Goal: Task Accomplishment & Management: Use online tool/utility

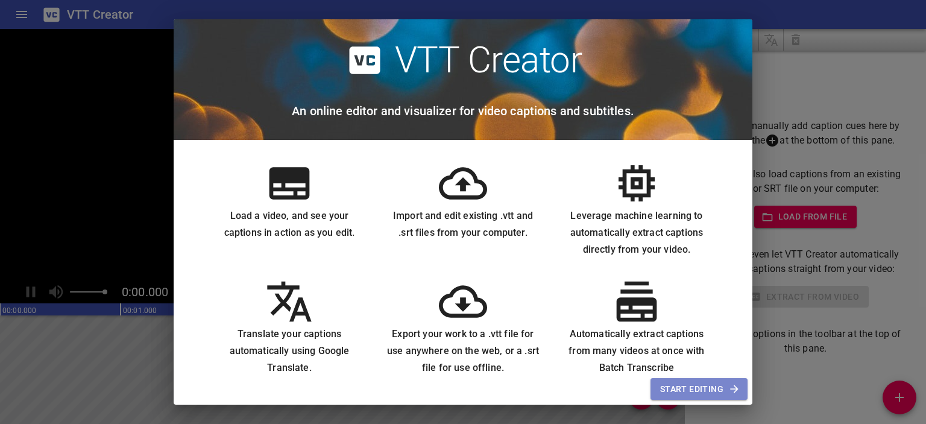
click at [685, 387] on span "Start Editing" at bounding box center [699, 389] width 78 height 15
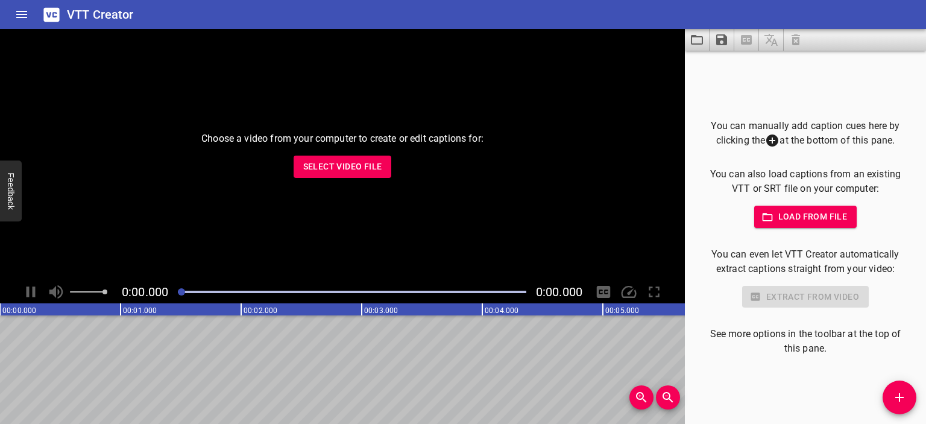
click at [306, 171] on span "Select Video File" at bounding box center [342, 166] width 79 height 15
click at [354, 175] on button "Select Video File" at bounding box center [343, 167] width 98 height 22
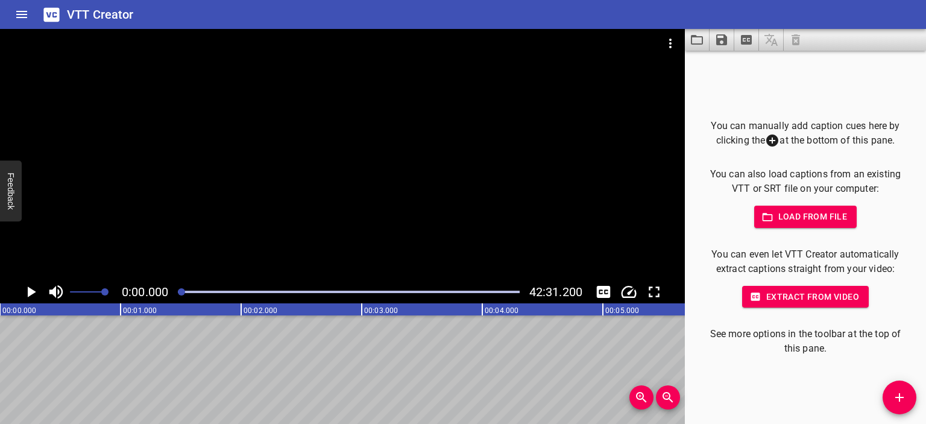
click at [385, 154] on div at bounding box center [342, 154] width 685 height 251
click at [355, 177] on div at bounding box center [342, 154] width 685 height 251
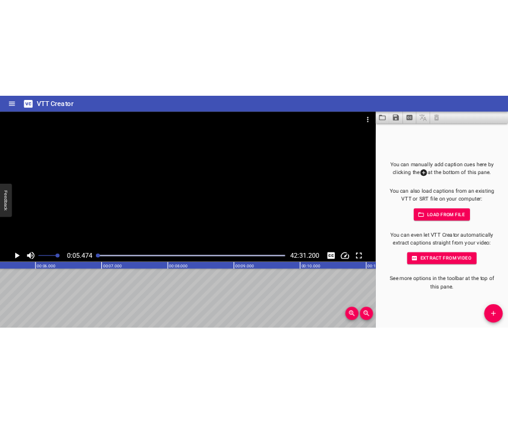
scroll to position [0, 660]
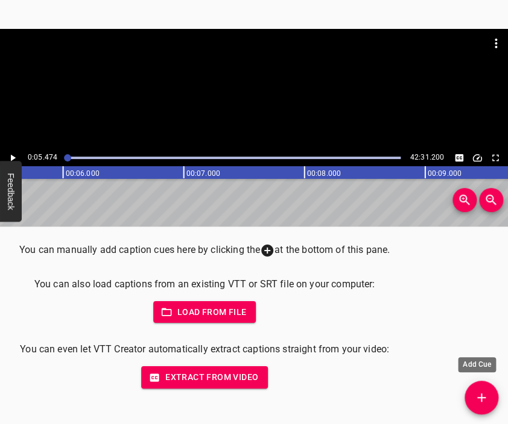
click at [475, 396] on icon "Add Cue" at bounding box center [481, 398] width 14 height 14
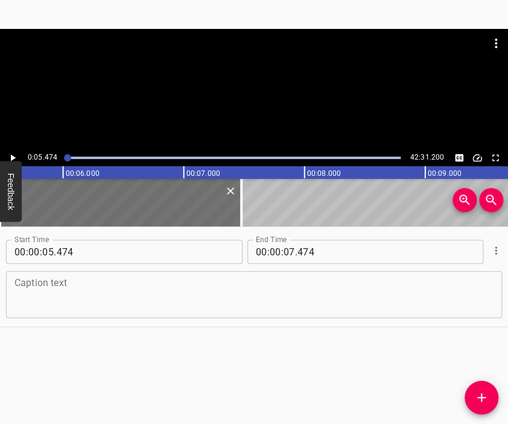
click at [307, 282] on textarea at bounding box center [253, 295] width 479 height 34
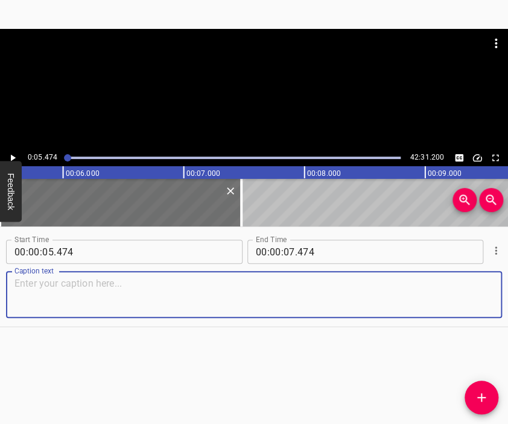
paste textarea "Wildness. I did not understand what was happening and where all this was leadin…"
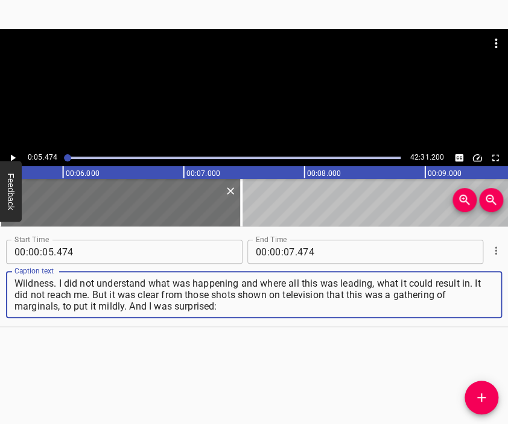
type textarea "Wildness. I did not understand what was happening and where all this was leadin…"
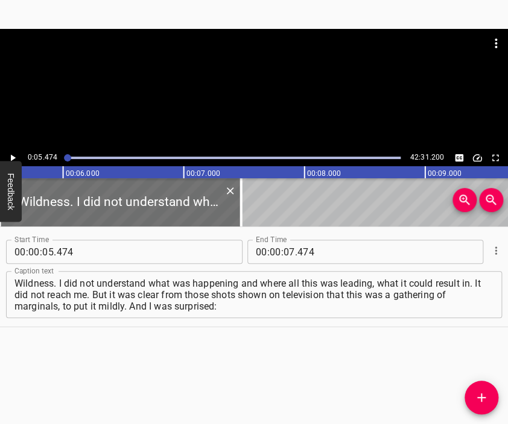
click at [222, 38] on div at bounding box center [254, 43] width 508 height 29
click at [232, 86] on div at bounding box center [254, 59] width 508 height 60
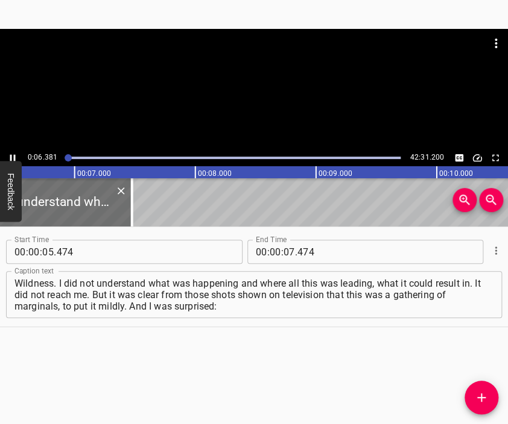
scroll to position [0, 801]
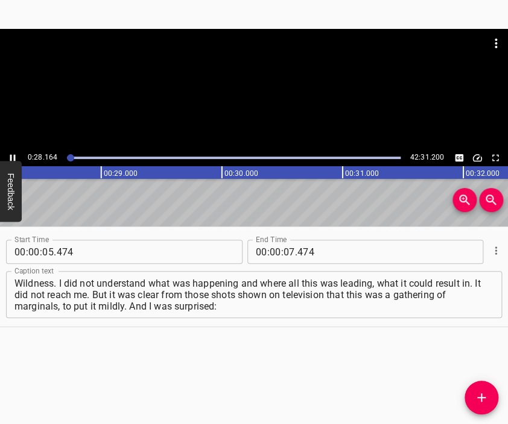
click at [266, 113] on div at bounding box center [254, 89] width 508 height 121
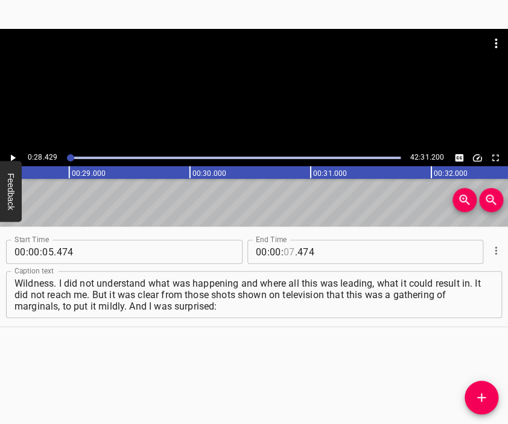
click at [286, 247] on input "number" at bounding box center [288, 252] width 11 height 24
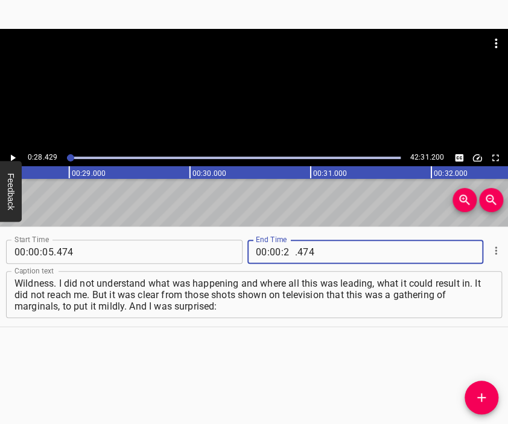
type input "28"
type input "429"
click at [482, 385] on button "Add Cue" at bounding box center [481, 398] width 34 height 34
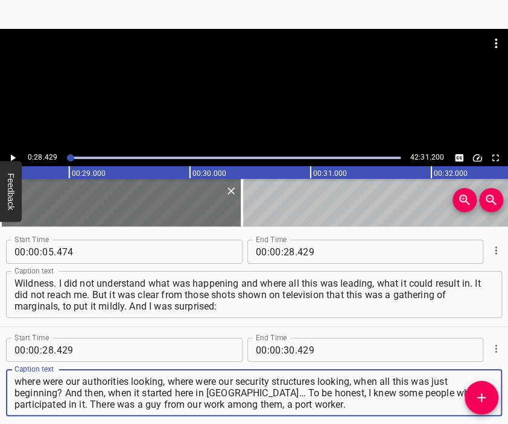
type textarea "where were our authorities looking, where were our security structures looking,…"
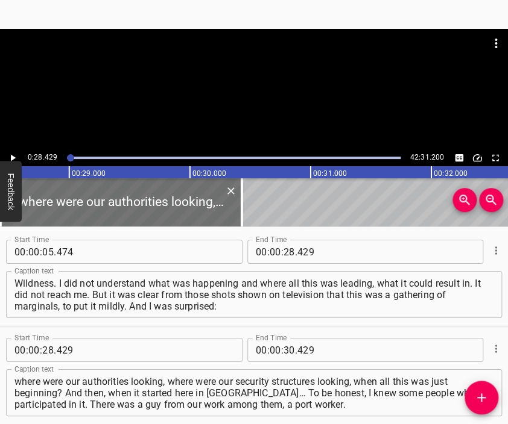
click at [274, 79] on div at bounding box center [254, 59] width 508 height 60
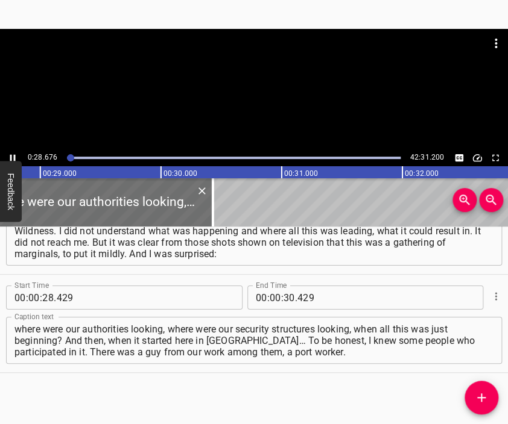
scroll to position [0, 3458]
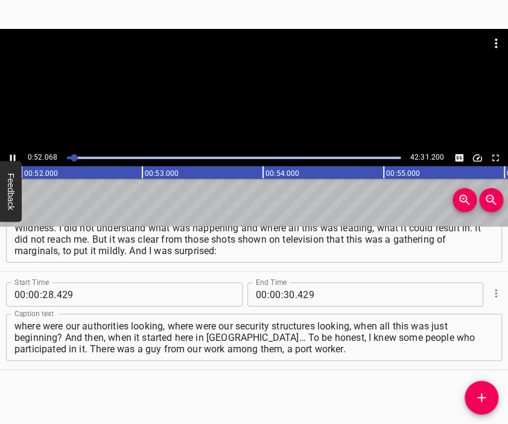
click at [251, 92] on div at bounding box center [254, 89] width 508 height 121
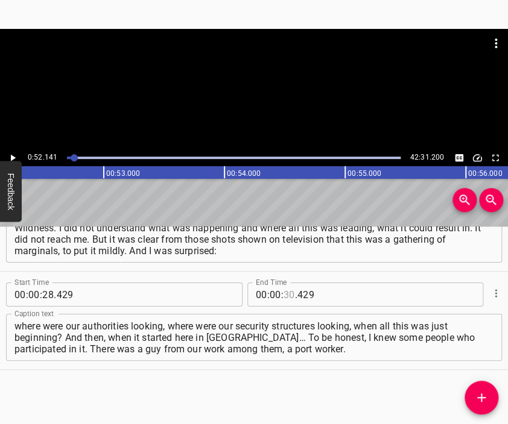
click at [285, 292] on input "number" at bounding box center [288, 295] width 11 height 24
type input "52"
type input "141"
click at [481, 394] on icon "Add Cue" at bounding box center [481, 398] width 8 height 8
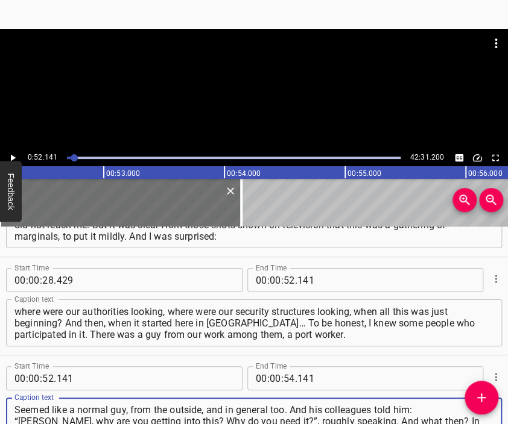
type textarea "Seemed like a normal guy, from the outside, and in general too. And his colleag…"
click at [299, 77] on div at bounding box center [254, 59] width 508 height 60
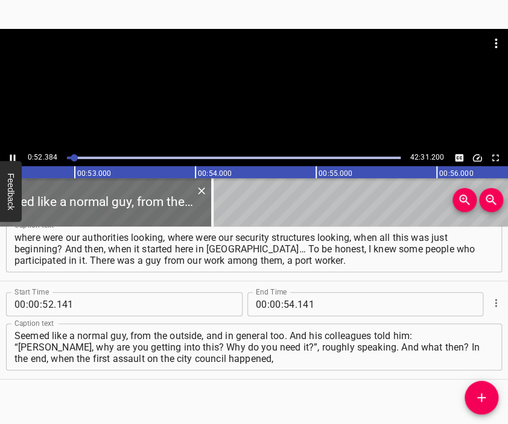
scroll to position [0, 6316]
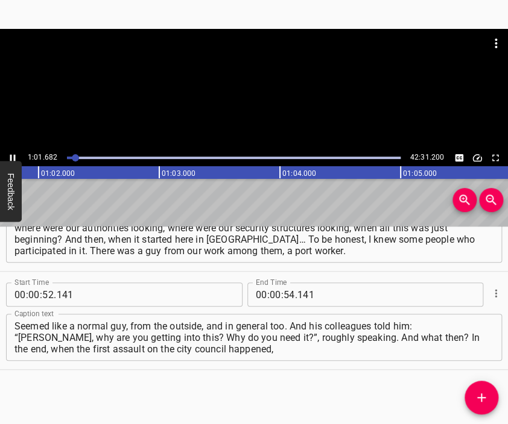
click at [236, 87] on div at bounding box center [254, 59] width 508 height 60
click at [274, 295] on input "number" at bounding box center [275, 295] width 11 height 24
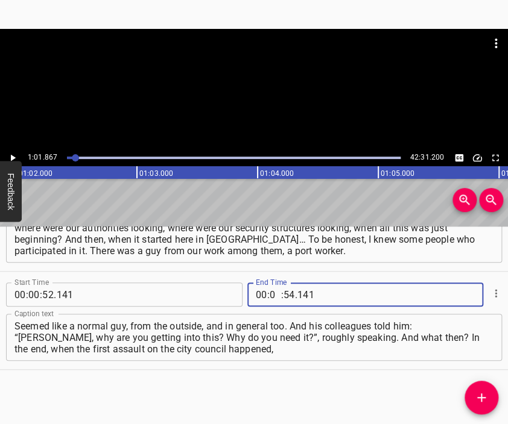
type input "01"
type input "867"
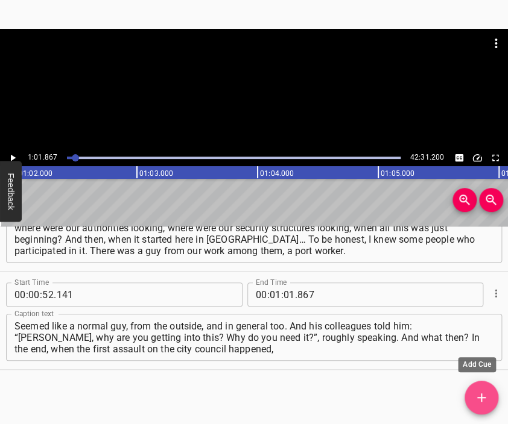
click at [479, 390] on button "Add Cue" at bounding box center [481, 398] width 34 height 34
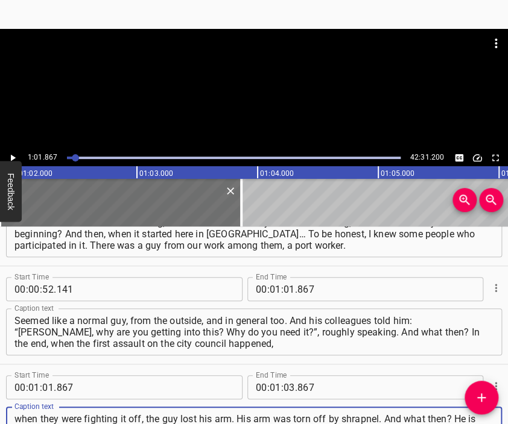
type textarea "when they were fighting it off, the guy lost his arm. His arm was torn off by s…"
click at [238, 92] on div at bounding box center [254, 89] width 508 height 121
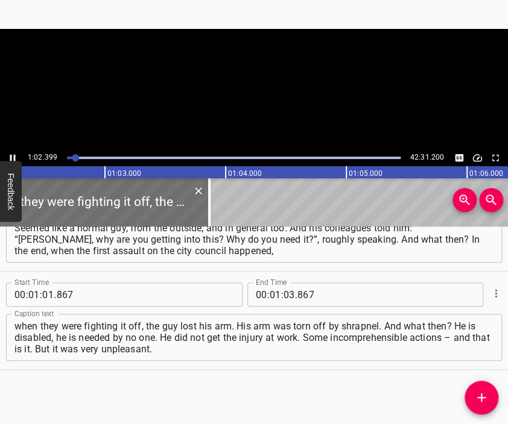
scroll to position [0, 7524]
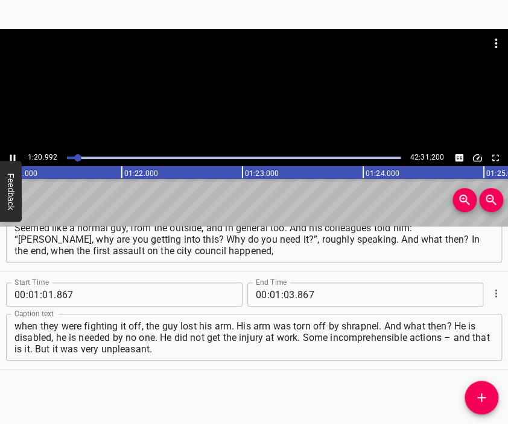
click at [265, 102] on div at bounding box center [254, 89] width 508 height 121
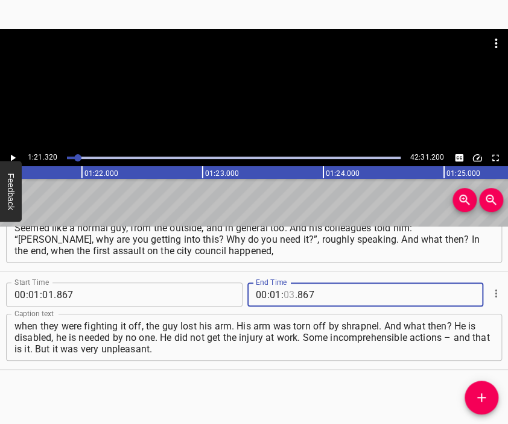
click at [288, 292] on input "number" at bounding box center [288, 295] width 11 height 24
type input "21"
type input "320"
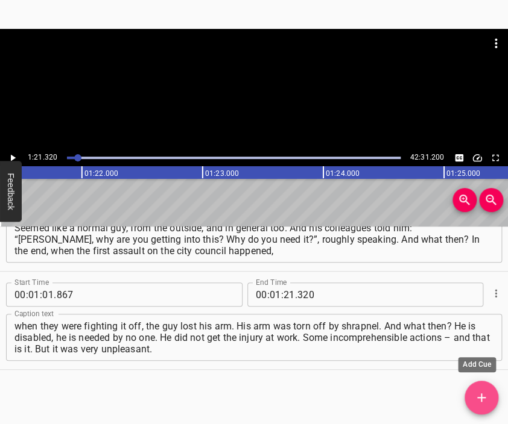
click at [486, 399] on icon "Add Cue" at bounding box center [481, 398] width 14 height 14
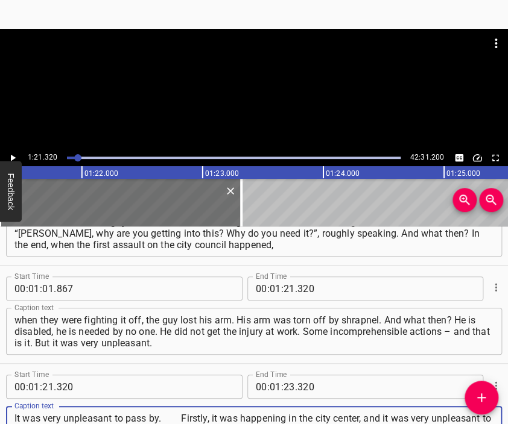
type textarea "It was very unpleasant to pass by. Firstly, it was happening in the city center…"
click at [250, 102] on div at bounding box center [254, 89] width 508 height 121
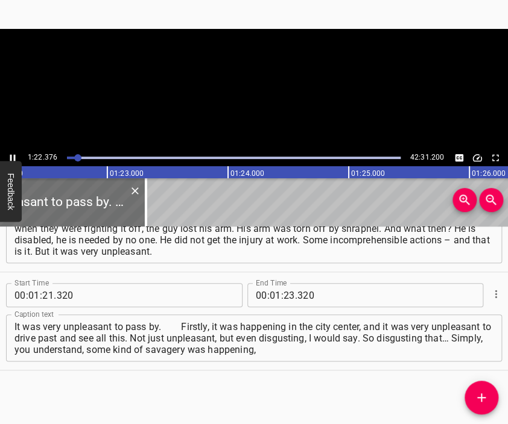
scroll to position [0, 9933]
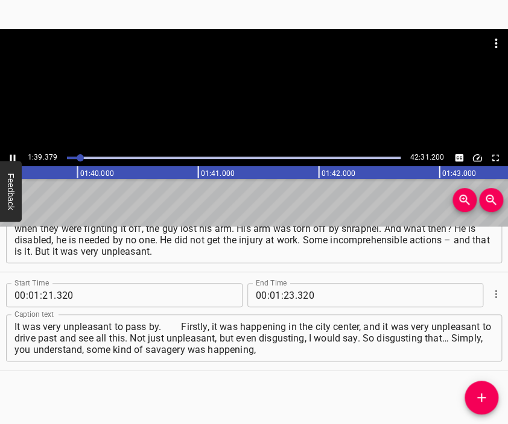
click at [265, 95] on div at bounding box center [254, 89] width 508 height 121
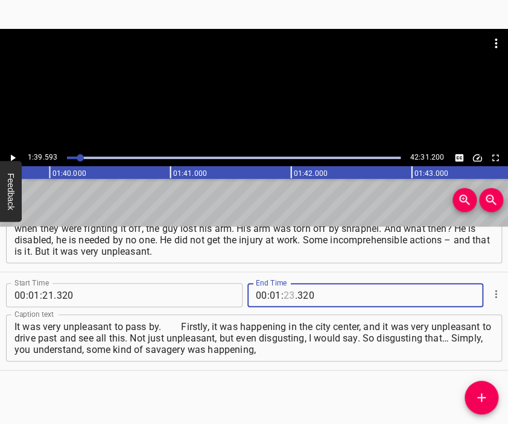
click at [283, 292] on input "number" at bounding box center [288, 295] width 11 height 24
type input "39"
type input "593"
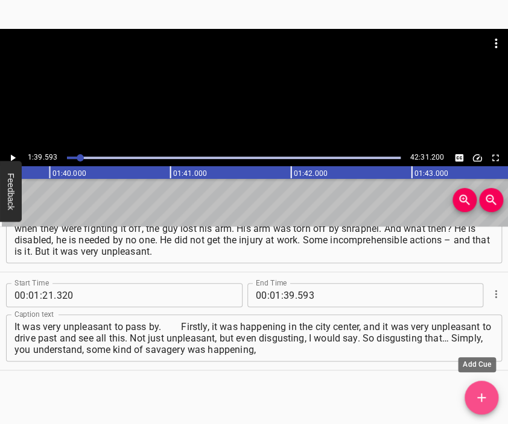
click at [476, 391] on icon "Add Cue" at bounding box center [481, 398] width 14 height 14
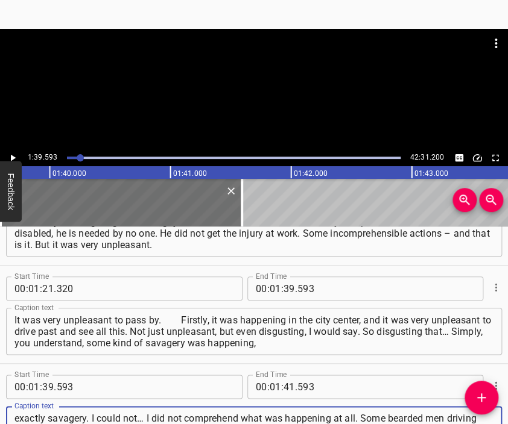
type textarea "exactly savagery. I could not… I did not comprehend what was happening at all. …"
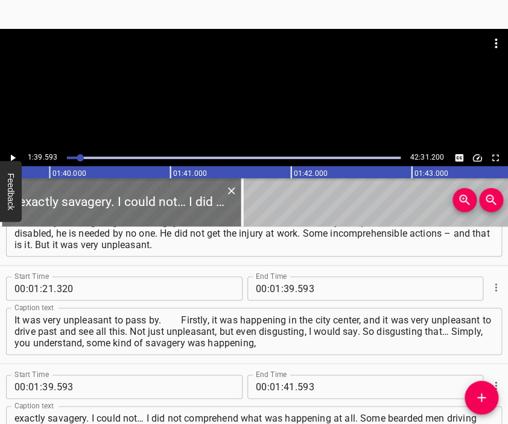
click at [253, 85] on div at bounding box center [254, 59] width 508 height 60
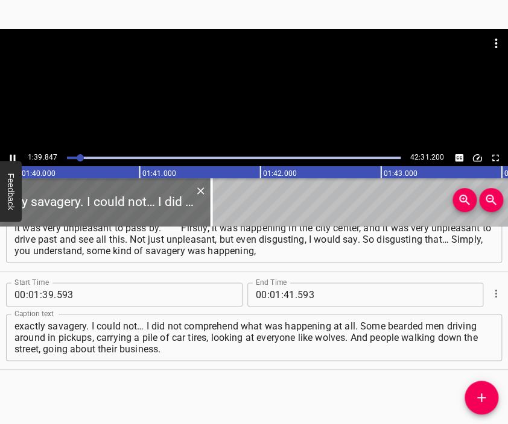
scroll to position [0, 12071]
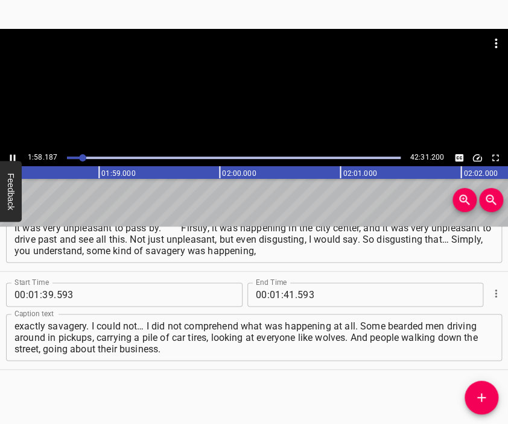
click at [258, 126] on div at bounding box center [254, 89] width 508 height 121
click at [283, 298] on input "number" at bounding box center [288, 295] width 11 height 24
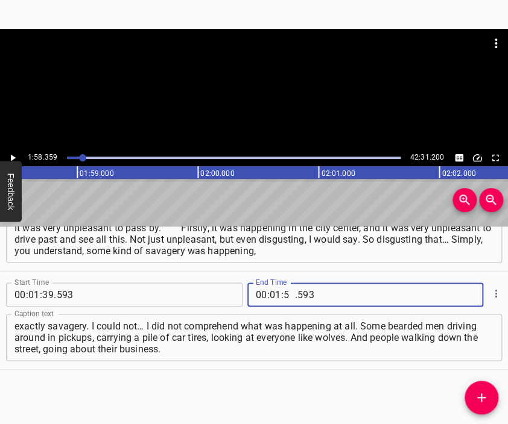
type input "58"
type input "359"
click at [482, 391] on icon "Add Cue" at bounding box center [481, 398] width 14 height 14
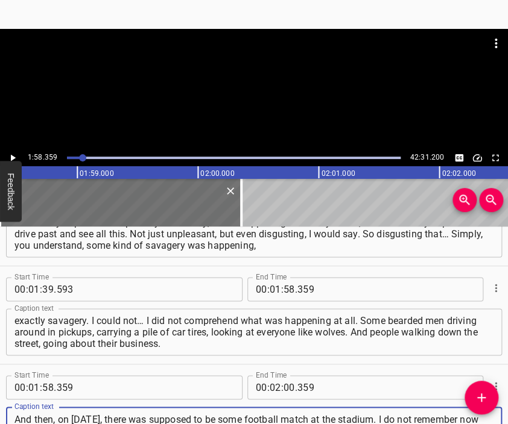
type textarea "And then, on [DATE], there was supposed to be some football match at the stadiu…"
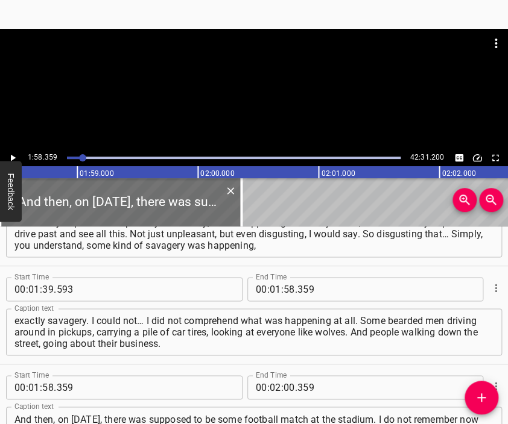
click at [274, 87] on div at bounding box center [254, 59] width 508 height 60
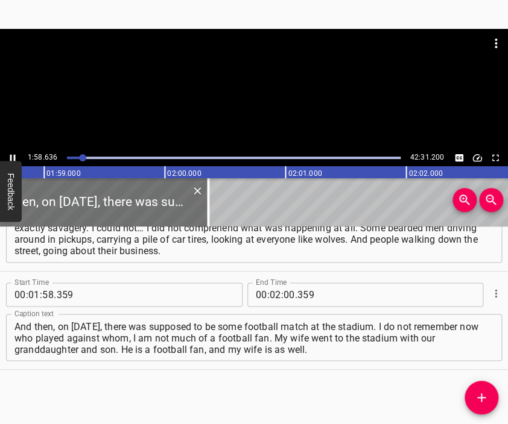
scroll to position [0, 14337]
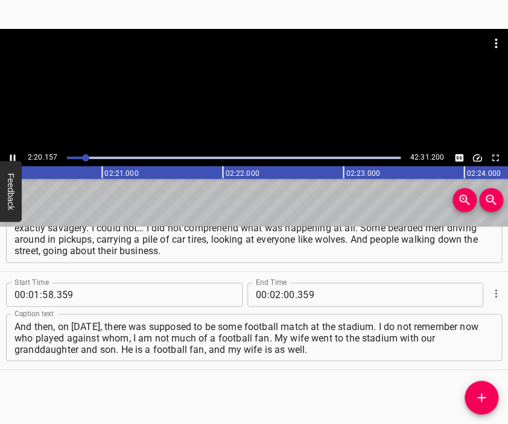
click at [241, 108] on div at bounding box center [254, 89] width 508 height 121
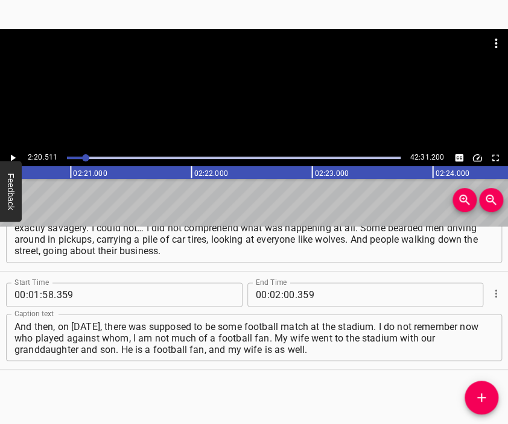
scroll to position [0, 16944]
click at [283, 294] on input "number" at bounding box center [288, 295] width 11 height 24
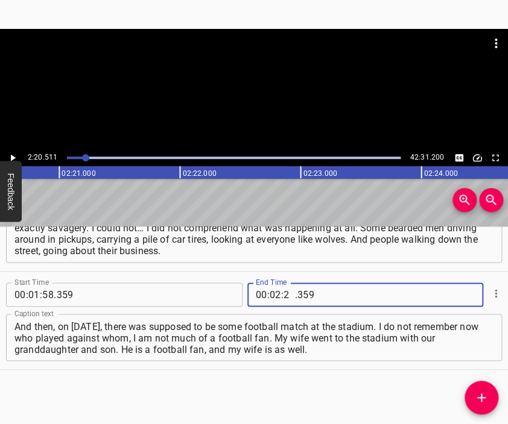
type input "20"
type input "511"
click at [485, 400] on icon "Add Cue" at bounding box center [481, 398] width 14 height 14
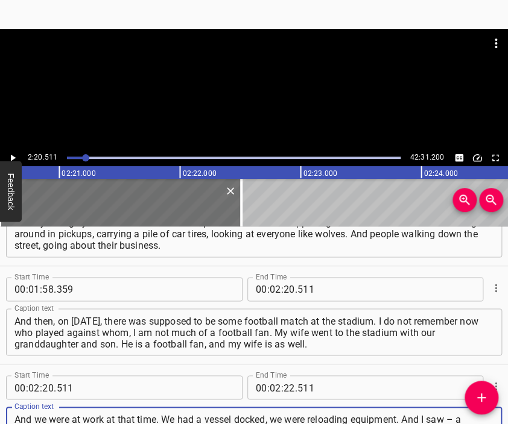
scroll to position [11, 0]
type textarea "And we were at work at that time. We had a vessel docked, we were reloading equ…"
click at [268, 64] on div at bounding box center [254, 59] width 508 height 60
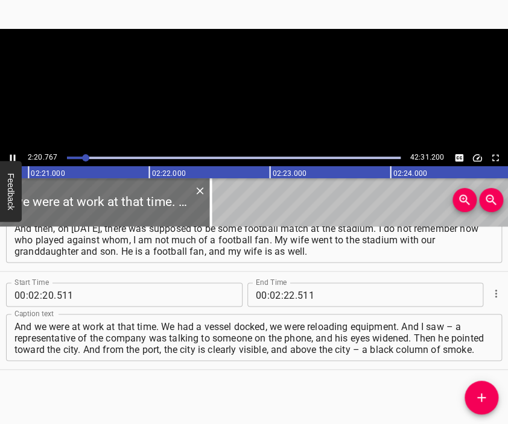
scroll to position [0, 17006]
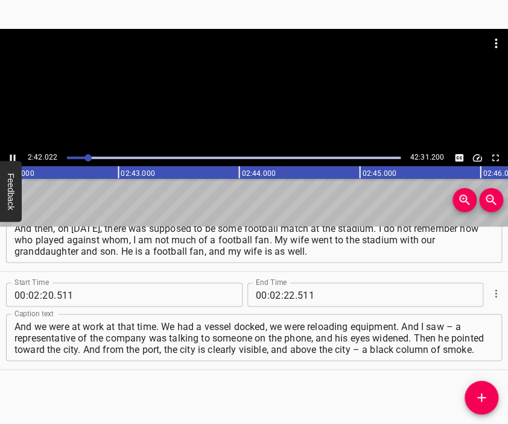
click at [269, 95] on div at bounding box center [254, 89] width 508 height 121
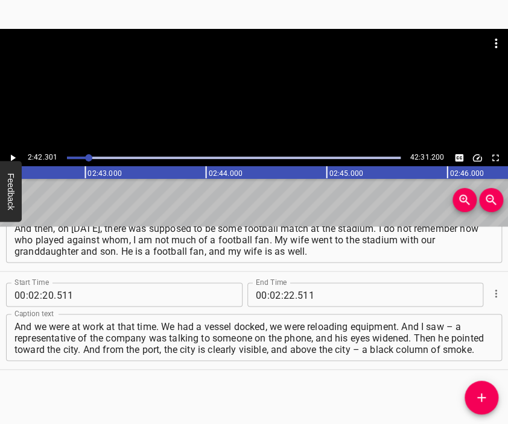
scroll to position [0, 19571]
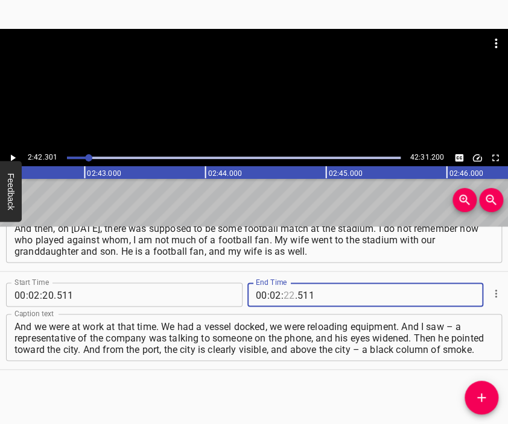
click at [283, 300] on input "number" at bounding box center [288, 295] width 11 height 24
type input "42"
type input "301"
click at [479, 393] on icon "Add Cue" at bounding box center [481, 398] width 14 height 14
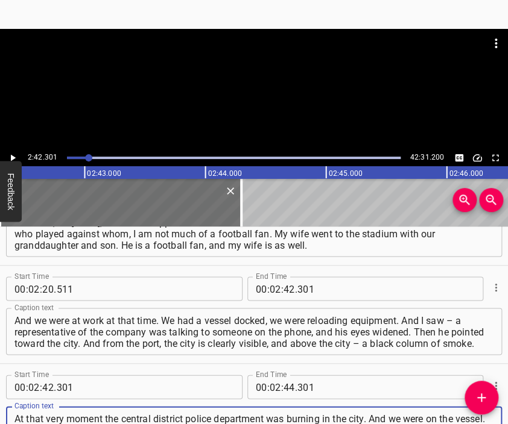
type textarea "At that very moment the central district police department was burning in the c…"
click at [250, 86] on div at bounding box center [254, 59] width 508 height 60
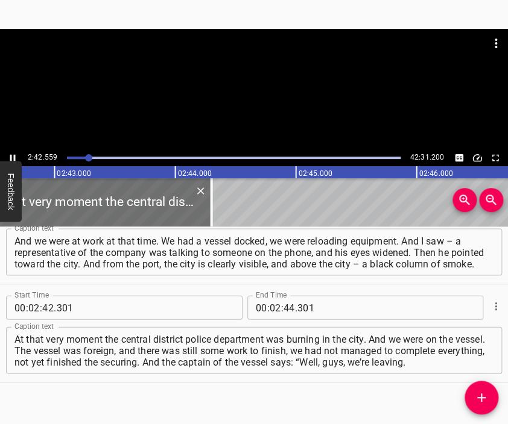
scroll to position [0, 19602]
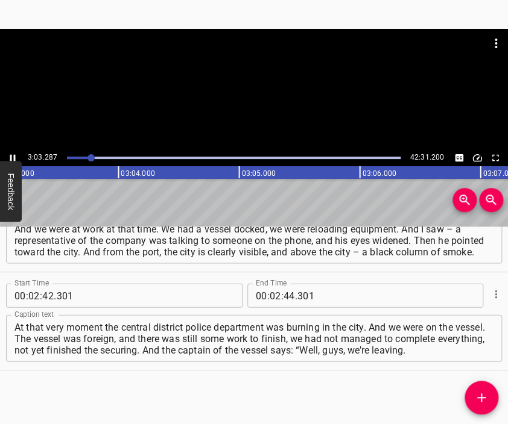
click at [274, 87] on div at bounding box center [254, 59] width 508 height 60
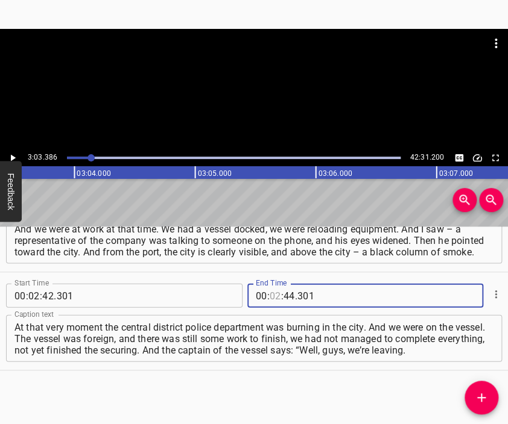
click at [270, 298] on input "number" at bounding box center [275, 295] width 11 height 24
type input "03"
type input "386"
click at [473, 391] on span "Add Cue" at bounding box center [481, 398] width 34 height 14
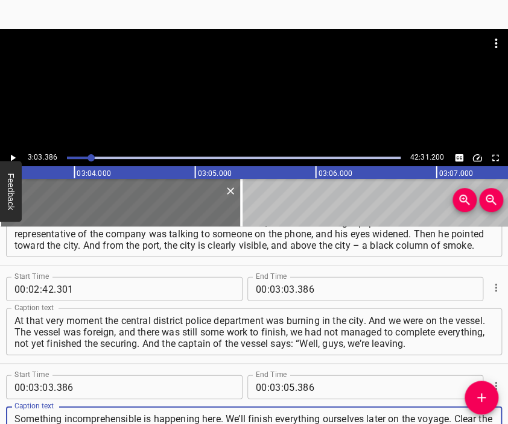
scroll to position [11, 0]
type textarea "Something incomprehensible is happening here. We’ll finish everything ourselves…"
click at [274, 112] on div at bounding box center [254, 89] width 508 height 121
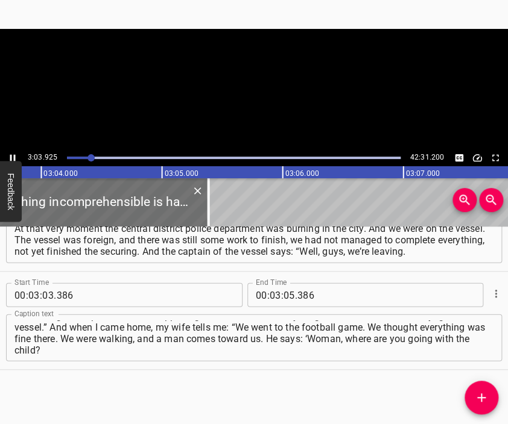
scroll to position [0, 22178]
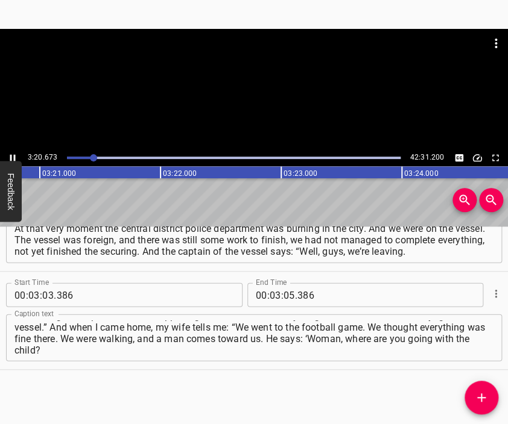
click at [272, 96] on div at bounding box center [254, 89] width 508 height 121
click at [283, 296] on input "number" at bounding box center [288, 295] width 11 height 24
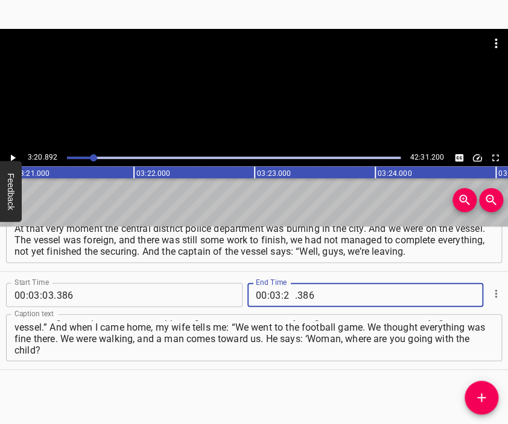
type input "20"
type input "892"
click at [480, 393] on icon "Add Cue" at bounding box center [481, 398] width 14 height 14
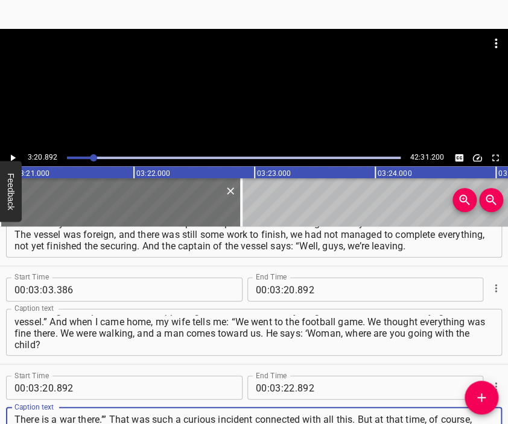
scroll to position [11, 0]
type textarea "There is a war there.’” That was such a curious incident connected with all thi…"
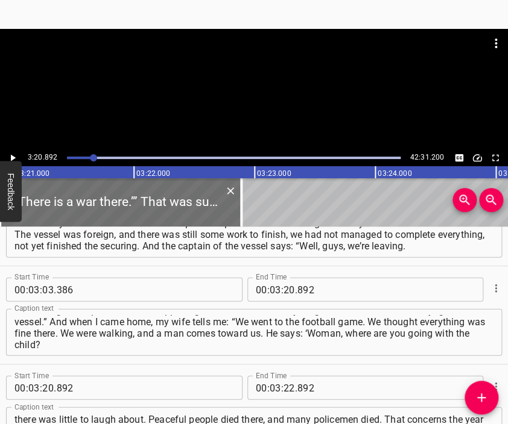
click at [215, 72] on div at bounding box center [254, 59] width 508 height 60
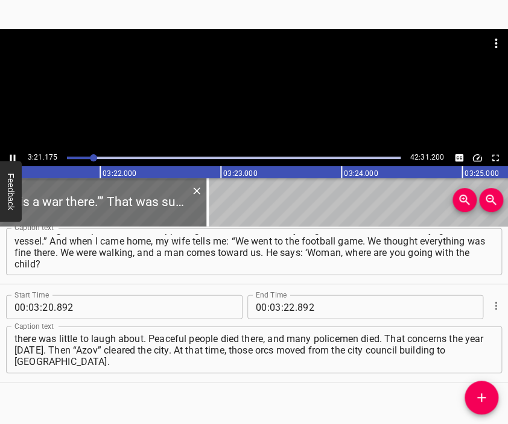
scroll to position [0, 24259]
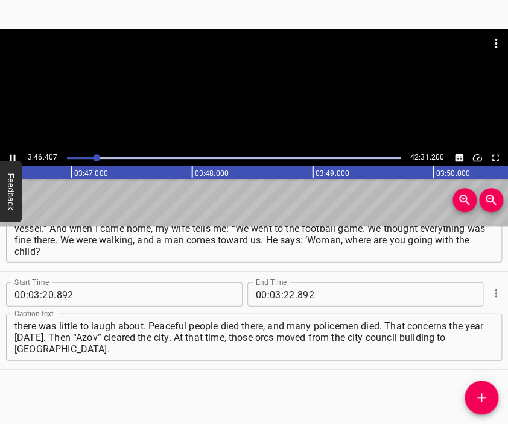
click at [269, 92] on div at bounding box center [254, 89] width 508 height 121
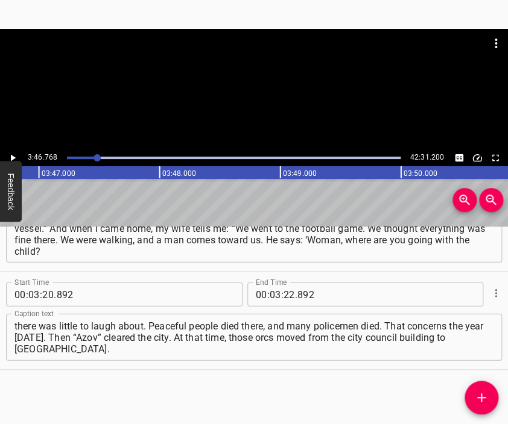
scroll to position [0, 27345]
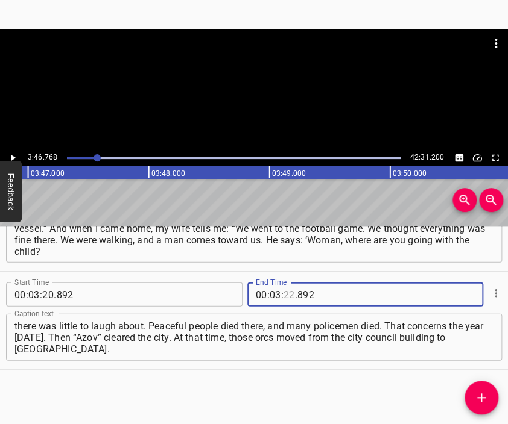
click at [288, 296] on input "number" at bounding box center [288, 295] width 11 height 24
type input "46"
type input "768"
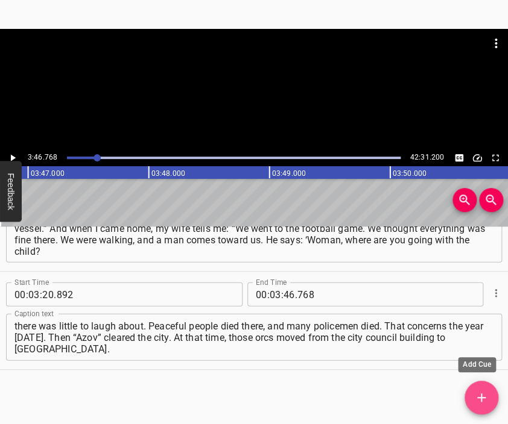
click at [485, 396] on icon "Add Cue" at bounding box center [481, 398] width 14 height 14
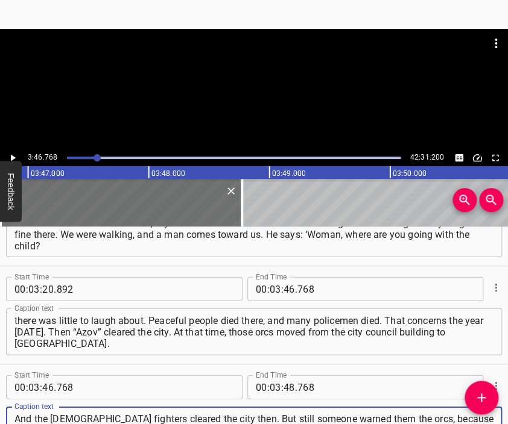
scroll to position [11, 0]
type textarea "And the [DEMOGRAPHIC_DATA] fighters cleared the city then. But still someone wa…"
click at [234, 80] on div at bounding box center [254, 59] width 508 height 60
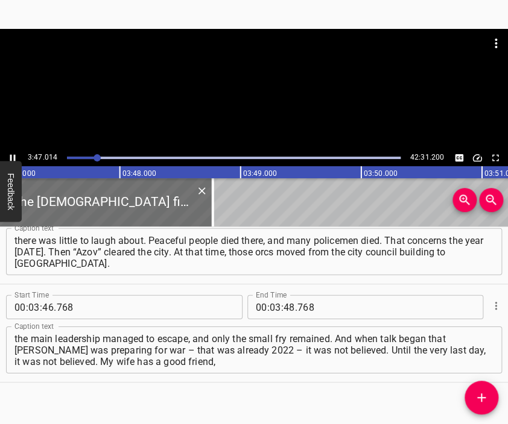
scroll to position [0, 27374]
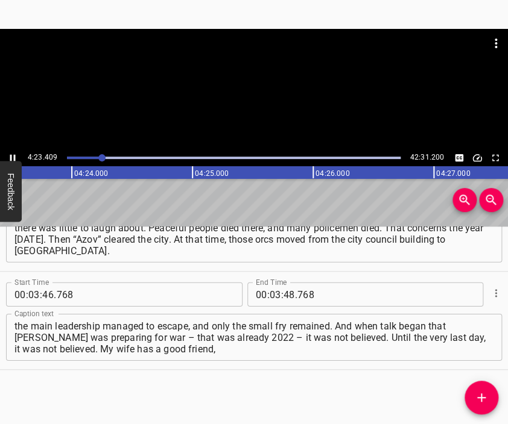
click at [266, 102] on div at bounding box center [254, 89] width 508 height 121
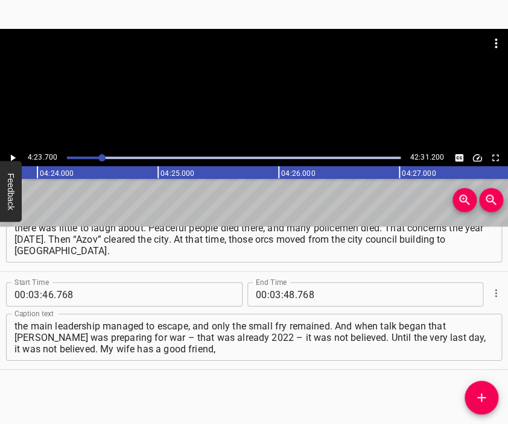
scroll to position [0, 31799]
click at [271, 296] on input "number" at bounding box center [275, 295] width 11 height 24
type input "04"
type input "23"
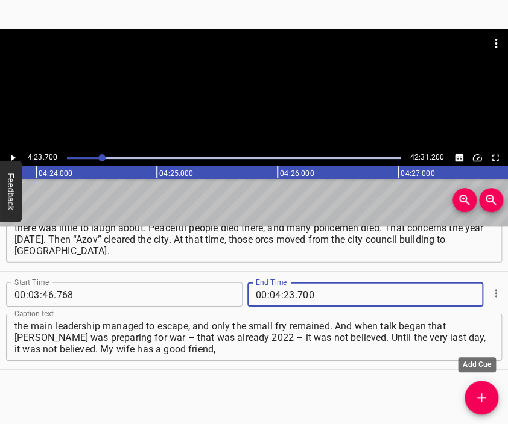
type input "700"
click at [478, 397] on icon "Add Cue" at bounding box center [481, 398] width 8 height 8
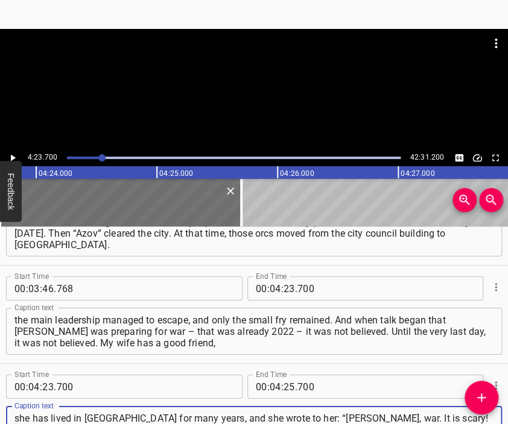
scroll to position [11, 0]
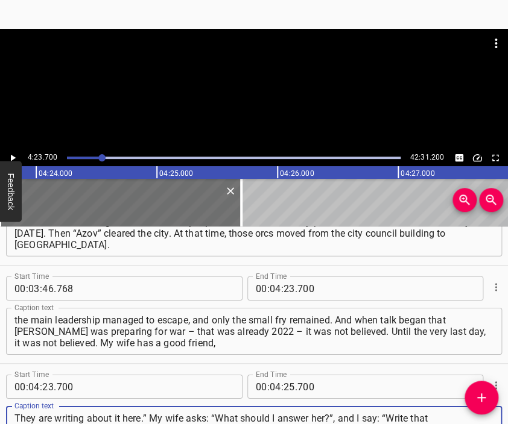
type textarea "she has lived in [GEOGRAPHIC_DATA] for many years, and she wrote to her: “[PERS…"
click at [242, 90] on div at bounding box center [254, 89] width 508 height 121
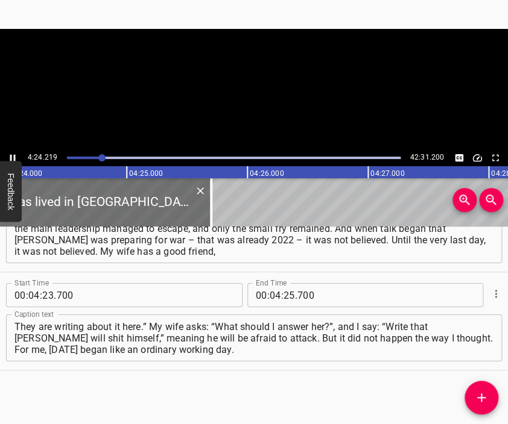
scroll to position [0, 31860]
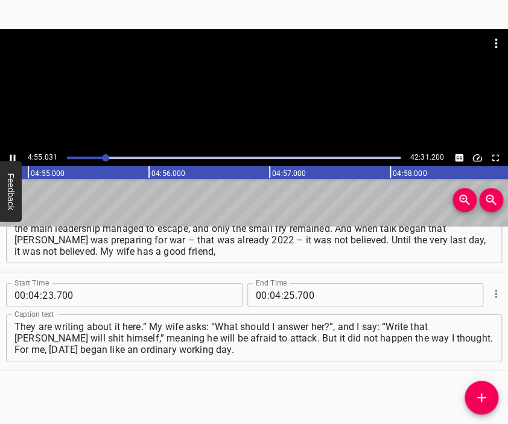
click at [283, 99] on div at bounding box center [254, 89] width 508 height 121
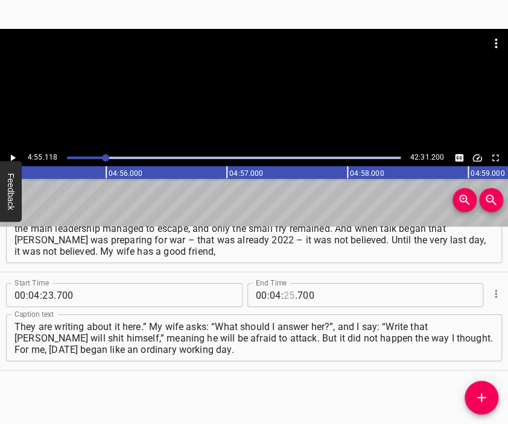
click at [283, 299] on input "number" at bounding box center [288, 295] width 11 height 24
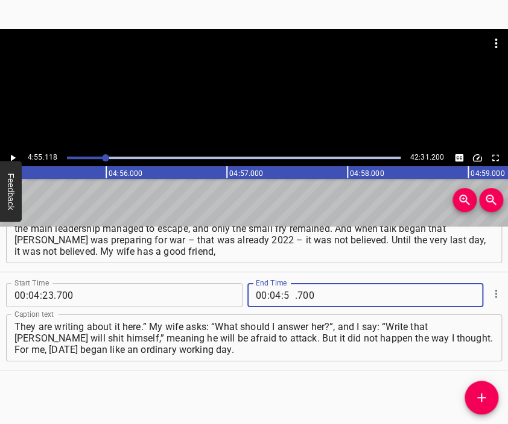
type input "55"
type input "118"
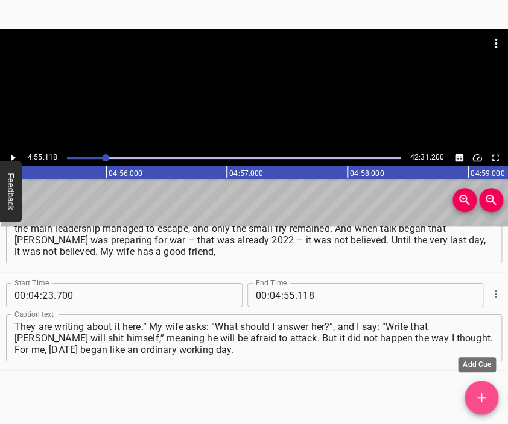
click at [482, 392] on icon "Add Cue" at bounding box center [481, 398] width 14 height 14
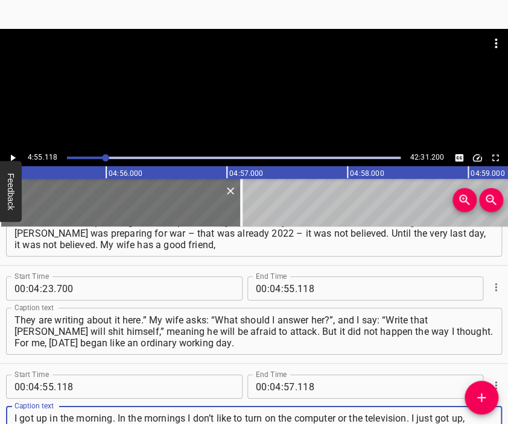
scroll to position [11, 0]
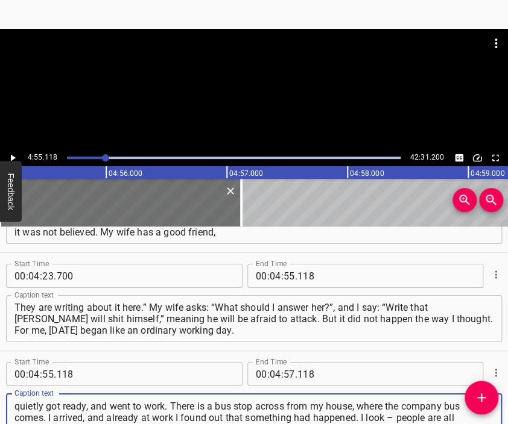
type textarea "I got up in the morning. In the mornings I don’t like to turn on the computer o…"
click at [250, 84] on div at bounding box center [254, 59] width 508 height 60
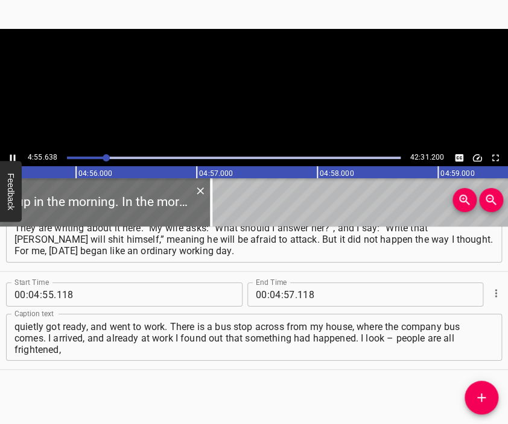
scroll to position [0, 35647]
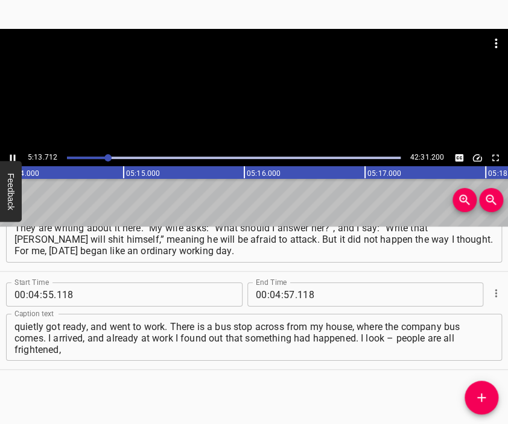
click at [273, 106] on div at bounding box center [254, 89] width 508 height 121
click at [270, 288] on input "number" at bounding box center [275, 295] width 11 height 24
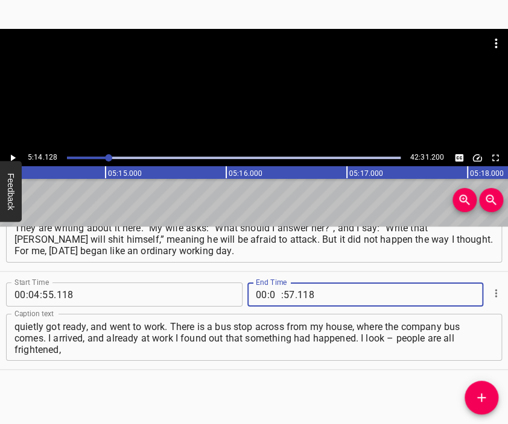
type input "05"
type input "14"
type input "128"
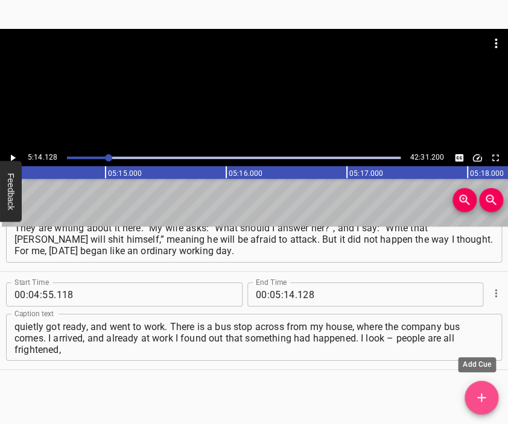
click at [478, 389] on button "Add Cue" at bounding box center [481, 398] width 34 height 34
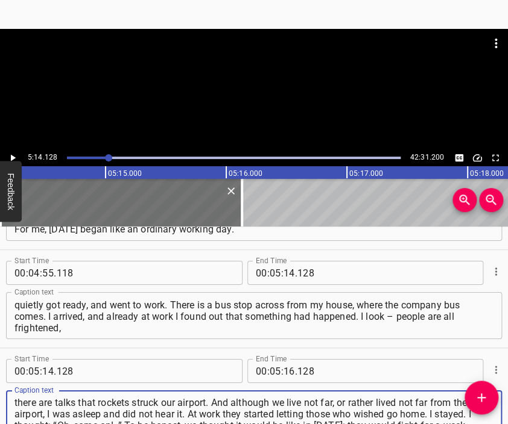
type textarea "there are talks that rockets struck our airport. And although we live not far, …"
click at [277, 86] on div at bounding box center [254, 59] width 508 height 60
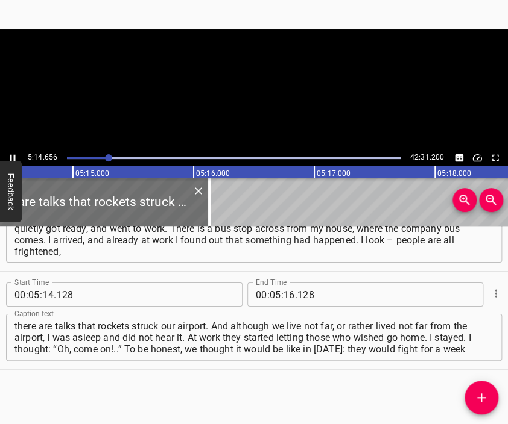
scroll to position [0, 37943]
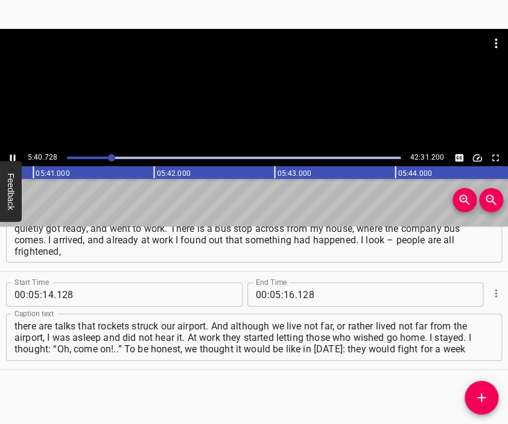
click at [247, 86] on div at bounding box center [254, 59] width 508 height 60
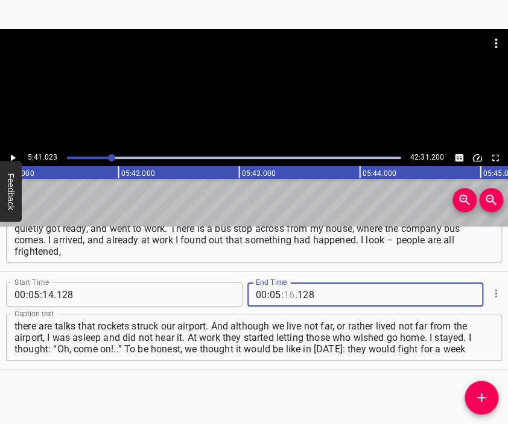
click at [283, 289] on input "number" at bounding box center [288, 295] width 11 height 24
type input "41"
type input "023"
click at [477, 389] on button "Add Cue" at bounding box center [481, 398] width 34 height 34
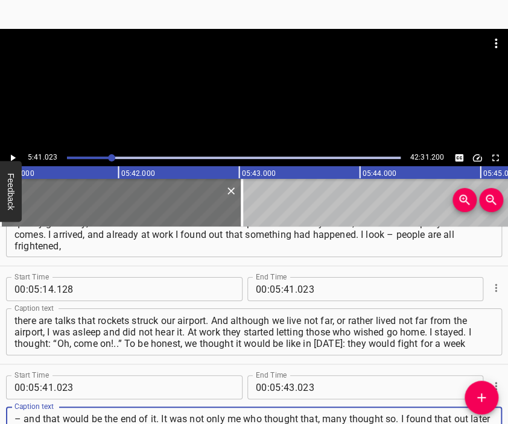
scroll to position [11, 0]
type textarea "– and that would be the end of it. It was not only me who thought that, many th…"
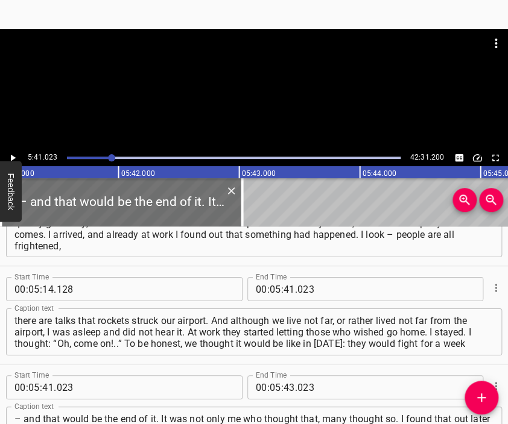
click at [238, 84] on div at bounding box center [254, 59] width 508 height 60
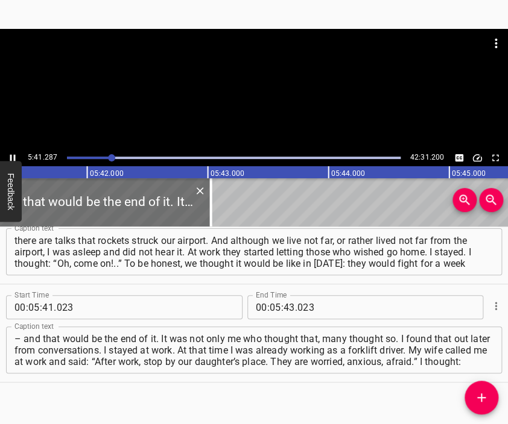
scroll to position [0, 41154]
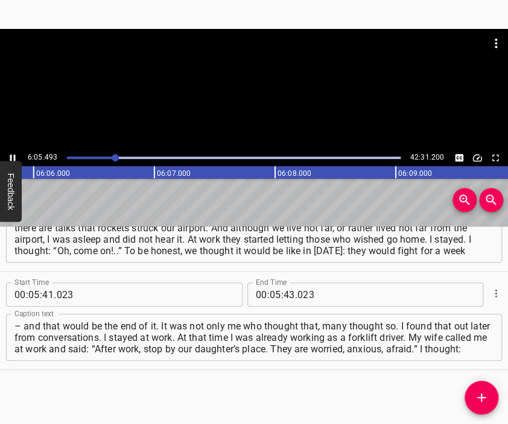
click at [280, 91] on div at bounding box center [254, 89] width 508 height 121
click at [272, 297] on input "number" at bounding box center [275, 295] width 11 height 24
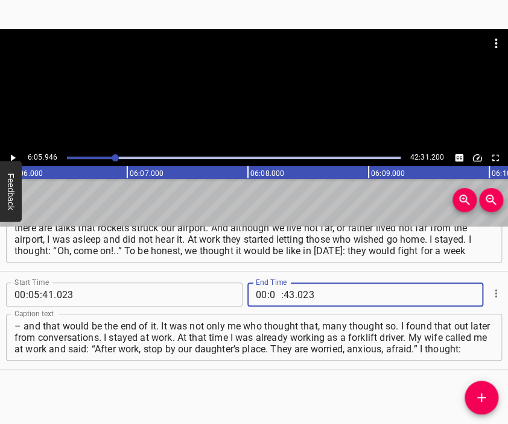
type input "06"
type input "05"
type input "946"
click at [481, 394] on icon "Add Cue" at bounding box center [481, 398] width 8 height 8
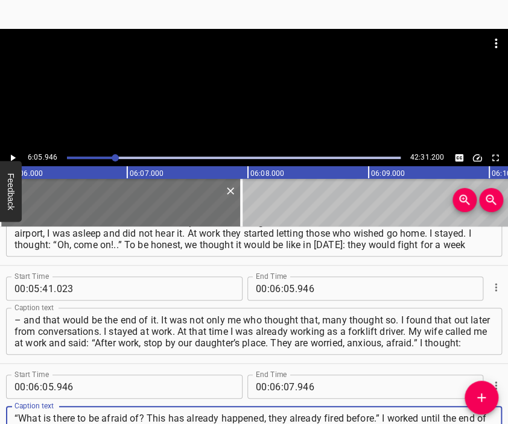
scroll to position [11, 0]
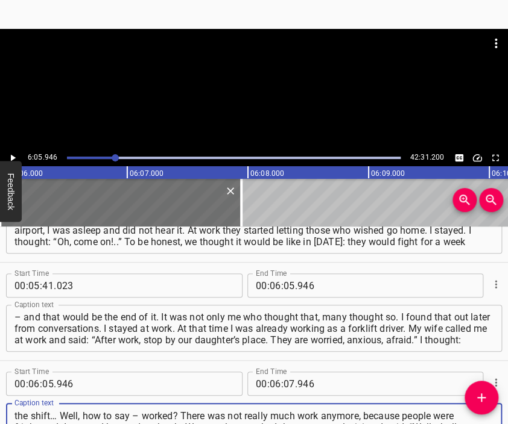
type textarea "“What is there to be afraid of? This has already happened, they already fired b…"
click at [221, 86] on div at bounding box center [254, 59] width 508 height 60
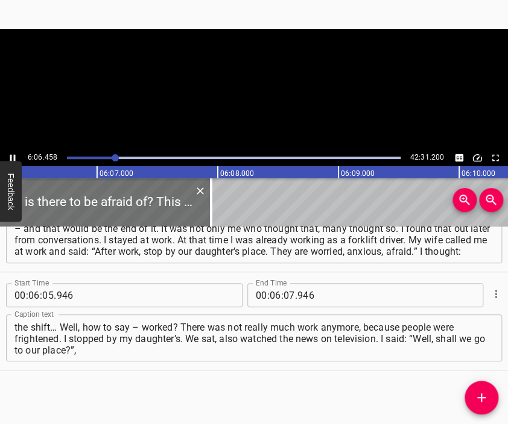
scroll to position [0, 44190]
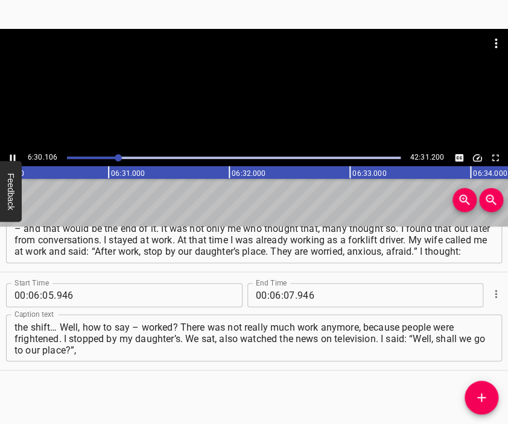
click at [280, 93] on div at bounding box center [254, 89] width 508 height 121
click at [283, 296] on input "number" at bounding box center [288, 295] width 11 height 24
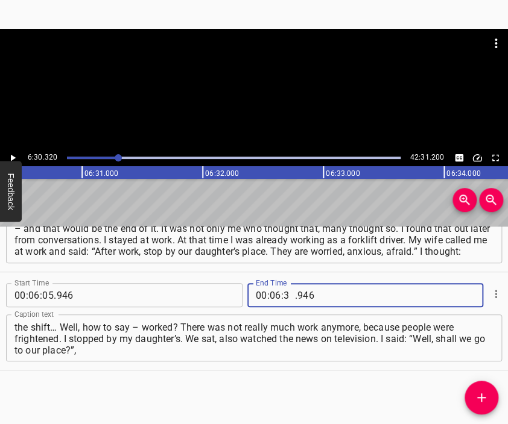
type input "30"
type input "320"
click at [474, 396] on icon "Add Cue" at bounding box center [481, 398] width 14 height 14
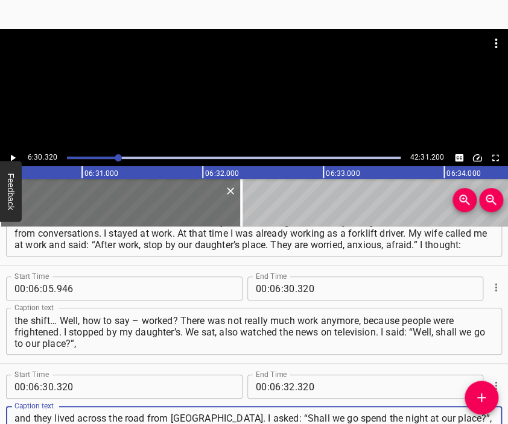
scroll to position [11, 0]
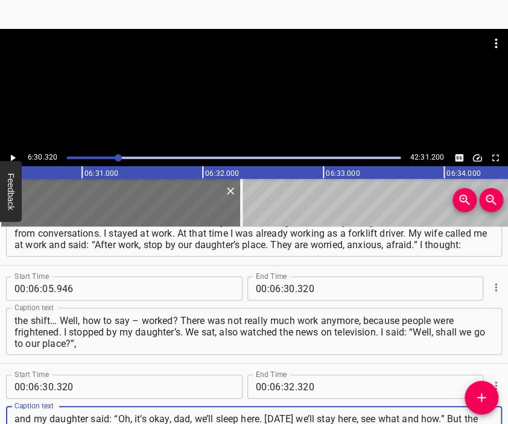
type textarea "and they lived across the road from [GEOGRAPHIC_DATA]. I asked: “Shall we go sp…"
click at [251, 88] on div at bounding box center [254, 59] width 508 height 60
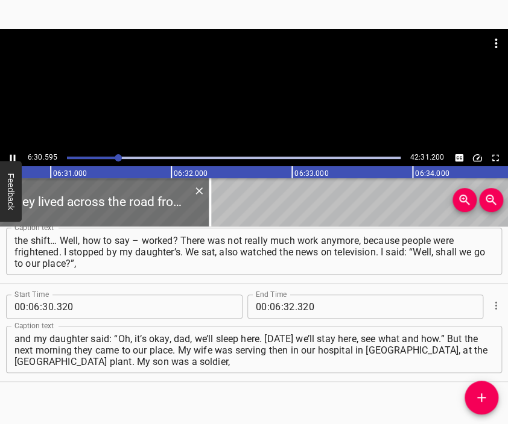
scroll to position [0, 47100]
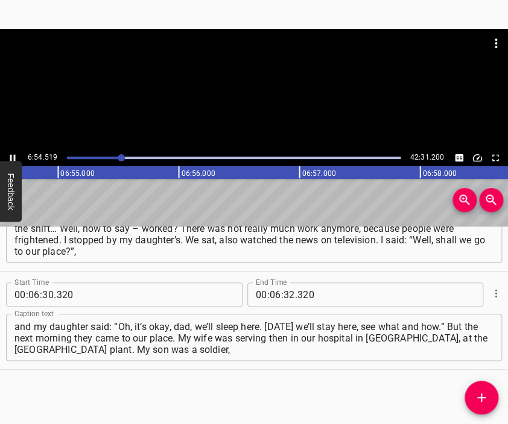
click at [285, 93] on div at bounding box center [254, 89] width 508 height 121
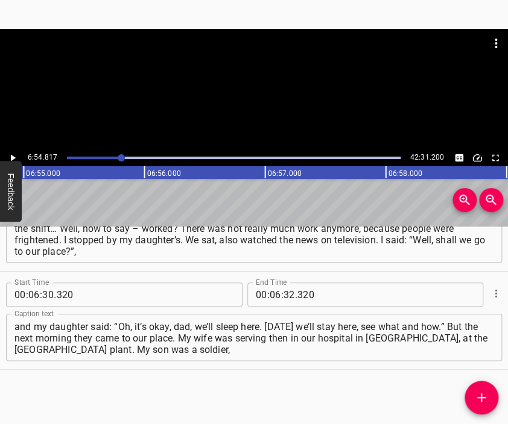
scroll to position [0, 50021]
click at [283, 294] on input "number" at bounding box center [288, 295] width 11 height 24
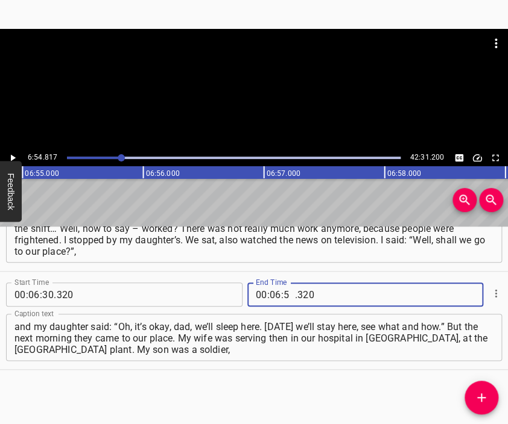
type input "54"
type input "817"
click at [482, 395] on icon "Add Cue" at bounding box center [481, 398] width 14 height 14
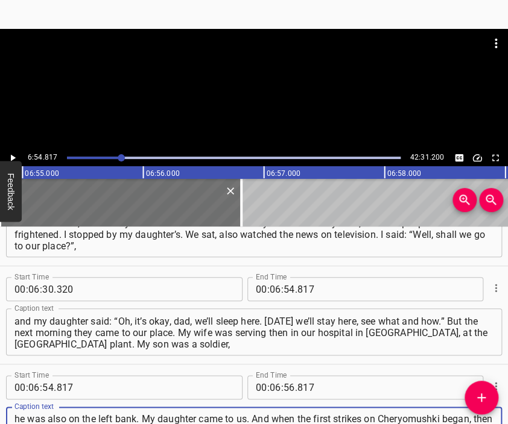
scroll to position [11, 0]
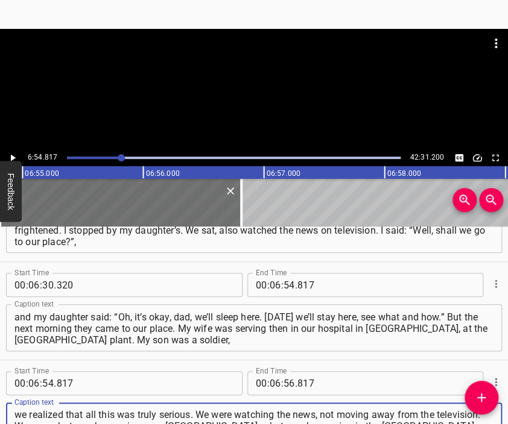
type textarea "he was also on the left bank. My daughter came to us. And when the first strike…"
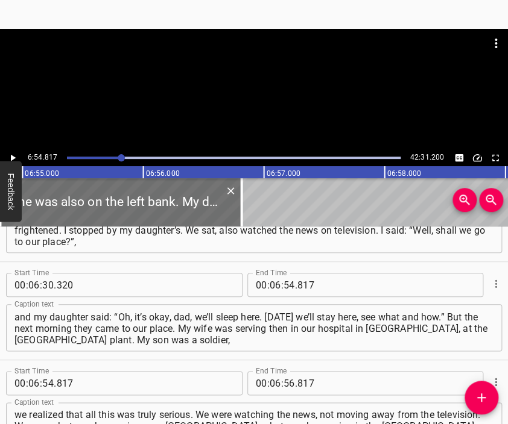
click at [194, 75] on div at bounding box center [254, 59] width 508 height 60
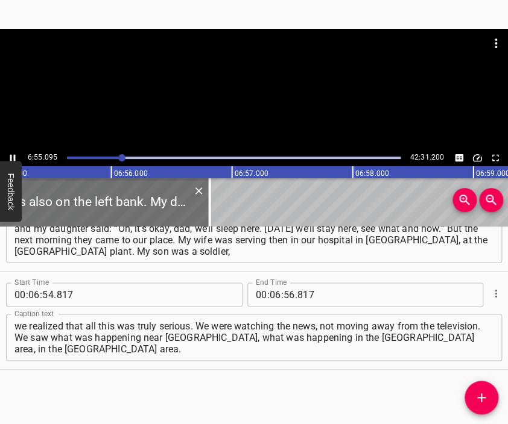
scroll to position [0, 50055]
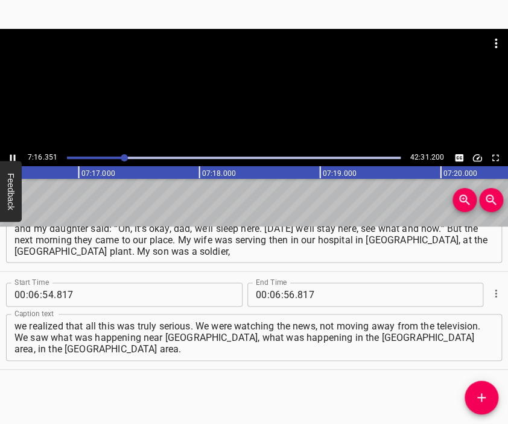
click at [290, 96] on div at bounding box center [254, 89] width 508 height 121
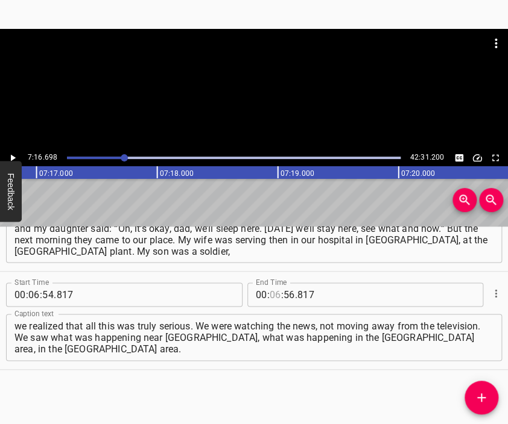
click at [270, 294] on input "number" at bounding box center [275, 295] width 11 height 24
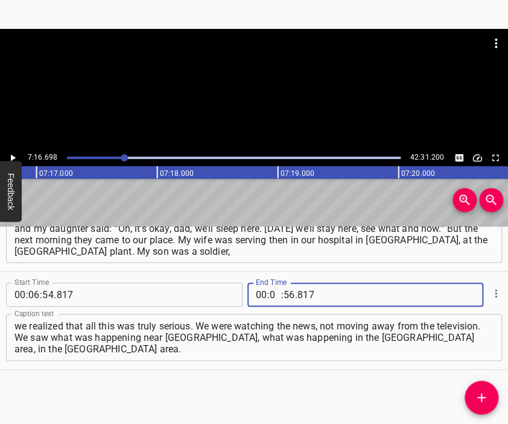
type input "07"
type input "16"
type input "698"
click at [482, 396] on icon "Add Cue" at bounding box center [481, 398] width 14 height 14
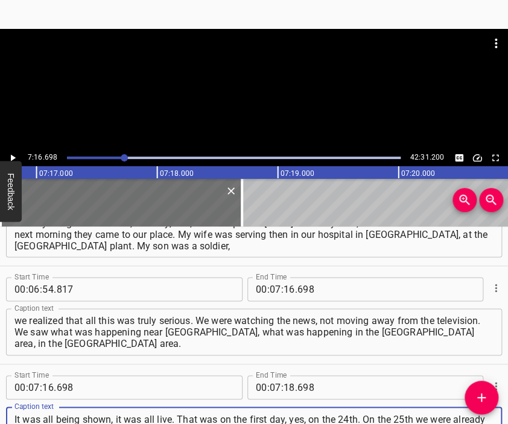
scroll to position [11, 0]
type textarea "It was all being shown, it was all live. That was on the first day, yes, on the…"
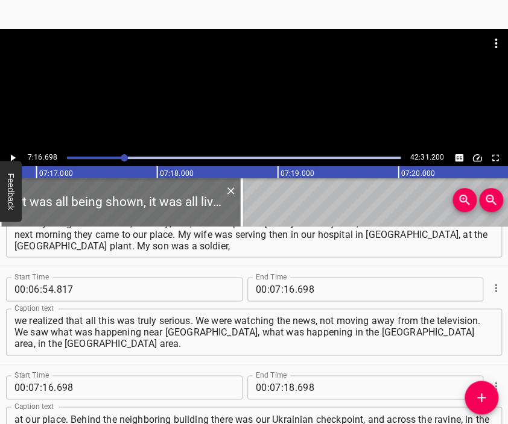
click at [251, 72] on div at bounding box center [254, 59] width 508 height 60
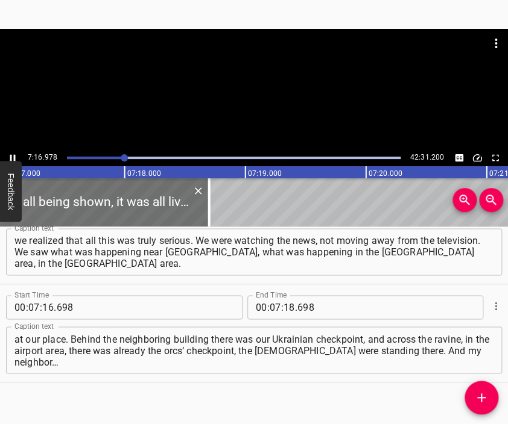
scroll to position [0, 52694]
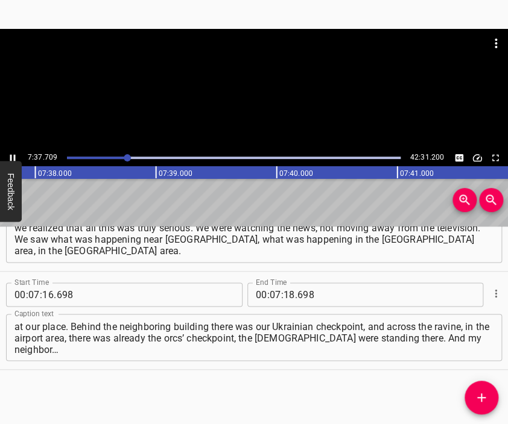
click at [280, 83] on div at bounding box center [254, 59] width 508 height 60
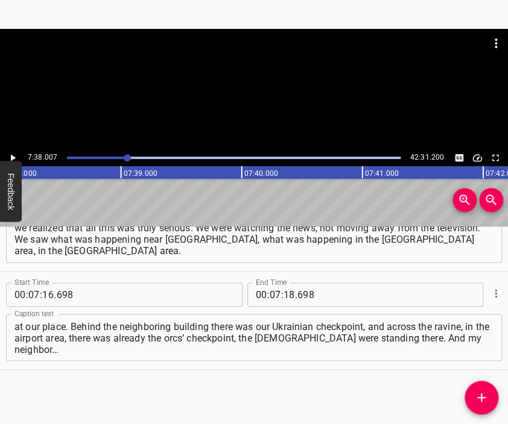
scroll to position [0, 55229]
click at [283, 297] on input "number" at bounding box center [288, 295] width 11 height 24
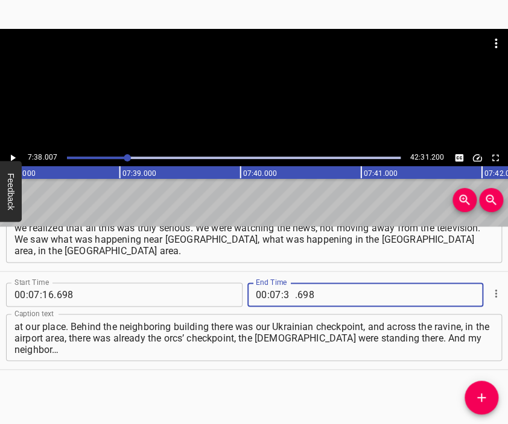
type input "38"
type input "007"
click at [470, 397] on span "Add Cue" at bounding box center [481, 398] width 34 height 14
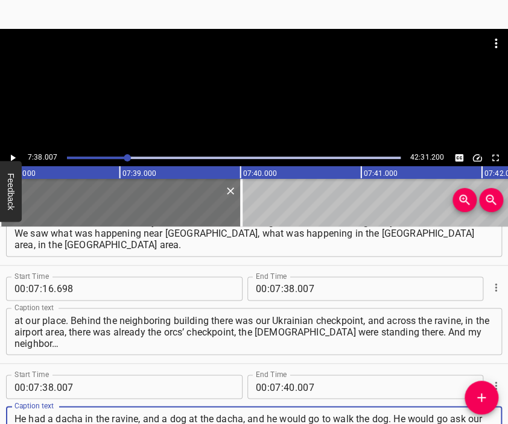
scroll to position [11, 0]
type textarea "He had a dacha in the ravine, and a dog at the dacha, and he would go to walk t…"
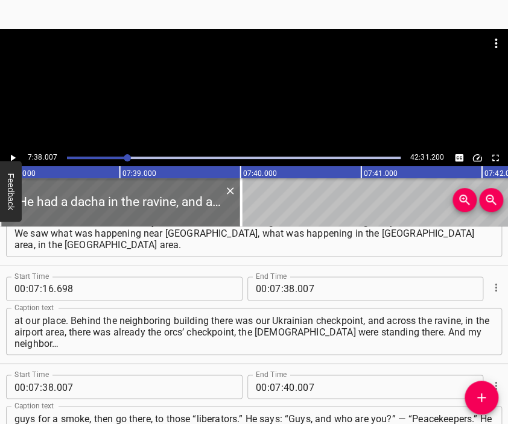
click at [218, 90] on div at bounding box center [254, 89] width 508 height 121
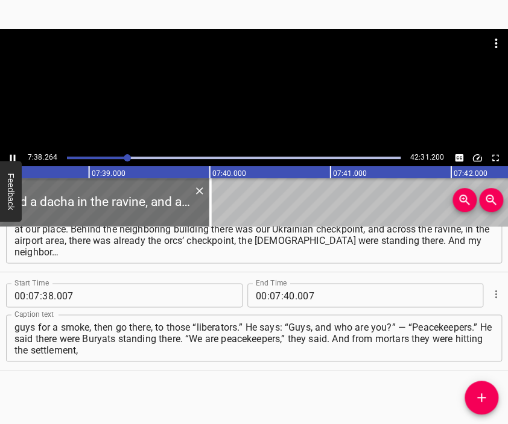
scroll to position [0, 55291]
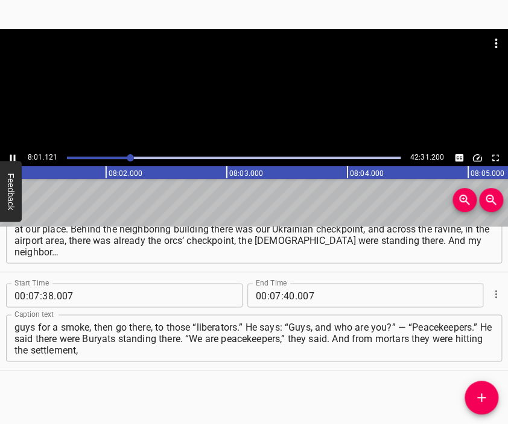
click at [253, 110] on div at bounding box center [254, 89] width 508 height 121
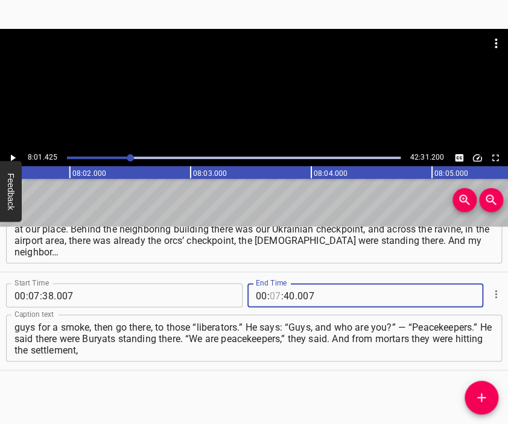
click at [270, 296] on input "number" at bounding box center [275, 295] width 11 height 24
type input "08"
type input "01"
type input "425"
click at [482, 391] on icon "Add Cue" at bounding box center [481, 398] width 14 height 14
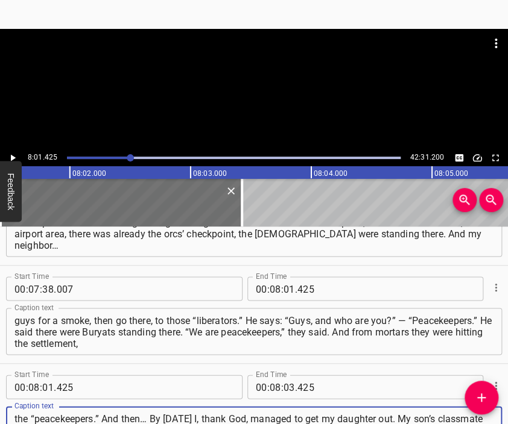
scroll to position [1951, 0]
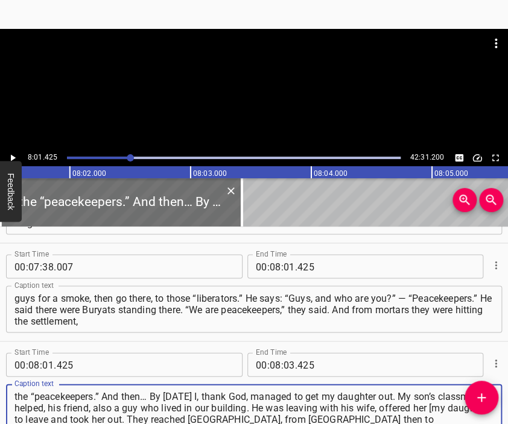
type textarea "the “peacekeepers.” And then… By [DATE] I, thank God, managed to get my daughte…"
click at [238, 90] on div at bounding box center [254, 89] width 508 height 121
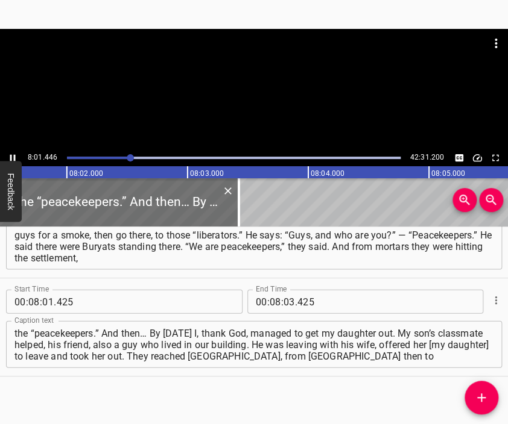
scroll to position [2021, 0]
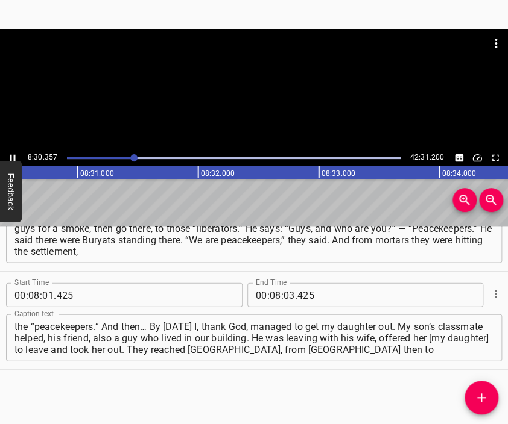
click at [271, 89] on div at bounding box center [254, 59] width 508 height 60
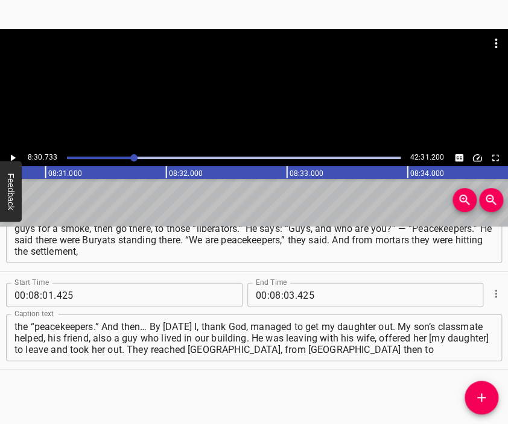
scroll to position [0, 61587]
click at [283, 294] on input "number" at bounding box center [288, 295] width 11 height 24
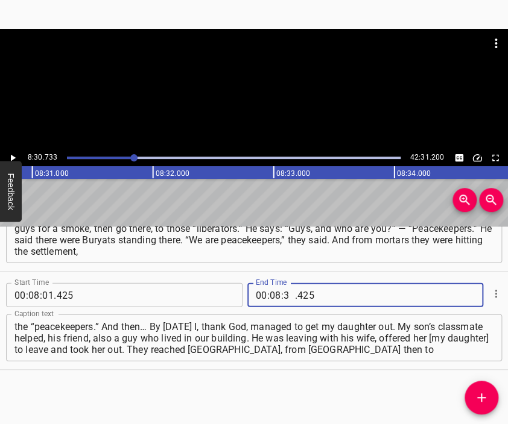
type input "30"
type input "733"
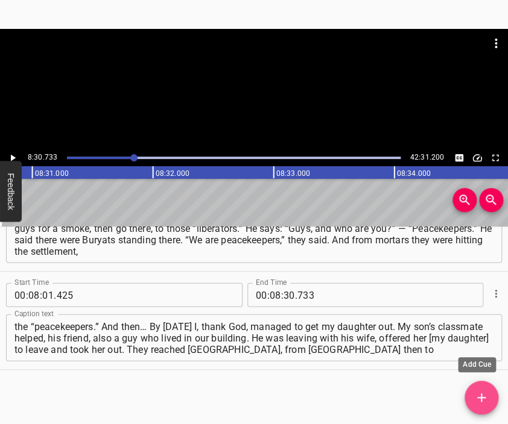
click at [488, 391] on span "Add Cue" at bounding box center [481, 398] width 34 height 14
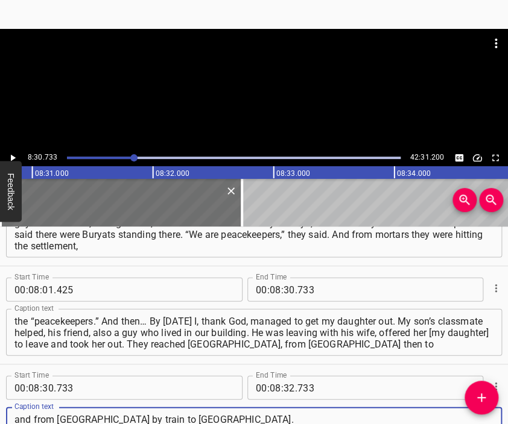
scroll to position [11, 0]
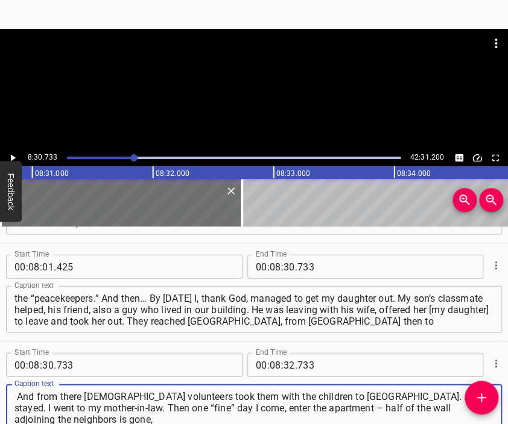
click at [244, 95] on div at bounding box center [254, 89] width 508 height 121
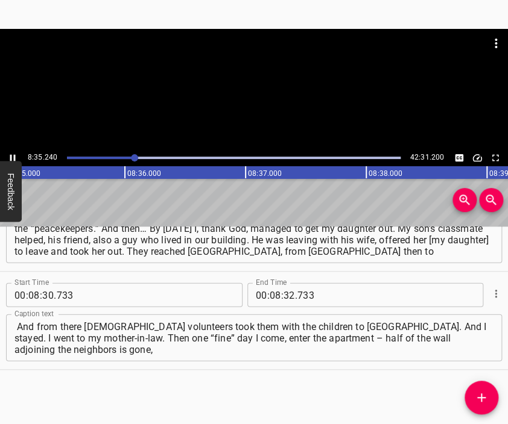
scroll to position [0, 0]
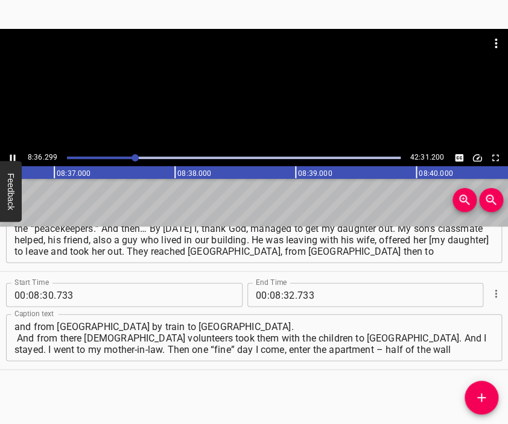
click at [19, 336] on textarea "and from [GEOGRAPHIC_DATA] by train to [GEOGRAPHIC_DATA]. And from there [DEMOG…" at bounding box center [253, 338] width 479 height 34
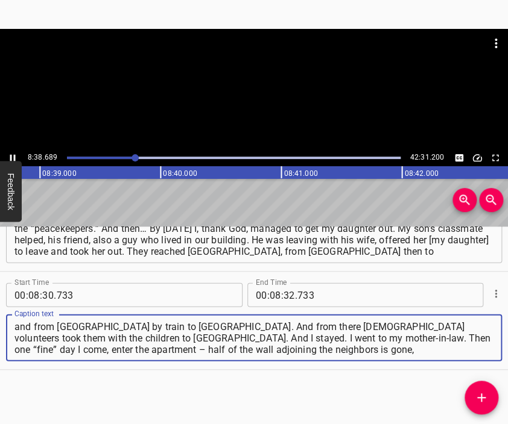
scroll to position [0, 62546]
type textarea "and from [GEOGRAPHIC_DATA] by train to [GEOGRAPHIC_DATA]. And from there [DEMOG…"
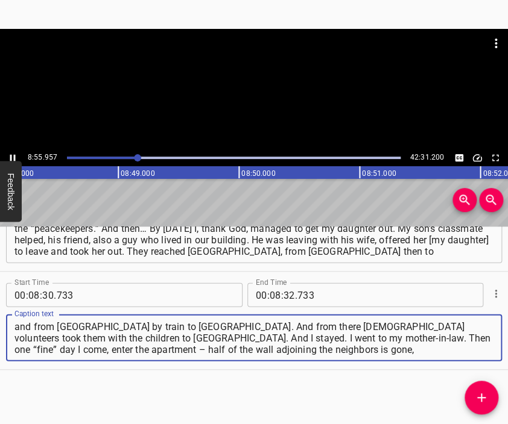
click at [263, 92] on div at bounding box center [254, 89] width 508 height 121
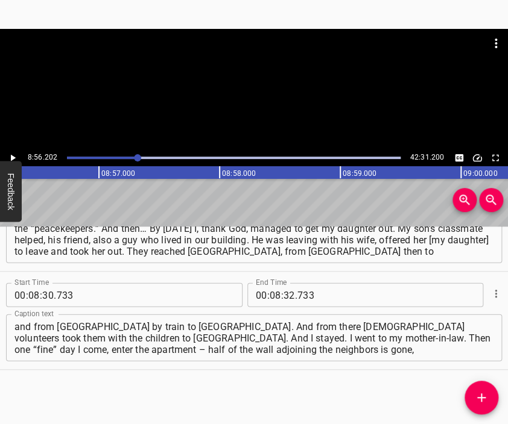
scroll to position [0, 64658]
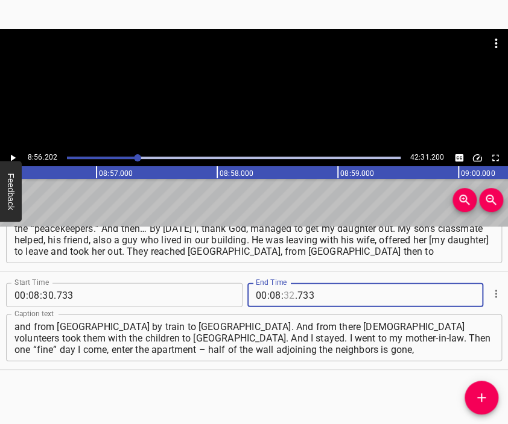
click at [283, 291] on input "number" at bounding box center [288, 295] width 11 height 24
type input "56"
type input "202"
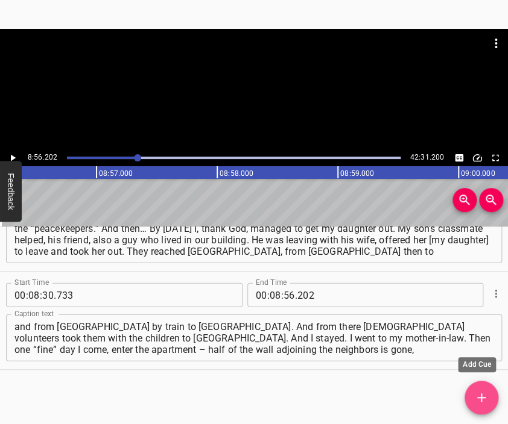
click at [482, 394] on icon "Add Cue" at bounding box center [481, 398] width 14 height 14
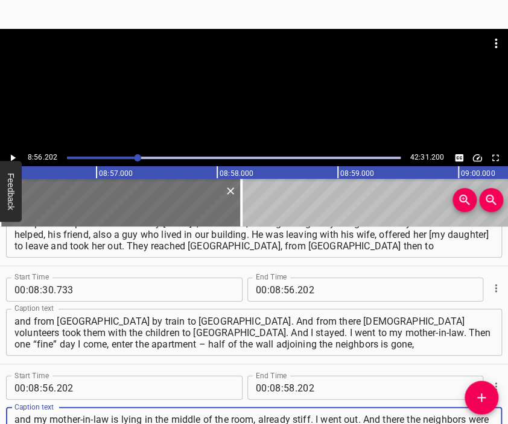
scroll to position [11, 0]
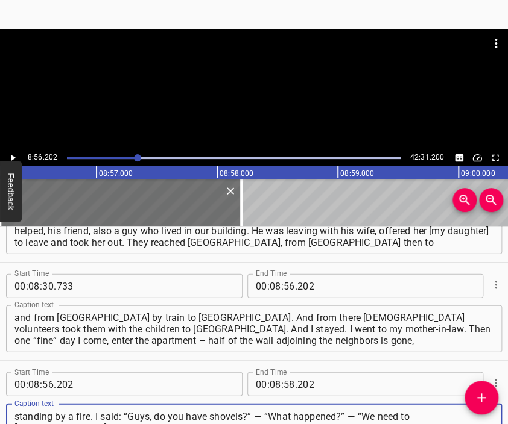
type textarea "and my mother-in-law is lying in the middle of the room, already stiff. I went …"
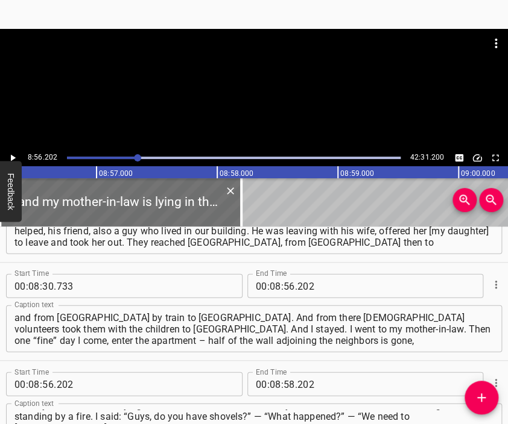
click at [247, 98] on div at bounding box center [254, 89] width 508 height 121
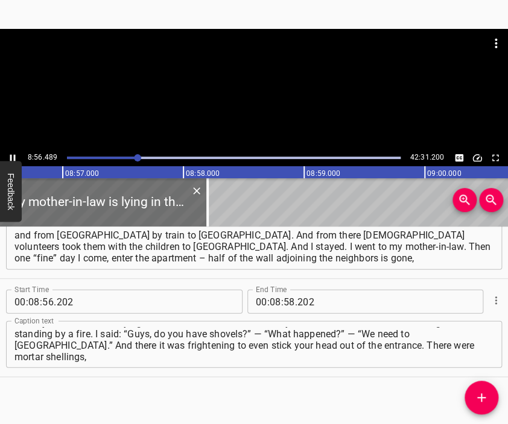
scroll to position [0, 64693]
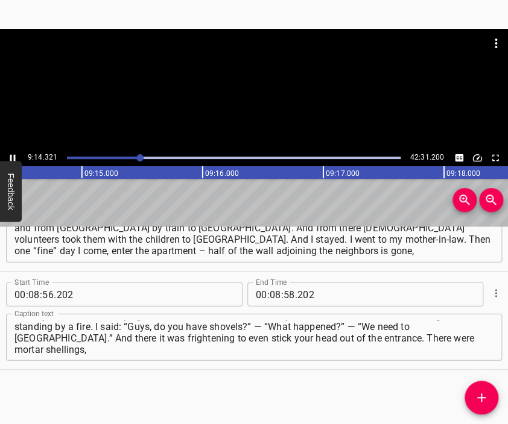
click at [263, 85] on div at bounding box center [254, 59] width 508 height 60
click at [274, 294] on input "number" at bounding box center [275, 295] width 11 height 24
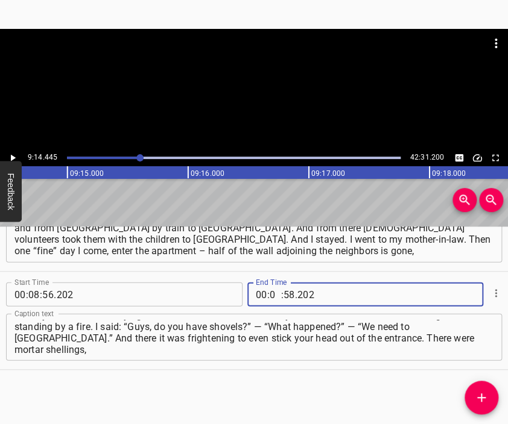
type input "09"
type input "14"
type input "445"
click at [478, 397] on icon "Add Cue" at bounding box center [481, 398] width 14 height 14
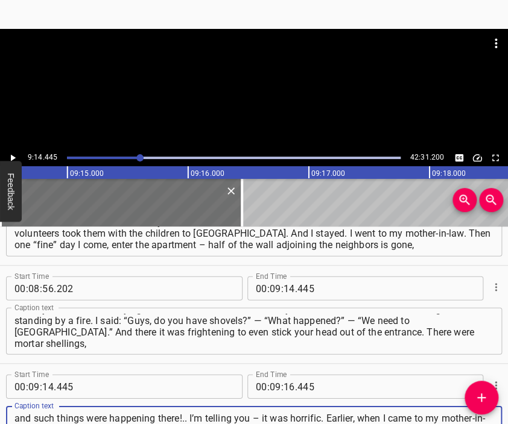
scroll to position [11, 0]
type textarea "and such things were happening there!.. I’m telling you – it was horrific. Earl…"
click at [246, 52] on div at bounding box center [254, 43] width 508 height 29
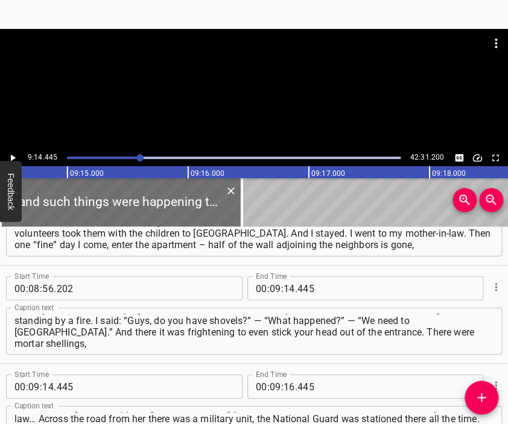
click at [250, 73] on div at bounding box center [254, 59] width 508 height 60
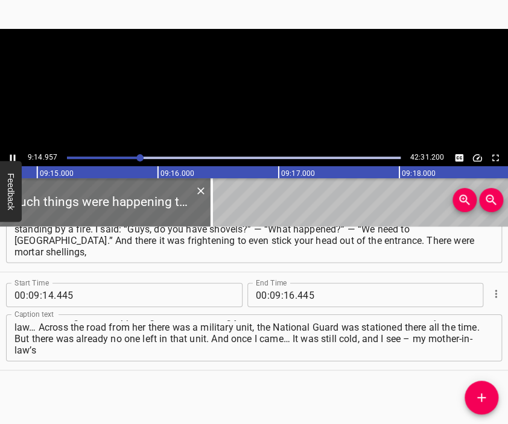
scroll to position [0, 66919]
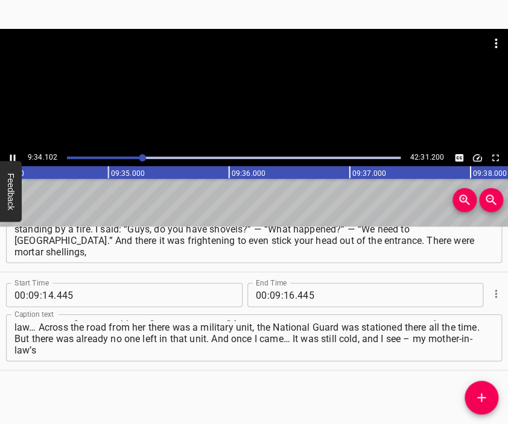
click at [280, 108] on div at bounding box center [254, 89] width 508 height 121
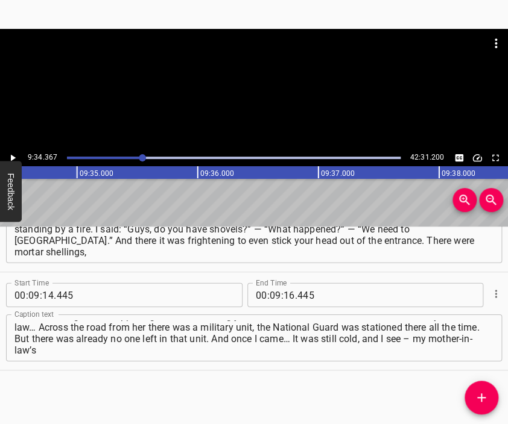
scroll to position [0, 69260]
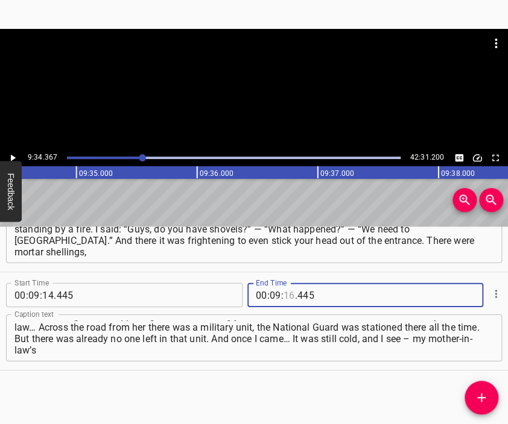
click at [283, 293] on input "number" at bounding box center [288, 295] width 11 height 24
type input "34"
type input "367"
click at [484, 397] on icon "Add Cue" at bounding box center [481, 398] width 8 height 8
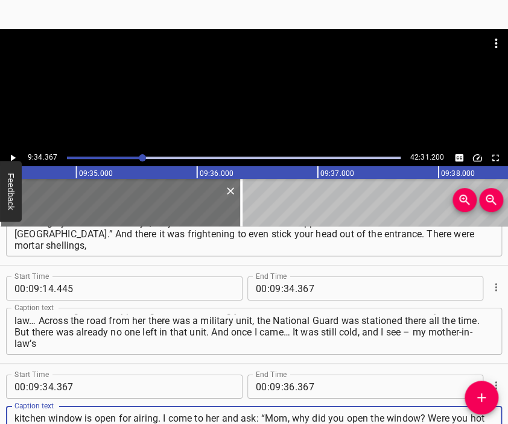
scroll to position [11, 0]
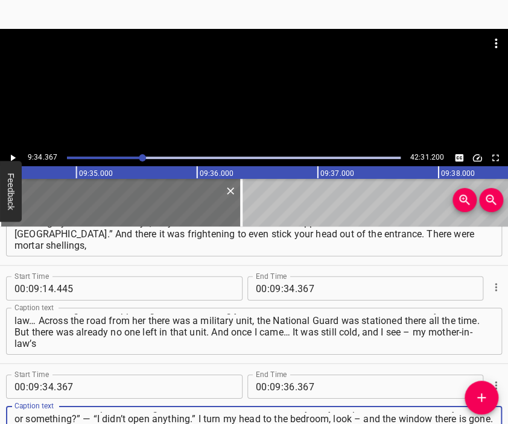
type textarea "kitchen window is open for airing. I come to her and ask: “Mom, why did you ope…"
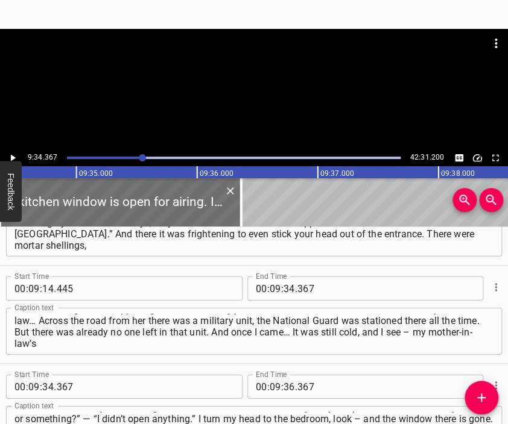
click at [221, 79] on div at bounding box center [254, 59] width 508 height 60
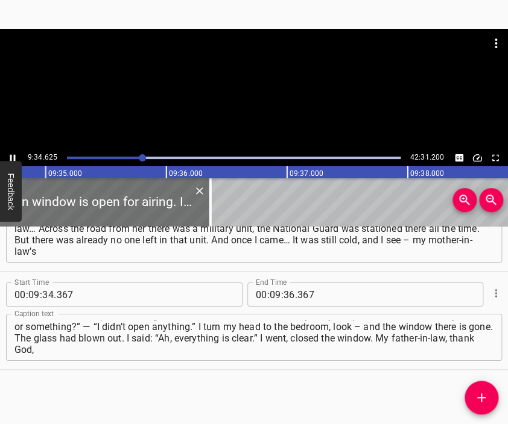
scroll to position [0, 69323]
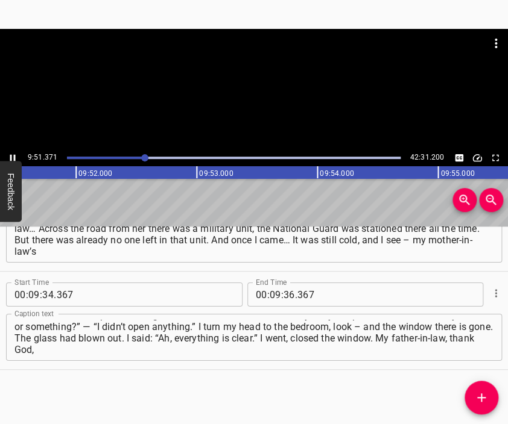
click at [268, 93] on div at bounding box center [254, 89] width 508 height 121
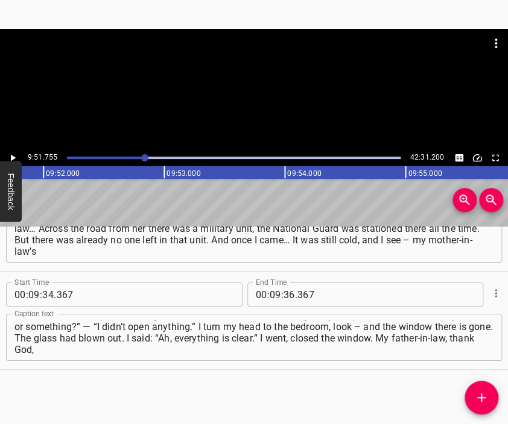
scroll to position [0, 71357]
click at [283, 296] on input "number" at bounding box center [288, 295] width 11 height 24
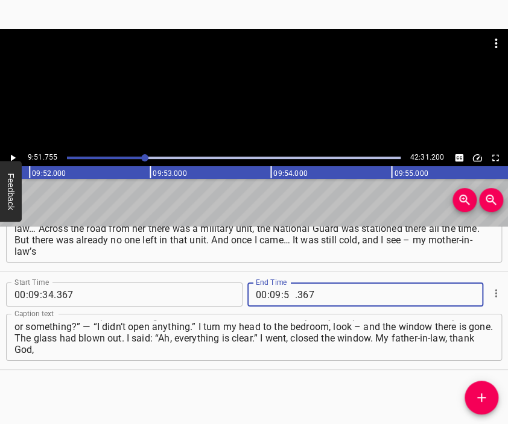
type input "51"
type input "755"
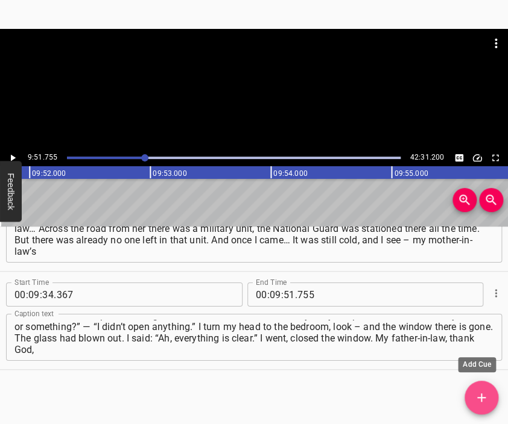
click at [476, 391] on icon "Add Cue" at bounding box center [481, 398] width 14 height 14
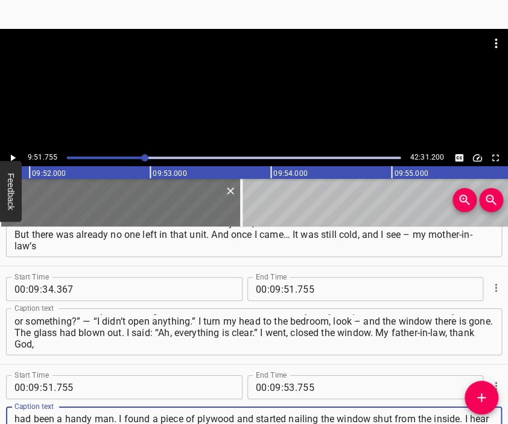
scroll to position [11, 0]
type textarea "had been a handy man. I found a piece of plywood and started nailing the window…"
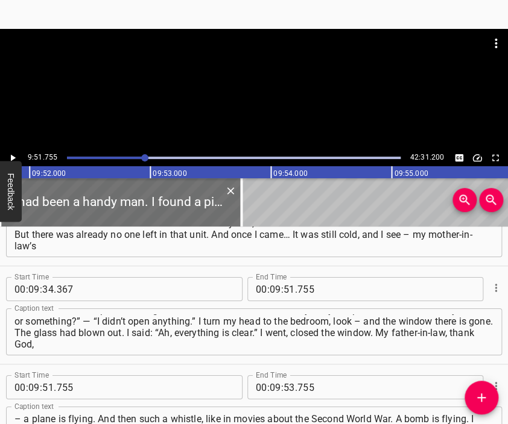
click at [259, 90] on div at bounding box center [254, 89] width 508 height 121
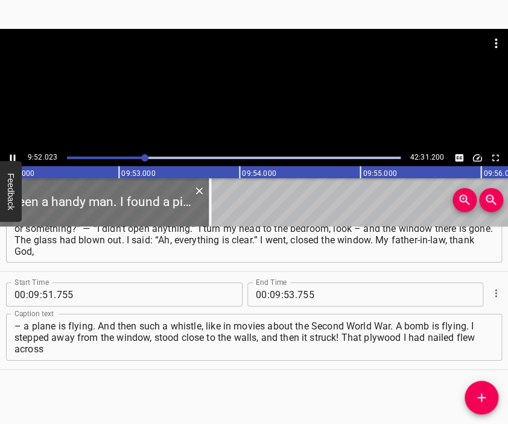
scroll to position [0, 71389]
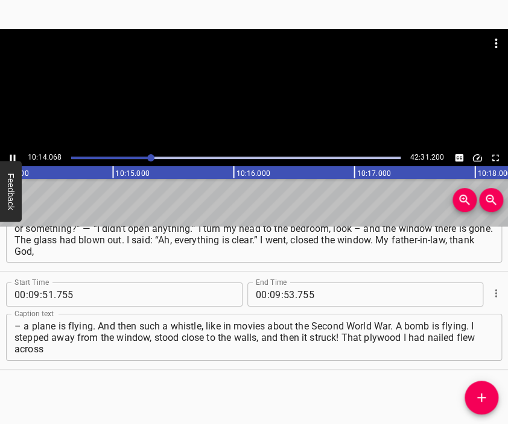
click at [260, 92] on div at bounding box center [254, 89] width 508 height 121
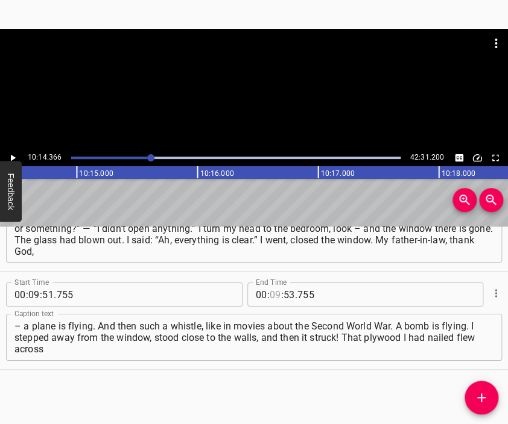
click at [270, 292] on input "number" at bounding box center [275, 295] width 11 height 24
type input "10"
type input "14"
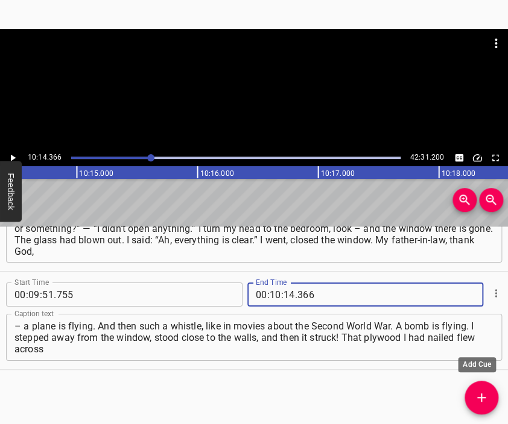
type input "366"
click at [478, 388] on button "Add Cue" at bounding box center [481, 398] width 34 height 34
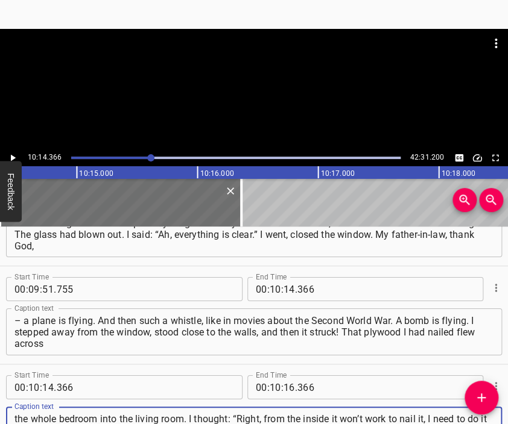
type textarea "the whole bedroom into the living room. I thought: “Right, from the inside it w…"
click at [259, 80] on div at bounding box center [254, 59] width 508 height 60
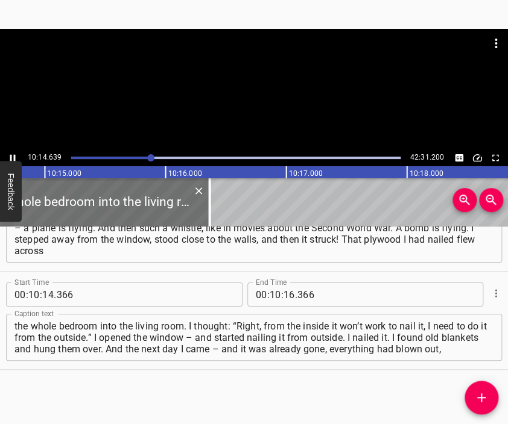
scroll to position [0, 74117]
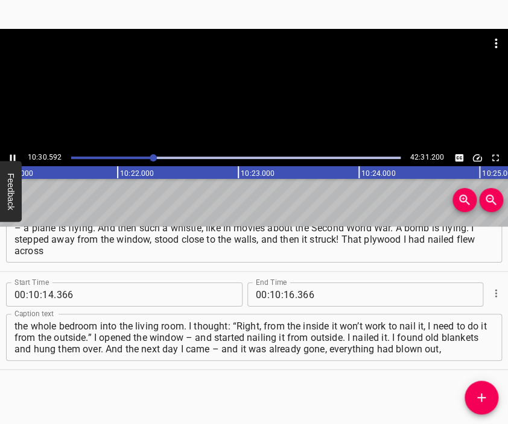
click at [303, 130] on div at bounding box center [254, 89] width 508 height 121
click at [284, 294] on input "number" at bounding box center [288, 295] width 11 height 24
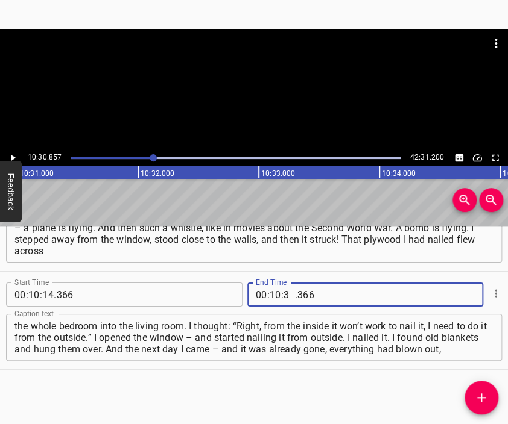
type input "30"
type input "857"
click at [480, 394] on icon "Add Cue" at bounding box center [481, 398] width 8 height 8
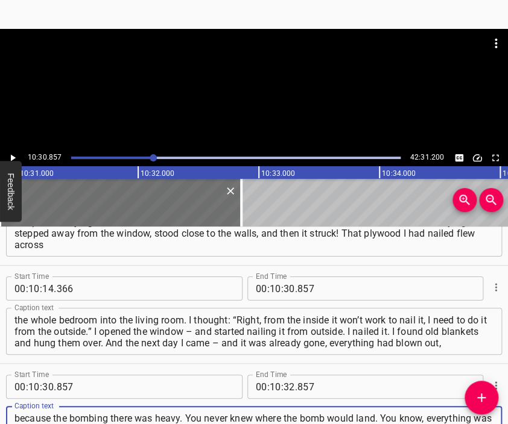
scroll to position [11, 0]
type textarea "because the bombing there was heavy. You never knew where the bomb would land. …"
click at [262, 86] on div at bounding box center [254, 59] width 508 height 60
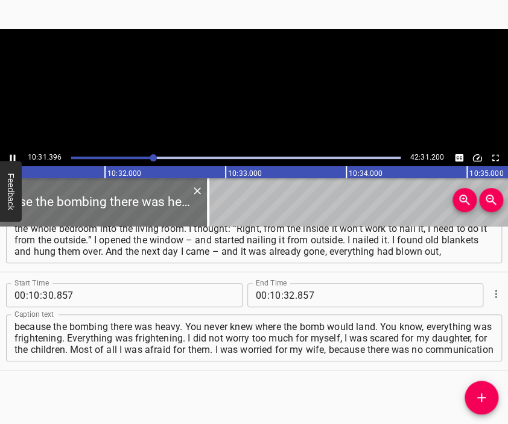
scroll to position [0, 76135]
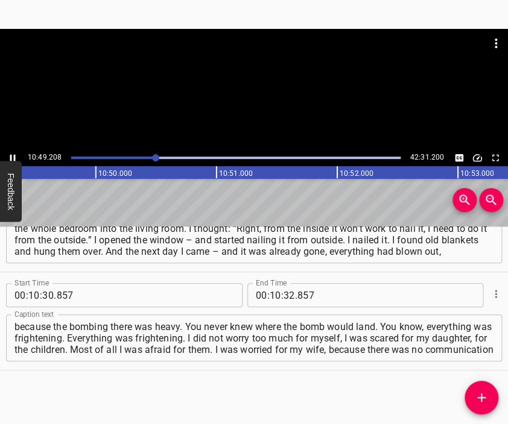
click at [270, 89] on div at bounding box center [254, 59] width 508 height 60
click at [287, 294] on input "number" at bounding box center [288, 295] width 11 height 24
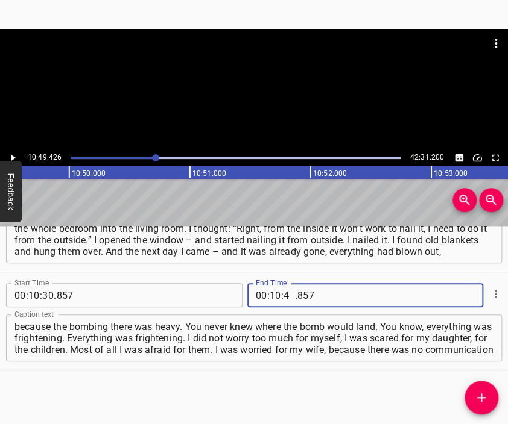
type input "49"
type input "426"
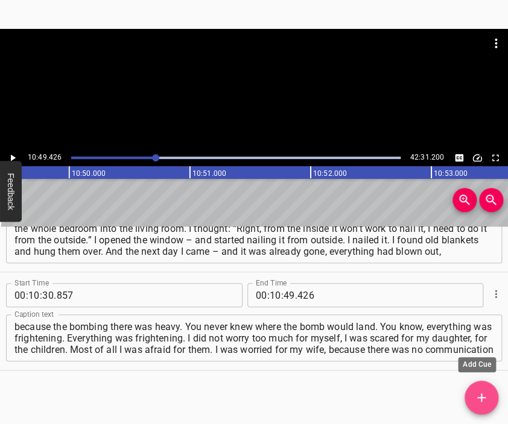
click at [476, 395] on icon "Add Cue" at bounding box center [481, 398] width 14 height 14
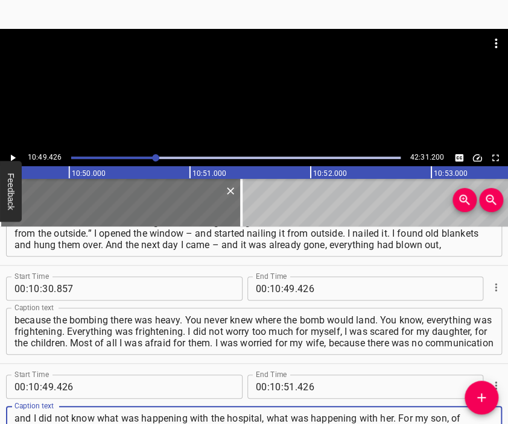
scroll to position [11, 0]
type textarea "and I did not know what was happening with the hospital, what was happening wit…"
click at [275, 75] on div at bounding box center [254, 59] width 508 height 60
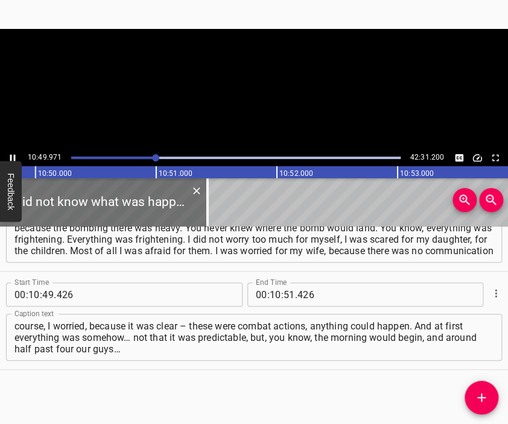
scroll to position [0, 78375]
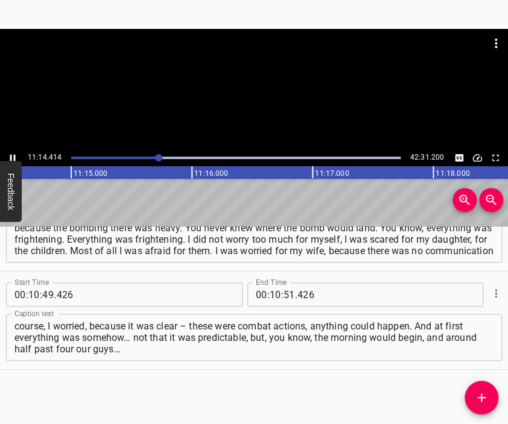
click at [259, 101] on div at bounding box center [254, 89] width 508 height 121
click at [270, 291] on input "number" at bounding box center [275, 295] width 11 height 24
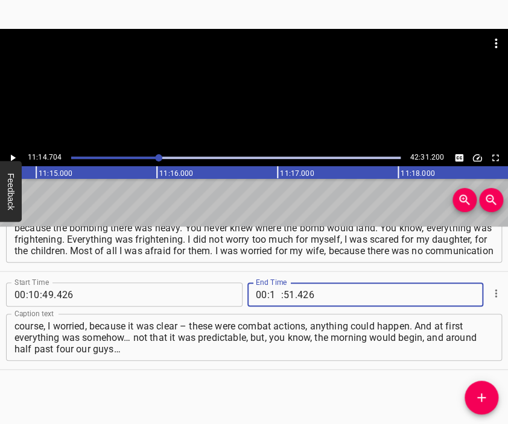
type input "11"
type input "14"
type input "704"
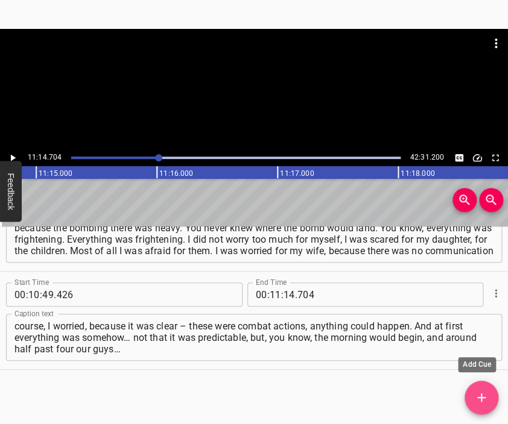
click at [479, 394] on icon "Add Cue" at bounding box center [481, 398] width 14 height 14
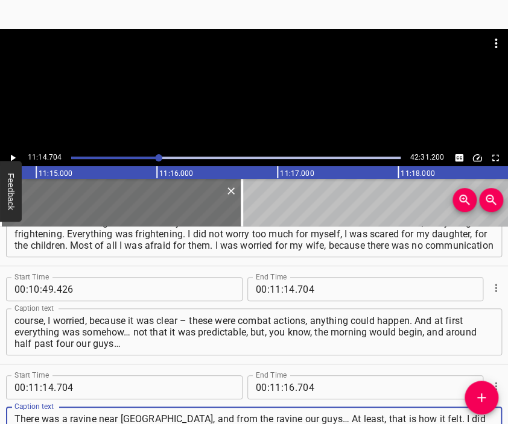
scroll to position [11, 0]
type textarea "There was a ravine near [GEOGRAPHIC_DATA], and from the ravine our guys… At lea…"
click at [232, 84] on div at bounding box center [254, 59] width 508 height 60
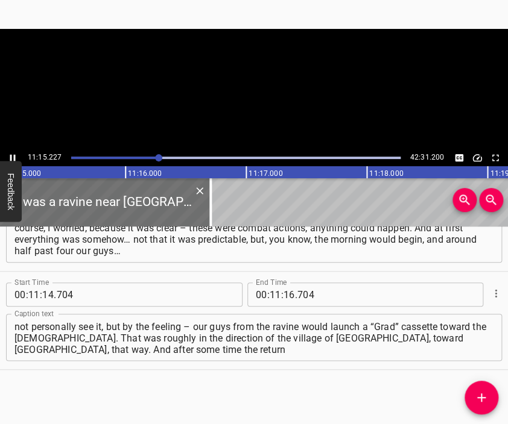
scroll to position [0, 81420]
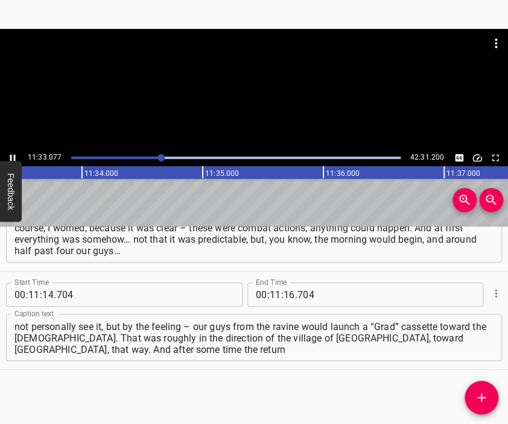
click at [263, 87] on div at bounding box center [254, 59] width 508 height 60
click at [287, 295] on input "number" at bounding box center [288, 295] width 11 height 24
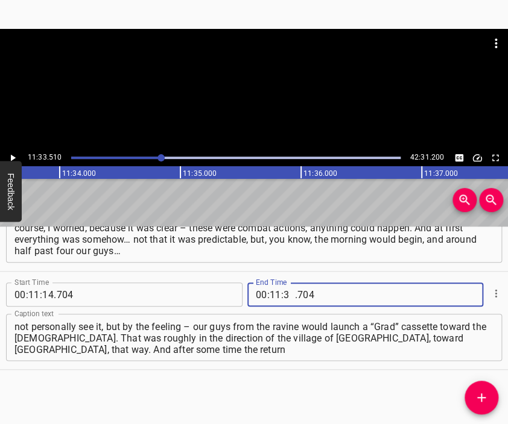
type input "33"
type input "510"
click at [480, 397] on icon "Add Cue" at bounding box center [481, 398] width 8 height 8
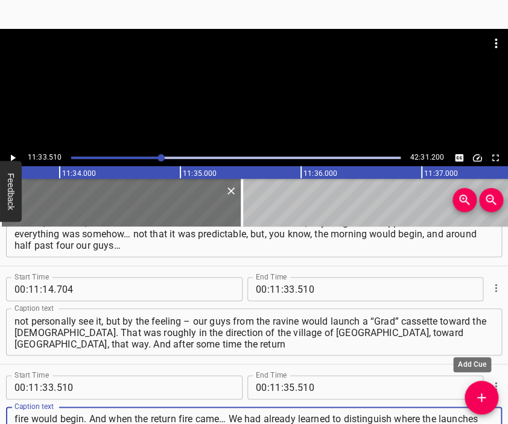
scroll to position [11, 0]
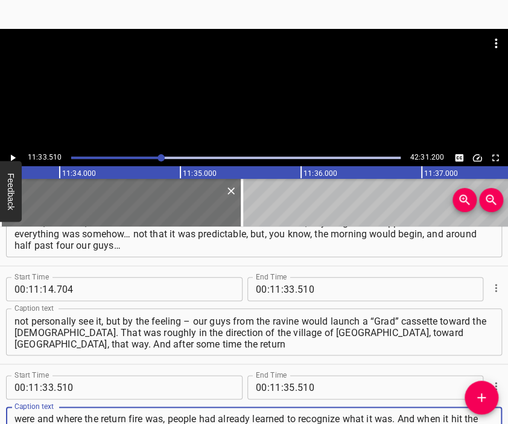
type textarea "fire would begin. And when the return fire came… We had already learned to dist…"
click at [257, 90] on div at bounding box center [254, 89] width 508 height 121
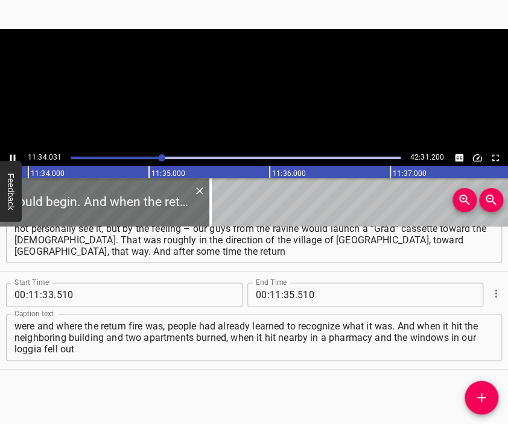
scroll to position [0, 83690]
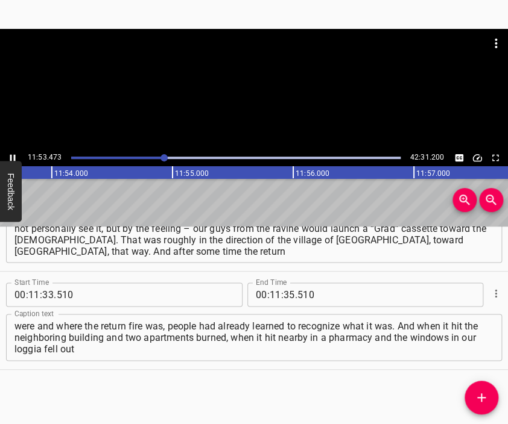
click at [273, 99] on div at bounding box center [254, 89] width 508 height 121
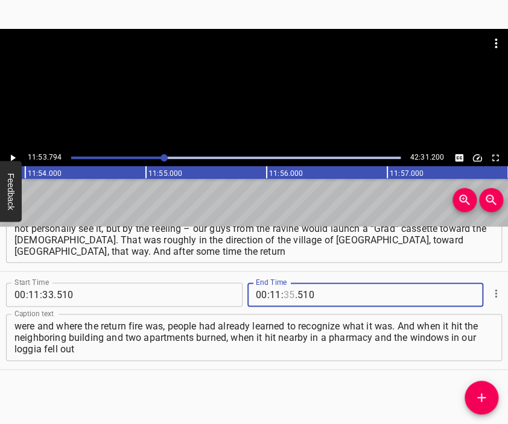
click at [285, 289] on input "number" at bounding box center [288, 295] width 11 height 24
type input "53"
type input "794"
click at [484, 395] on icon "Add Cue" at bounding box center [481, 398] width 14 height 14
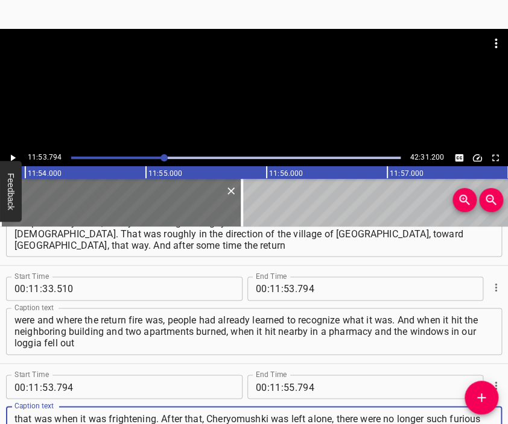
scroll to position [11, 0]
type textarea "that was when it was frightening. After that, Cheryomushki was left alone, ther…"
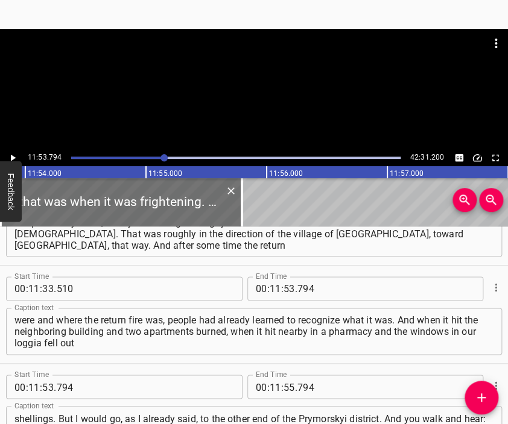
click at [283, 107] on div at bounding box center [254, 89] width 508 height 121
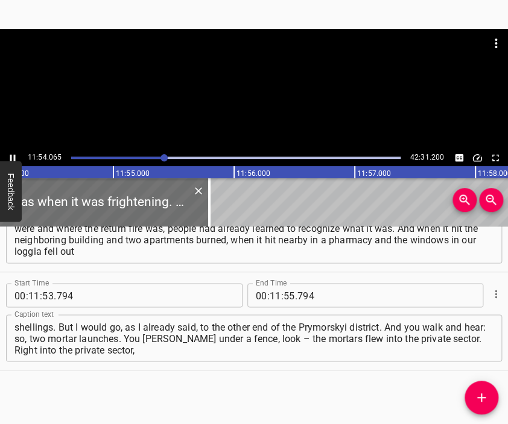
scroll to position [0, 86137]
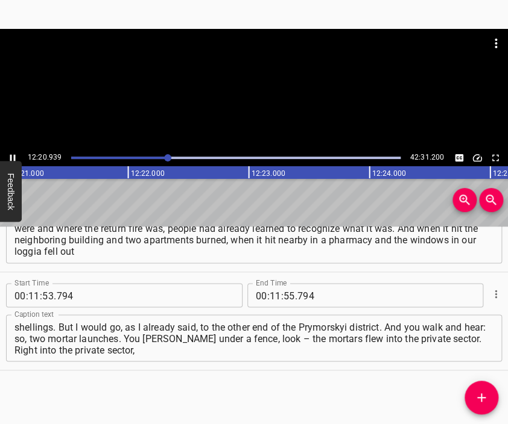
click at [279, 89] on div at bounding box center [254, 89] width 508 height 121
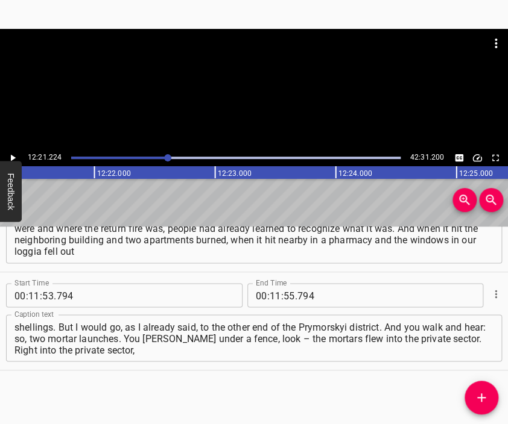
scroll to position [0, 89381]
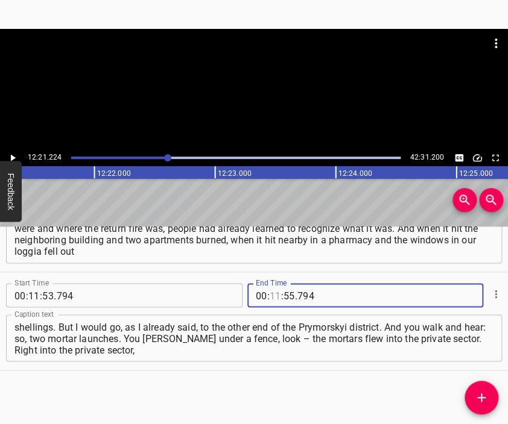
click at [270, 300] on input "number" at bounding box center [275, 295] width 11 height 24
type input "12"
type input "21"
type input "224"
click at [477, 396] on icon "Add Cue" at bounding box center [481, 398] width 14 height 14
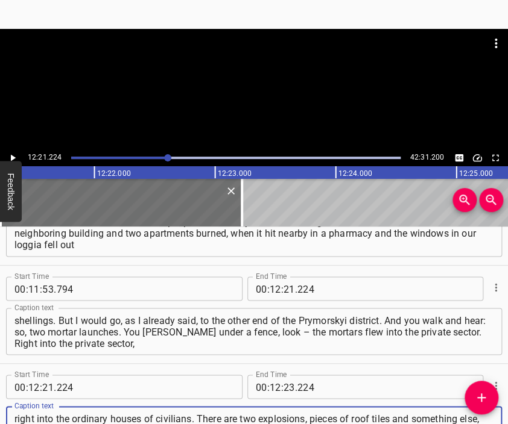
scroll to position [11, 0]
type textarea "right into the ordinary houses of civilians. There are two explosions, pieces o…"
click at [260, 83] on div at bounding box center [254, 59] width 508 height 60
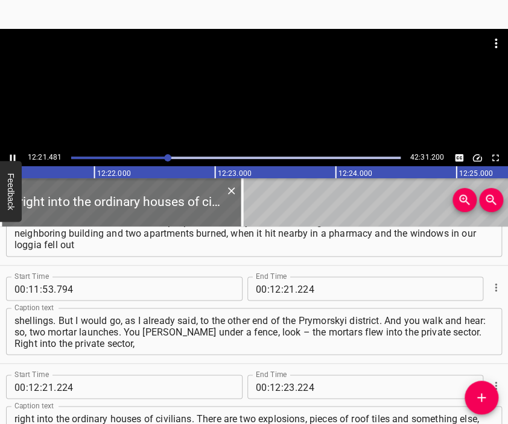
scroll to position [0, 89412]
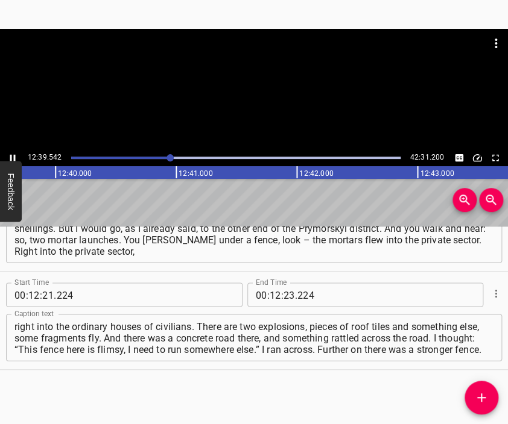
click at [280, 89] on div at bounding box center [254, 59] width 508 height 60
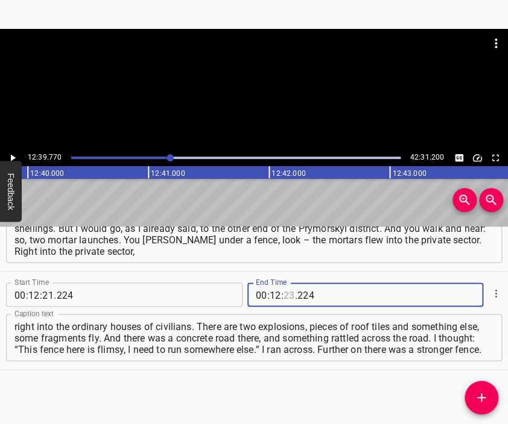
click at [283, 292] on input "number" at bounding box center [288, 295] width 11 height 24
type input "39"
type input "770"
click at [481, 395] on icon "Add Cue" at bounding box center [481, 398] width 8 height 8
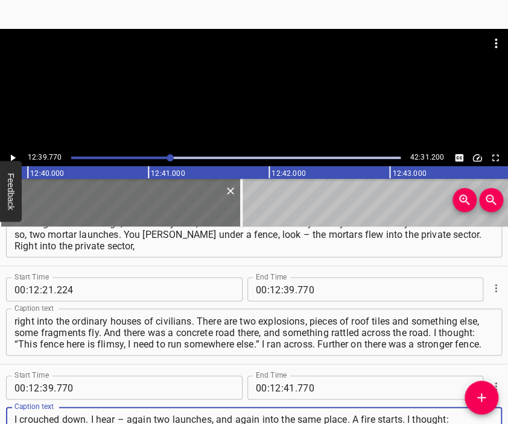
type textarea "I crouched down. I hear – again two launches, and again into the same place. A …"
click at [265, 95] on div at bounding box center [254, 89] width 508 height 121
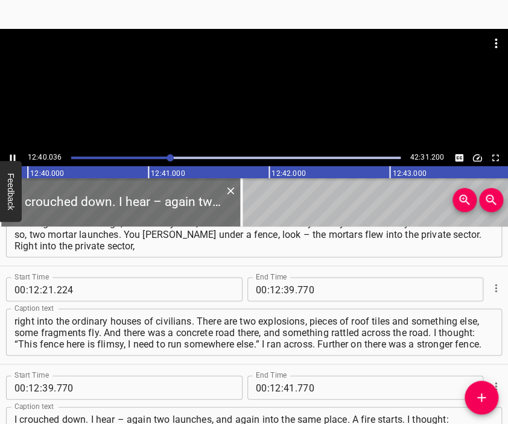
scroll to position [0, 91650]
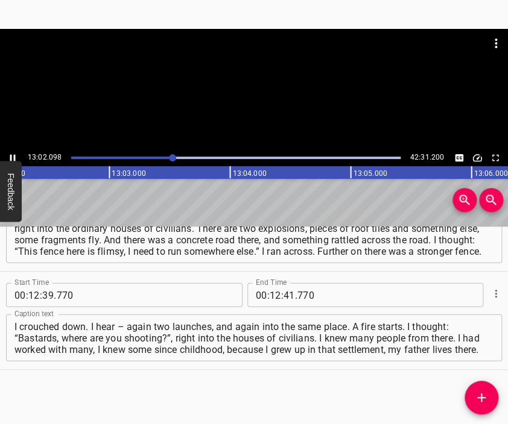
click at [280, 99] on div at bounding box center [254, 89] width 508 height 121
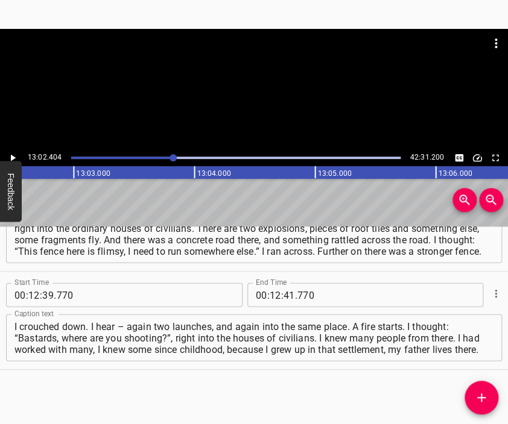
scroll to position [0, 94347]
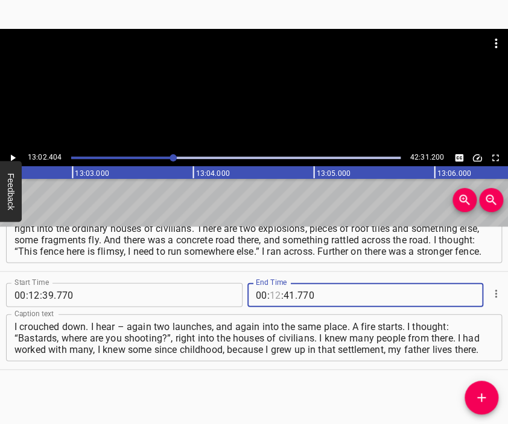
click at [270, 291] on input "number" at bounding box center [275, 295] width 11 height 24
type input "13"
type input "02"
type input "404"
click at [479, 392] on icon "Add Cue" at bounding box center [481, 398] width 14 height 14
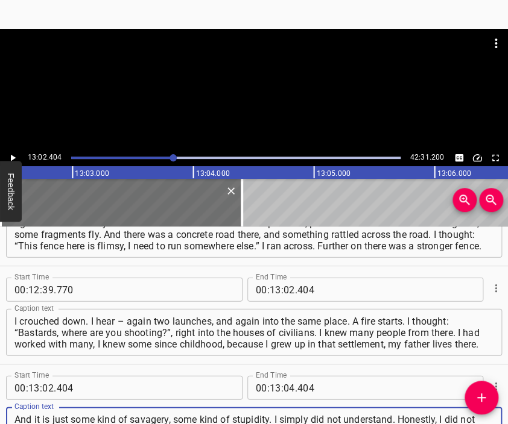
scroll to position [11, 0]
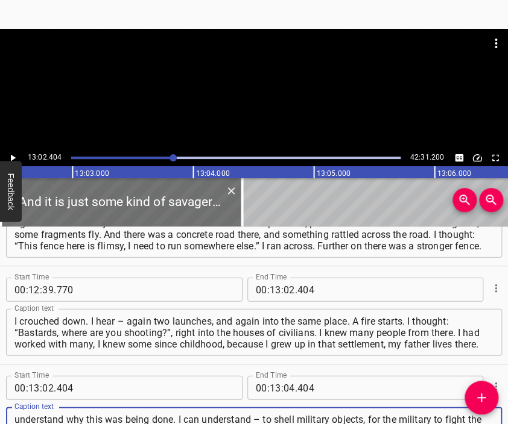
type textarea "And it is just some kind of savagery, some kind of stupidity. I simply did not …"
click at [263, 98] on div at bounding box center [254, 89] width 508 height 121
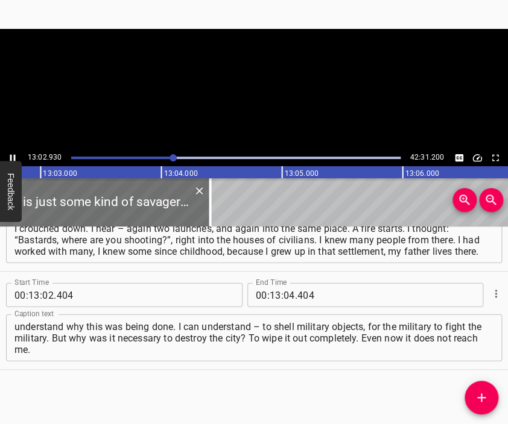
scroll to position [0, 94411]
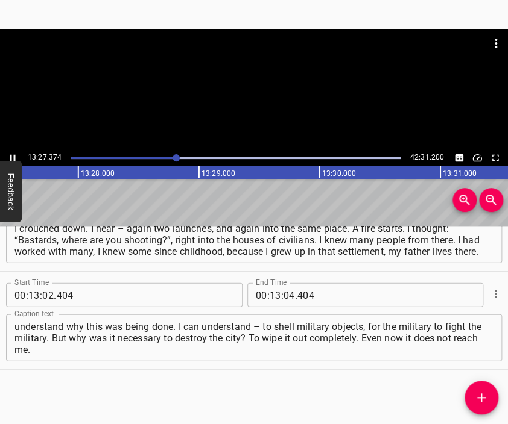
click at [328, 83] on div at bounding box center [254, 59] width 508 height 60
click at [285, 294] on input "number" at bounding box center [288, 295] width 11 height 24
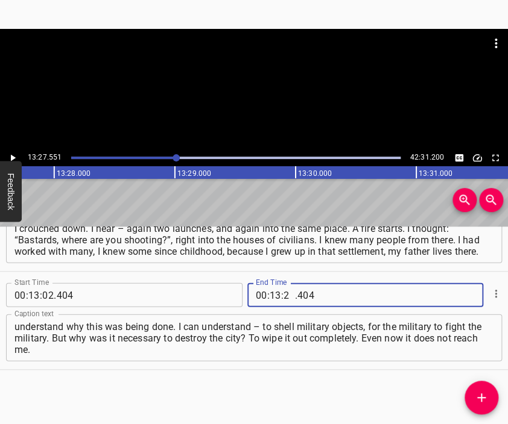
type input "27"
type input "551"
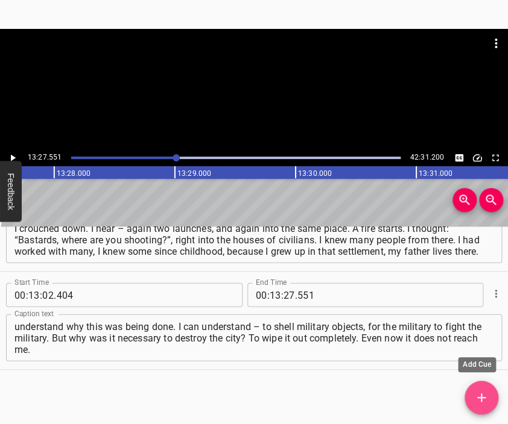
click at [471, 400] on span "Add Cue" at bounding box center [481, 398] width 34 height 14
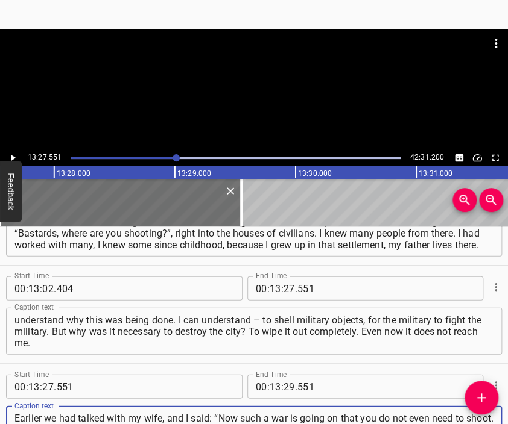
scroll to position [11, 0]
type textarea "Earlier we had talked with my wife, and I said: “Now such a war is going on tha…"
click at [214, 91] on div at bounding box center [254, 89] width 508 height 121
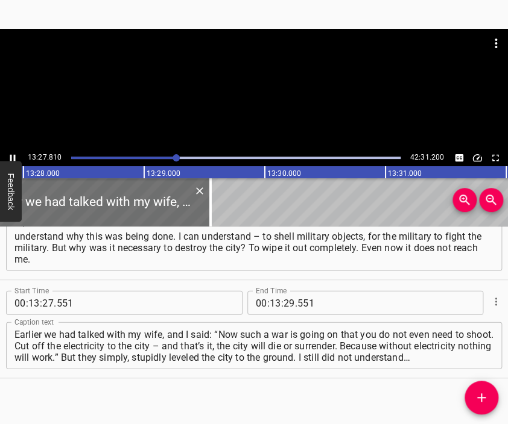
scroll to position [0, 97411]
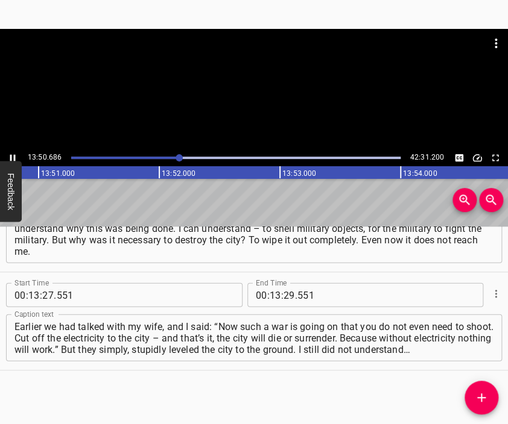
click at [266, 65] on div at bounding box center [254, 59] width 508 height 60
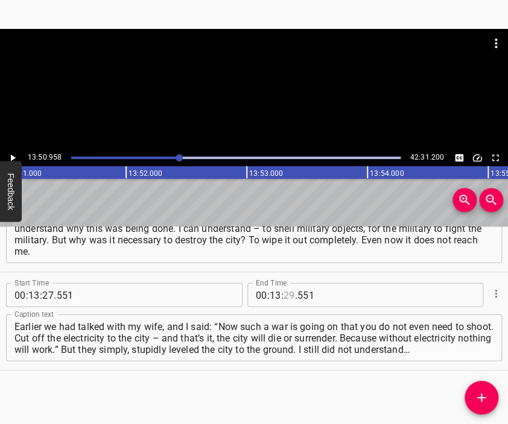
click at [283, 295] on input "number" at bounding box center [288, 295] width 11 height 24
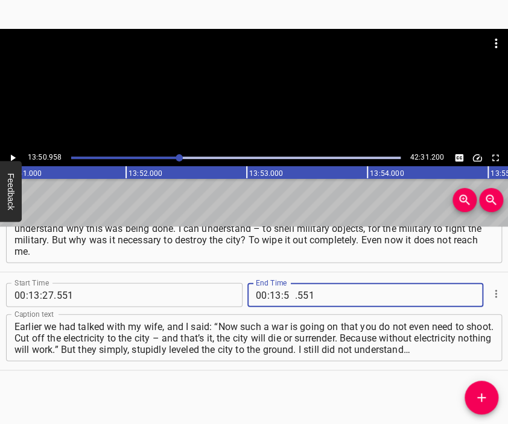
type input "50"
type input "958"
click at [487, 394] on icon "Add Cue" at bounding box center [481, 398] width 14 height 14
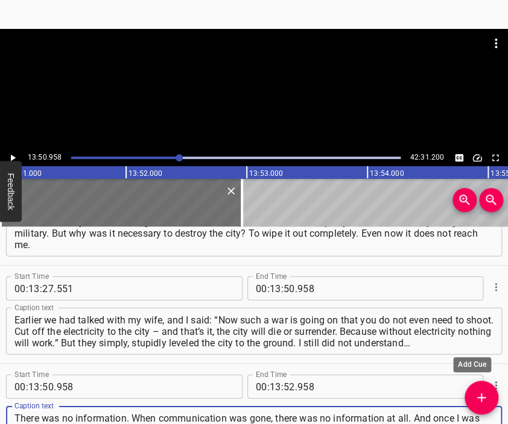
scroll to position [11, 0]
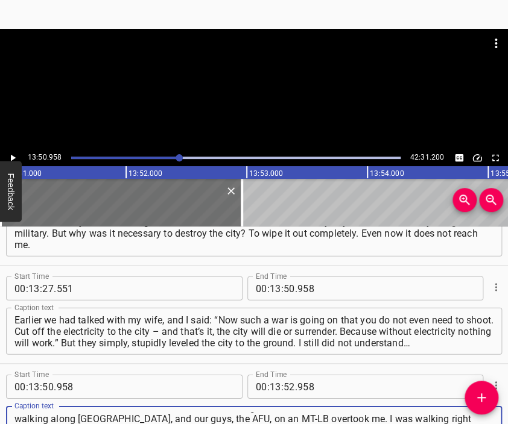
type textarea "There was no information. When communication was gone, there was no information…"
click at [251, 95] on div at bounding box center [254, 89] width 508 height 121
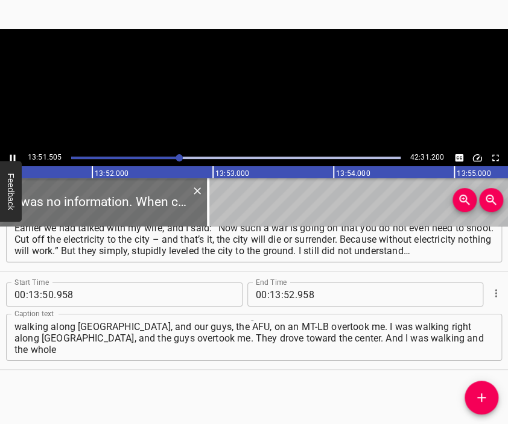
scroll to position [0, 100265]
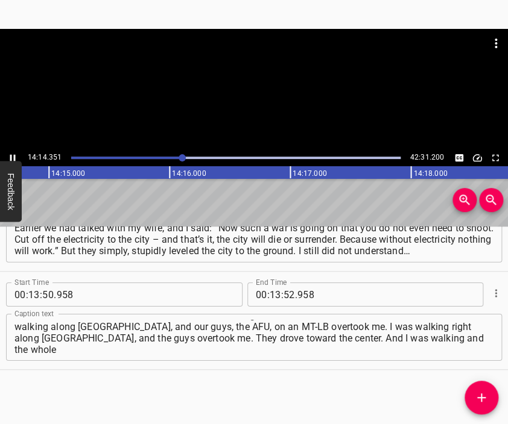
click at [283, 112] on div at bounding box center [254, 89] width 508 height 121
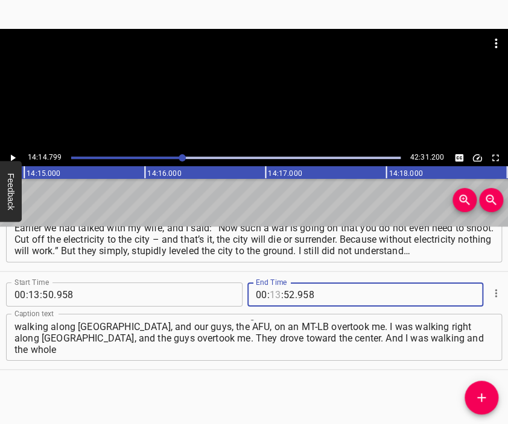
click at [271, 296] on input "number" at bounding box center [275, 295] width 11 height 24
type input "14"
type input "799"
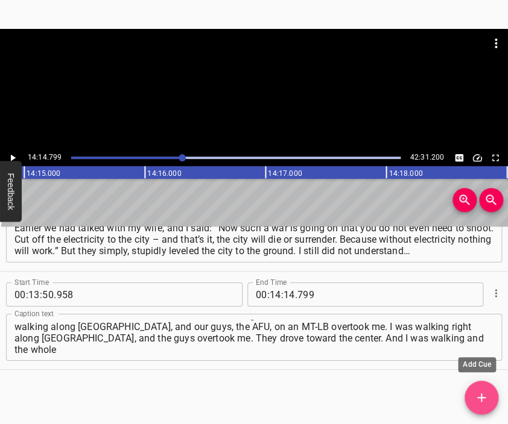
click at [477, 400] on icon "Add Cue" at bounding box center [481, 398] width 14 height 14
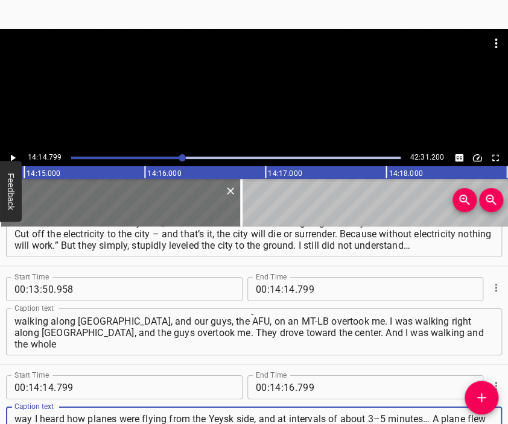
scroll to position [11, 0]
type textarea "way I heard how planes were flying from the Yeysk side, and at intervals of abo…"
click at [227, 96] on div at bounding box center [254, 89] width 508 height 121
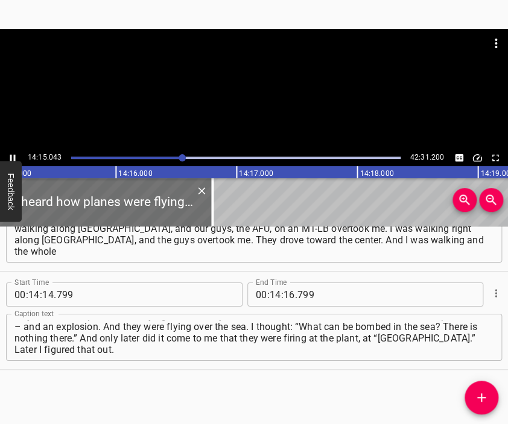
scroll to position [0, 103137]
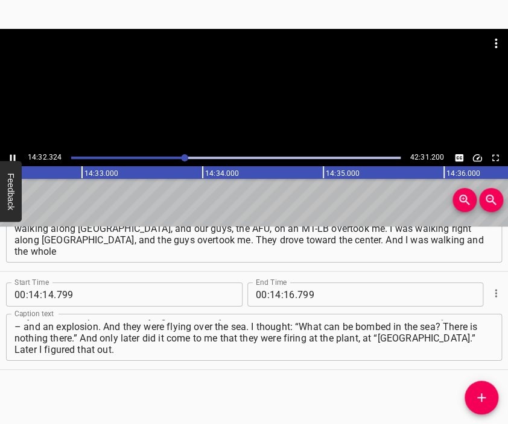
click at [289, 90] on div at bounding box center [254, 89] width 508 height 121
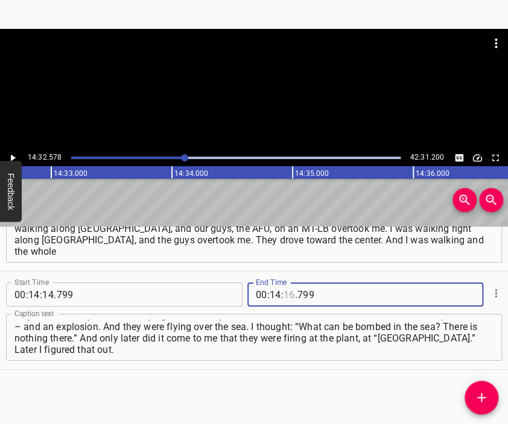
click at [283, 295] on input "number" at bounding box center [288, 295] width 11 height 24
type input "32"
type input "578"
click at [479, 395] on icon "Add Cue" at bounding box center [481, 398] width 14 height 14
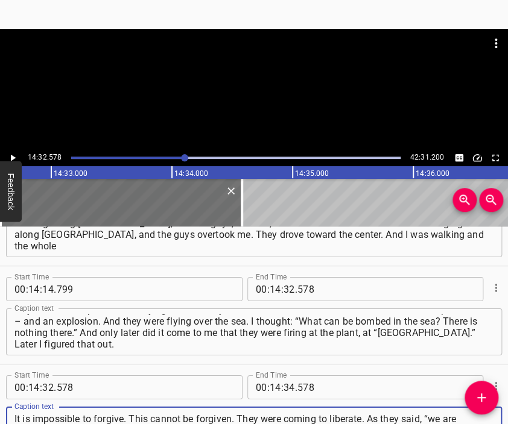
scroll to position [11, 0]
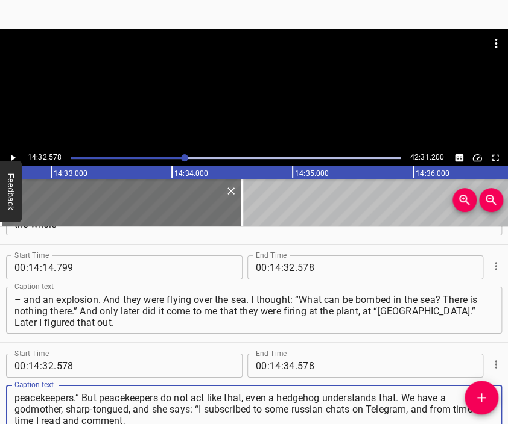
type textarea "It is impossible to forgive. This cannot be forgiven. They were coming to liber…"
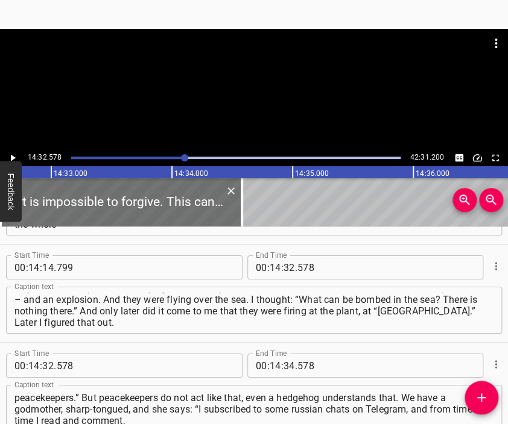
click at [257, 92] on div at bounding box center [254, 89] width 508 height 121
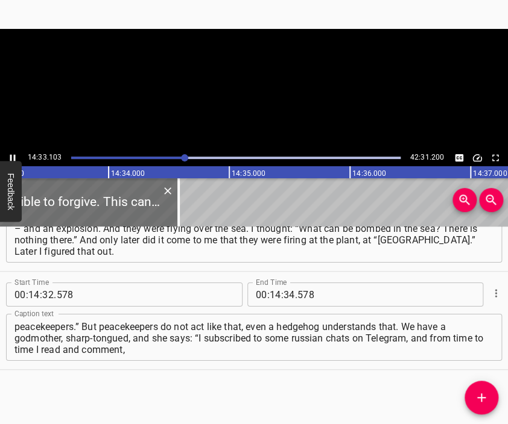
scroll to position [0, 105284]
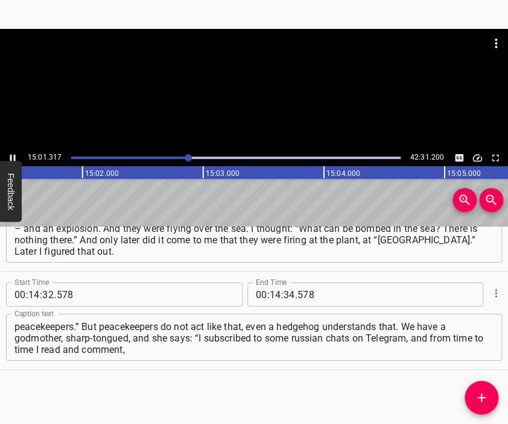
click at [255, 93] on div at bounding box center [254, 89] width 508 height 121
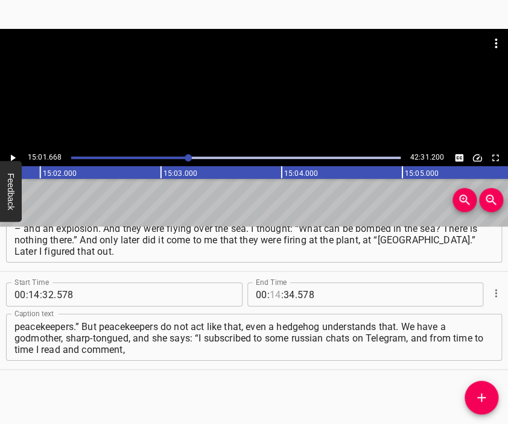
click at [270, 291] on input "number" at bounding box center [275, 295] width 11 height 24
type input "15"
type input "01"
type input "668"
click at [477, 393] on icon "Add Cue" at bounding box center [481, 398] width 14 height 14
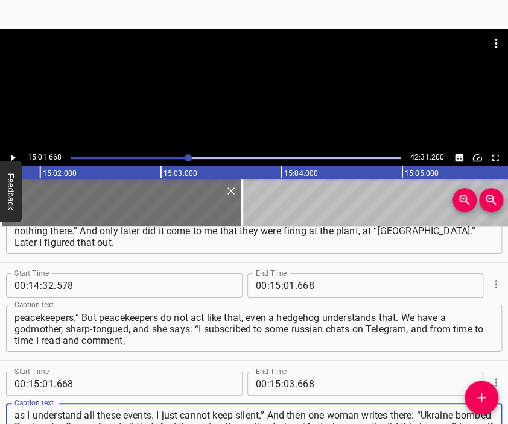
type textarea "as I understand all these events. I just cannot keep silent.” And then one woma…"
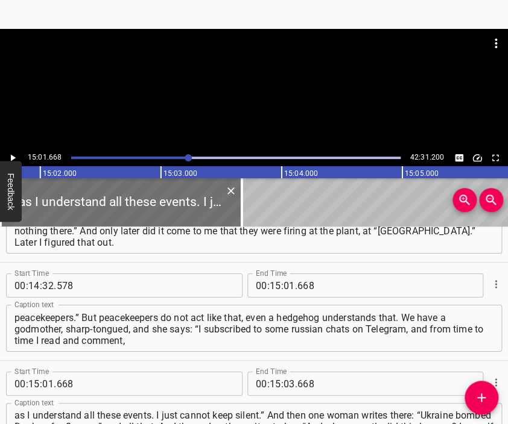
click at [190, 64] on div at bounding box center [254, 59] width 508 height 60
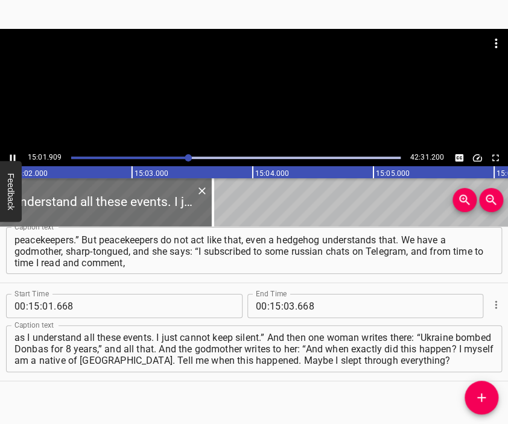
scroll to position [3888, 0]
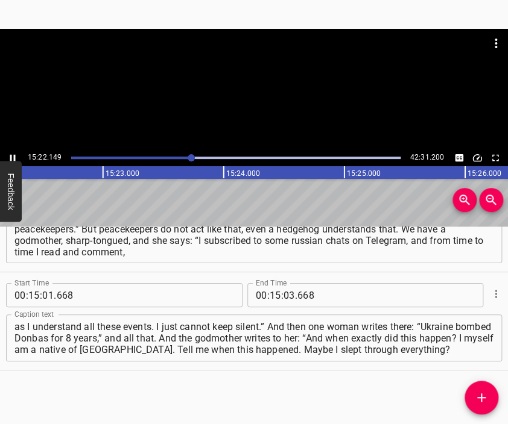
click at [268, 110] on div at bounding box center [254, 89] width 508 height 121
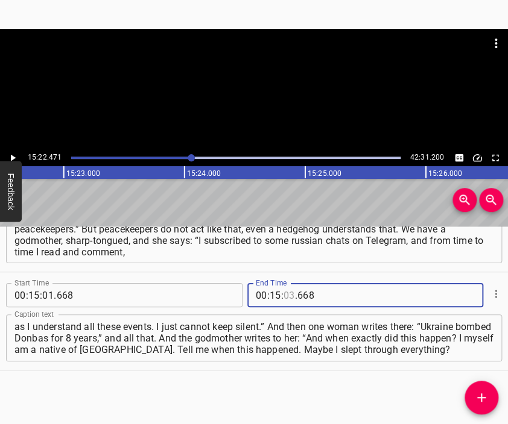
click at [286, 294] on input "number" at bounding box center [288, 295] width 11 height 24
type input "22"
type input "471"
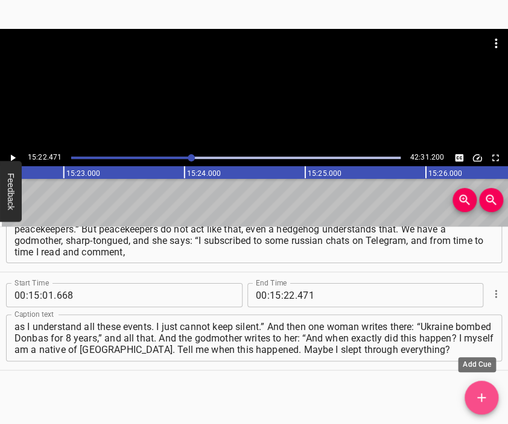
click at [482, 394] on icon "Add Cue" at bounding box center [481, 398] width 14 height 14
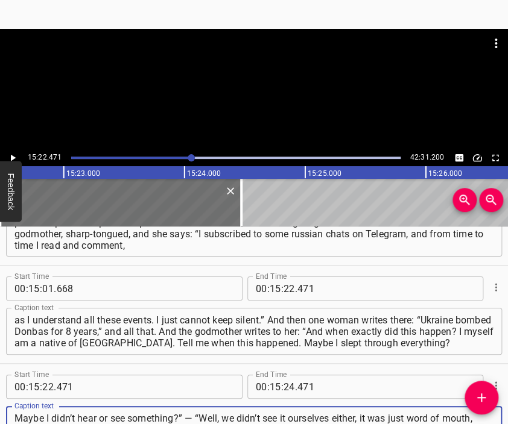
type textarea "Maybe I didn’t hear or see something?” — “Well, we didn’t see it ourselves eith…"
click at [222, 81] on div at bounding box center [254, 59] width 508 height 60
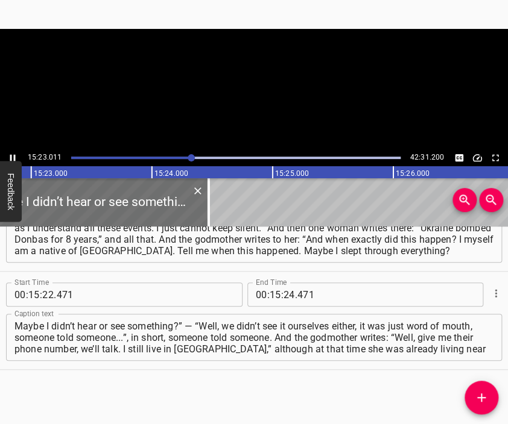
scroll to position [0, 111301]
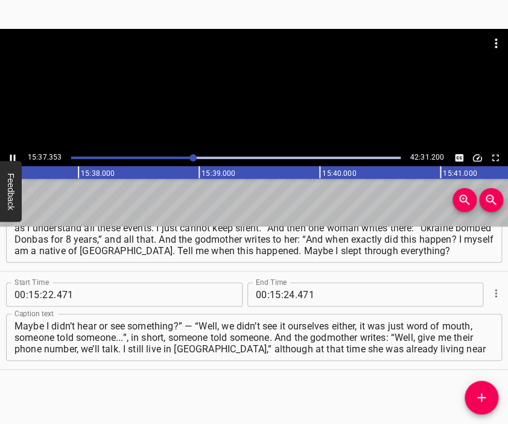
click at [275, 101] on div at bounding box center [254, 89] width 508 height 121
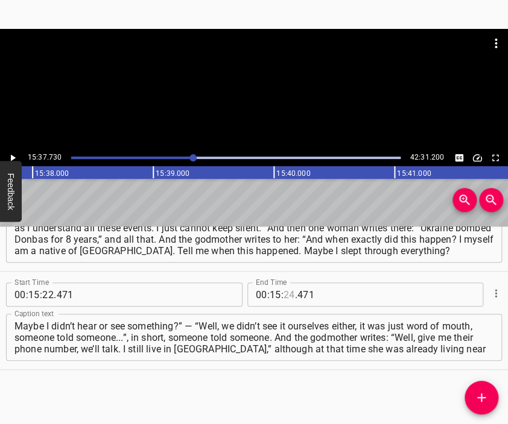
click at [286, 288] on input "number" at bounding box center [288, 295] width 11 height 24
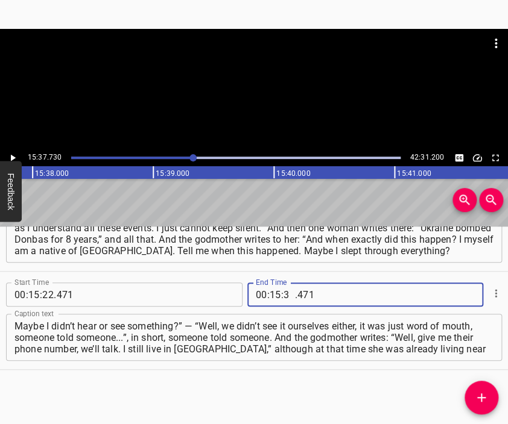
type input "37"
type input "730"
click at [478, 397] on icon "Add Cue" at bounding box center [481, 398] width 8 height 8
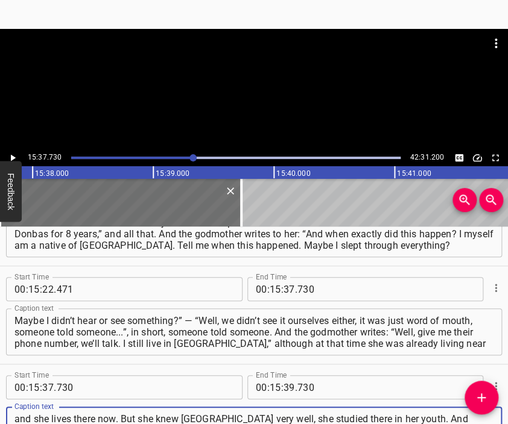
type textarea "and she lives there now. But she knew [GEOGRAPHIC_DATA] very well, she studied …"
click at [232, 126] on div at bounding box center [254, 89] width 508 height 121
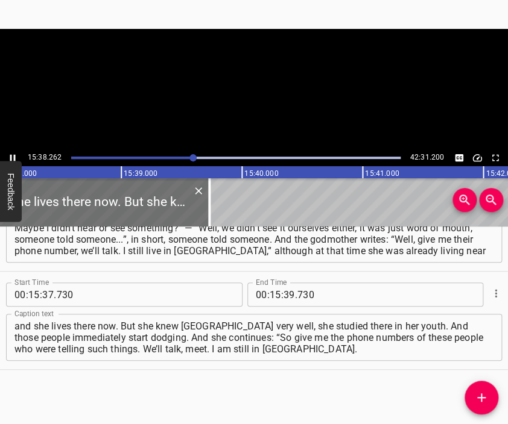
scroll to position [0, 113141]
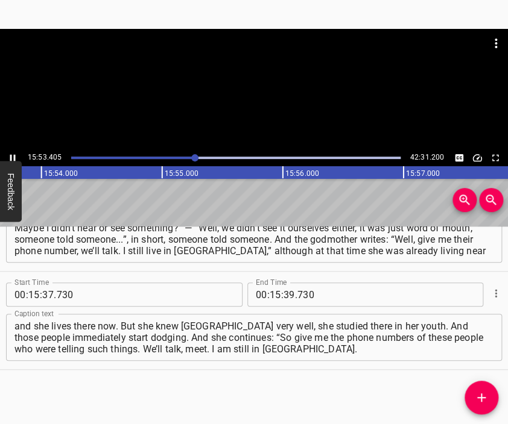
click at [280, 106] on div at bounding box center [254, 89] width 508 height 121
click at [284, 292] on input "number" at bounding box center [288, 295] width 11 height 24
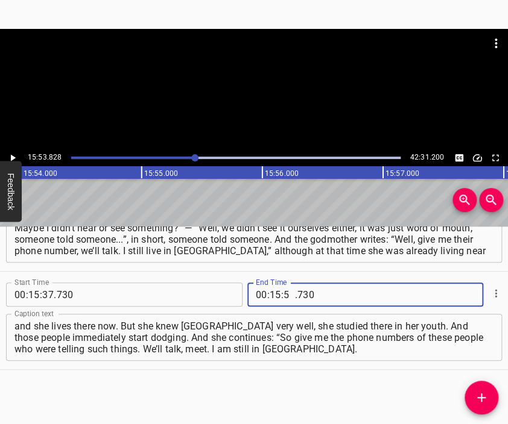
type input "53"
type input "828"
drag, startPoint x: 487, startPoint y: 391, endPoint x: 485, endPoint y: 353, distance: 38.7
click at [487, 391] on icon "Add Cue" at bounding box center [481, 398] width 14 height 14
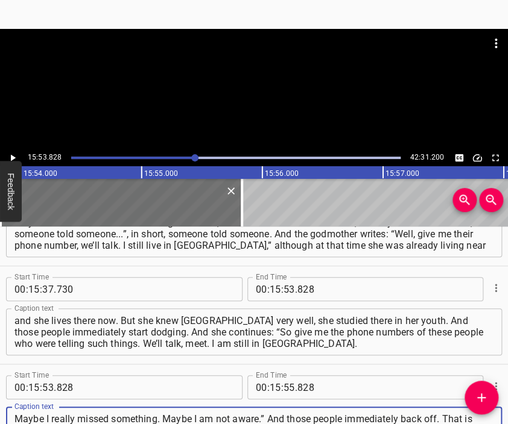
scroll to position [11, 0]
type textarea "Maybe I really missed something. Maybe I am not aware.” And those people immedi…"
click at [271, 86] on div at bounding box center [254, 59] width 508 height 60
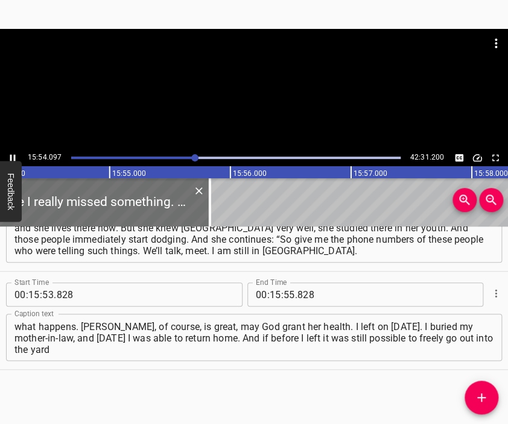
scroll to position [0, 115051]
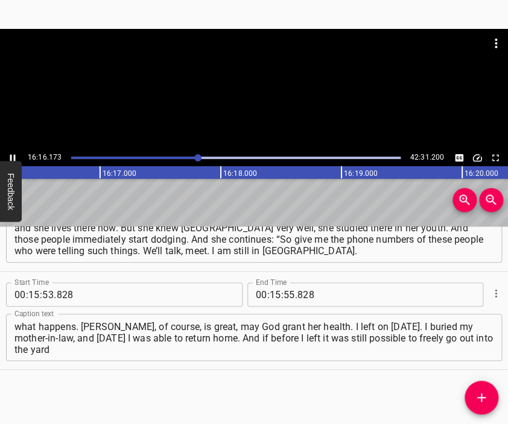
click at [277, 96] on div at bounding box center [254, 89] width 508 height 121
click at [270, 291] on input "number" at bounding box center [275, 295] width 11 height 24
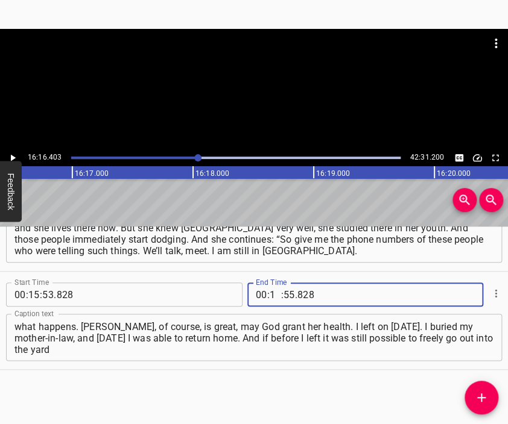
type input "16"
type input "403"
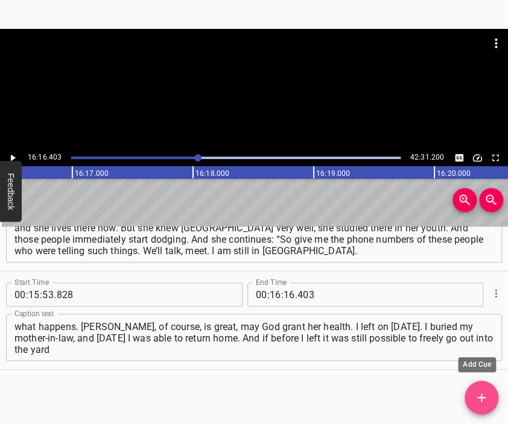
click at [488, 403] on span "Add Cue" at bounding box center [481, 398] width 34 height 14
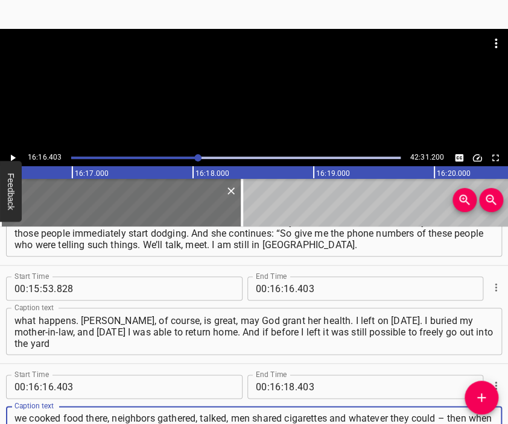
scroll to position [11, 0]
type textarea "we cooked food there, neighbors gathered, talked, men shared cigarettes and wha…"
click at [256, 109] on div at bounding box center [254, 89] width 508 height 121
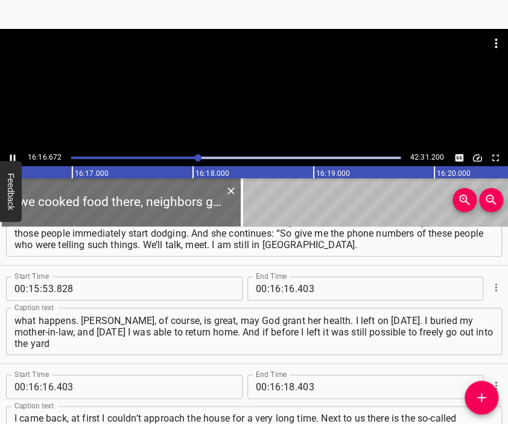
scroll to position [0, 117773]
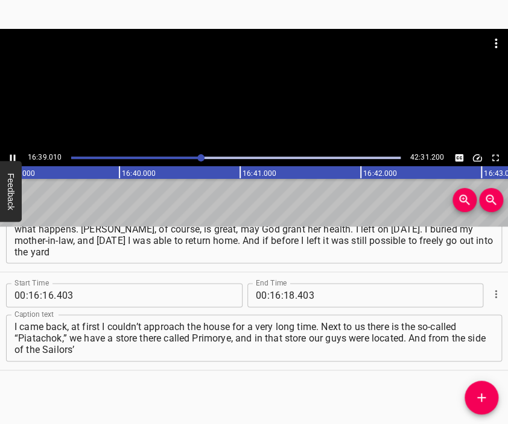
click at [257, 103] on div at bounding box center [254, 89] width 508 height 121
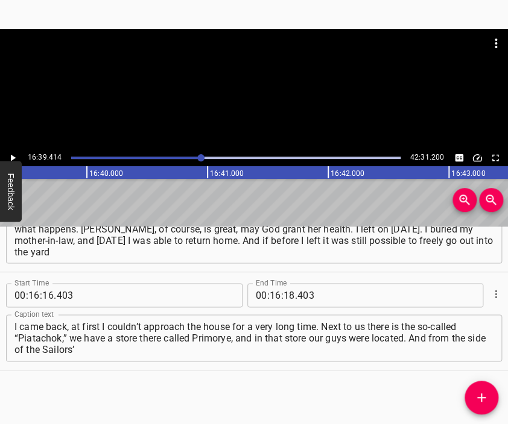
scroll to position [0, 120515]
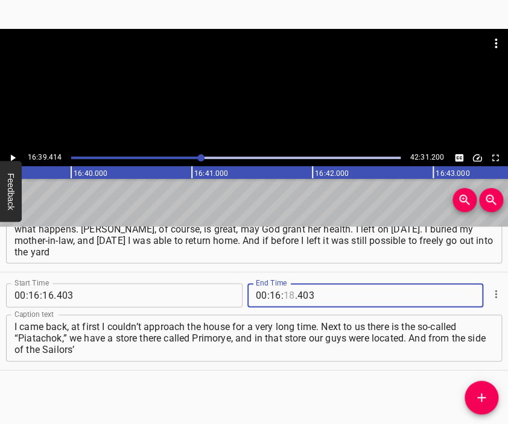
click at [283, 298] on input "number" at bounding box center [288, 295] width 11 height 24
type input "39"
type input "414"
click at [484, 395] on icon "Add Cue" at bounding box center [481, 398] width 14 height 14
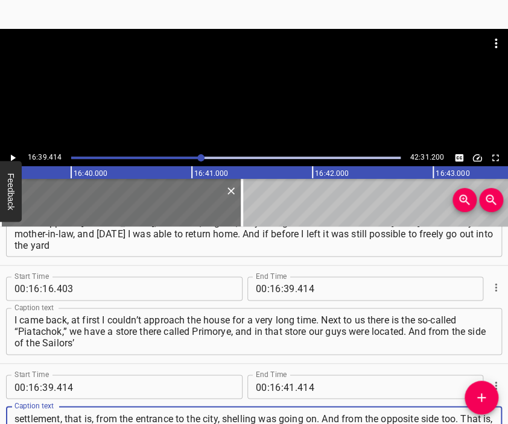
scroll to position [11, 0]
type textarea "settlement, that is, from the entrance to the city, shelling was going on. And …"
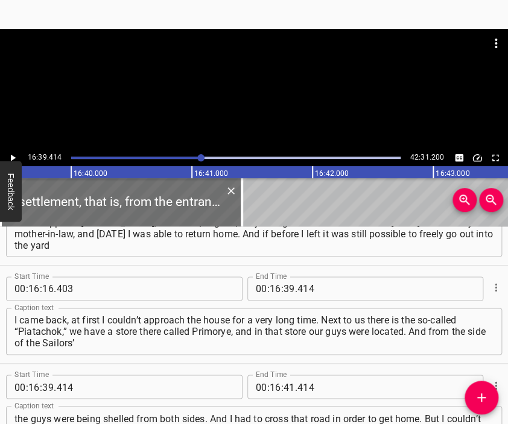
click at [260, 101] on div at bounding box center [254, 89] width 508 height 121
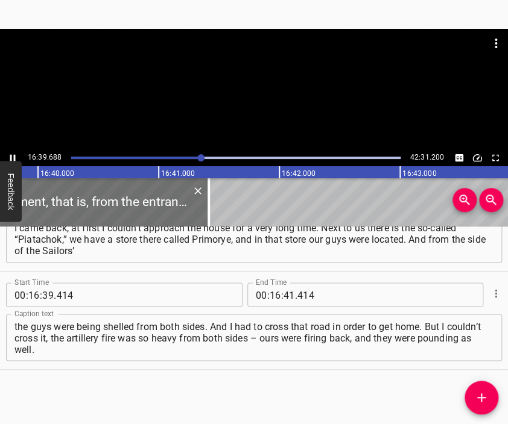
scroll to position [0, 120581]
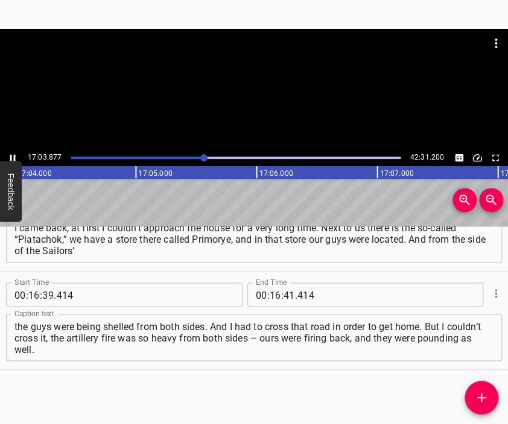
click at [259, 96] on div at bounding box center [254, 89] width 508 height 121
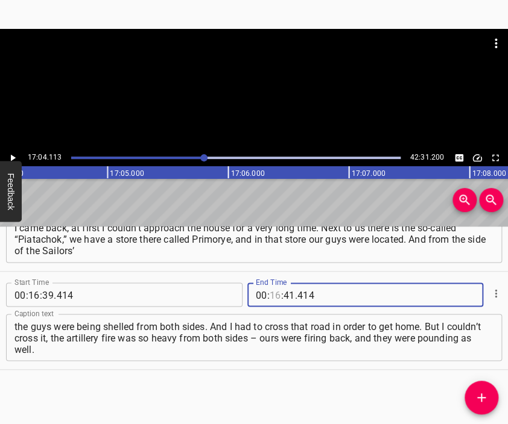
click at [272, 294] on input "number" at bounding box center [275, 295] width 11 height 24
type input "17"
type input "04"
type input "113"
click at [479, 400] on icon "Add Cue" at bounding box center [481, 398] width 14 height 14
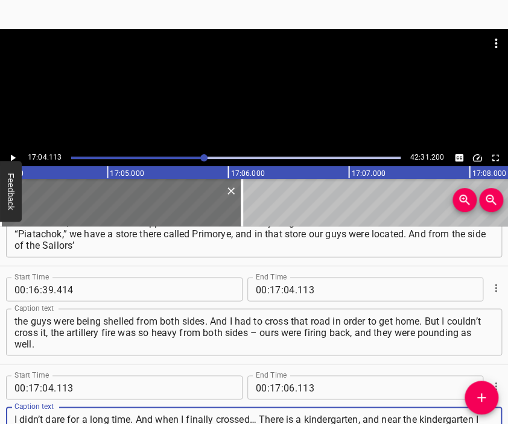
scroll to position [11, 0]
type textarea "I didn’t dare for a long time. And when I finally crossed… There is a kindergar…"
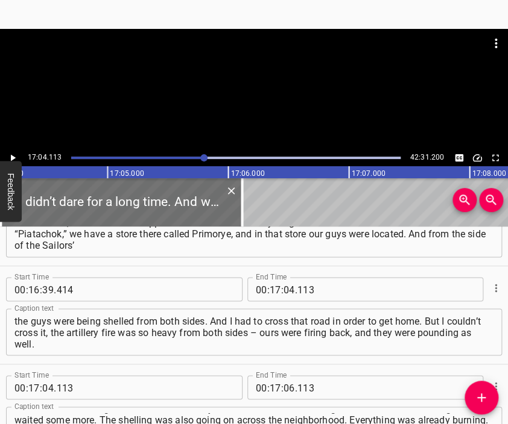
click at [254, 83] on div at bounding box center [254, 59] width 508 height 60
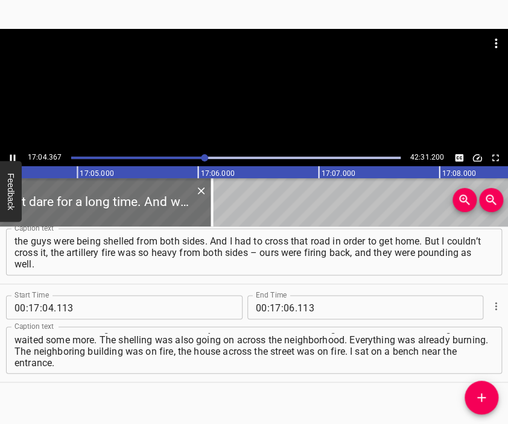
scroll to position [0, 123524]
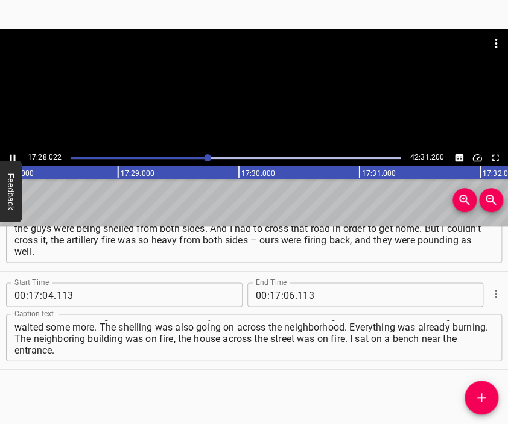
click at [282, 97] on div at bounding box center [254, 89] width 508 height 121
click at [285, 296] on input "number" at bounding box center [288, 295] width 11 height 24
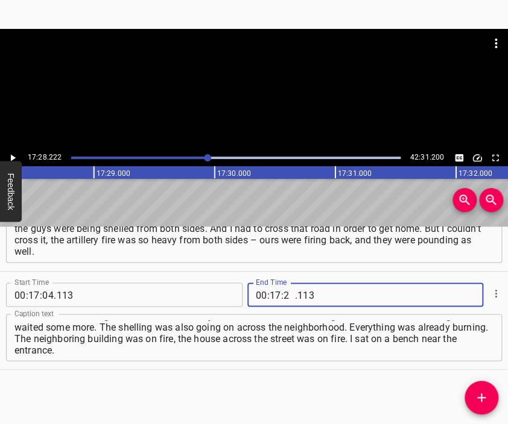
type input "28"
type input "222"
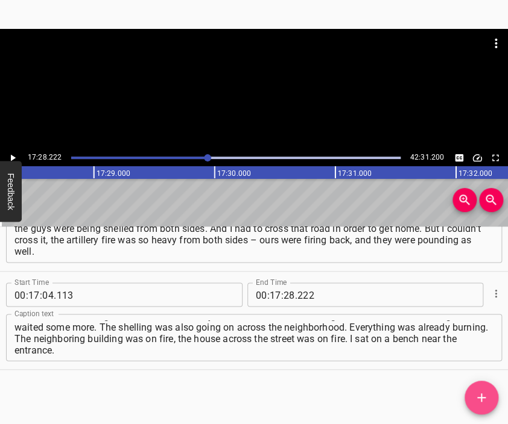
click at [487, 389] on button "Add Cue" at bounding box center [481, 398] width 34 height 34
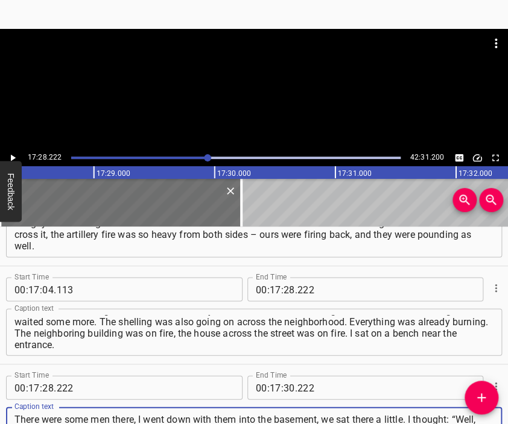
scroll to position [11, 0]
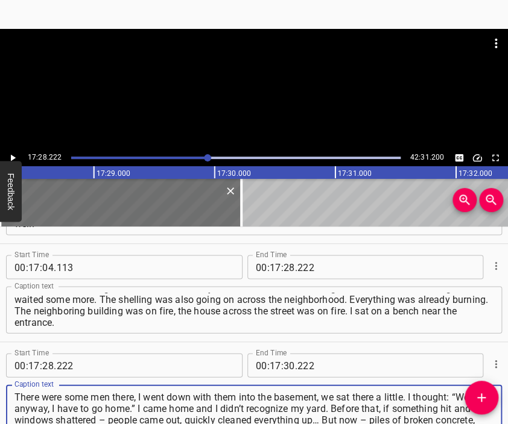
type textarea "There were some men there, I went down with them into the basement, we sat ther…"
click at [292, 101] on div at bounding box center [254, 89] width 508 height 121
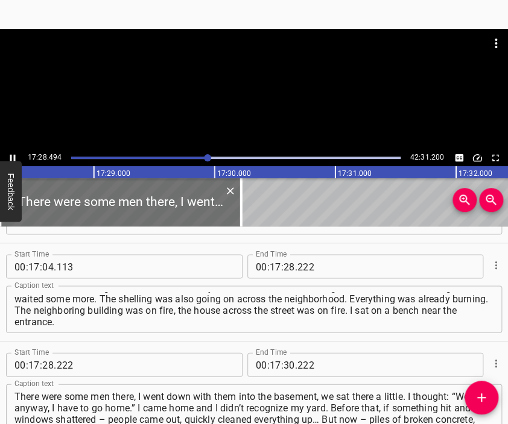
scroll to position [0, 126434]
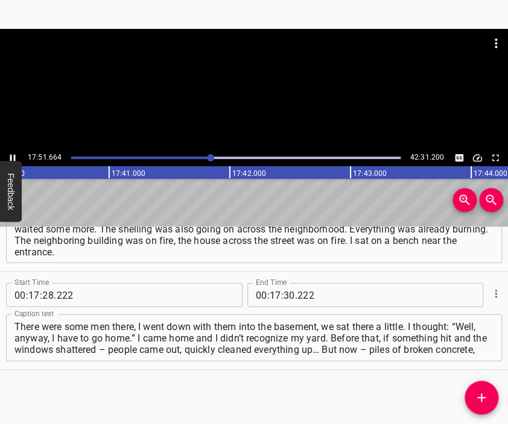
click at [259, 99] on div at bounding box center [254, 89] width 508 height 121
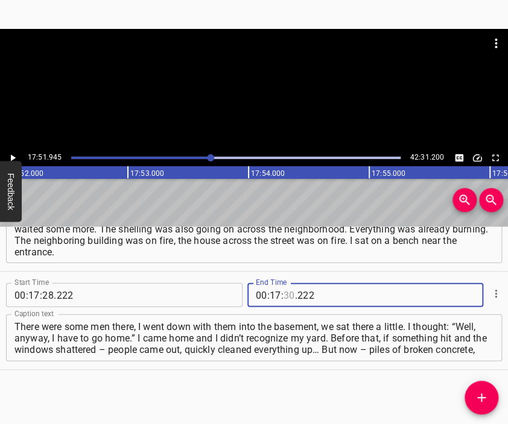
click at [283, 295] on input "number" at bounding box center [288, 295] width 11 height 24
type input "51"
type input "945"
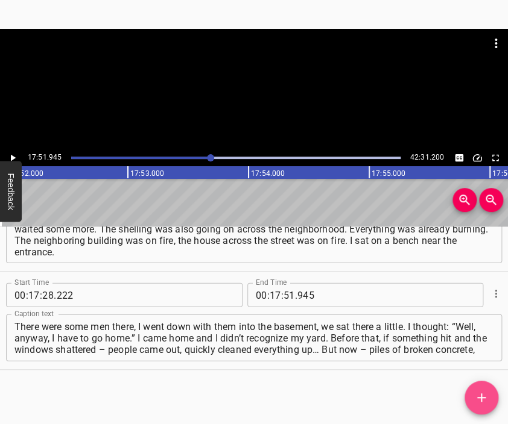
click at [480, 395] on icon "Add Cue" at bounding box center [481, 398] width 14 height 14
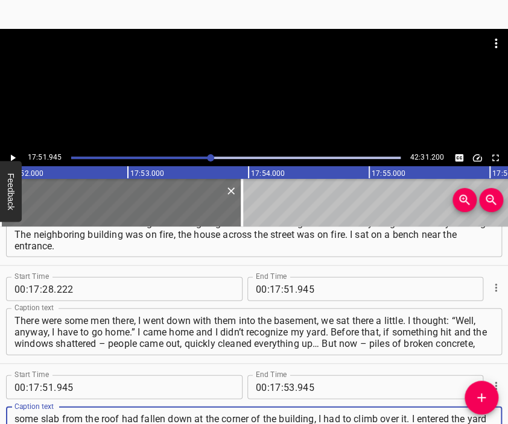
scroll to position [11, 0]
type textarea "some slab from the roof had fallen down at the corner of the building, I had to…"
click at [222, 76] on div at bounding box center [254, 89] width 508 height 121
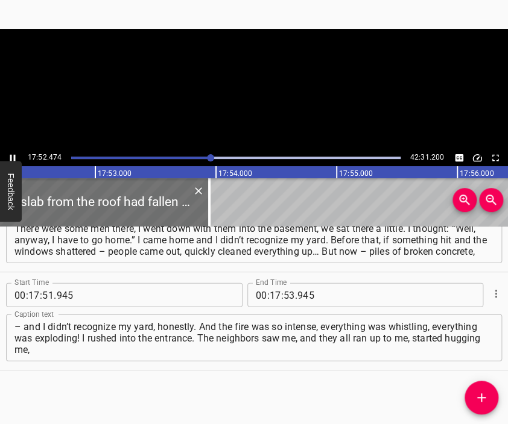
scroll to position [0, 129326]
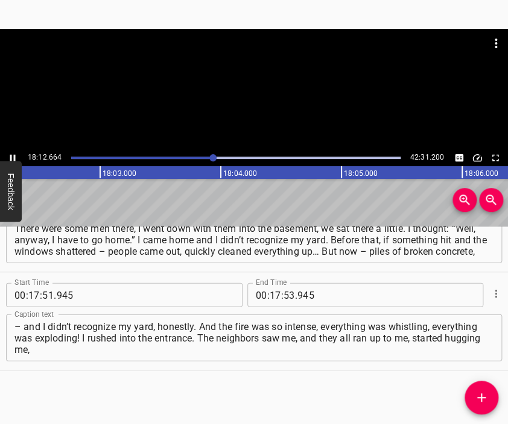
click at [246, 98] on div at bounding box center [254, 89] width 508 height 121
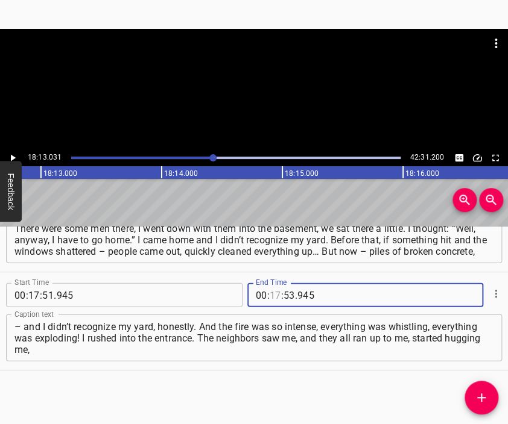
scroll to position [0, 131804]
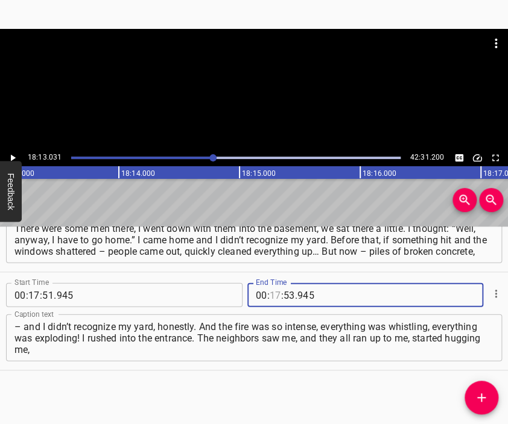
click at [273, 294] on input "number" at bounding box center [275, 295] width 11 height 24
type input "18"
type input "13"
type input "031"
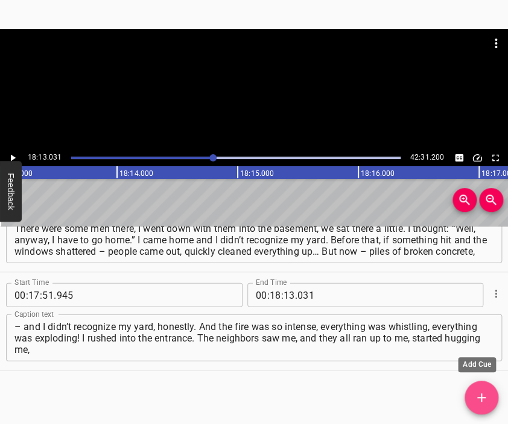
click at [475, 394] on icon "Add Cue" at bounding box center [481, 398] width 14 height 14
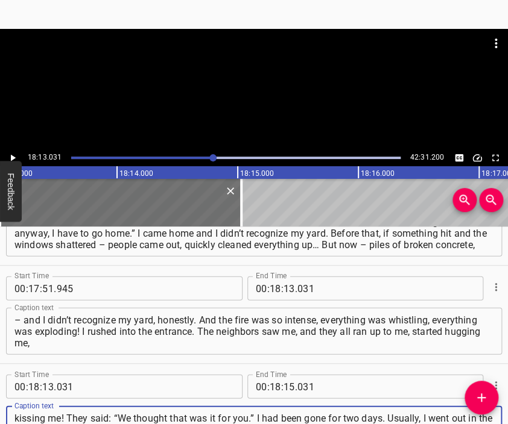
scroll to position [11, 0]
type textarea "kissing me! They said: “We thought that was it for you.” I had been gone for tw…"
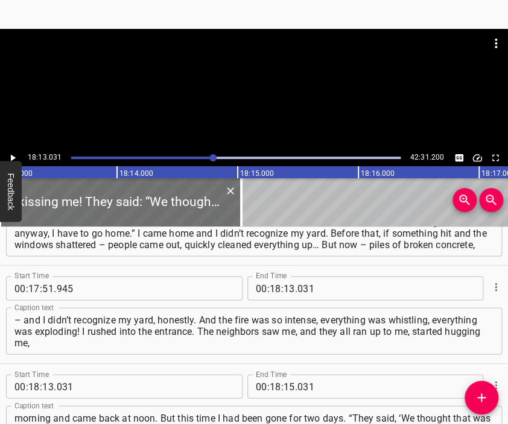
click at [207, 90] on div at bounding box center [254, 89] width 508 height 121
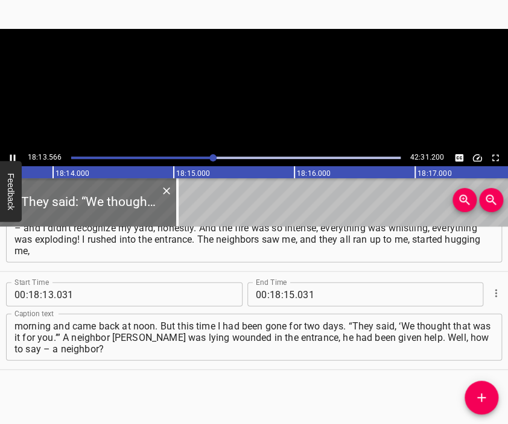
scroll to position [0, 131869]
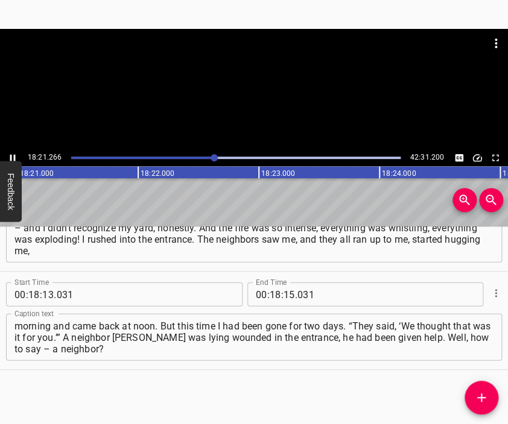
click at [228, 48] on div at bounding box center [254, 43] width 508 height 29
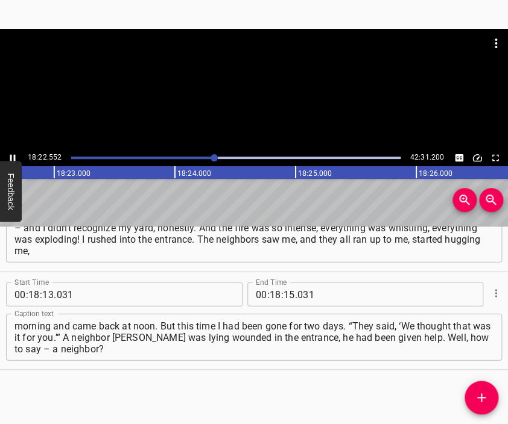
click at [243, 133] on div at bounding box center [254, 89] width 508 height 121
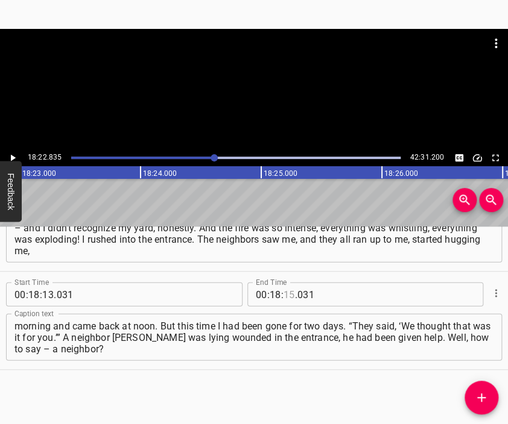
click at [283, 298] on input "number" at bounding box center [288, 295] width 11 height 24
type input "22"
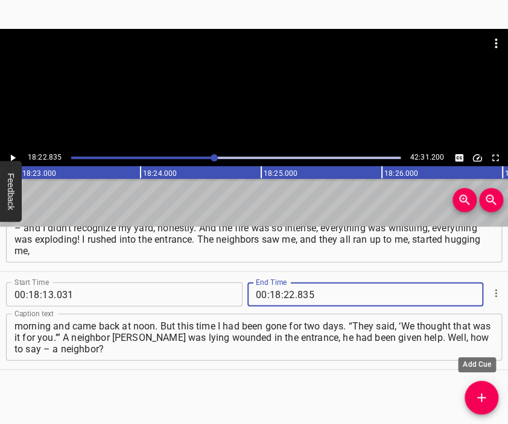
type input "835"
click at [475, 398] on icon "Add Cue" at bounding box center [481, 398] width 14 height 14
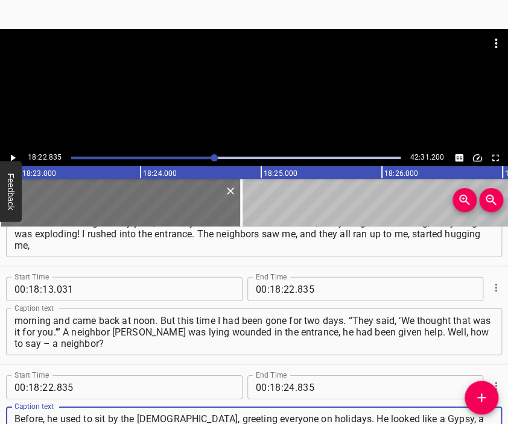
scroll to position [11, 0]
type textarea "Before, he used to sit by the [DEMOGRAPHIC_DATA], greeting everyone on holidays…"
click at [254, 106] on div at bounding box center [254, 89] width 508 height 121
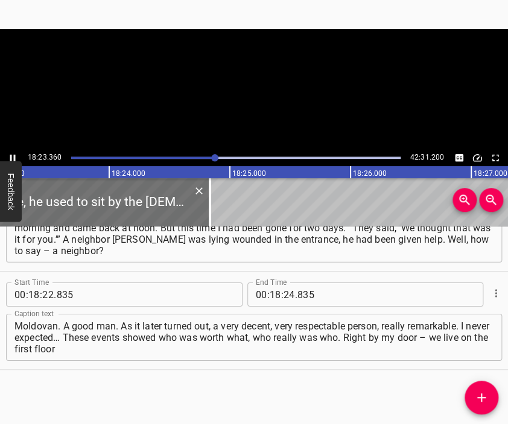
scroll to position [0, 133050]
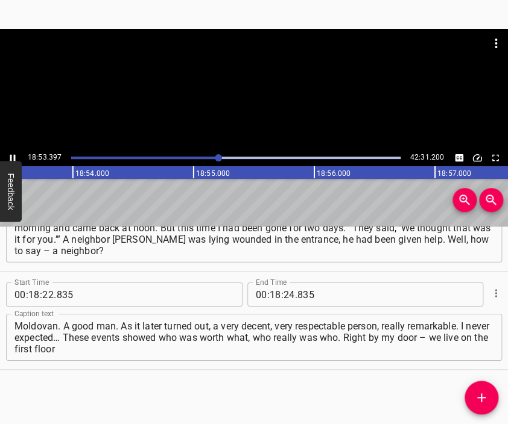
click at [236, 77] on div at bounding box center [254, 59] width 508 height 60
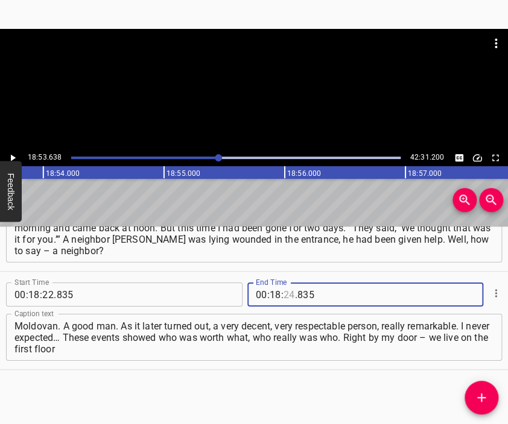
click at [285, 294] on input "number" at bounding box center [288, 295] width 11 height 24
type input "53"
type input "4"
click at [306, 298] on input "4" at bounding box center [352, 295] width 110 height 24
type input "835"
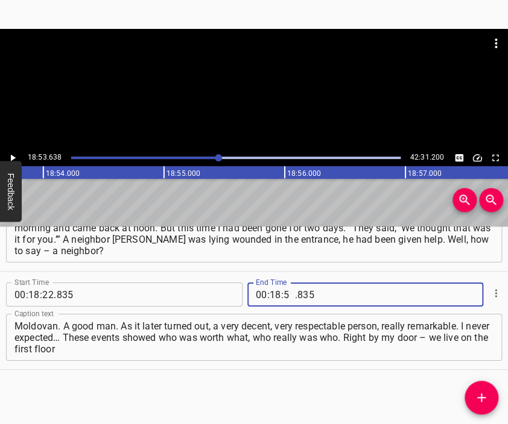
type input "53"
type input "638"
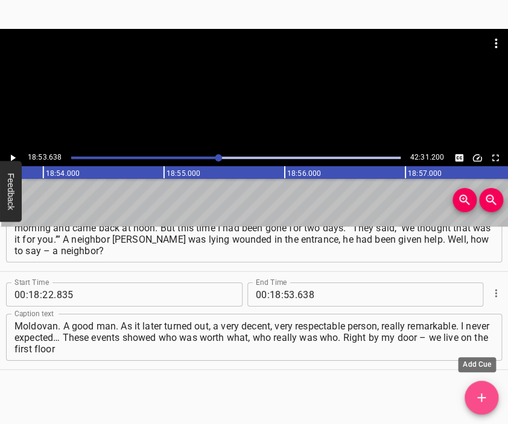
click at [482, 393] on icon "Add Cue" at bounding box center [481, 398] width 14 height 14
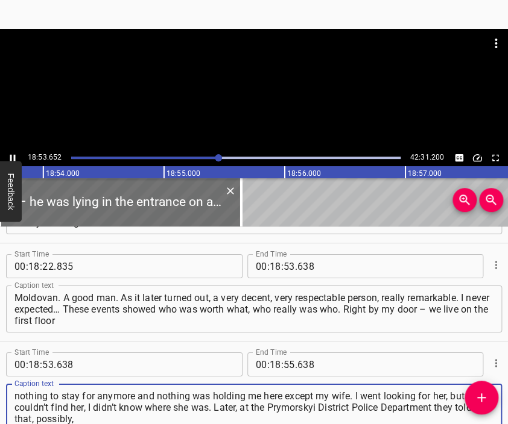
scroll to position [4969, 0]
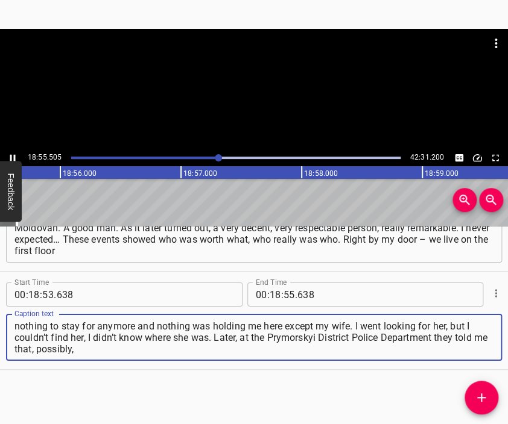
type textarea "– he was lying in the entrance on a piece of foam plastic. And the next morning…"
click at [264, 98] on div at bounding box center [254, 89] width 508 height 121
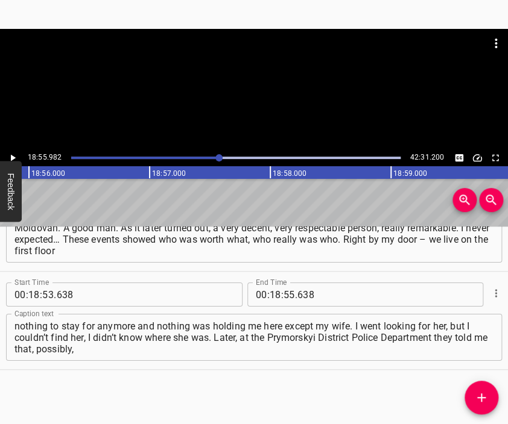
scroll to position [0, 136984]
click at [480, 395] on icon "Add Cue" at bounding box center [481, 398] width 8 height 8
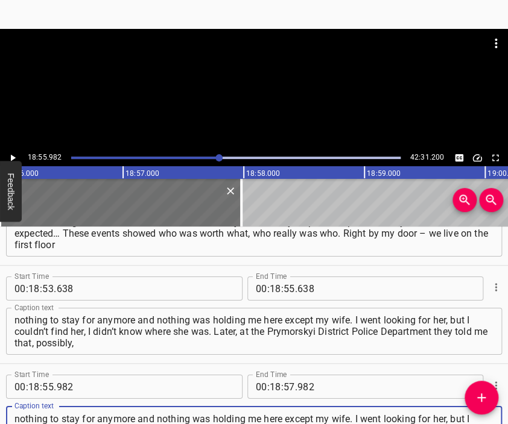
scroll to position [4998, 0]
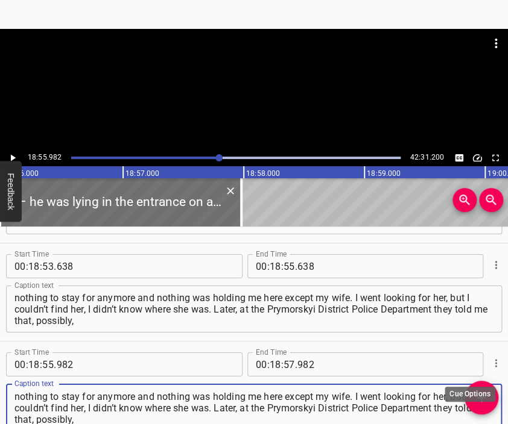
type textarea "– he was lying in the entrance on a piece of foam plastic. And the next morning…"
click at [490, 364] on icon "Cue Options" at bounding box center [496, 364] width 12 height 12
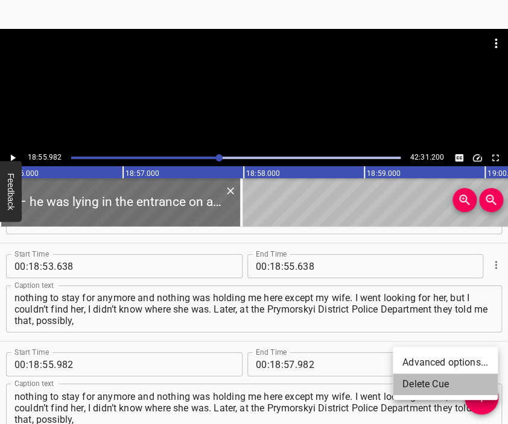
click at [437, 383] on li "Delete Cue" at bounding box center [445, 385] width 105 height 22
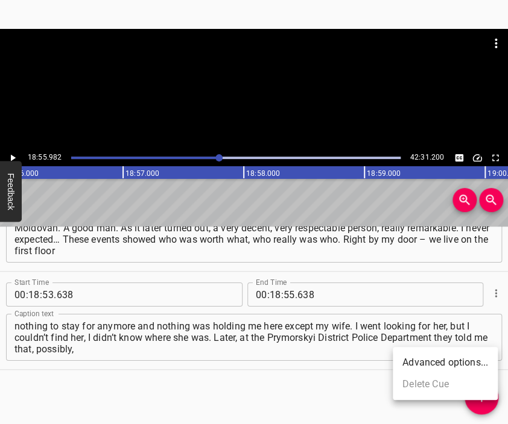
scroll to position [4969, 0]
click at [269, 89] on div at bounding box center [254, 59] width 508 height 60
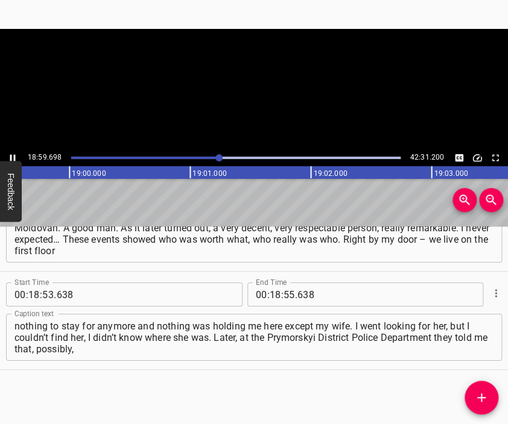
scroll to position [0, 137431]
click at [276, 119] on div at bounding box center [254, 89] width 508 height 121
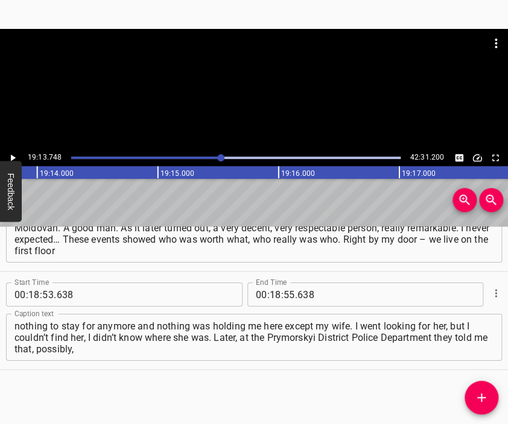
scroll to position [0, 139126]
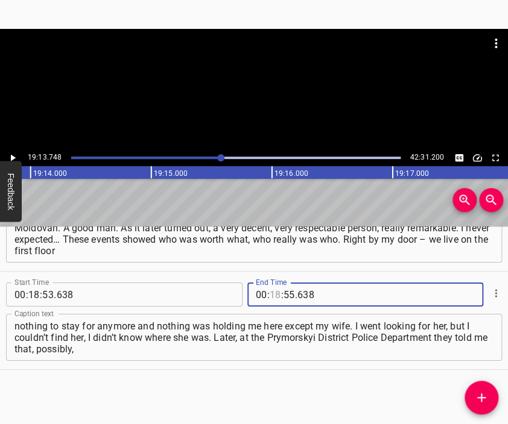
click at [270, 295] on input "number" at bounding box center [275, 295] width 11 height 24
type input "19"
type input "13"
type input "748"
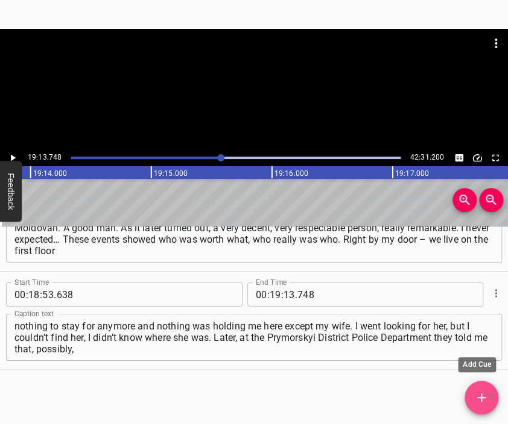
click at [482, 390] on button "Add Cue" at bounding box center [481, 398] width 34 height 34
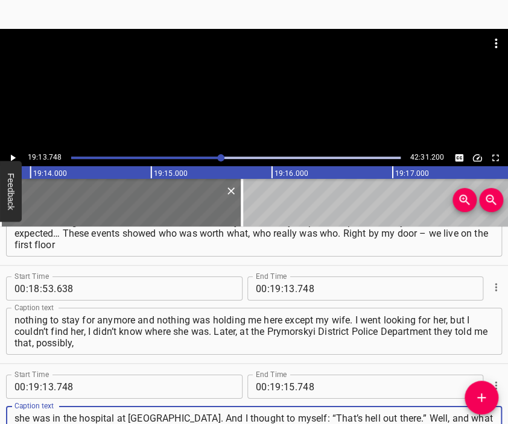
type textarea "she was in the hospital at [GEOGRAPHIC_DATA]. And I thought to myself: “That’s …"
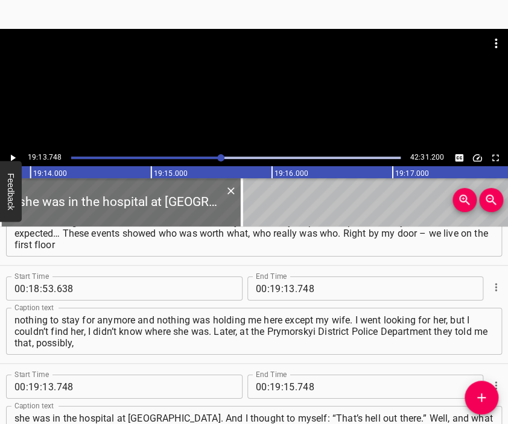
click at [279, 109] on div at bounding box center [254, 89] width 508 height 121
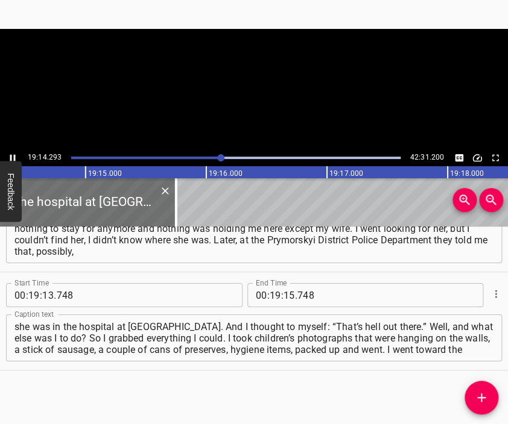
scroll to position [0, 139224]
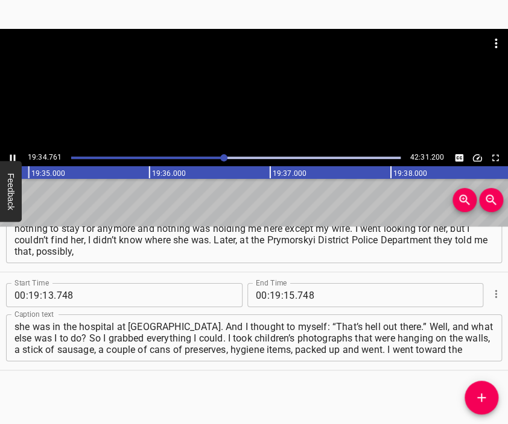
click at [263, 80] on div at bounding box center [254, 59] width 508 height 60
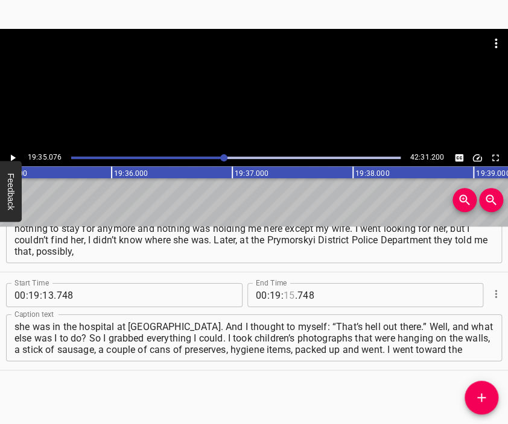
click at [283, 295] on input "number" at bounding box center [288, 295] width 11 height 24
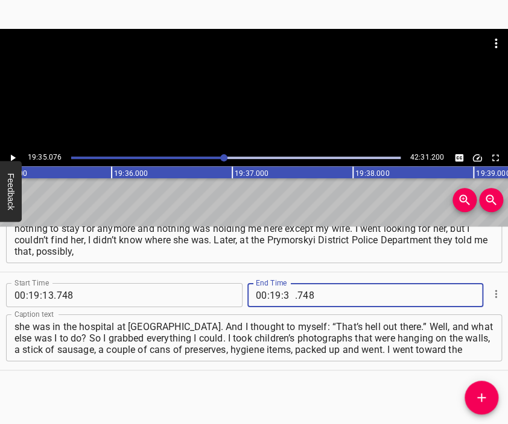
type input "35"
type input "076"
click at [480, 390] on button "Add Cue" at bounding box center [481, 398] width 34 height 34
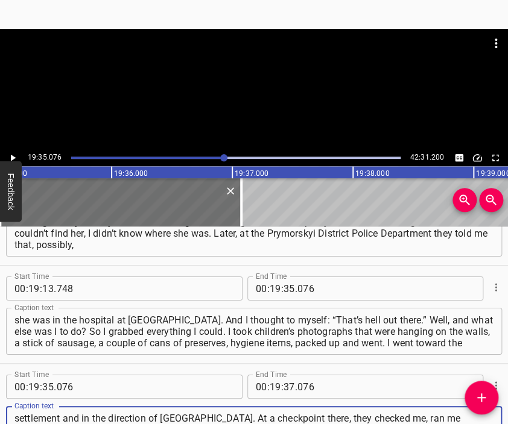
scroll to position [11, 0]
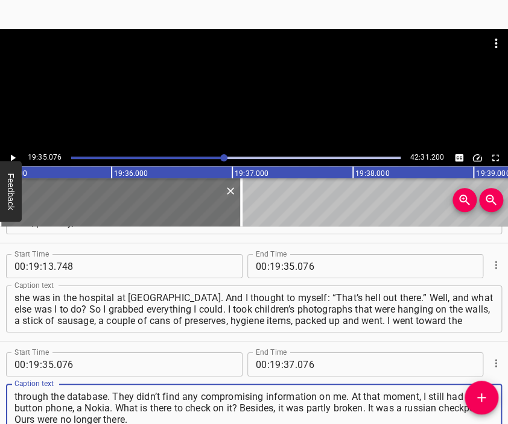
type textarea "settlement and in the direction of [GEOGRAPHIC_DATA]. At a checkpoint there, th…"
click at [222, 74] on div at bounding box center [254, 59] width 508 height 60
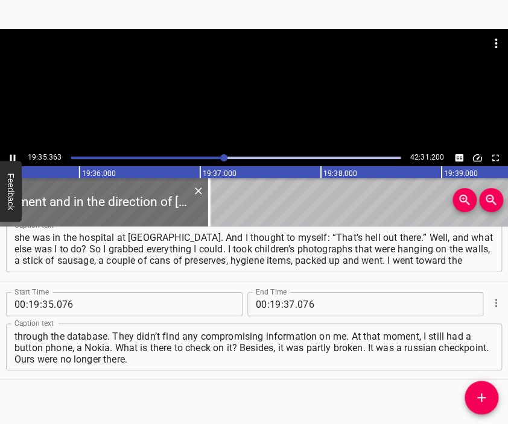
scroll to position [0, 141732]
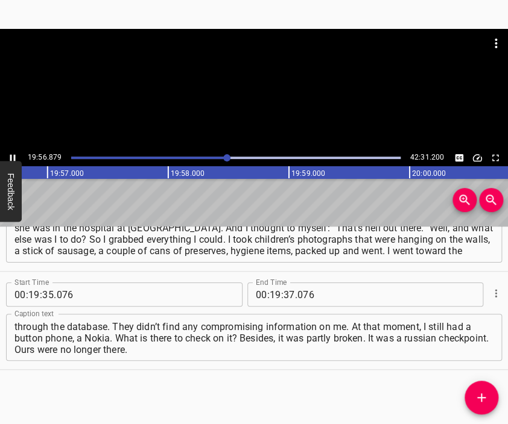
click at [285, 77] on div at bounding box center [254, 59] width 508 height 60
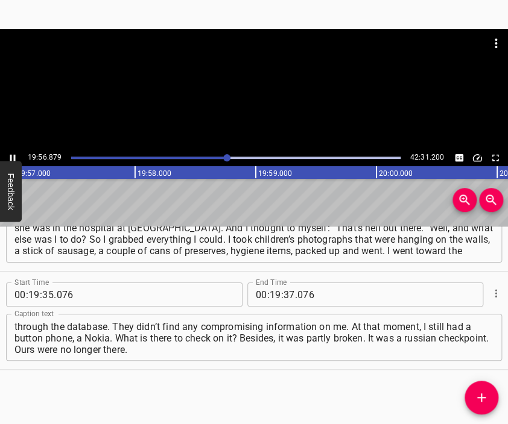
scroll to position [0, 144342]
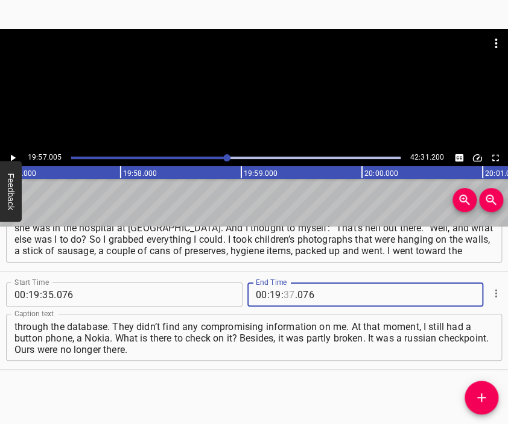
click at [285, 298] on input "number" at bounding box center [288, 295] width 11 height 24
type input "57"
type input "005"
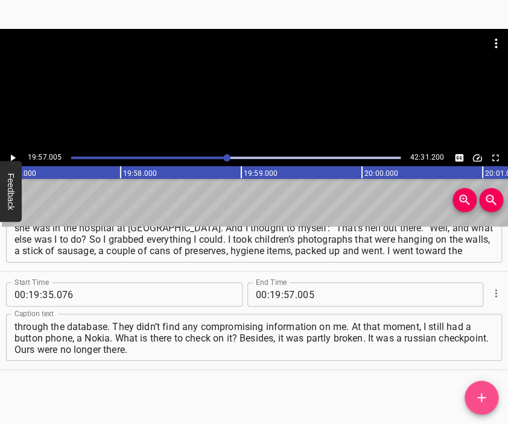
click at [480, 395] on icon "Add Cue" at bounding box center [481, 398] width 14 height 14
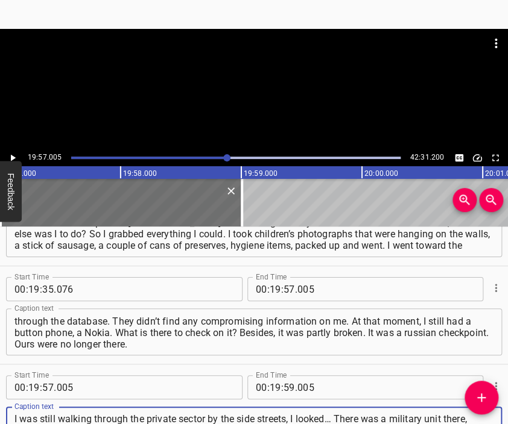
scroll to position [11, 0]
type textarea "I was still walking through the private sector by the side streets, I looked… T…"
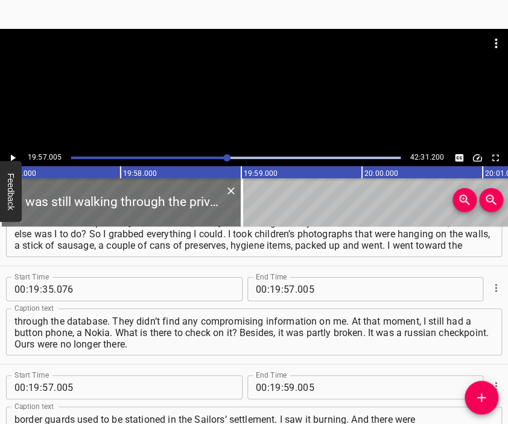
click at [256, 104] on div at bounding box center [254, 89] width 508 height 121
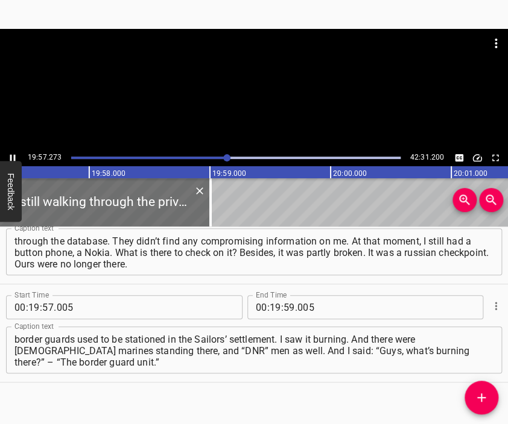
scroll to position [0, 144374]
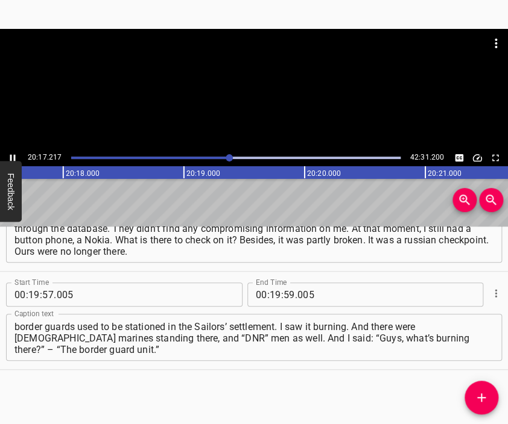
click at [286, 96] on div at bounding box center [254, 89] width 508 height 121
click at [270, 295] on input "number" at bounding box center [275, 295] width 11 height 24
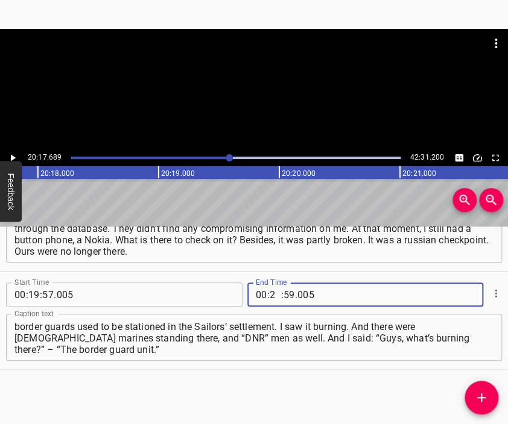
type input "20"
type input "17"
type input "689"
click at [480, 389] on button "Add Cue" at bounding box center [481, 398] width 34 height 34
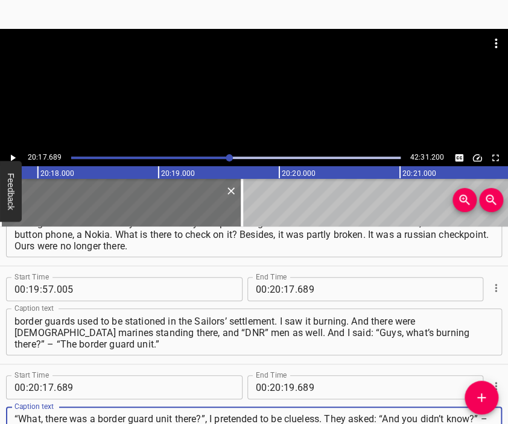
scroll to position [11, 0]
type textarea "“What, there was a border guard unit there?”, I pretended to be clueless. They …"
click at [277, 80] on div at bounding box center [254, 59] width 508 height 60
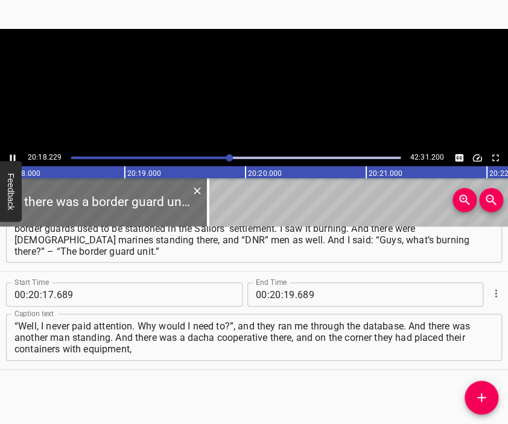
scroll to position [0, 146899]
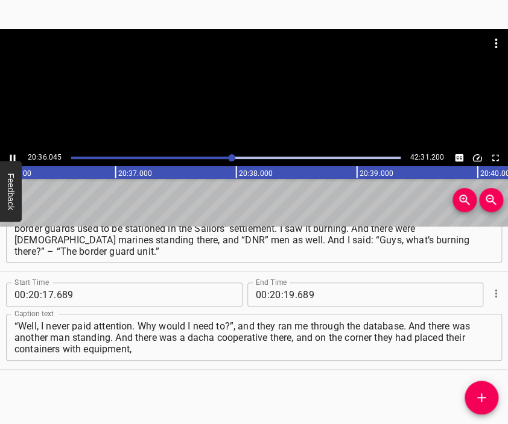
click at [260, 84] on div at bounding box center [254, 59] width 508 height 60
click at [286, 300] on input "number" at bounding box center [288, 295] width 11 height 24
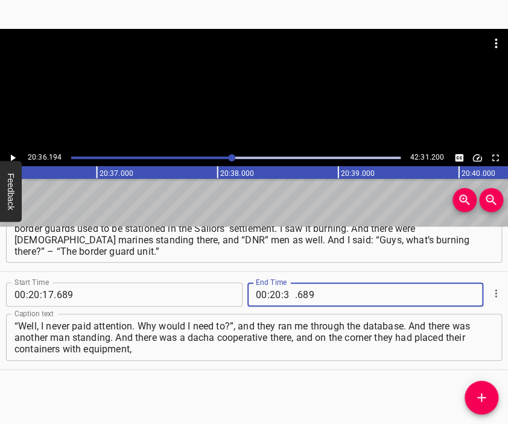
type input "36"
type input "194"
click at [483, 396] on icon "Add Cue" at bounding box center [481, 398] width 14 height 14
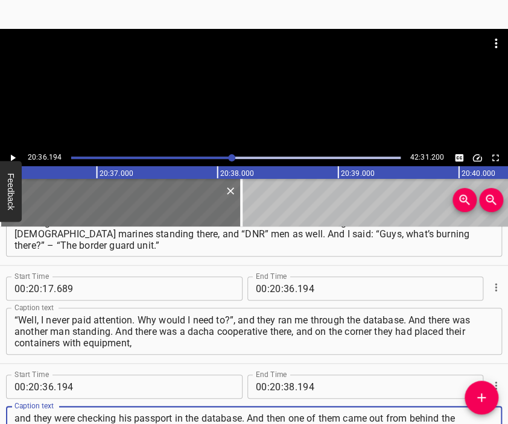
scroll to position [11, 0]
type textarea "and they were checking his passport in the database. And then one of them came …"
click at [244, 62] on div at bounding box center [254, 89] width 508 height 121
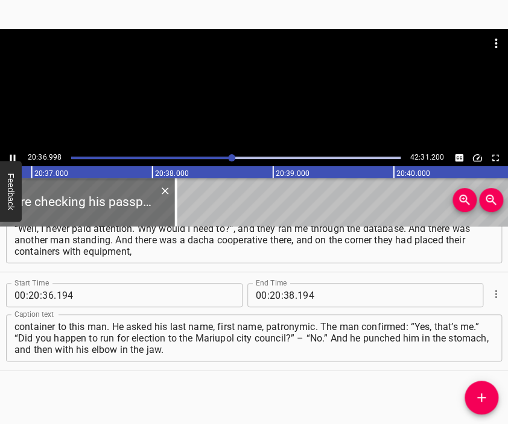
scroll to position [0, 149165]
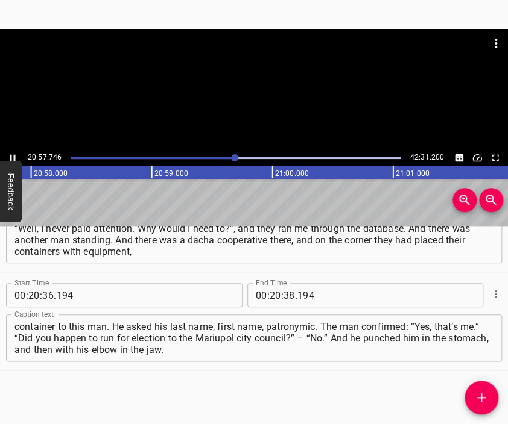
click at [278, 101] on div at bounding box center [254, 89] width 508 height 121
click at [271, 298] on input "number" at bounding box center [275, 295] width 11 height 24
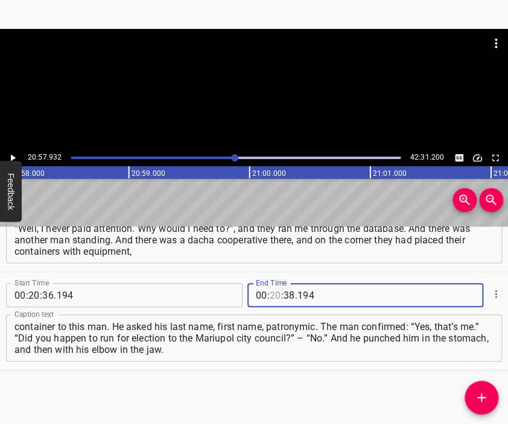
type input "20"
click at [283, 298] on input "number" at bounding box center [288, 295] width 11 height 24
type input "57"
type input "932"
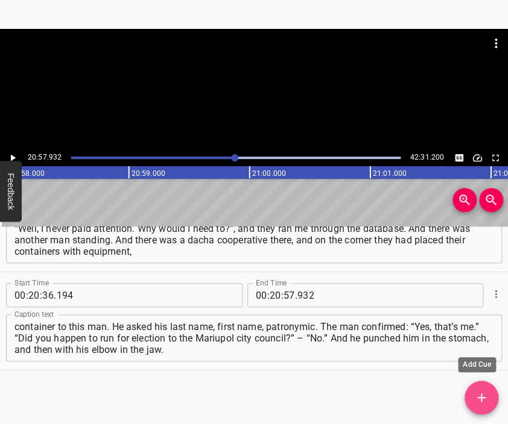
click at [476, 390] on button "Add Cue" at bounding box center [481, 398] width 34 height 34
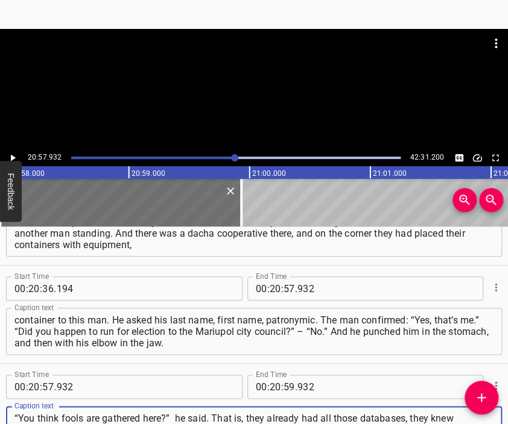
scroll to position [11, 0]
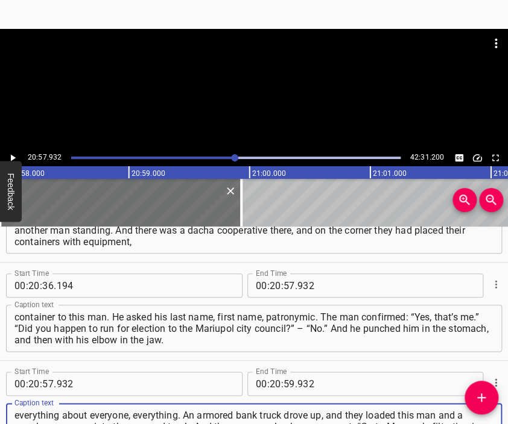
type textarea "“You think fools are gathered here?” he said. That is, they already had all tho…"
click at [210, 81] on div at bounding box center [254, 59] width 508 height 60
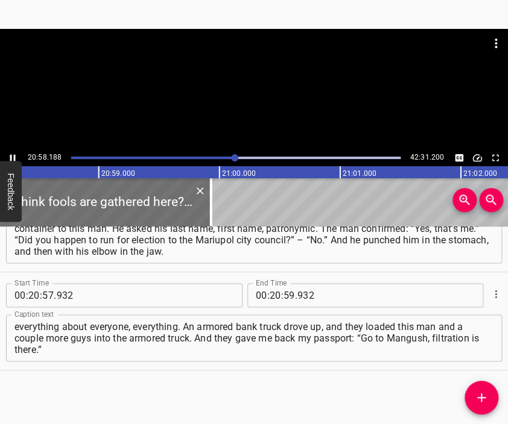
scroll to position [0, 151720]
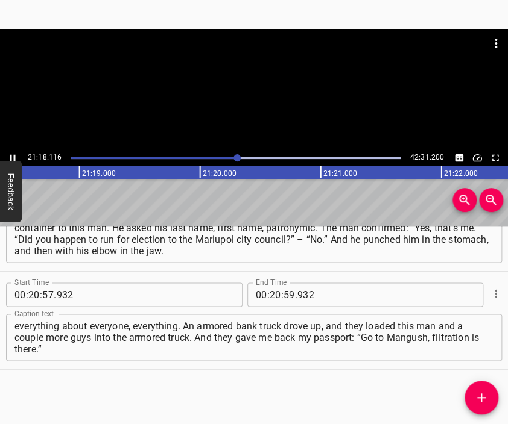
click at [270, 81] on div at bounding box center [254, 59] width 508 height 60
click at [270, 291] on input "number" at bounding box center [275, 295] width 11 height 24
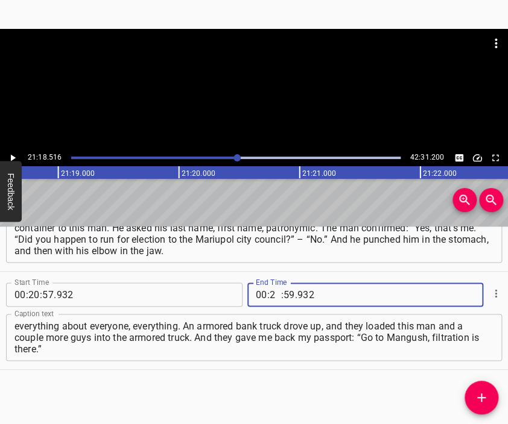
type input "21"
type input "18"
type input "516"
click at [485, 396] on icon "Add Cue" at bounding box center [481, 398] width 14 height 14
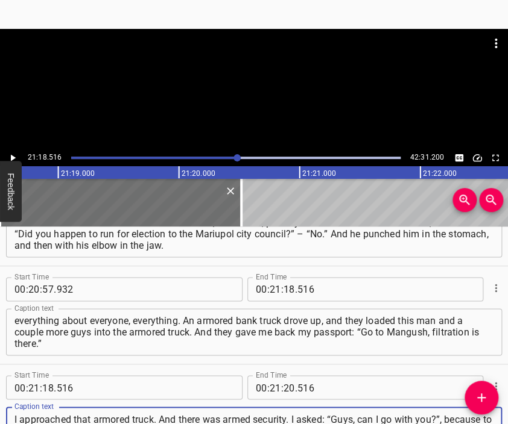
scroll to position [11, 0]
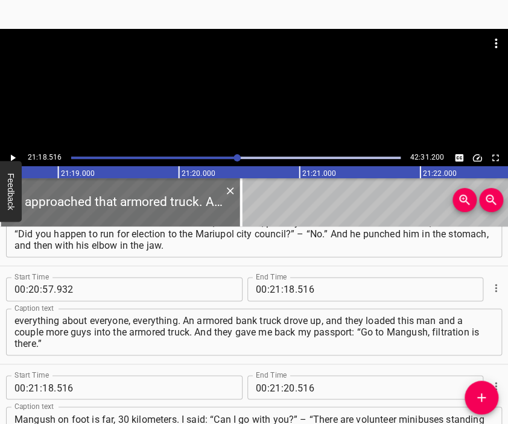
click at [271, 99] on div at bounding box center [254, 89] width 508 height 121
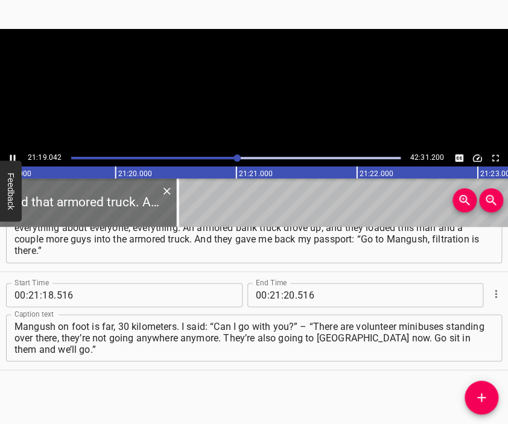
scroll to position [0, 154235]
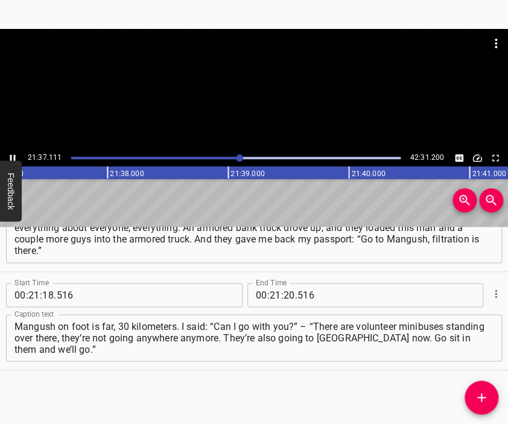
click at [265, 108] on div at bounding box center [254, 89] width 508 height 121
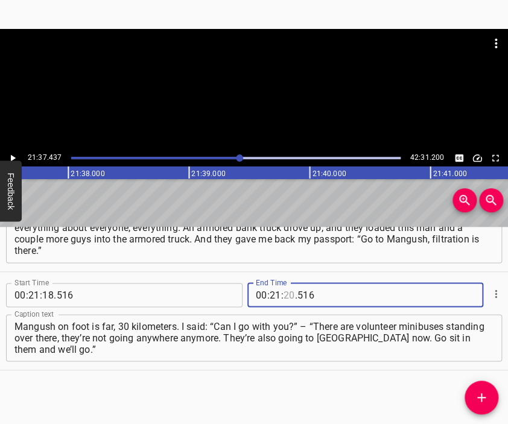
click at [283, 292] on input "number" at bounding box center [288, 295] width 11 height 24
click at [479, 386] on button "Add Cue" at bounding box center [481, 397] width 34 height 34
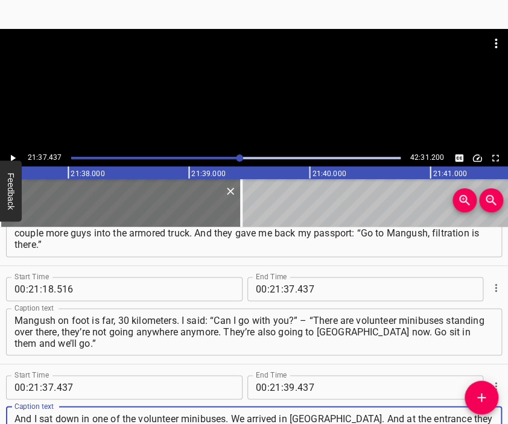
scroll to position [11, 0]
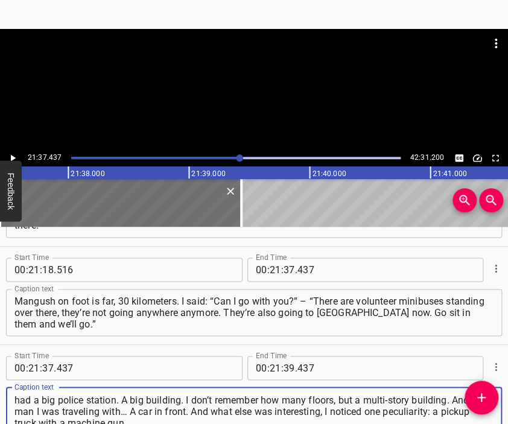
click at [217, 67] on div at bounding box center [254, 59] width 508 height 60
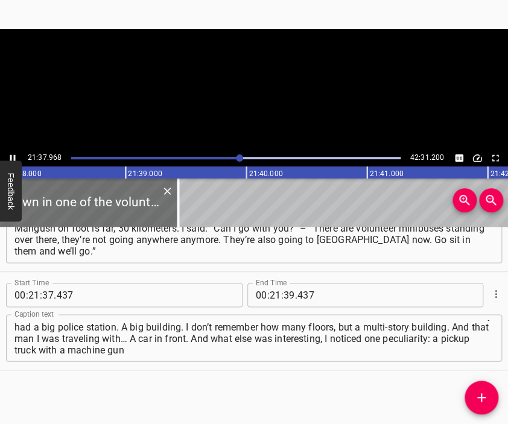
scroll to position [0, 156549]
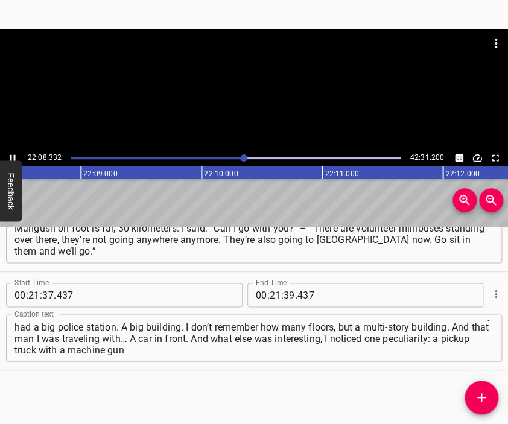
click at [266, 112] on div at bounding box center [254, 89] width 508 height 121
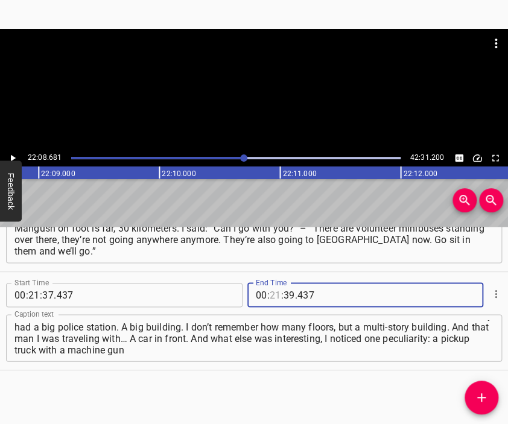
click at [270, 289] on input "number" at bounding box center [275, 295] width 11 height 24
click at [487, 402] on button "Add Cue" at bounding box center [481, 397] width 34 height 34
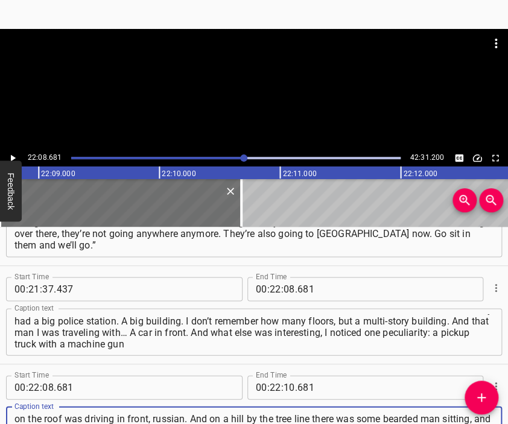
scroll to position [11, 0]
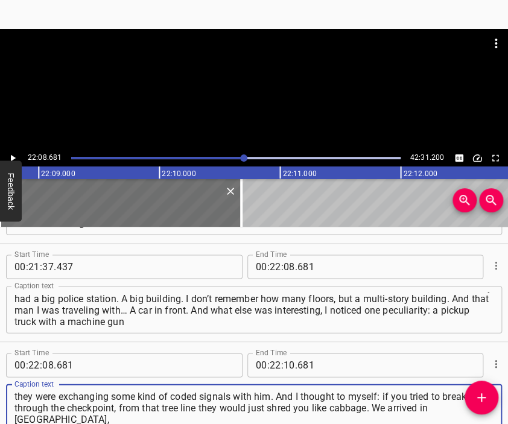
click at [224, 81] on div at bounding box center [254, 59] width 508 height 60
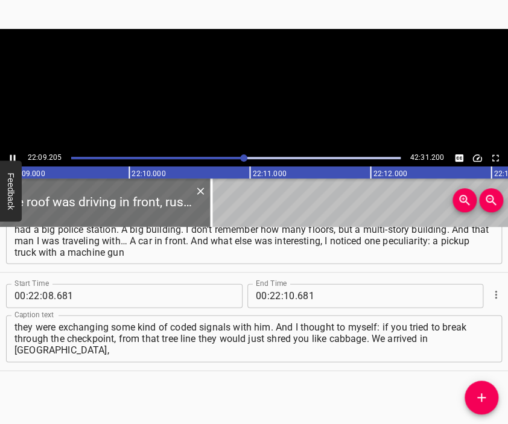
scroll to position [0, 160283]
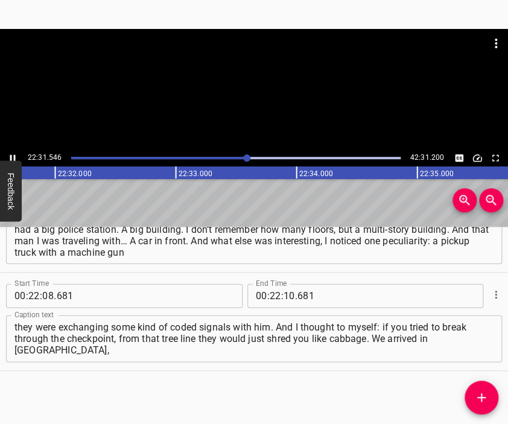
click at [256, 96] on div at bounding box center [254, 89] width 508 height 121
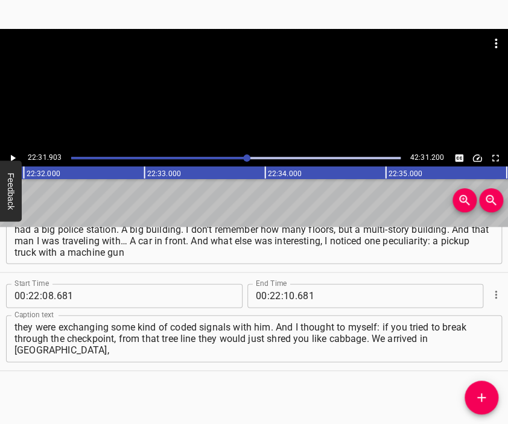
scroll to position [0, 163020]
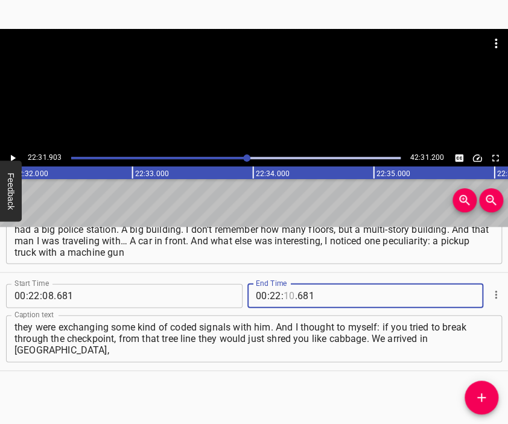
click at [283, 296] on input "number" at bounding box center [288, 295] width 11 height 24
click at [477, 390] on icon "Add Cue" at bounding box center [481, 397] width 14 height 14
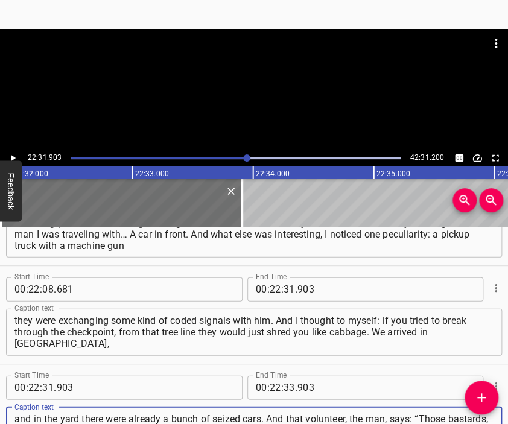
scroll to position [11, 0]
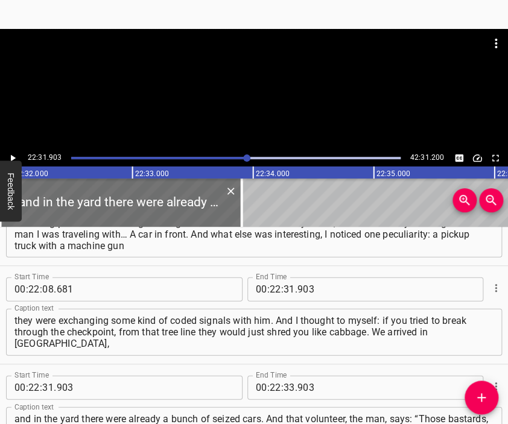
click at [246, 78] on div at bounding box center [254, 59] width 508 height 60
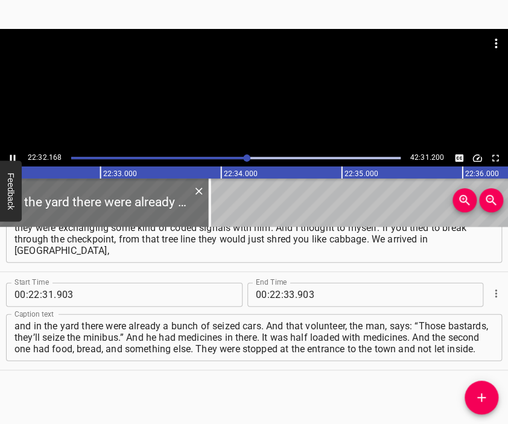
scroll to position [0, 163084]
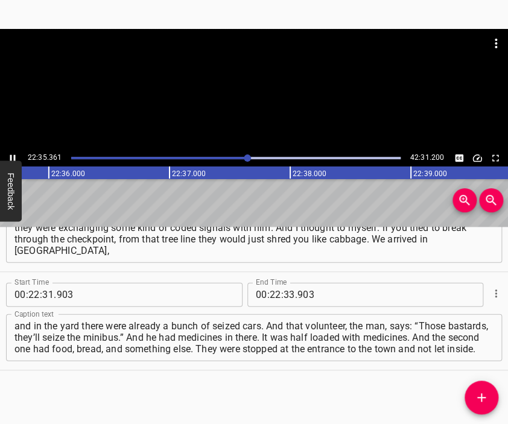
click at [283, 106] on div at bounding box center [254, 89] width 508 height 121
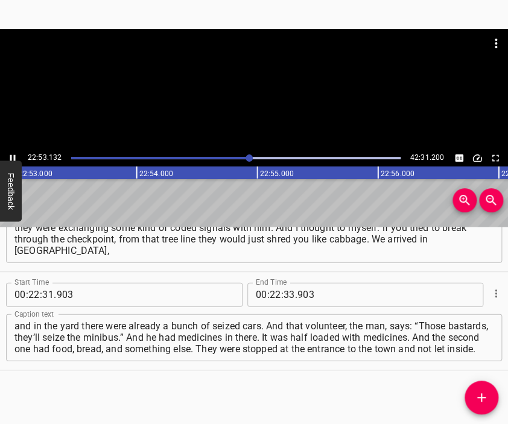
click at [263, 99] on div at bounding box center [254, 89] width 508 height 121
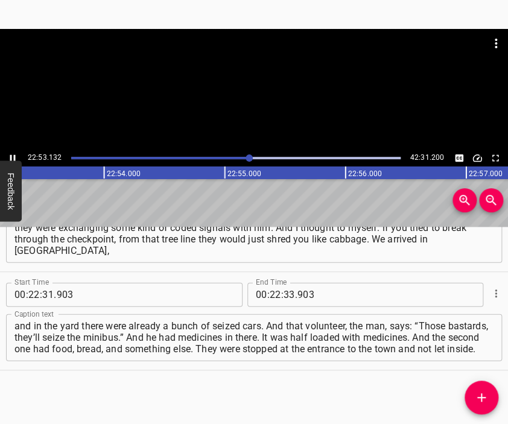
scroll to position [0, 165582]
click at [283, 295] on input "number" at bounding box center [288, 295] width 11 height 24
click at [483, 397] on icon "Add Cue" at bounding box center [481, 397] width 8 height 8
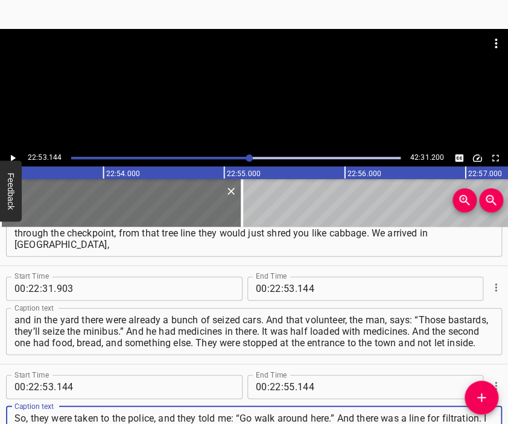
scroll to position [11, 0]
click at [238, 91] on div at bounding box center [254, 89] width 508 height 121
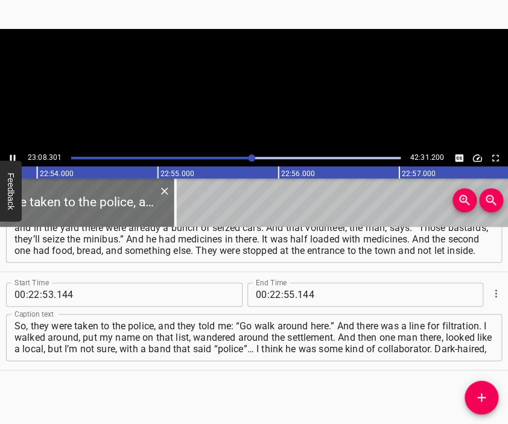
scroll to position [0, 165669]
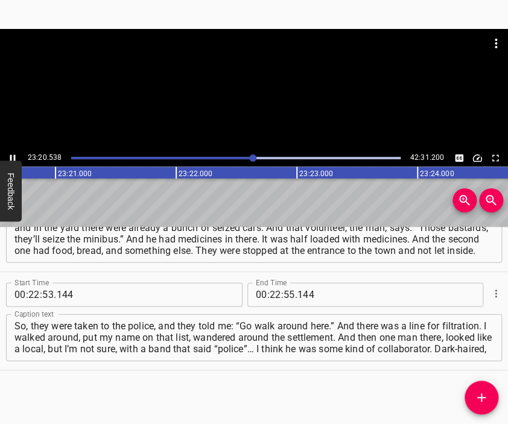
click at [263, 93] on div at bounding box center [254, 89] width 508 height 121
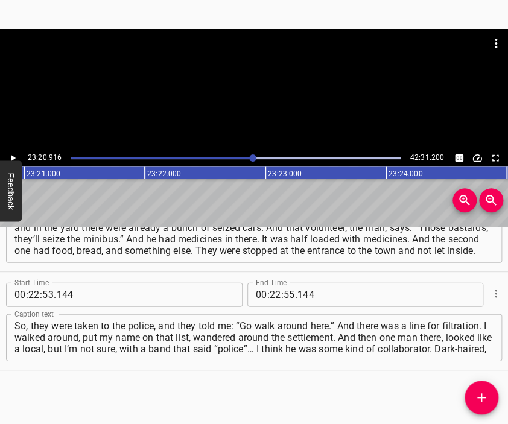
scroll to position [0, 168931]
click at [270, 291] on input "number" at bounding box center [275, 295] width 11 height 24
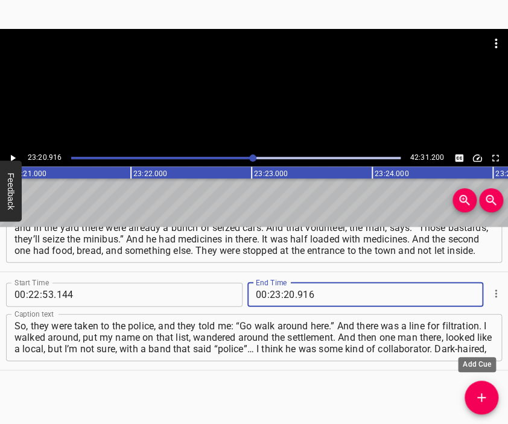
click at [479, 391] on icon "Add Cue" at bounding box center [481, 397] width 14 height 14
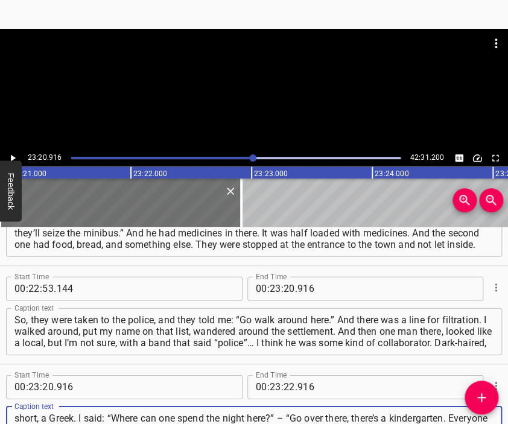
scroll to position [11, 0]
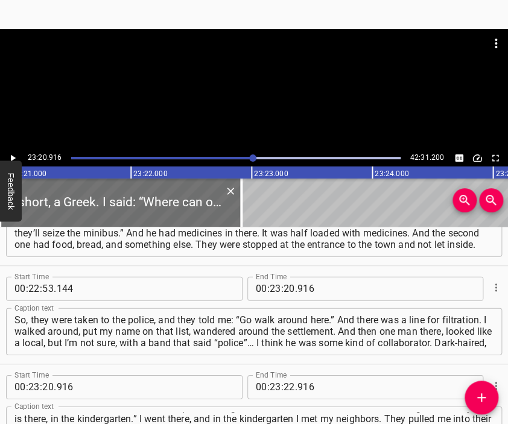
click at [256, 57] on div at bounding box center [254, 43] width 508 height 29
click at [254, 84] on div at bounding box center [254, 59] width 508 height 60
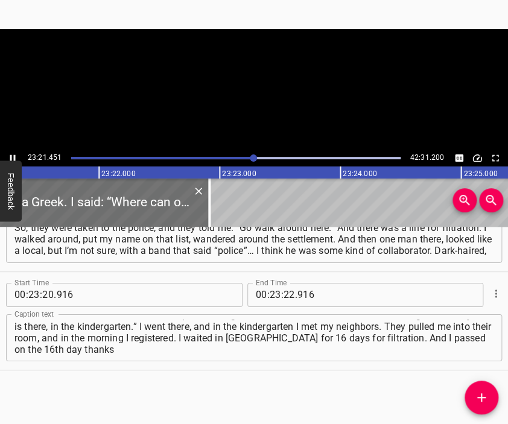
scroll to position [0, 168995]
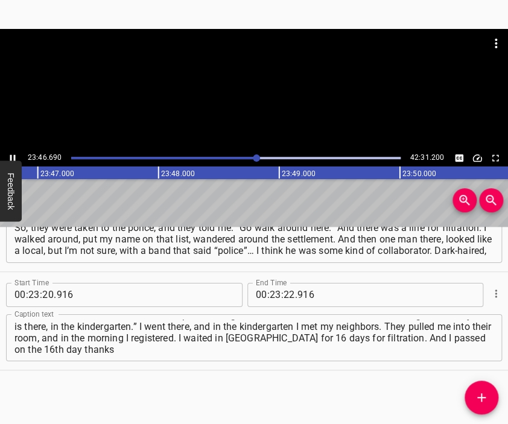
click at [265, 83] on div at bounding box center [254, 59] width 508 height 60
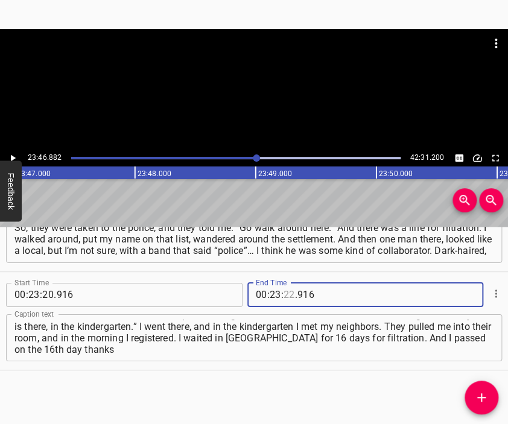
click at [283, 301] on input "number" at bounding box center [288, 295] width 11 height 24
click at [478, 391] on icon "Add Cue" at bounding box center [481, 397] width 14 height 14
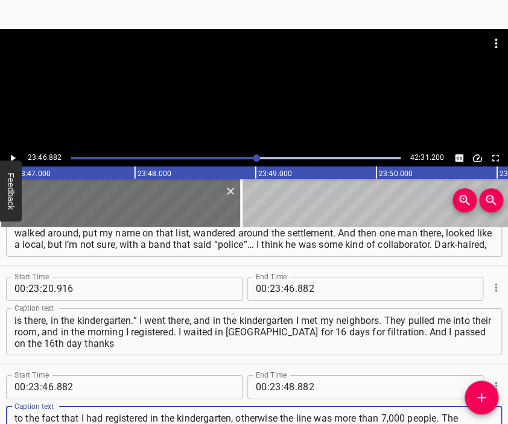
click at [233, 81] on div at bounding box center [254, 59] width 508 height 60
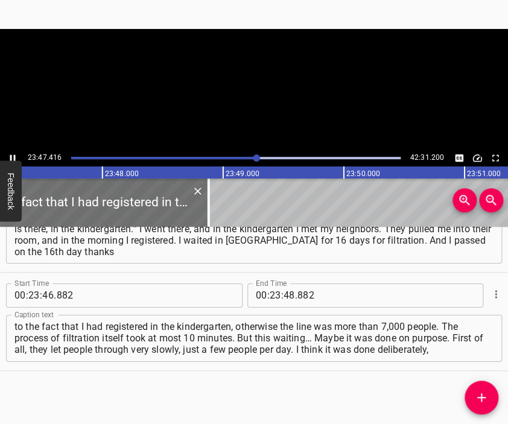
scroll to position [0, 172127]
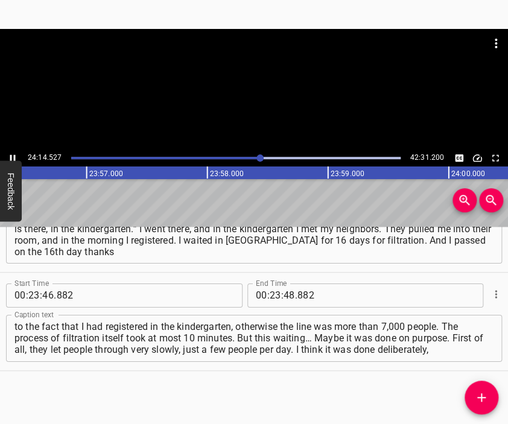
click at [252, 88] on div at bounding box center [254, 59] width 508 height 60
click at [270, 298] on input "number" at bounding box center [275, 295] width 11 height 24
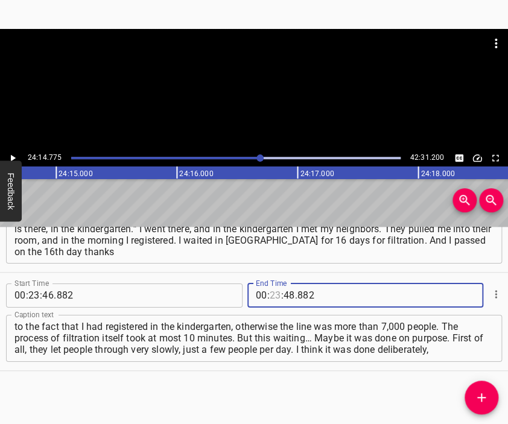
scroll to position [0, 175426]
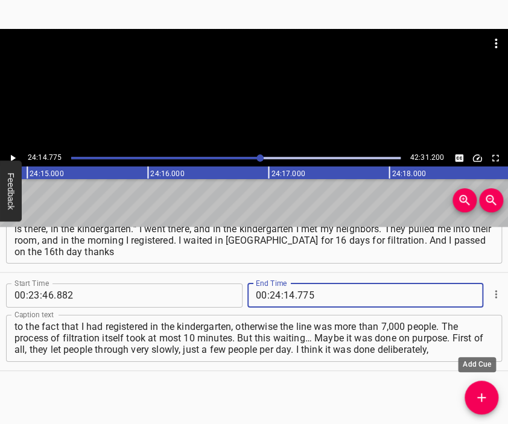
click at [484, 391] on icon "Add Cue" at bounding box center [481, 397] width 14 height 14
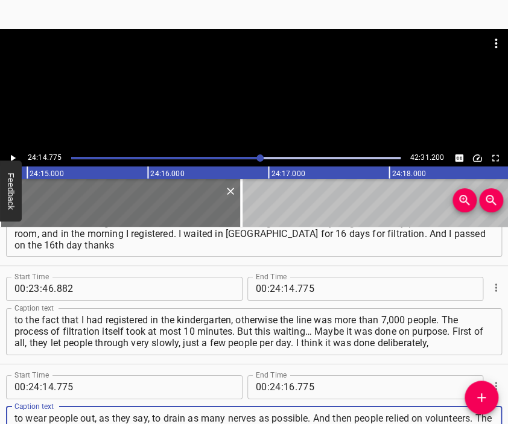
scroll to position [11, 0]
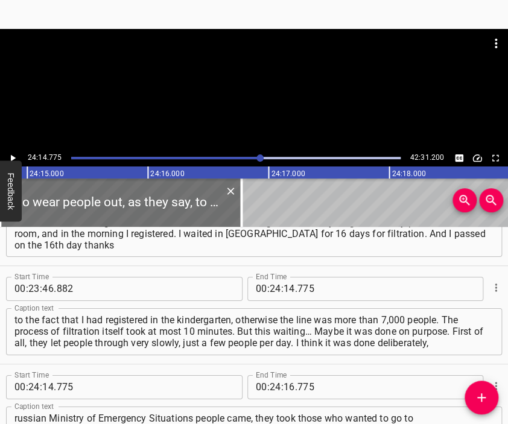
click at [261, 79] on div at bounding box center [254, 59] width 508 height 60
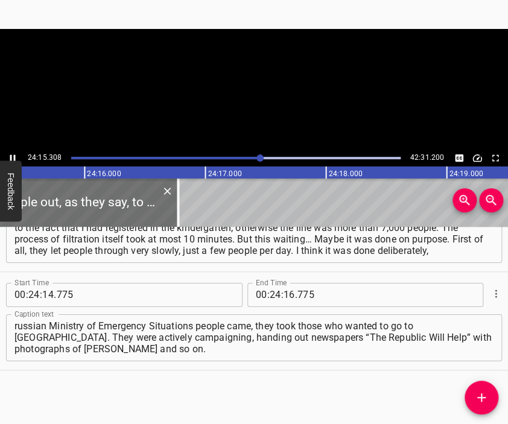
scroll to position [0, 175522]
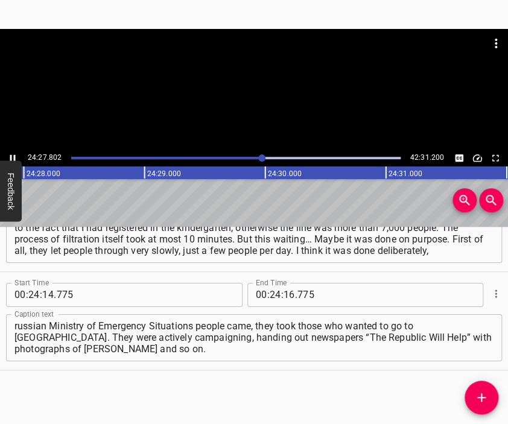
click at [277, 96] on div at bounding box center [254, 89] width 508 height 121
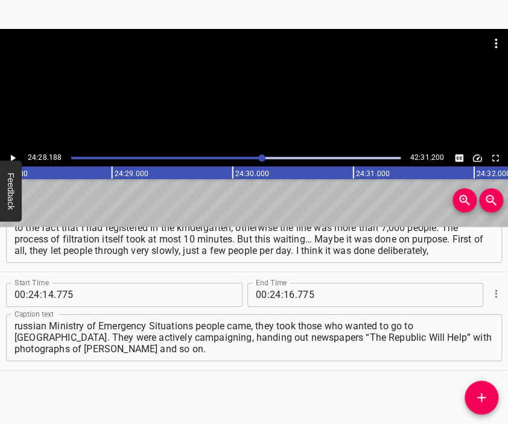
scroll to position [0, 177043]
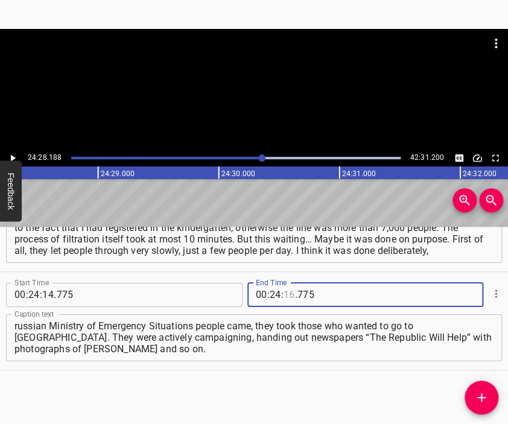
click at [285, 291] on input "number" at bounding box center [288, 295] width 11 height 24
click at [476, 396] on icon "Add Cue" at bounding box center [481, 397] width 14 height 14
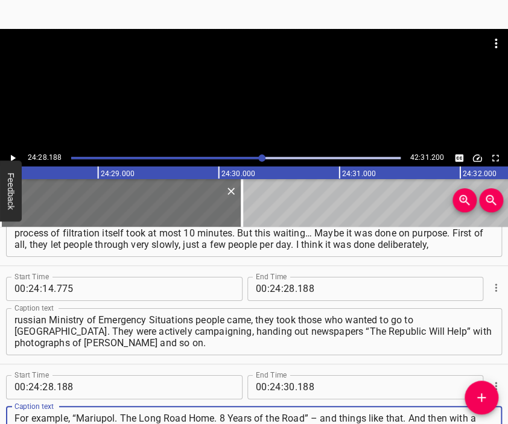
scroll to position [11, 0]
click at [285, 91] on div at bounding box center [254, 89] width 508 height 121
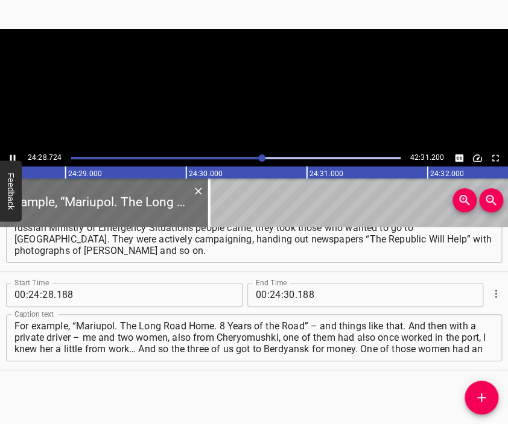
scroll to position [0, 177107]
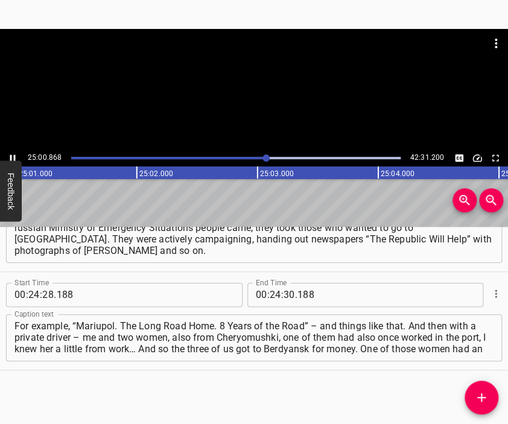
click at [256, 110] on div at bounding box center [254, 89] width 508 height 121
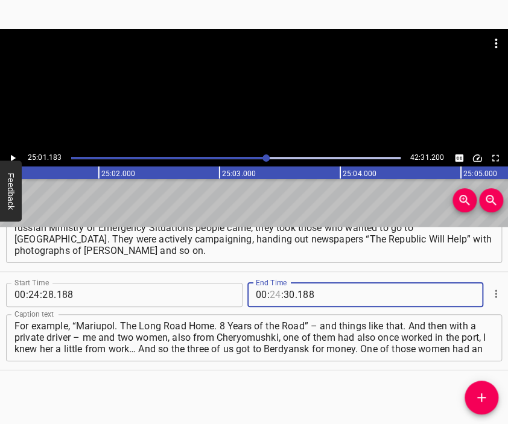
click at [271, 293] on input "number" at bounding box center [275, 295] width 11 height 24
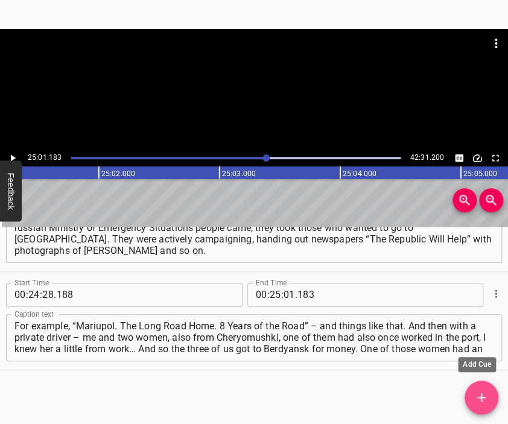
click at [478, 394] on icon "Add Cue" at bounding box center [481, 397] width 14 height 14
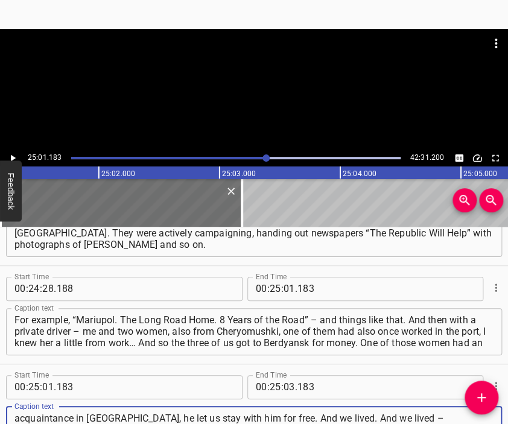
scroll to position [11, 0]
click at [232, 84] on div at bounding box center [254, 59] width 508 height 60
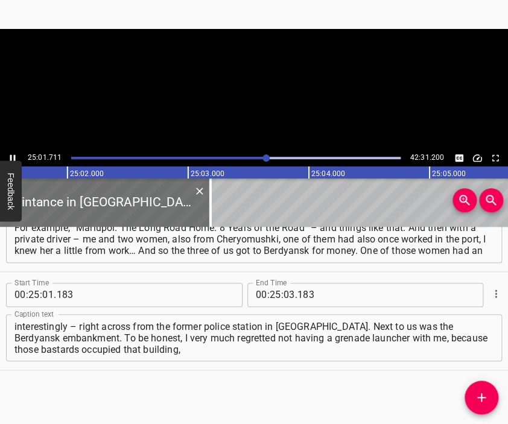
scroll to position [0, 181082]
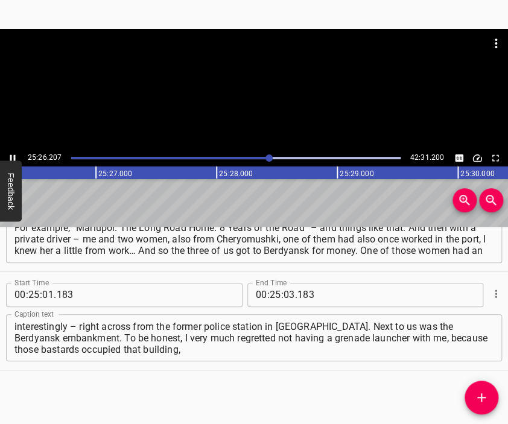
click at [275, 114] on div at bounding box center [254, 89] width 508 height 121
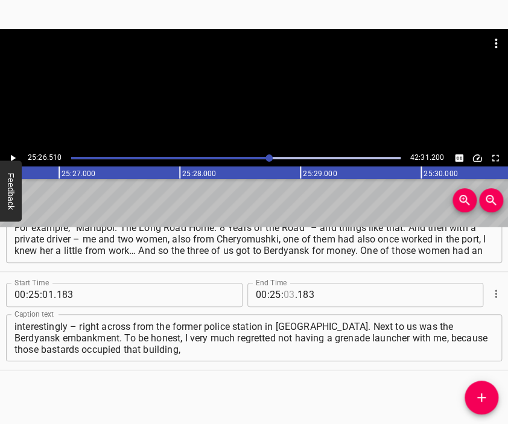
click at [283, 292] on input "number" at bounding box center [288, 295] width 11 height 24
click at [481, 388] on button "Add Cue" at bounding box center [481, 397] width 34 height 34
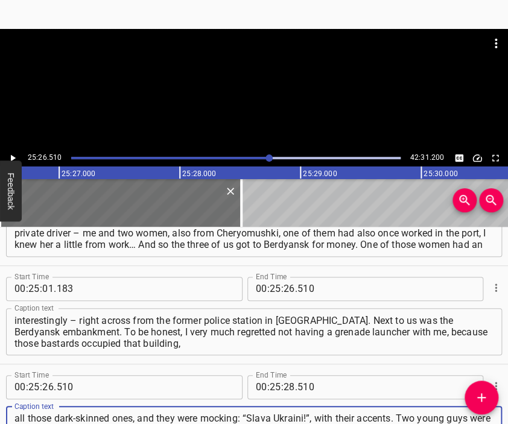
scroll to position [11, 0]
click at [192, 78] on div at bounding box center [254, 59] width 508 height 60
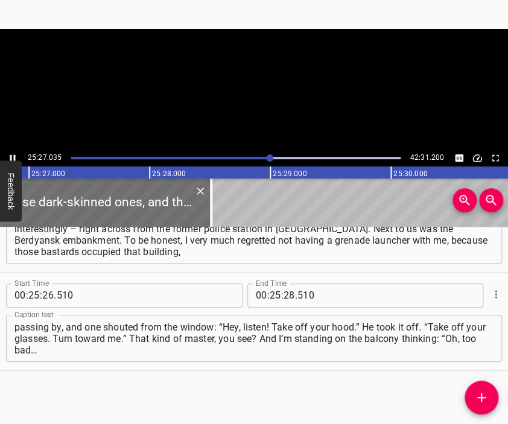
scroll to position [0, 184137]
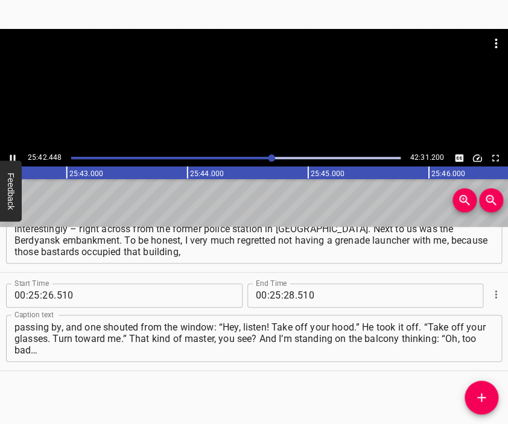
click at [241, 110] on div at bounding box center [254, 89] width 508 height 121
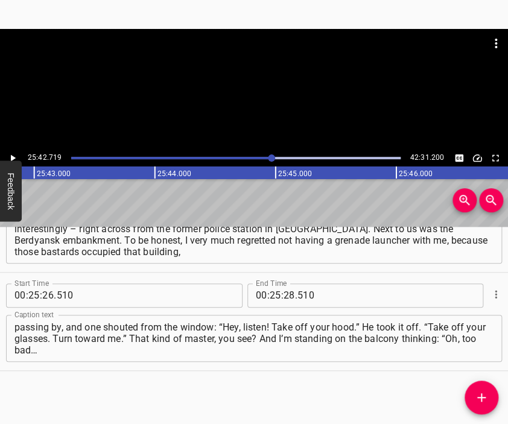
scroll to position [0, 186031]
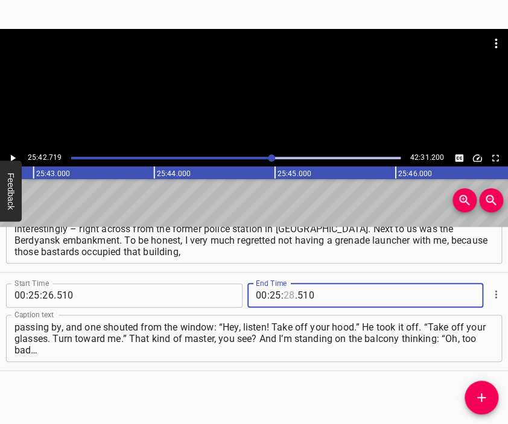
click at [288, 300] on input "number" at bounding box center [288, 295] width 11 height 24
drag, startPoint x: 483, startPoint y: 393, endPoint x: 375, endPoint y: 151, distance: 264.2
click at [482, 393] on icon "Add Cue" at bounding box center [481, 397] width 14 height 14
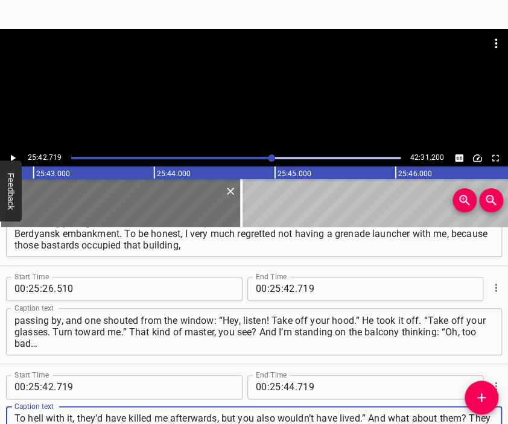
scroll to position [11, 0]
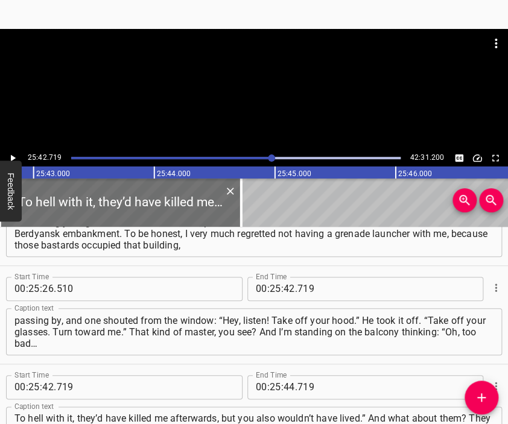
click at [244, 96] on div at bounding box center [254, 89] width 508 height 121
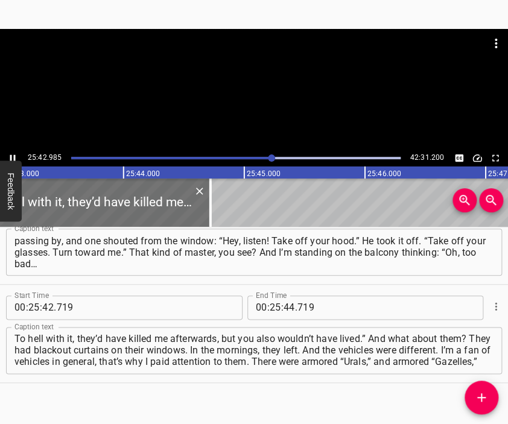
scroll to position [0, 186062]
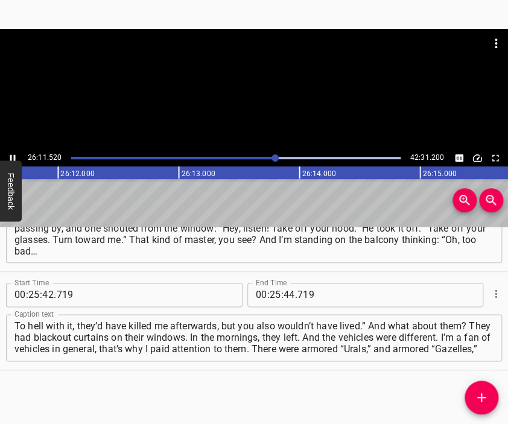
click at [253, 93] on div at bounding box center [254, 89] width 508 height 121
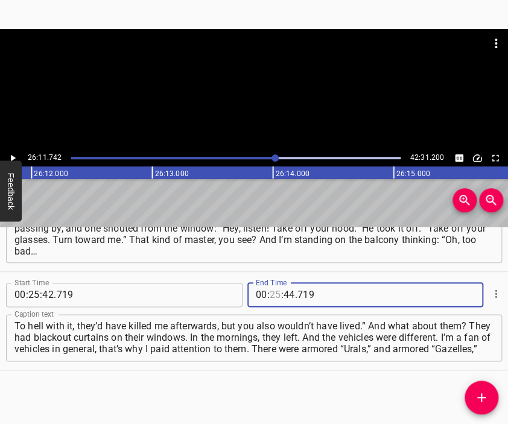
click at [270, 297] on input "number" at bounding box center [275, 295] width 11 height 24
click at [480, 394] on icon "Add Cue" at bounding box center [481, 397] width 8 height 8
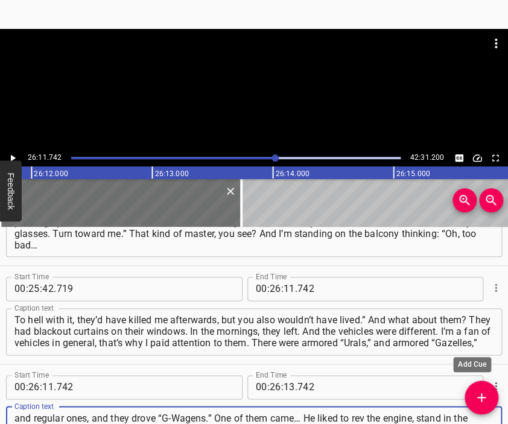
scroll to position [11, 0]
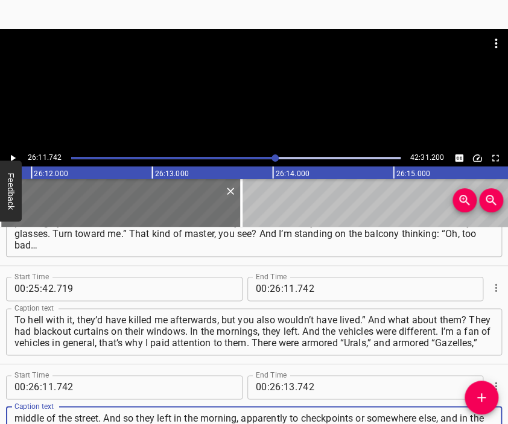
click at [236, 84] on div at bounding box center [254, 59] width 508 height 60
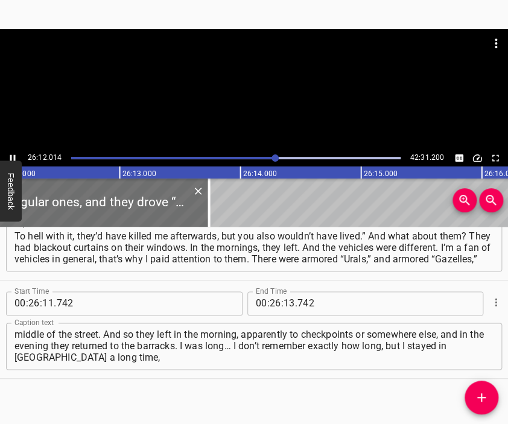
scroll to position [6837, 0]
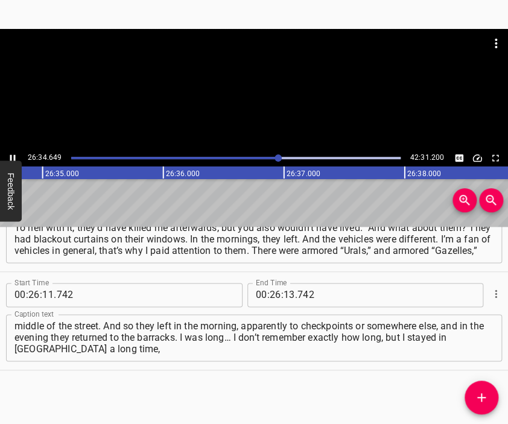
click at [245, 106] on div at bounding box center [254, 89] width 508 height 121
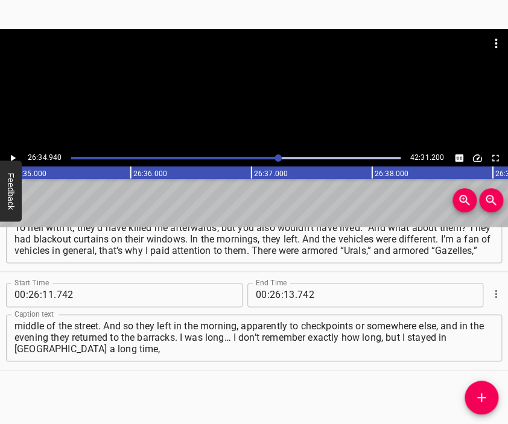
scroll to position [0, 192328]
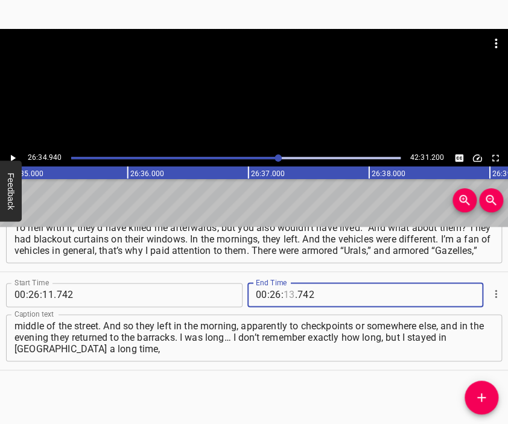
click at [287, 294] on input "number" at bounding box center [288, 295] width 11 height 24
click at [482, 390] on icon "Add Cue" at bounding box center [481, 397] width 14 height 14
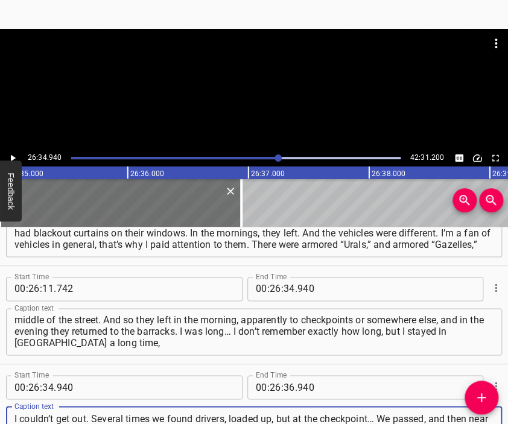
scroll to position [11, 0]
click at [224, 91] on div at bounding box center [254, 89] width 508 height 121
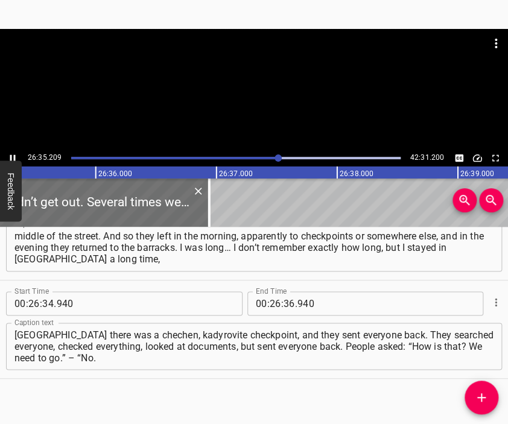
scroll to position [6935, 0]
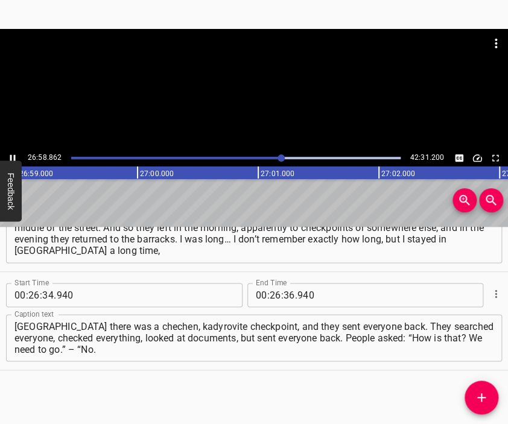
click at [280, 76] on div at bounding box center [254, 59] width 508 height 60
click at [283, 292] on input "number" at bounding box center [288, 295] width 11 height 24
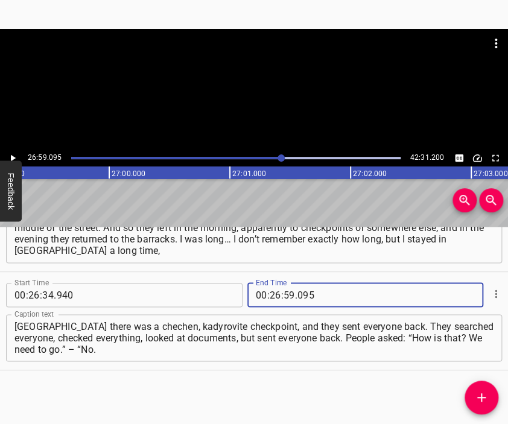
click at [478, 392] on icon "Add Cue" at bounding box center [481, 397] width 14 height 14
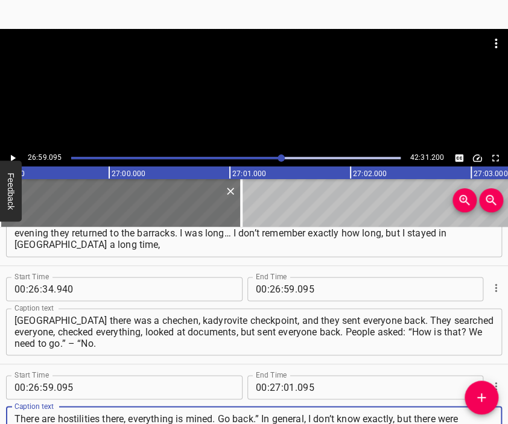
scroll to position [11, 0]
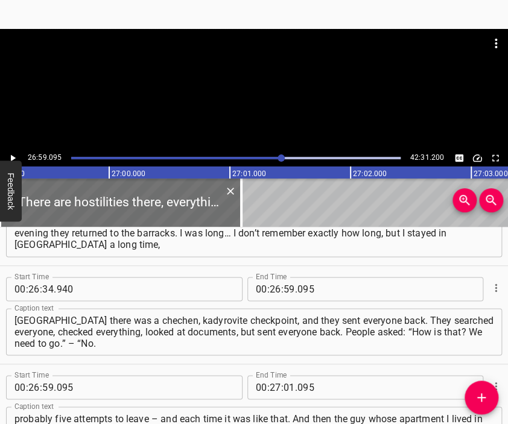
click at [251, 72] on div at bounding box center [254, 59] width 508 height 60
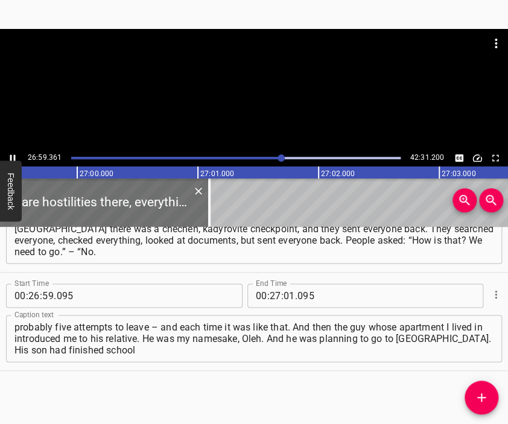
scroll to position [0, 195304]
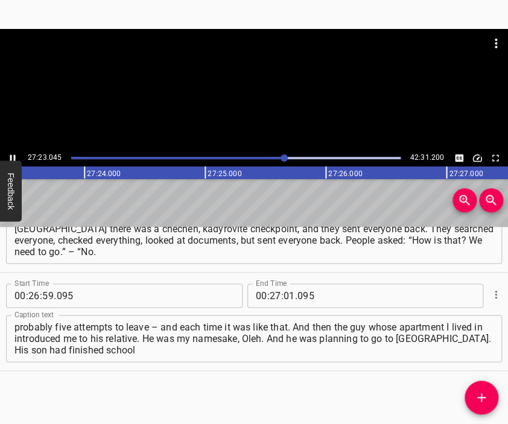
click at [268, 93] on div at bounding box center [254, 89] width 508 height 121
click at [283, 295] on input "number" at bounding box center [288, 295] width 11 height 24
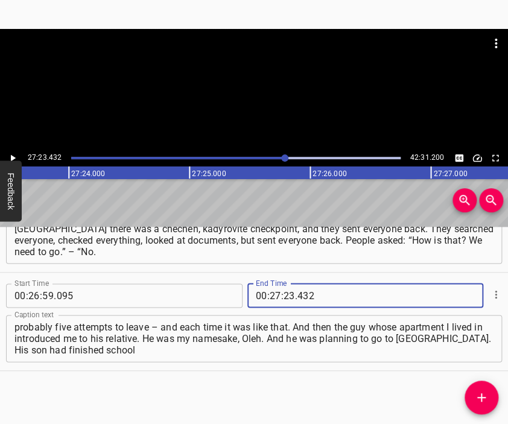
click at [478, 389] on button "Add Cue" at bounding box center [481, 397] width 34 height 34
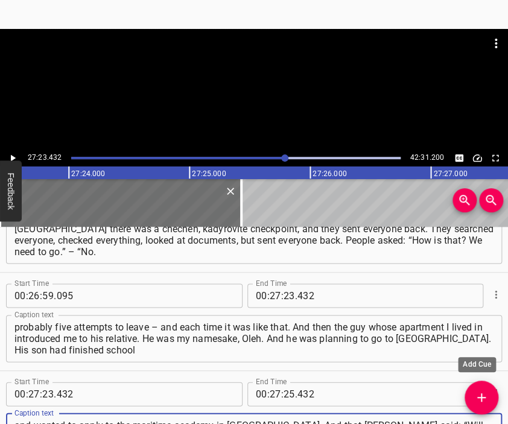
scroll to position [11, 0]
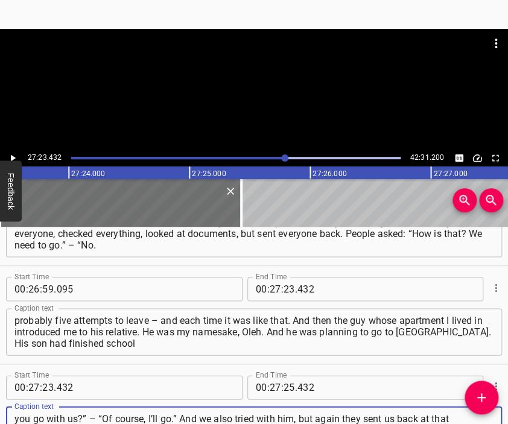
click at [241, 77] on div at bounding box center [254, 59] width 508 height 60
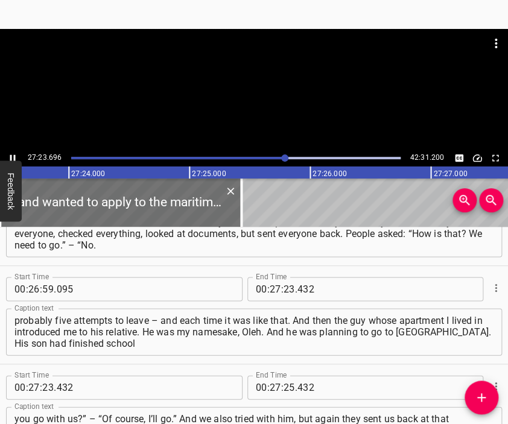
scroll to position [0, 198207]
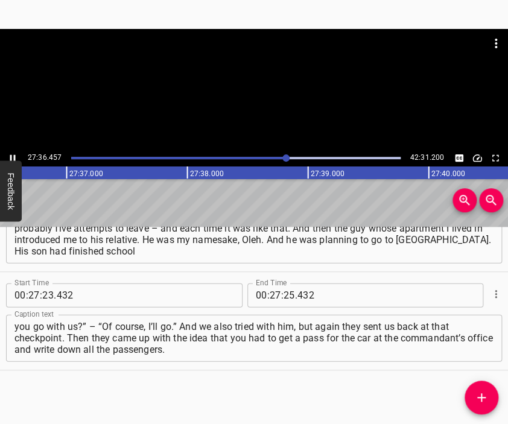
click at [258, 90] on div at bounding box center [254, 89] width 508 height 121
click at [284, 297] on input "number" at bounding box center [288, 295] width 11 height 24
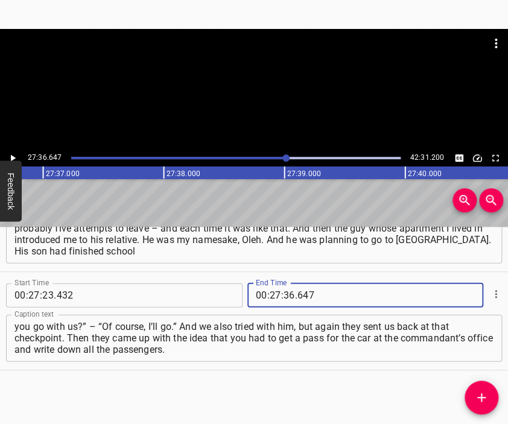
click at [475, 395] on icon "Add Cue" at bounding box center [481, 397] width 14 height 14
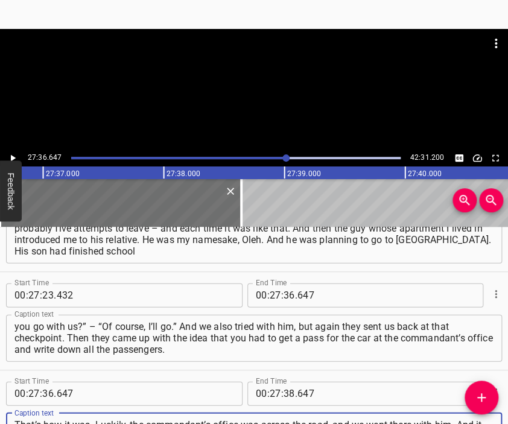
scroll to position [11, 0]
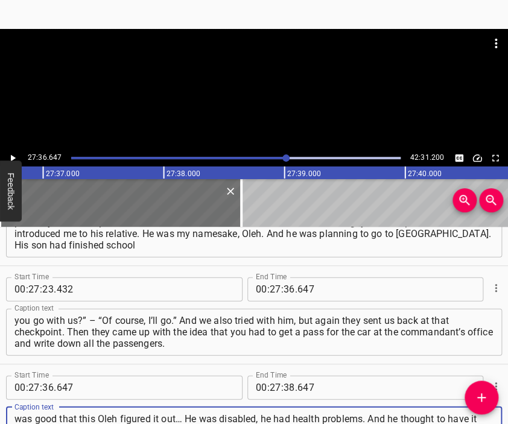
click at [276, 49] on div at bounding box center [254, 43] width 508 height 29
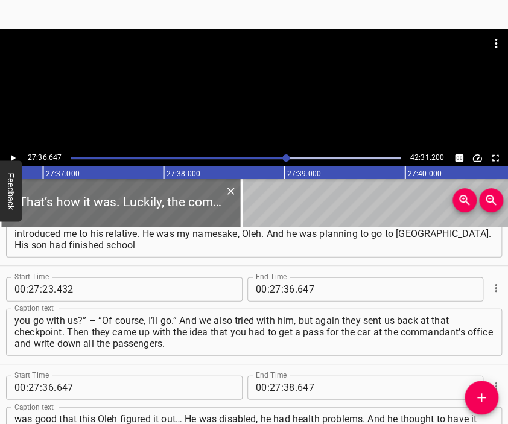
click at [270, 86] on div at bounding box center [254, 59] width 508 height 60
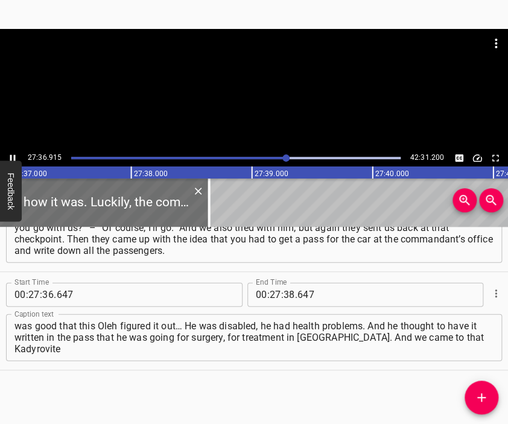
scroll to position [0, 199832]
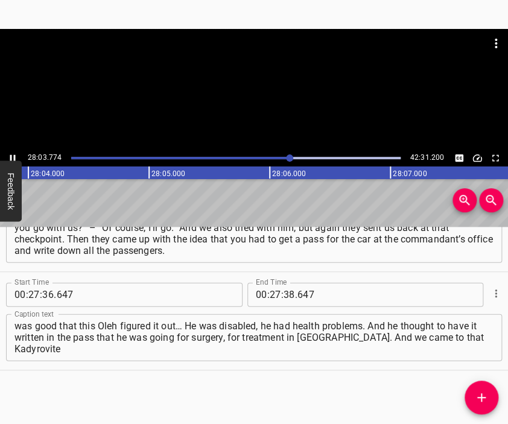
click at [267, 114] on div at bounding box center [254, 89] width 508 height 121
click at [270, 297] on input "number" at bounding box center [275, 295] width 11 height 24
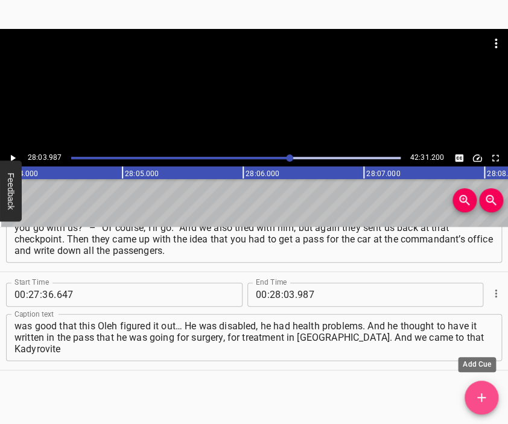
click at [478, 387] on button "Add Cue" at bounding box center [481, 397] width 34 height 34
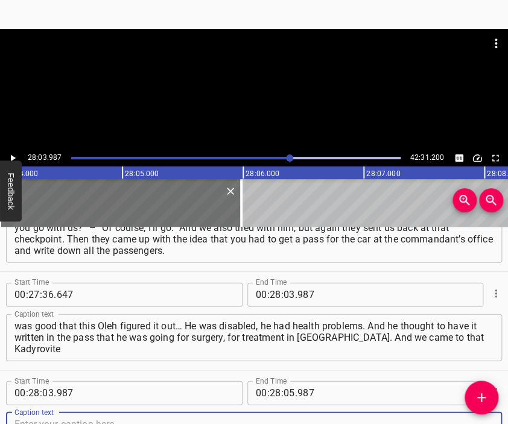
scroll to position [7236, 0]
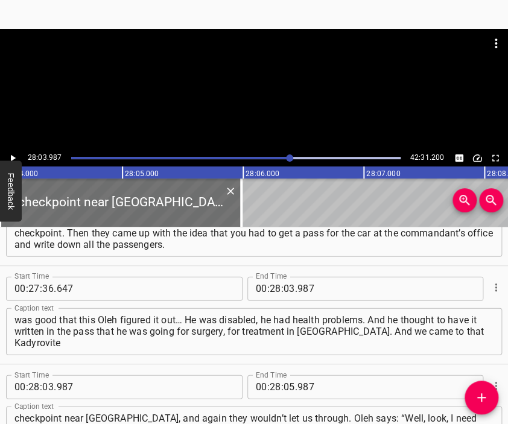
click at [228, 79] on div at bounding box center [254, 59] width 508 height 60
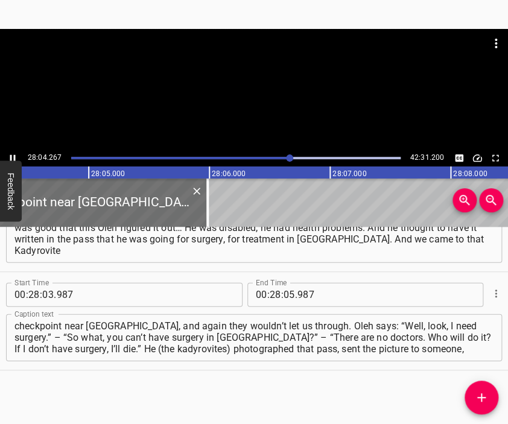
scroll to position [0, 203130]
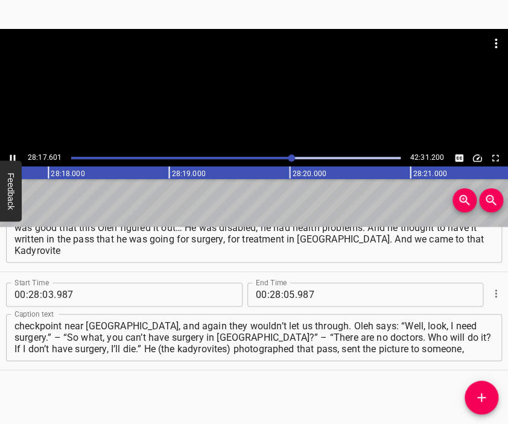
click at [268, 103] on div at bounding box center [254, 89] width 508 height 121
click at [284, 294] on input "number" at bounding box center [288, 295] width 11 height 24
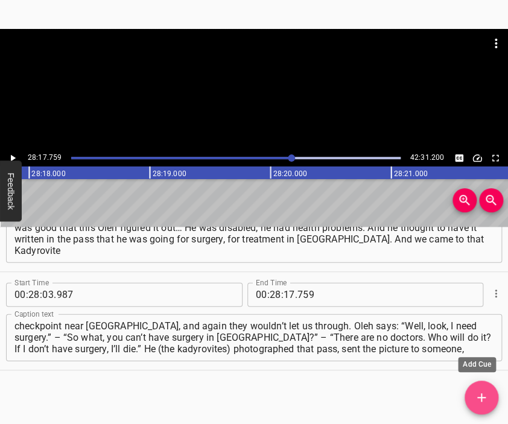
click at [479, 392] on icon "Add Cue" at bounding box center [481, 397] width 14 height 14
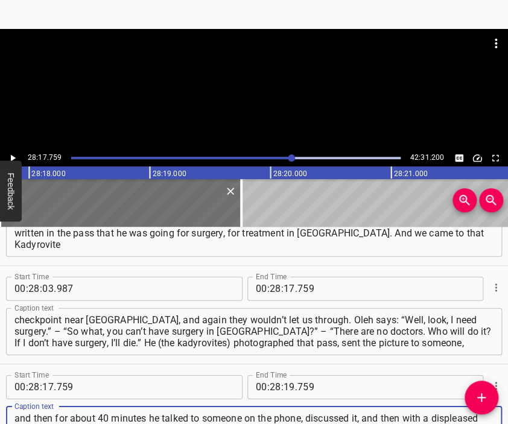
scroll to position [11, 0]
click at [250, 78] on div at bounding box center [254, 59] width 508 height 60
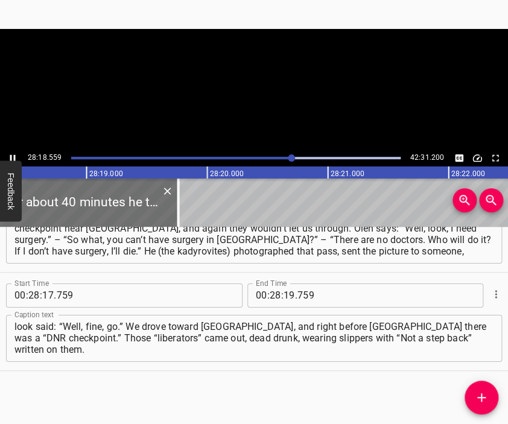
scroll to position [0, 204823]
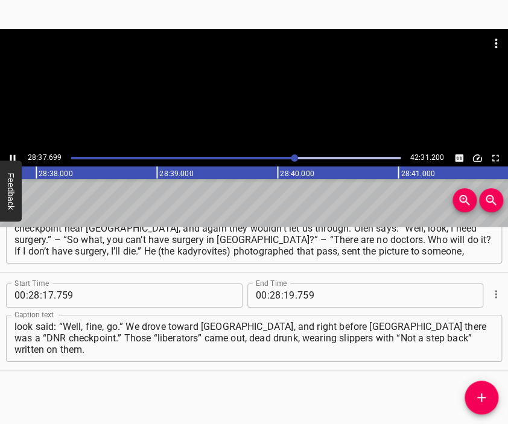
click at [262, 87] on div at bounding box center [254, 59] width 508 height 60
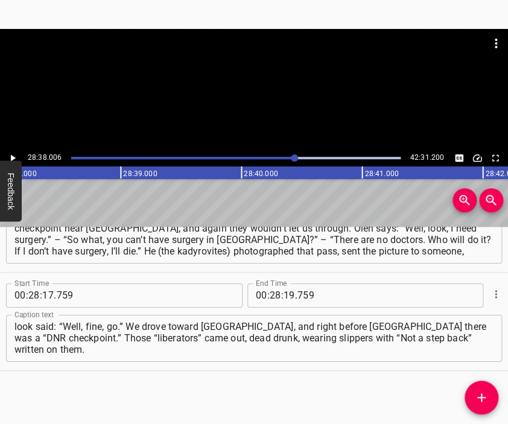
scroll to position [0, 207168]
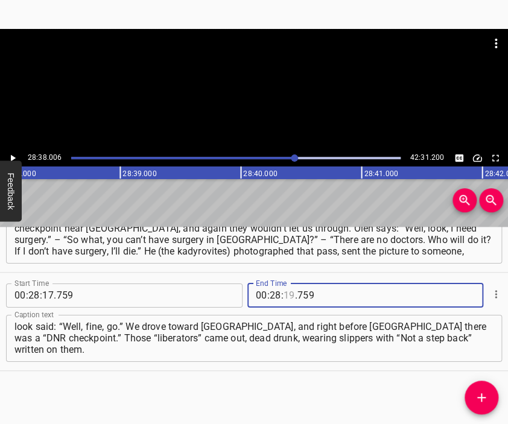
click at [283, 292] on input "number" at bounding box center [288, 295] width 11 height 24
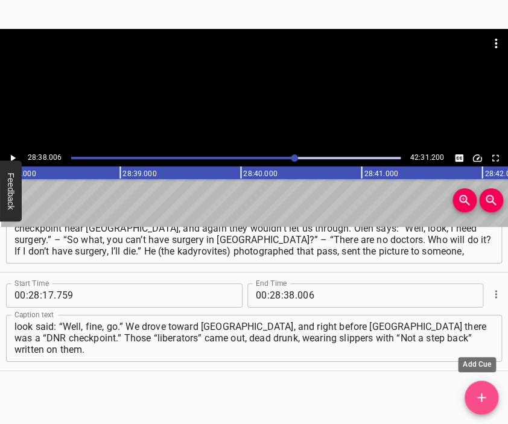
click at [478, 393] on icon "Add Cue" at bounding box center [481, 397] width 14 height 14
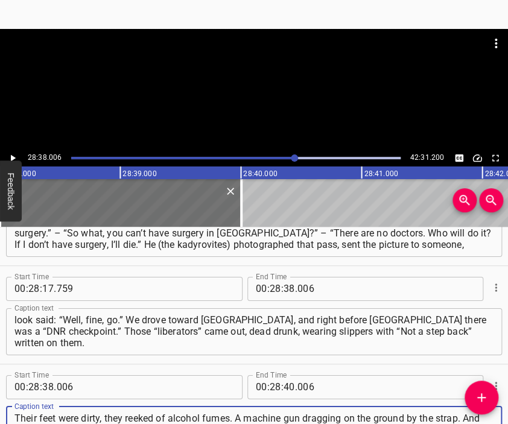
scroll to position [11, 0]
click at [244, 93] on div at bounding box center [254, 89] width 508 height 121
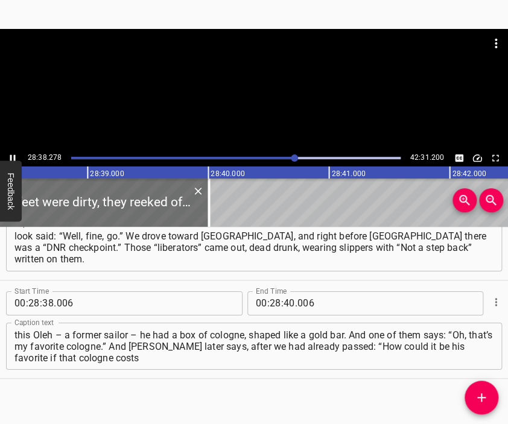
scroll to position [0, 207201]
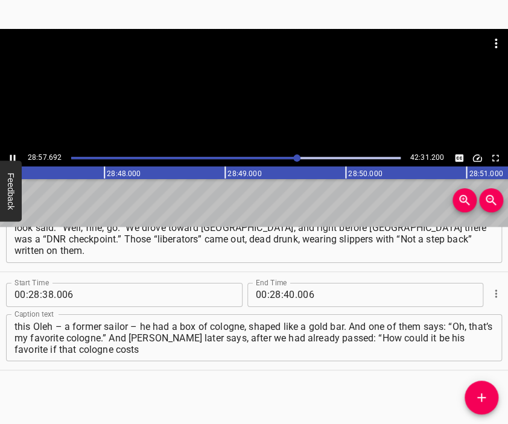
click at [253, 89] on div at bounding box center [254, 59] width 508 height 60
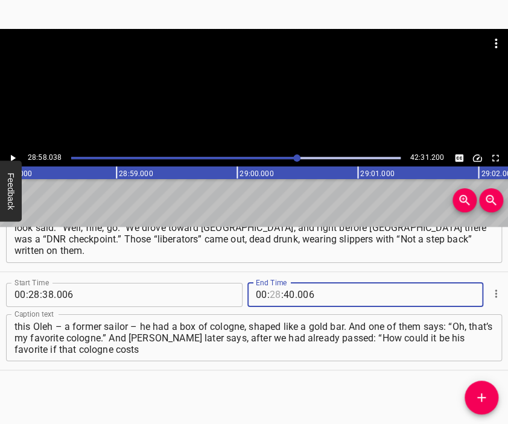
click at [270, 295] on input "number" at bounding box center [275, 295] width 11 height 24
click at [289, 294] on input "number" at bounding box center [288, 295] width 11 height 24
click at [481, 397] on icon "Add Cue" at bounding box center [481, 397] width 8 height 8
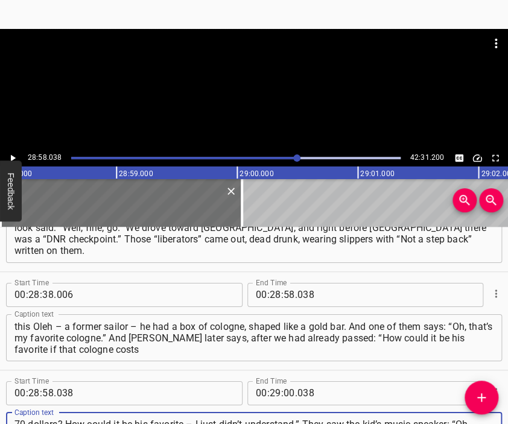
scroll to position [11, 0]
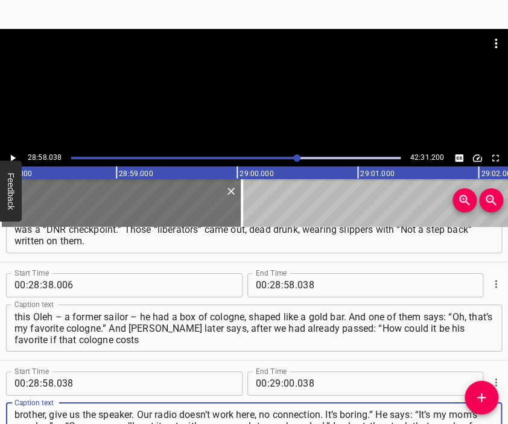
click at [219, 95] on div at bounding box center [254, 89] width 508 height 121
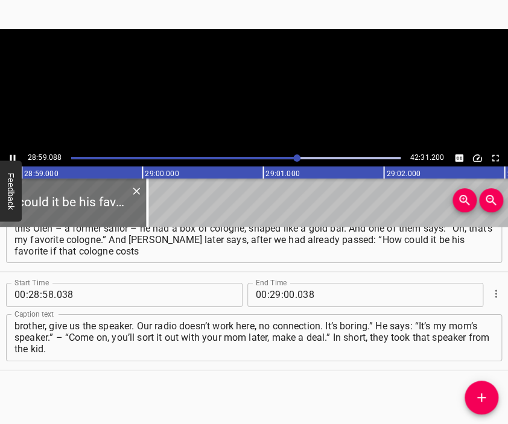
scroll to position [0, 209709]
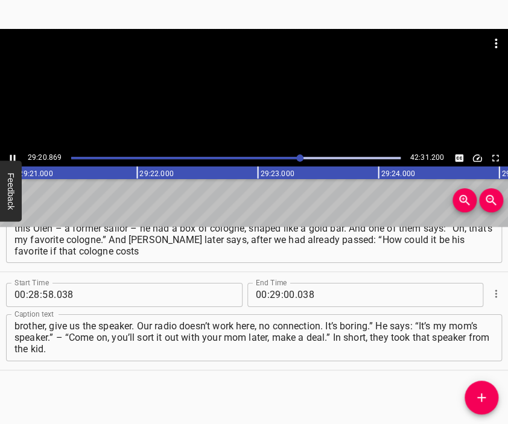
click at [262, 89] on div at bounding box center [254, 59] width 508 height 60
click at [285, 292] on input "number" at bounding box center [288, 295] width 11 height 24
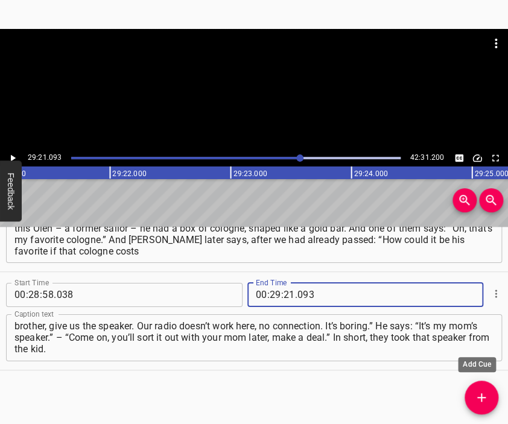
click at [479, 388] on button "Add Cue" at bounding box center [481, 397] width 34 height 34
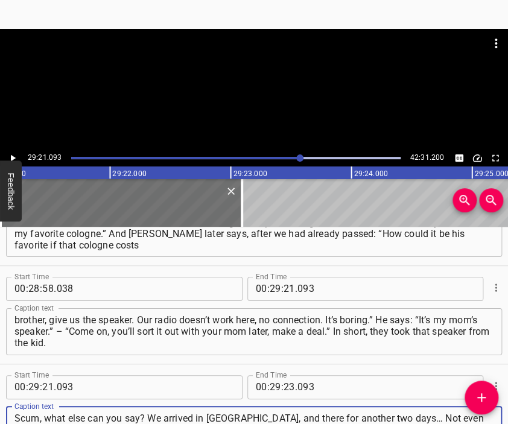
scroll to position [11, 0]
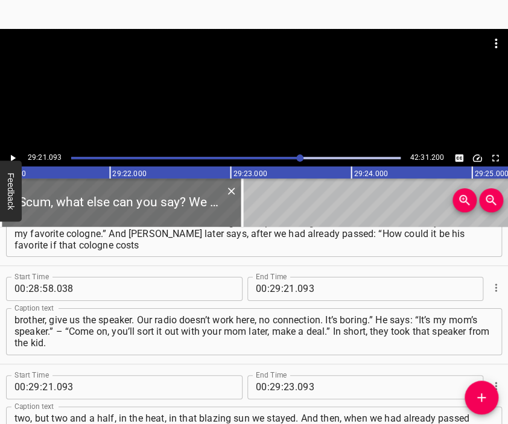
click at [242, 44] on div at bounding box center [254, 43] width 508 height 29
click at [273, 106] on div at bounding box center [254, 89] width 508 height 121
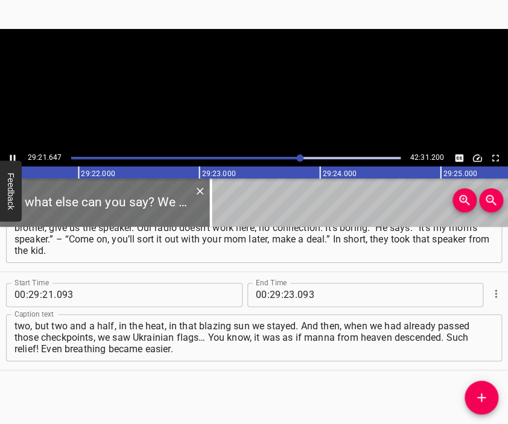
scroll to position [0, 212430]
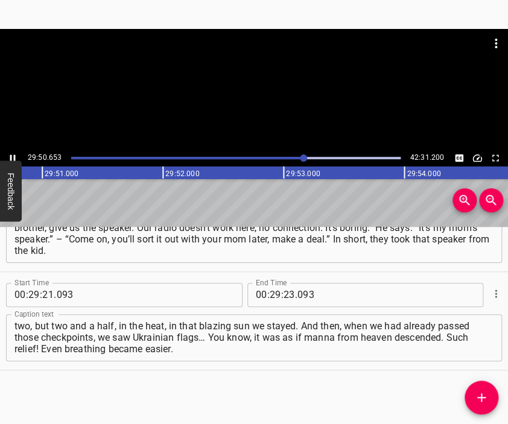
click at [306, 111] on div at bounding box center [254, 89] width 508 height 121
click at [283, 292] on input "number" at bounding box center [288, 295] width 11 height 24
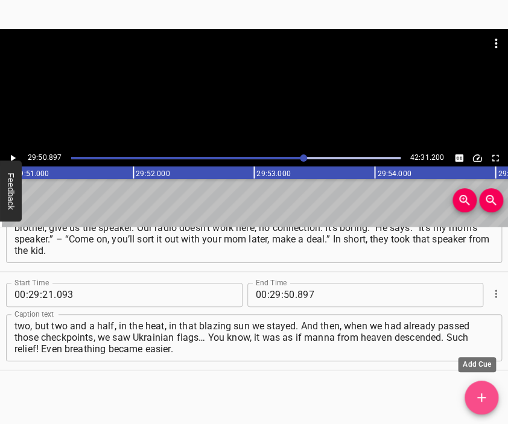
click at [481, 397] on icon "Add Cue" at bounding box center [481, 397] width 8 height 8
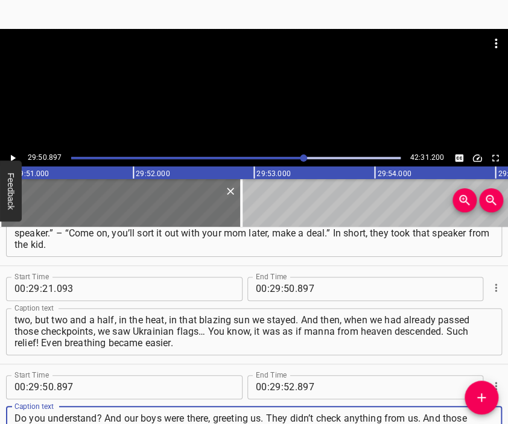
scroll to position [11, 0]
click at [277, 93] on div at bounding box center [254, 89] width 508 height 121
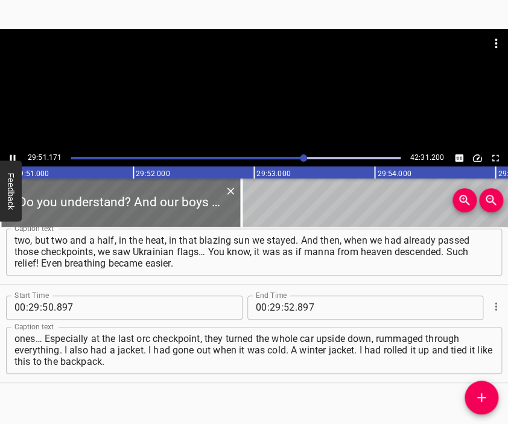
scroll to position [0, 215990]
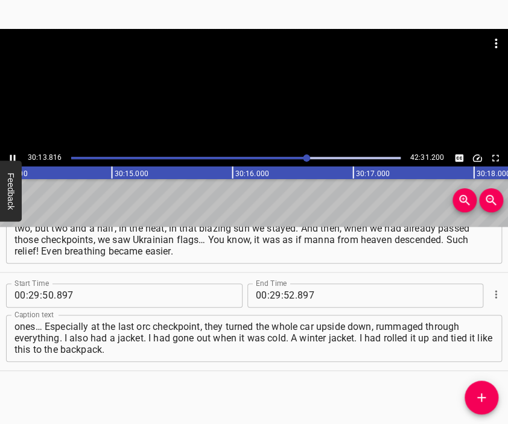
click at [259, 87] on div at bounding box center [254, 59] width 508 height 60
click at [270, 297] on input "number" at bounding box center [275, 295] width 11 height 24
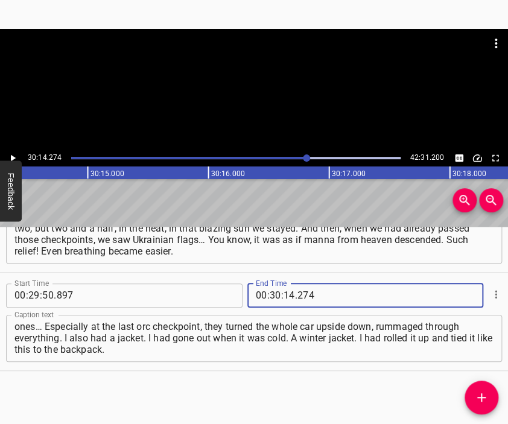
click at [478, 391] on icon "Add Cue" at bounding box center [481, 397] width 14 height 14
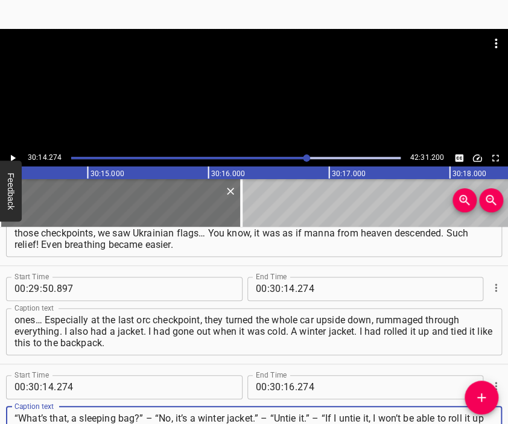
scroll to position [11, 0]
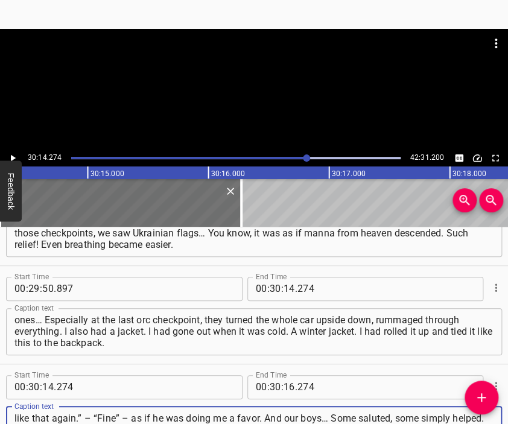
click at [244, 91] on div at bounding box center [254, 89] width 508 height 121
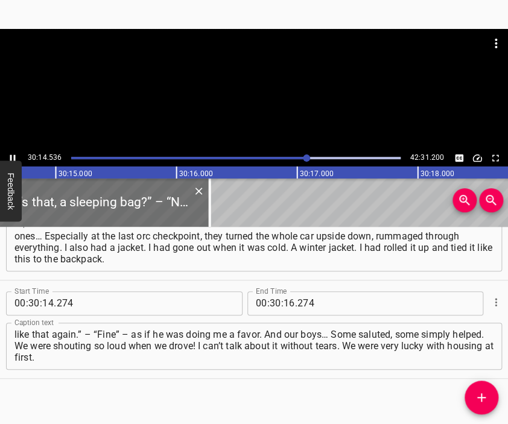
scroll to position [7918, 0]
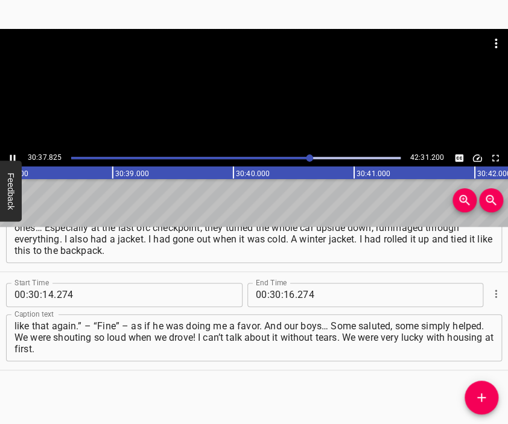
click at [265, 103] on div at bounding box center [254, 89] width 508 height 121
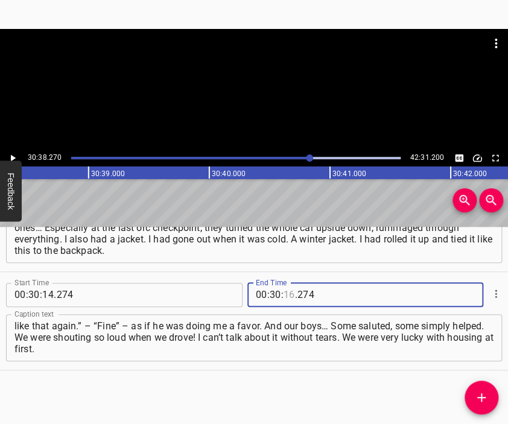
click at [283, 296] on input "number" at bounding box center [288, 295] width 11 height 24
click at [474, 402] on icon "Add Cue" at bounding box center [481, 397] width 14 height 14
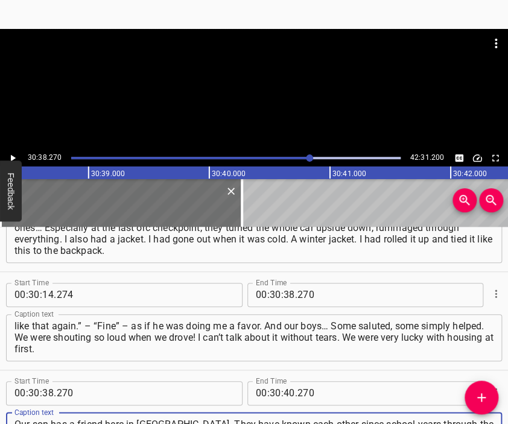
scroll to position [11, 0]
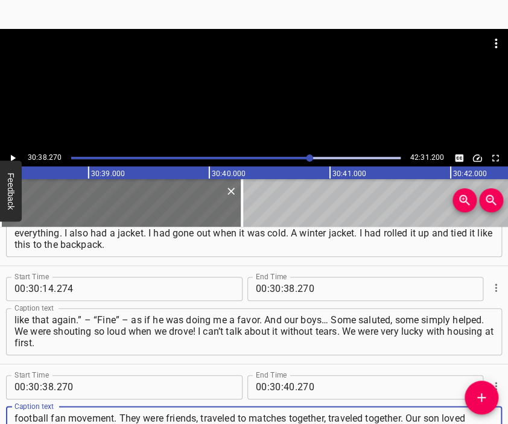
click at [239, 77] on div at bounding box center [254, 59] width 508 height 60
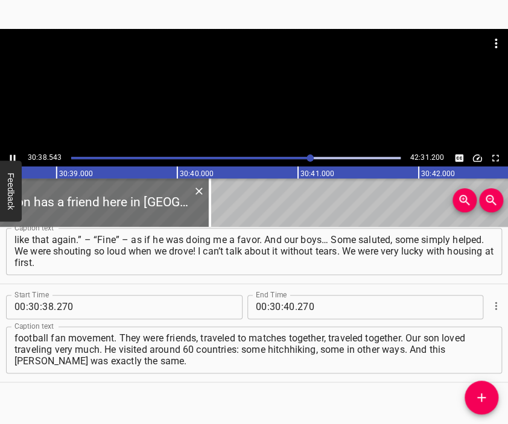
scroll to position [0, 221703]
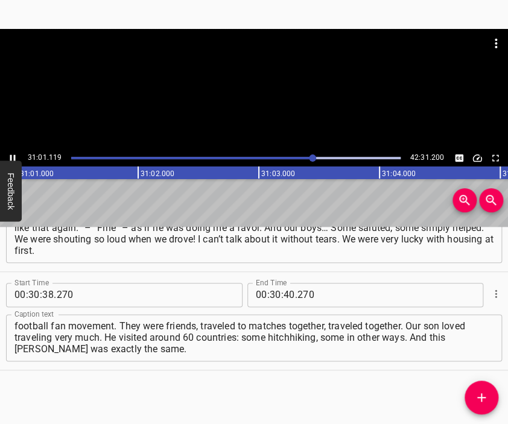
click at [272, 118] on div at bounding box center [254, 89] width 508 height 121
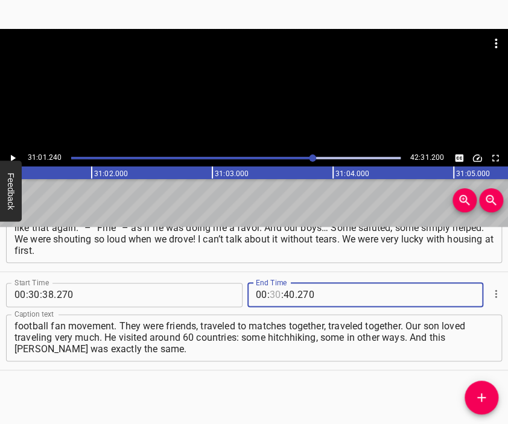
click at [270, 294] on input "number" at bounding box center [275, 295] width 11 height 24
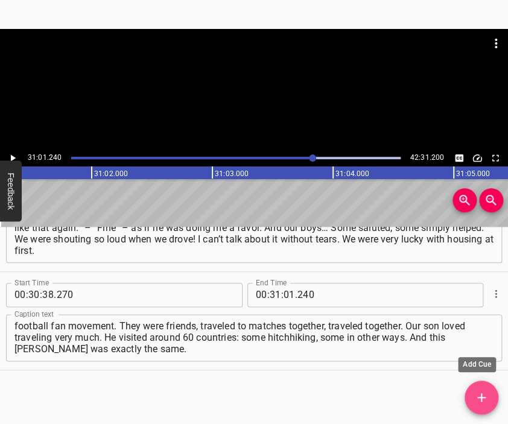
drag, startPoint x: 482, startPoint y: 395, endPoint x: 400, endPoint y: 260, distance: 158.0
click at [482, 394] on icon "Add Cue" at bounding box center [481, 397] width 14 height 14
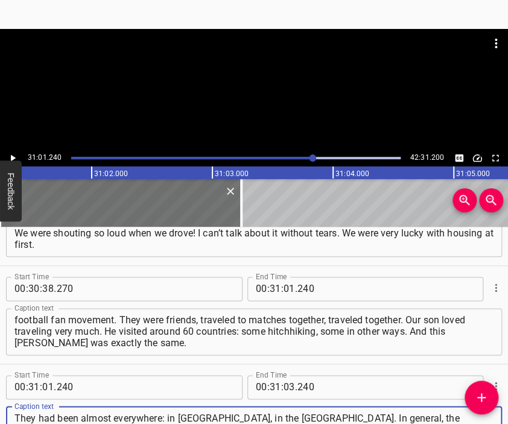
scroll to position [11, 0]
click at [225, 40] on div at bounding box center [254, 43] width 508 height 29
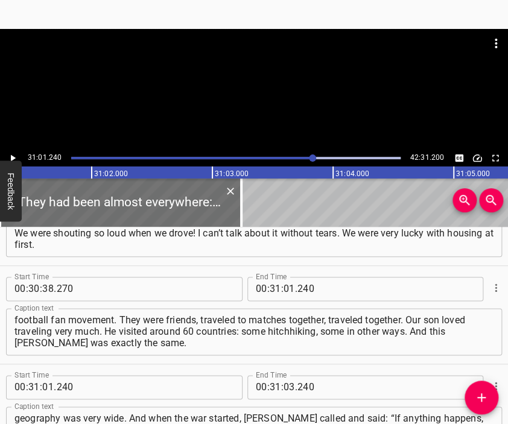
click at [259, 104] on div at bounding box center [254, 89] width 508 height 121
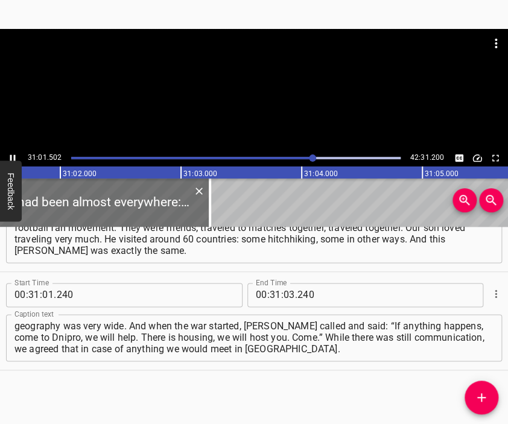
scroll to position [0, 224503]
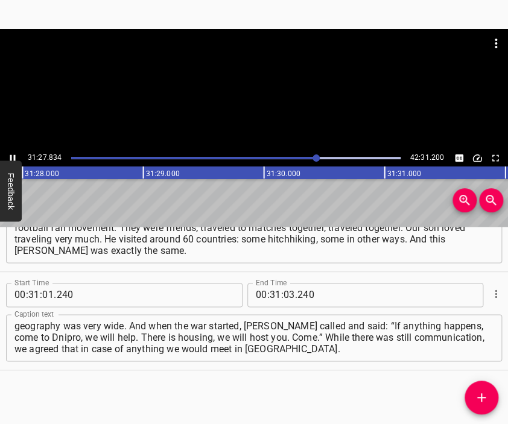
click at [265, 102] on div at bounding box center [254, 89] width 508 height 121
click at [283, 293] on input "number" at bounding box center [288, 295] width 11 height 24
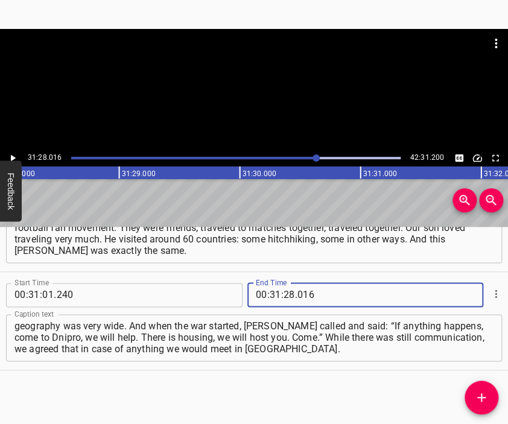
click at [481, 394] on icon "Add Cue" at bounding box center [481, 397] width 8 height 8
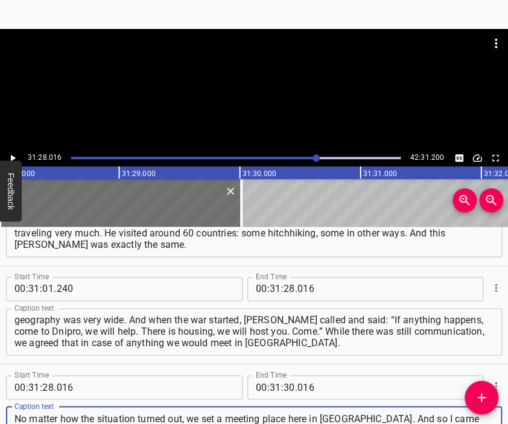
scroll to position [11, 0]
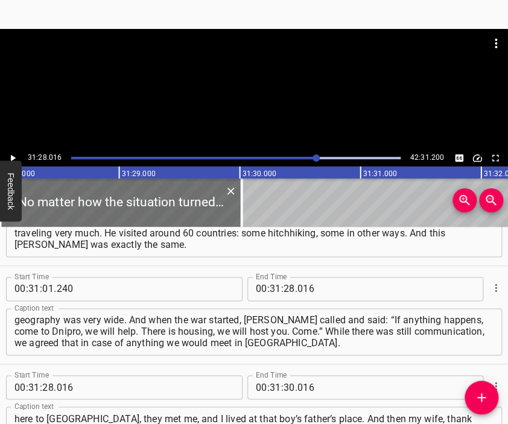
click at [252, 42] on div at bounding box center [254, 43] width 508 height 29
click at [257, 98] on div at bounding box center [254, 89] width 508 height 121
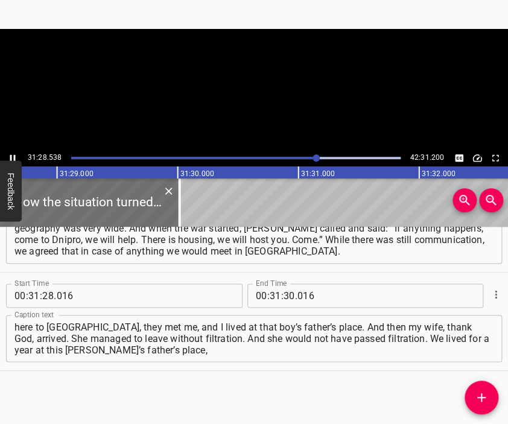
scroll to position [0, 227731]
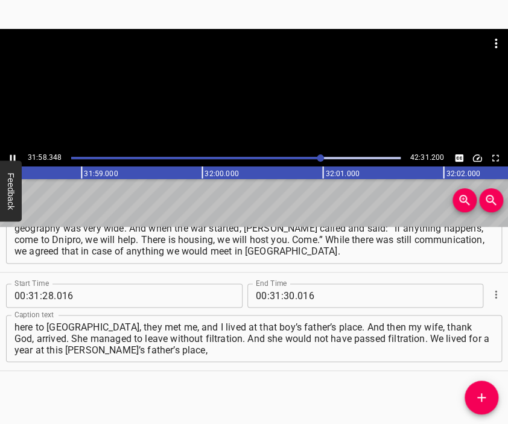
click at [274, 95] on div at bounding box center [254, 89] width 508 height 121
click at [283, 294] on input "number" at bounding box center [288, 295] width 11 height 24
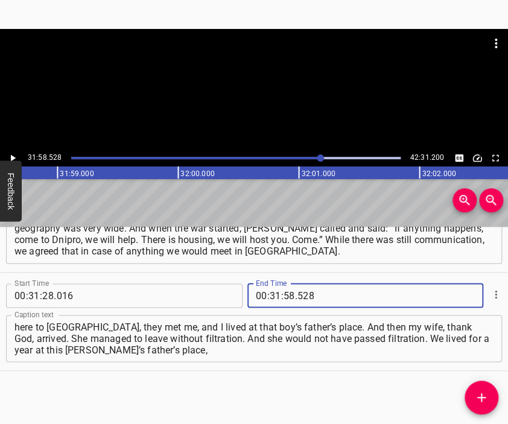
click at [480, 395] on icon "Add Cue" at bounding box center [481, 397] width 14 height 14
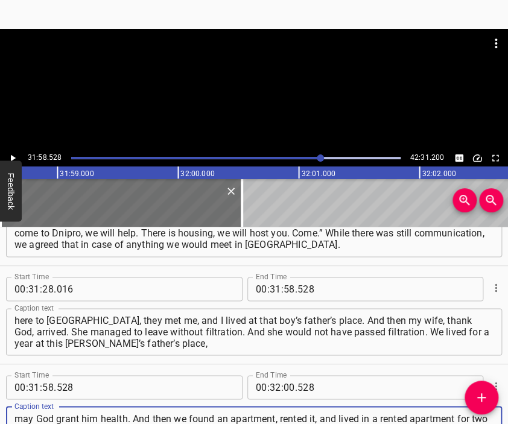
scroll to position [11, 0]
click at [219, 86] on div at bounding box center [254, 59] width 508 height 60
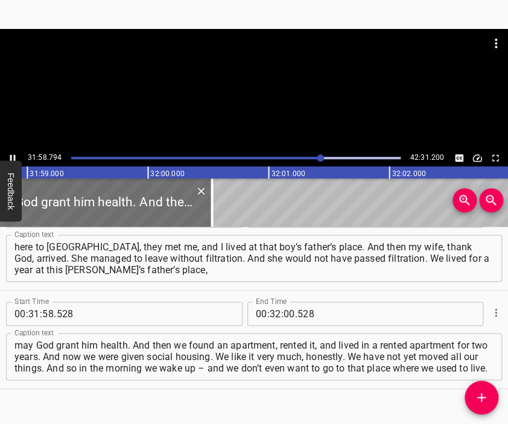
scroll to position [0, 231380]
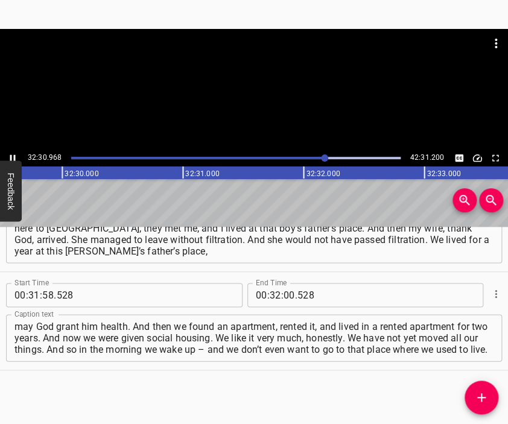
click at [273, 106] on div at bounding box center [254, 89] width 508 height 121
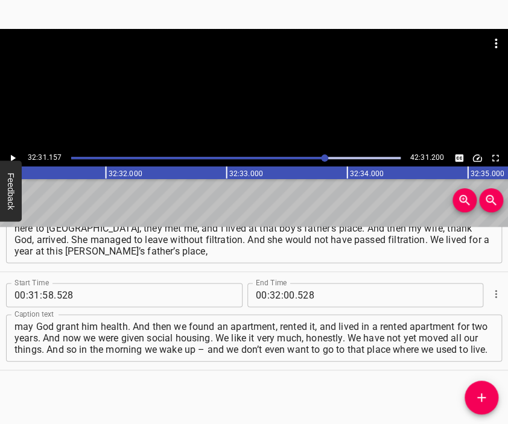
scroll to position [0, 235282]
click at [284, 291] on input "number" at bounding box center [288, 295] width 11 height 24
click at [478, 393] on icon "Add Cue" at bounding box center [481, 397] width 14 height 14
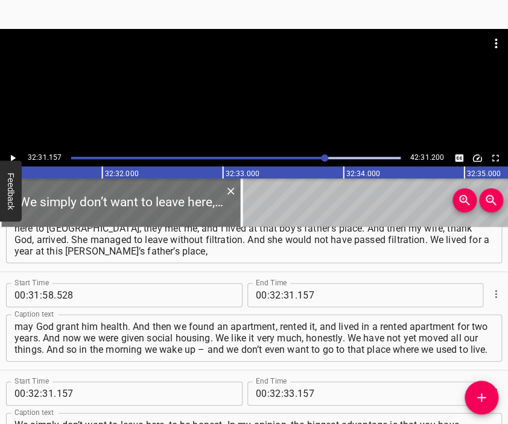
click at [248, 83] on div at bounding box center [254, 59] width 508 height 60
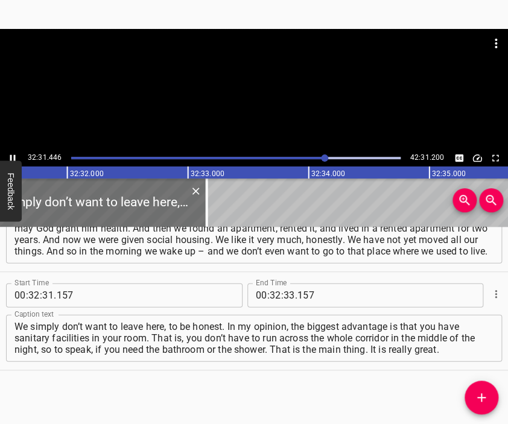
scroll to position [0, 235349]
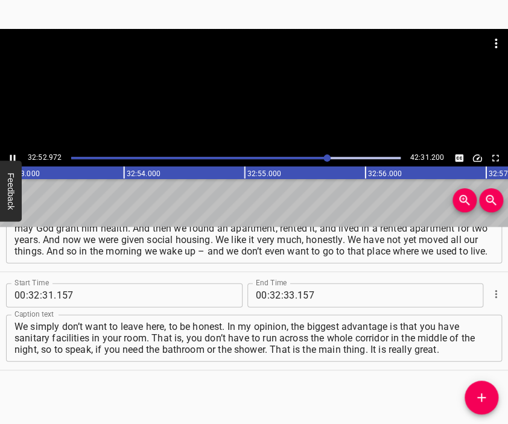
click at [265, 108] on div at bounding box center [254, 89] width 508 height 121
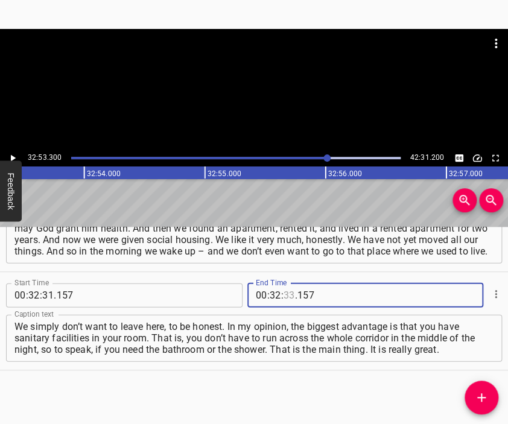
click at [284, 294] on input "number" at bounding box center [288, 295] width 11 height 24
click at [482, 391] on icon "Add Cue" at bounding box center [481, 397] width 14 height 14
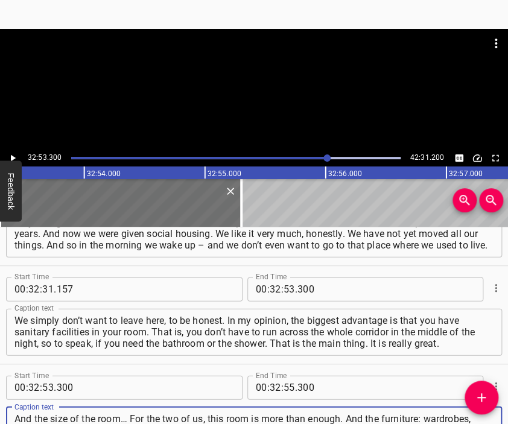
click at [270, 130] on div at bounding box center [254, 89] width 508 height 121
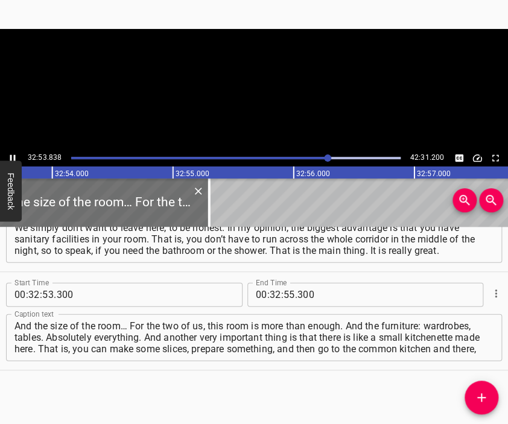
scroll to position [0, 238016]
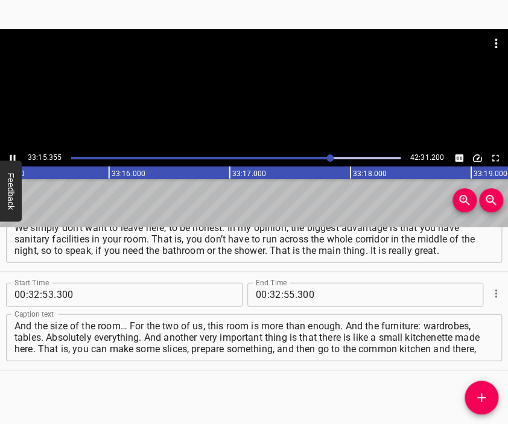
click at [266, 92] on div at bounding box center [254, 89] width 508 height 121
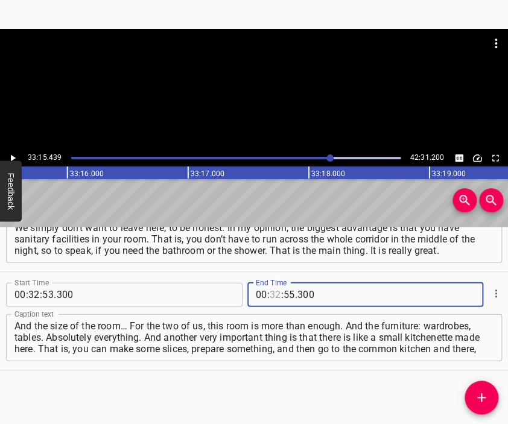
click at [270, 299] on input "number" at bounding box center [275, 295] width 11 height 24
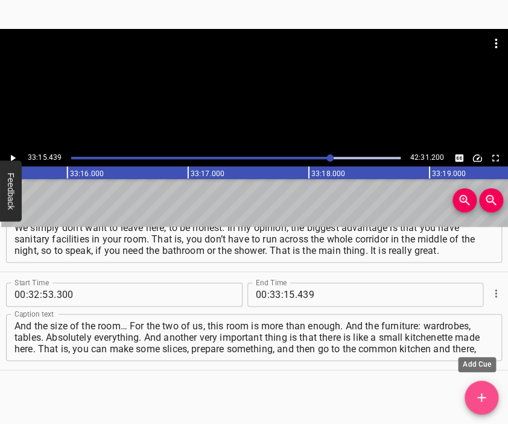
click at [482, 394] on icon "Add Cue" at bounding box center [481, 397] width 14 height 14
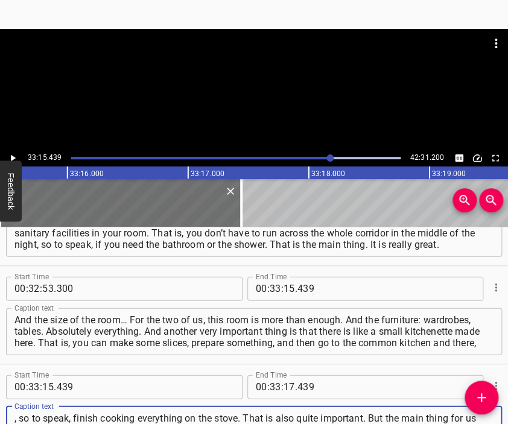
scroll to position [8536, 0]
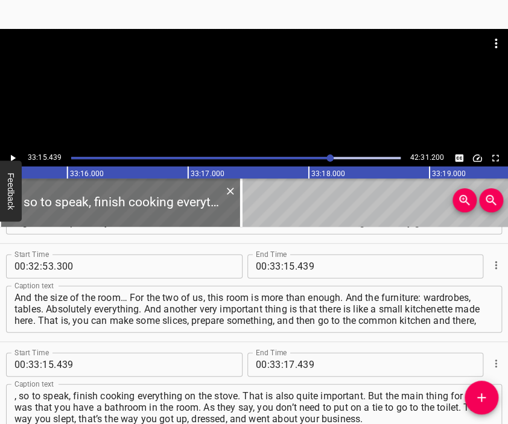
click at [262, 98] on div at bounding box center [254, 89] width 508 height 121
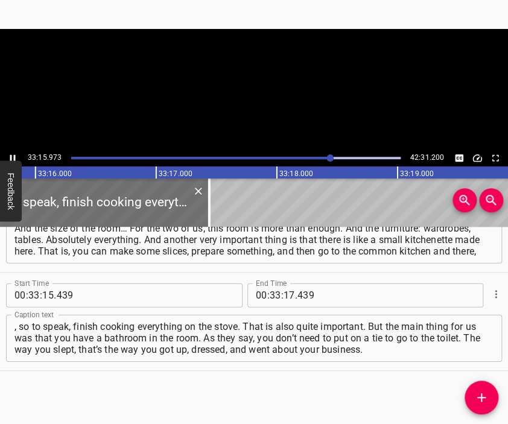
scroll to position [0, 240686]
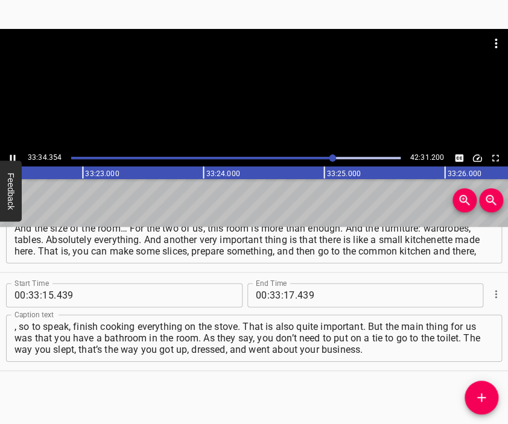
click at [265, 124] on div at bounding box center [254, 89] width 508 height 121
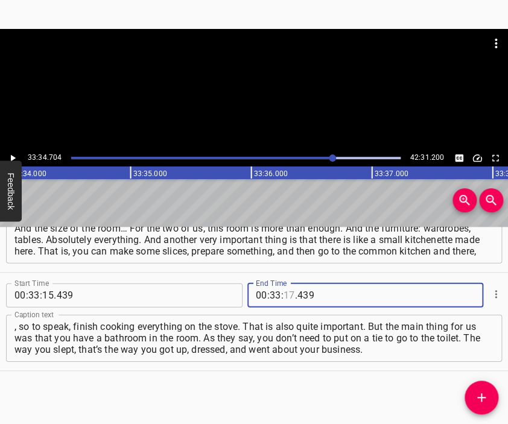
click at [286, 296] on input "number" at bounding box center [288, 295] width 11 height 24
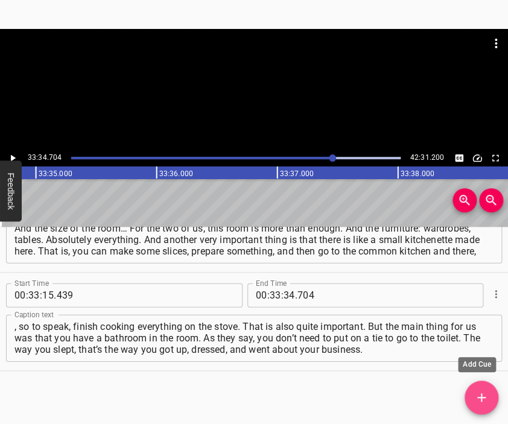
click at [480, 392] on icon "Add Cue" at bounding box center [481, 397] width 14 height 14
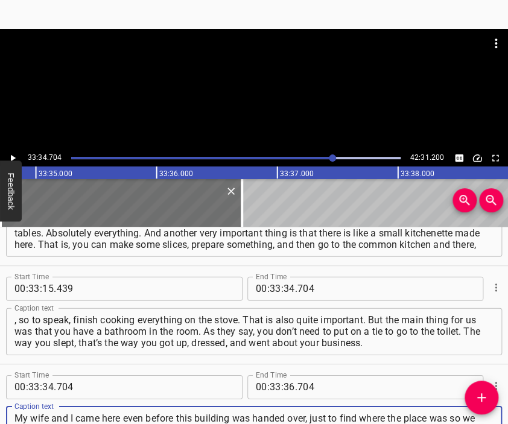
scroll to position [11, 0]
click at [241, 77] on div at bounding box center [254, 59] width 508 height 60
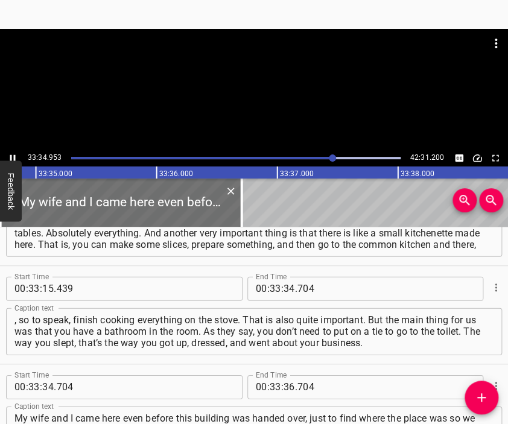
scroll to position [0, 242975]
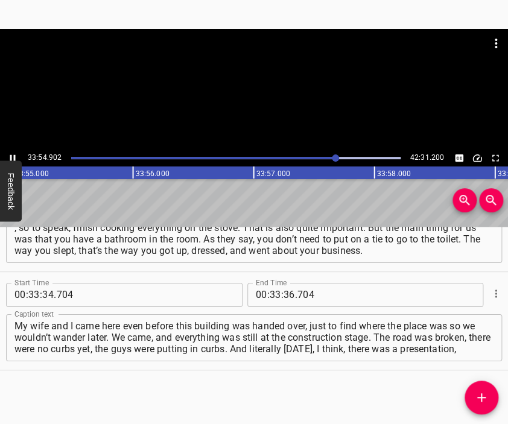
click at [254, 115] on div at bounding box center [254, 89] width 508 height 121
click at [283, 294] on input "number" at bounding box center [288, 295] width 11 height 24
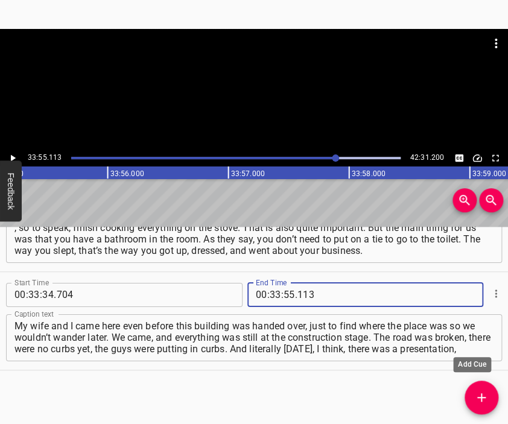
click at [479, 389] on button "Add Cue" at bounding box center [481, 397] width 34 height 34
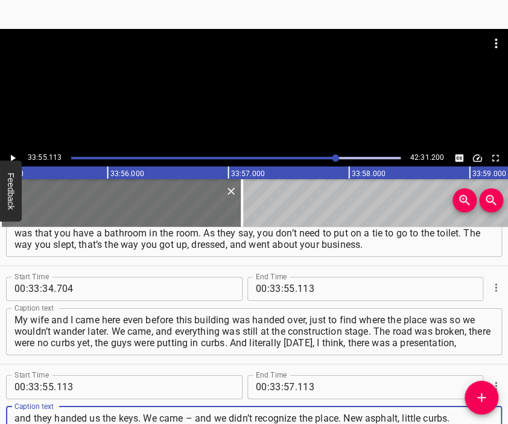
scroll to position [11, 0]
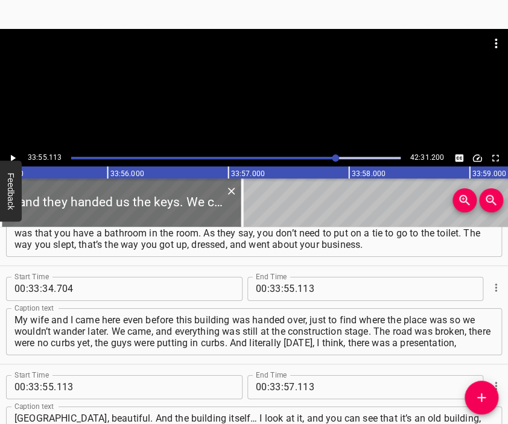
click at [253, 102] on div at bounding box center [254, 89] width 508 height 121
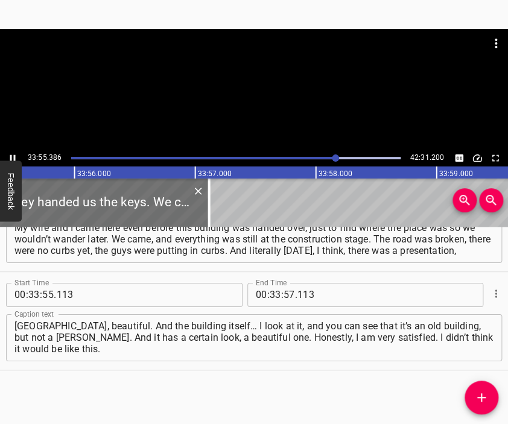
scroll to position [0, 245470]
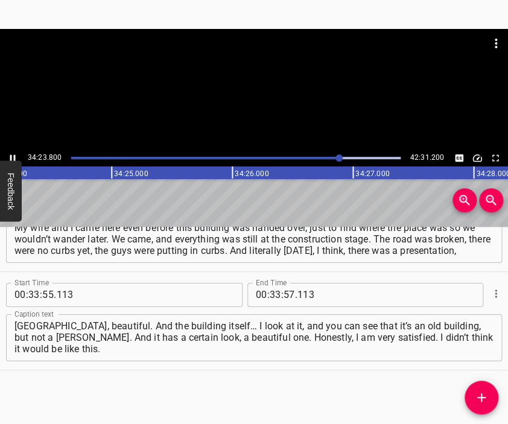
click at [274, 102] on div at bounding box center [254, 89] width 508 height 121
click at [270, 298] on input "number" at bounding box center [275, 295] width 11 height 24
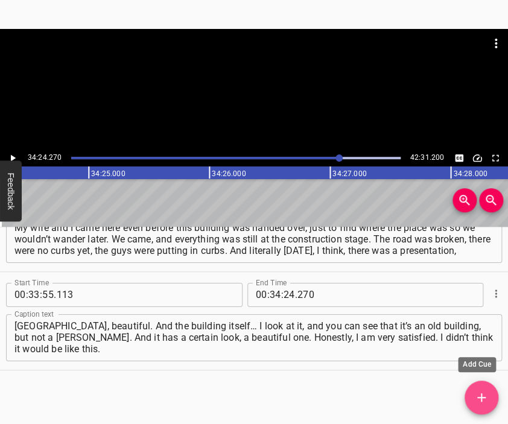
click at [477, 395] on icon "Add Cue" at bounding box center [481, 397] width 14 height 14
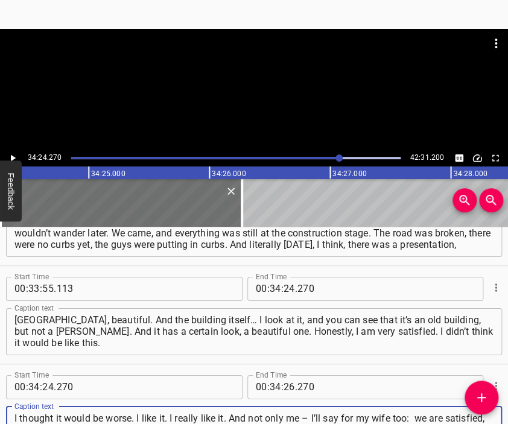
scroll to position [11, 0]
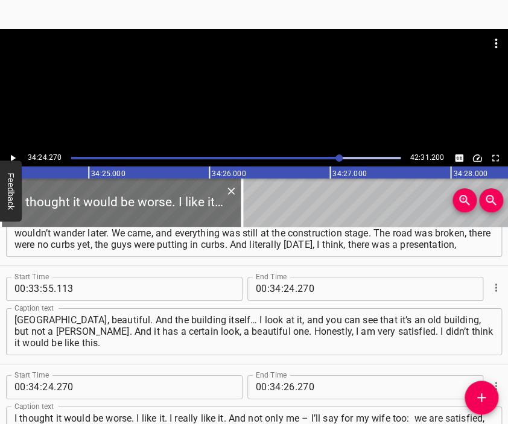
click at [246, 86] on div at bounding box center [254, 59] width 508 height 60
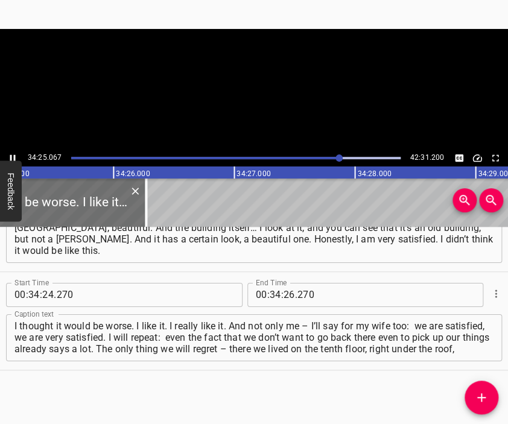
scroll to position [0, 249018]
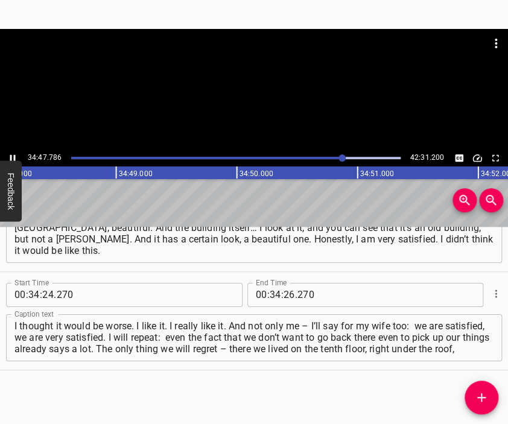
click at [262, 104] on div at bounding box center [254, 89] width 508 height 121
click at [283, 299] on input "number" at bounding box center [288, 295] width 11 height 24
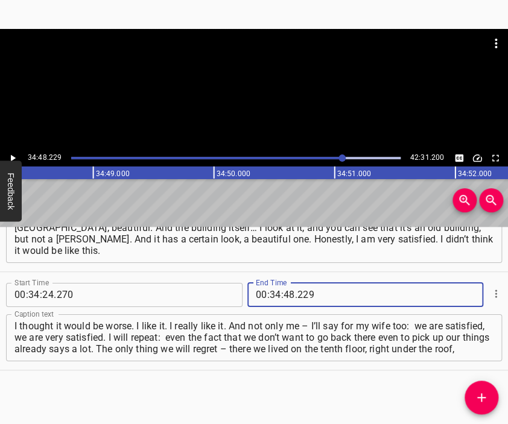
click at [478, 388] on button "Add Cue" at bounding box center [481, 397] width 34 height 34
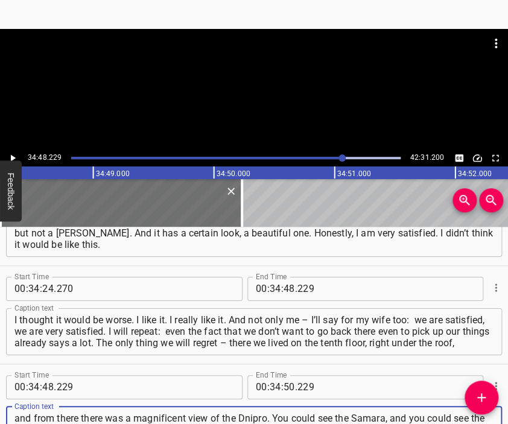
scroll to position [11, 0]
click at [279, 74] on div at bounding box center [254, 59] width 508 height 60
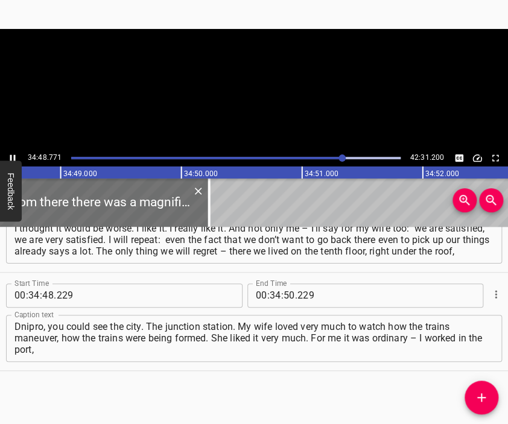
scroll to position [0, 251876]
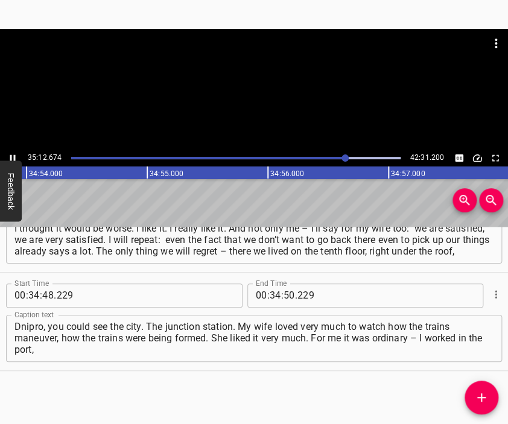
click at [246, 106] on div at bounding box center [254, 89] width 508 height 121
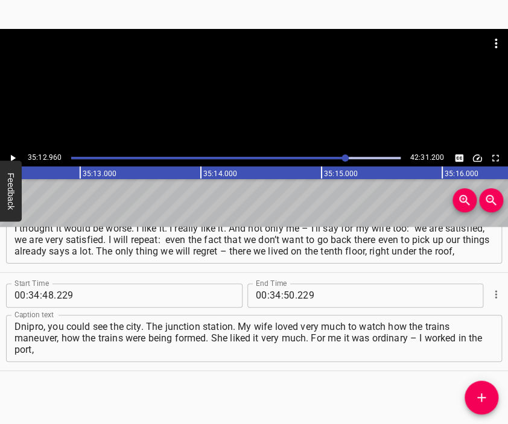
click at [270, 297] on input "34" at bounding box center [275, 295] width 11 height 24
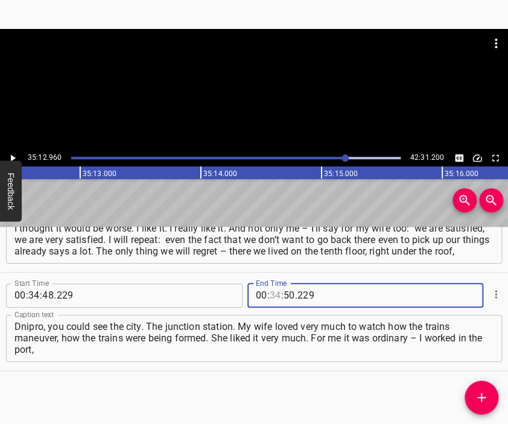
scroll to position [0, 254794]
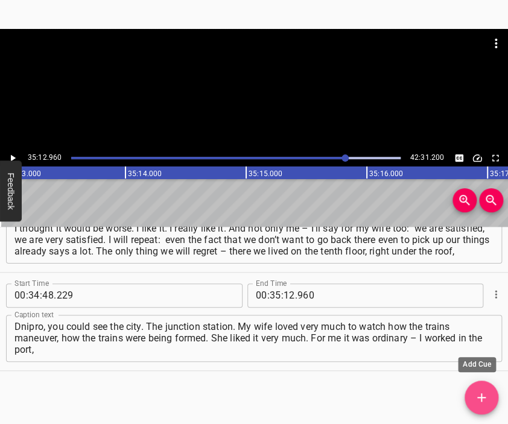
click at [488, 397] on span "Add Cue" at bounding box center [481, 397] width 34 height 14
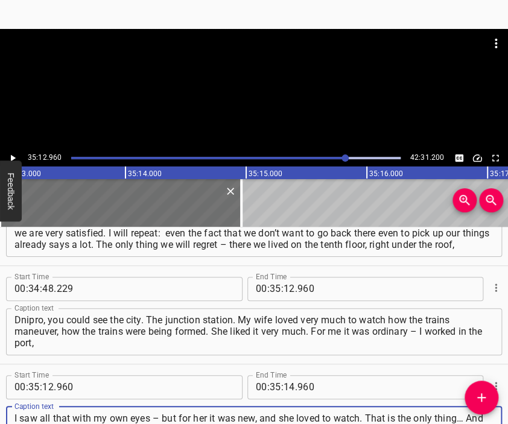
scroll to position [11, 0]
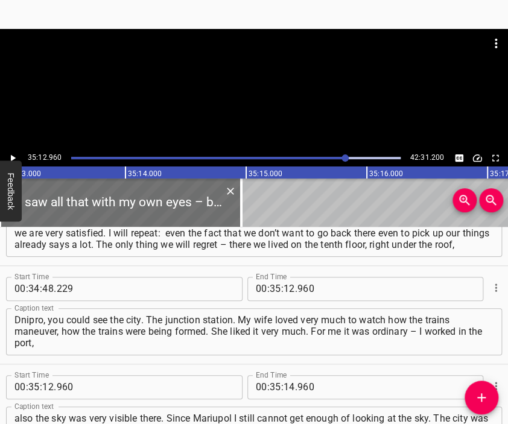
click at [256, 80] on div at bounding box center [254, 59] width 508 height 60
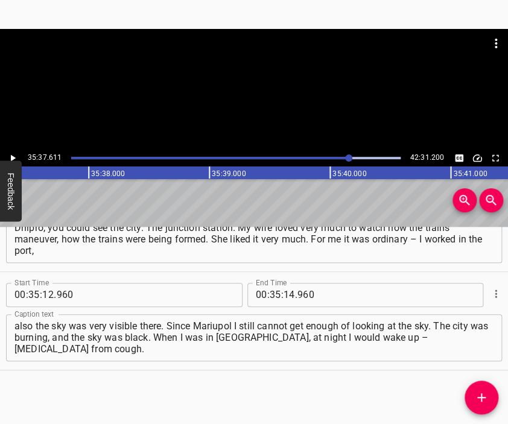
scroll to position [0, 257766]
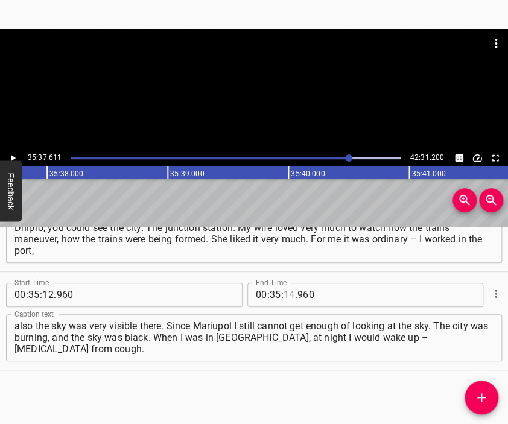
click at [285, 296] on input "number" at bounding box center [288, 295] width 11 height 24
click at [479, 394] on icon "Add Cue" at bounding box center [481, 397] width 14 height 14
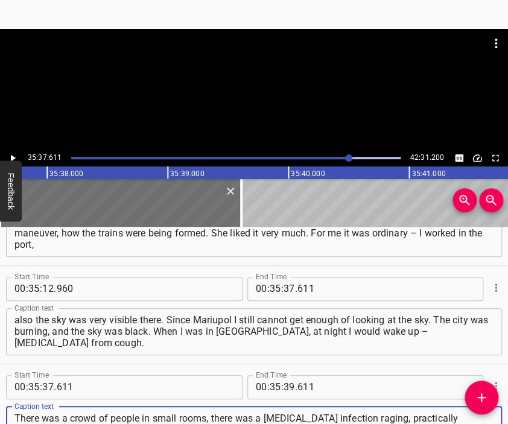
click at [277, 107] on div at bounding box center [254, 89] width 508 height 121
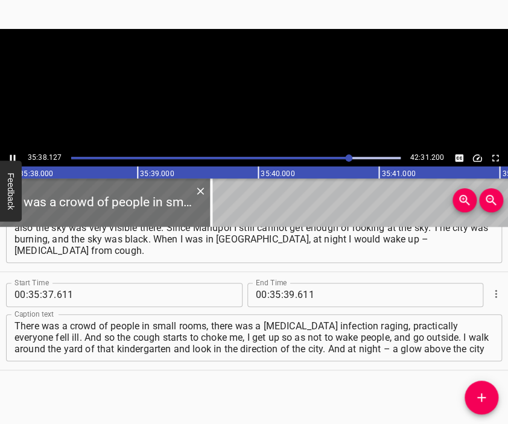
scroll to position [0, 257825]
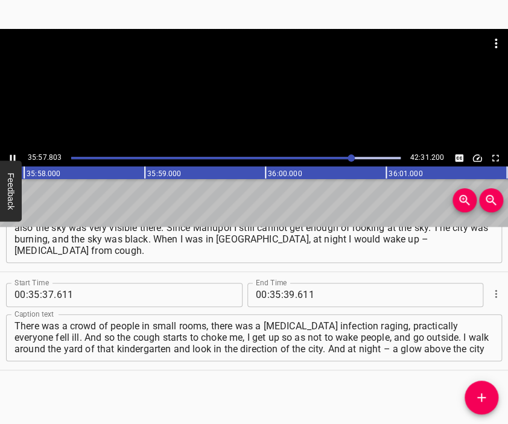
click at [263, 107] on div at bounding box center [254, 89] width 508 height 121
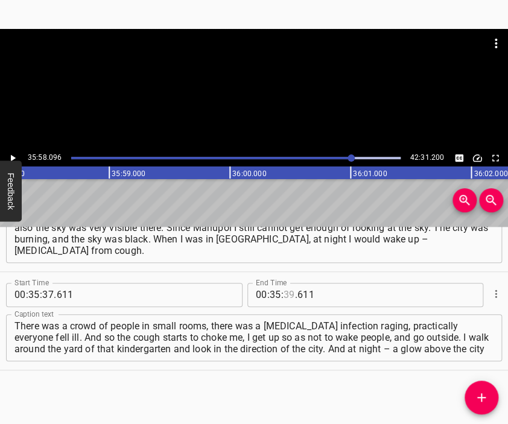
click at [283, 294] on input "number" at bounding box center [288, 295] width 11 height 24
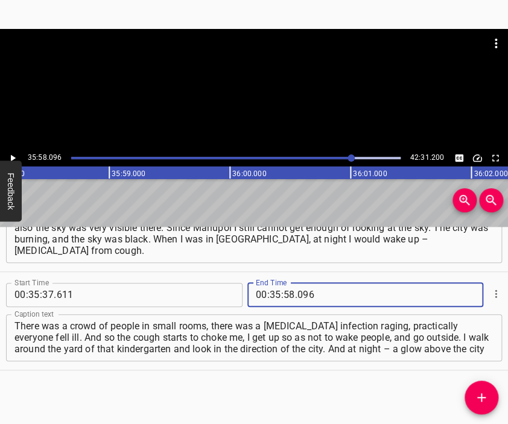
click at [478, 392] on icon "Add Cue" at bounding box center [481, 397] width 14 height 14
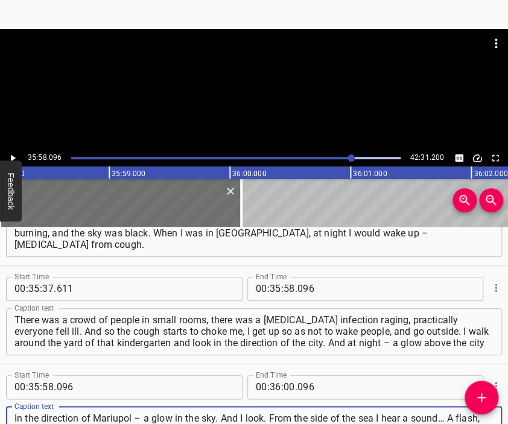
click at [230, 96] on div at bounding box center [254, 89] width 508 height 121
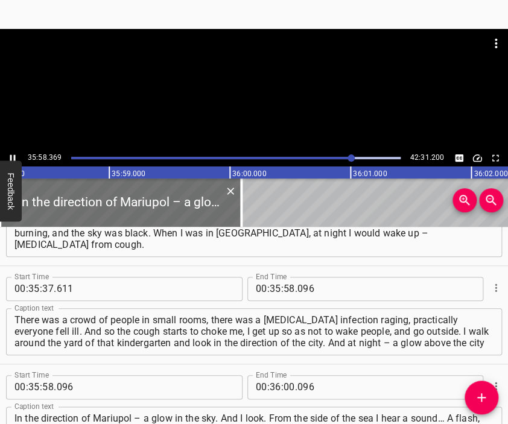
scroll to position [9294, 0]
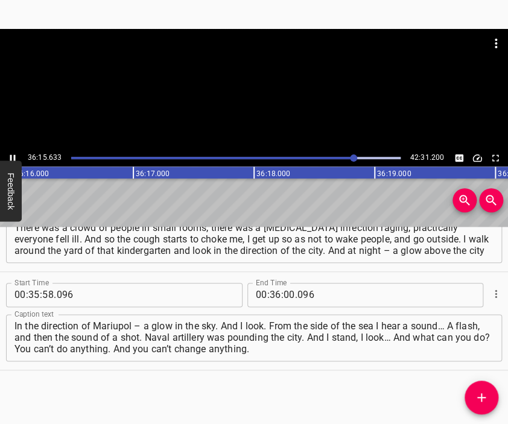
click at [277, 95] on div at bounding box center [254, 89] width 508 height 121
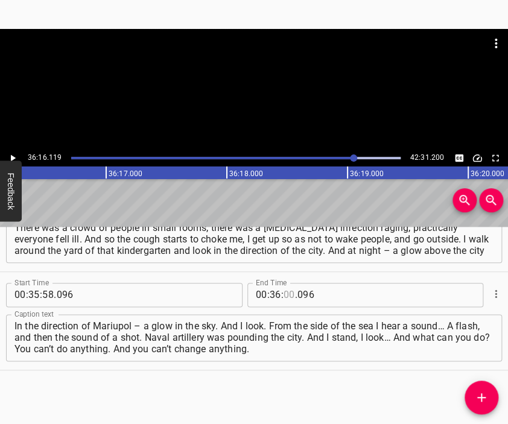
click at [283, 291] on input "number" at bounding box center [288, 295] width 11 height 24
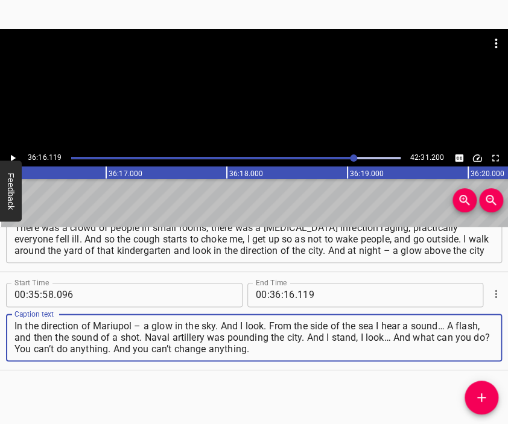
click at [291, 350] on textarea "In the direction of Mariupol – a glow in the sky. And I look. From the side of …" at bounding box center [253, 337] width 479 height 34
click at [242, 89] on div at bounding box center [254, 59] width 508 height 60
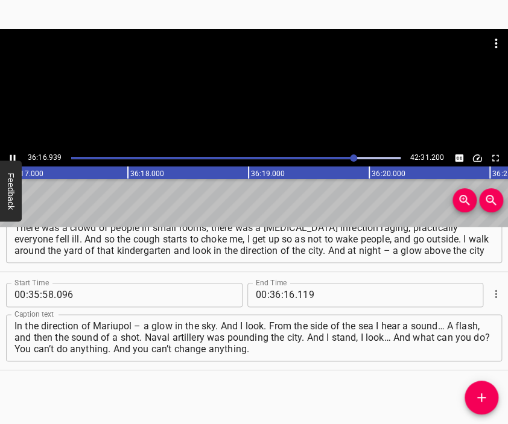
click at [358, 156] on div at bounding box center [235, 158] width 343 height 17
click at [365, 155] on div at bounding box center [235, 158] width 343 height 17
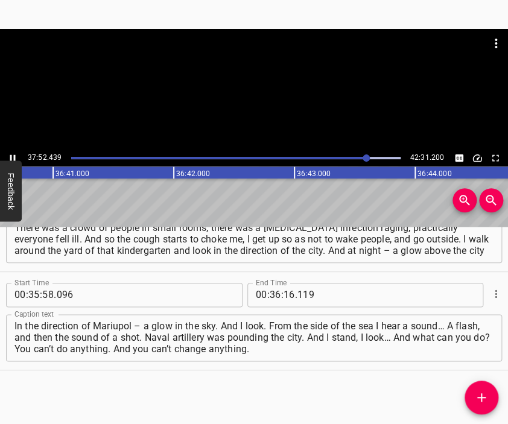
click at [374, 154] on div at bounding box center [235, 158] width 343 height 17
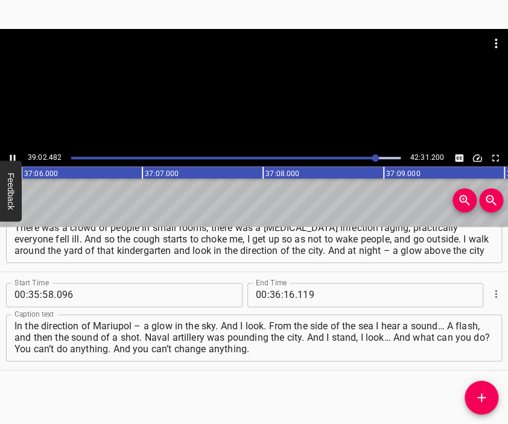
click at [390, 159] on div "Play progress" at bounding box center [235, 158] width 329 height 2
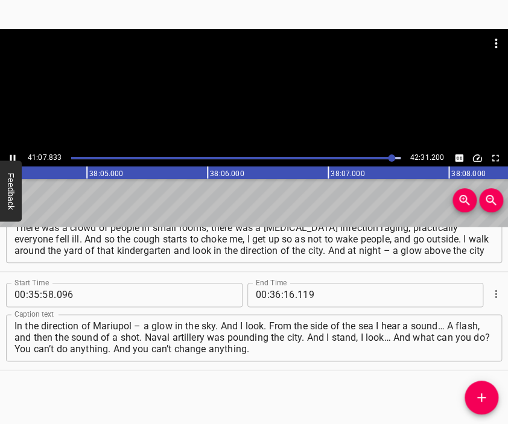
click at [368, 159] on div "Play progress" at bounding box center [225, 158] width 329 height 2
click at [357, 151] on div at bounding box center [235, 158] width 343 height 17
click at [355, 159] on div at bounding box center [358, 157] width 7 height 7
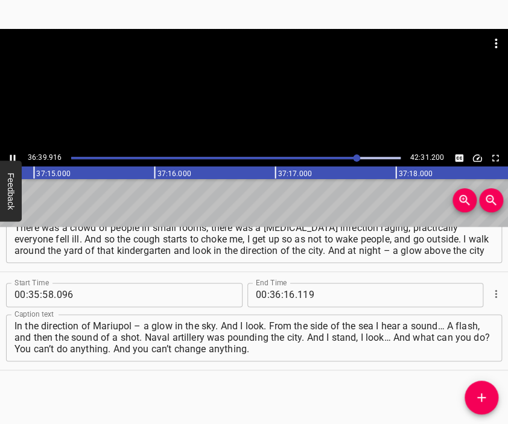
click at [345, 156] on div at bounding box center [235, 158] width 343 height 17
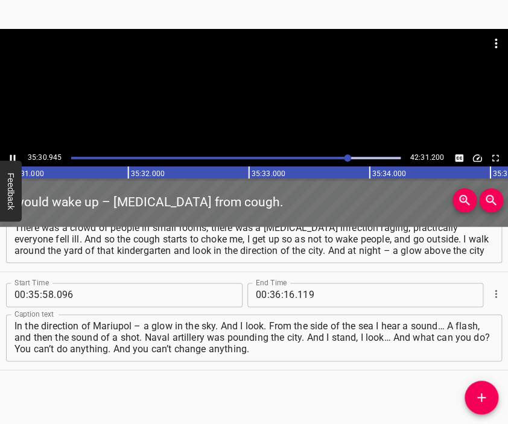
click at [350, 157] on div "Play progress" at bounding box center [235, 158] width 329 height 2
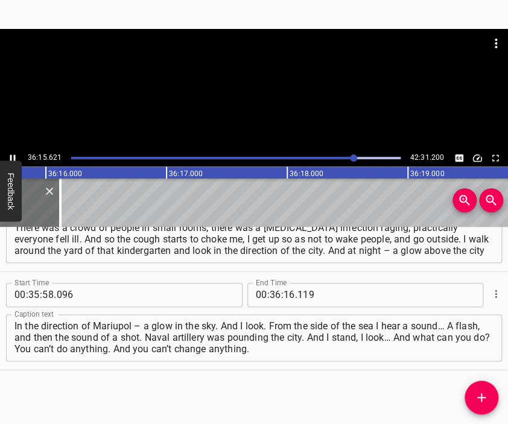
click at [279, 96] on div at bounding box center [254, 89] width 508 height 121
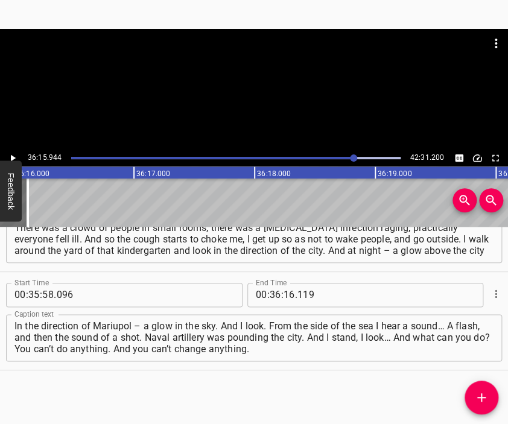
scroll to position [0, 262388]
click at [282, 97] on div at bounding box center [254, 89] width 508 height 121
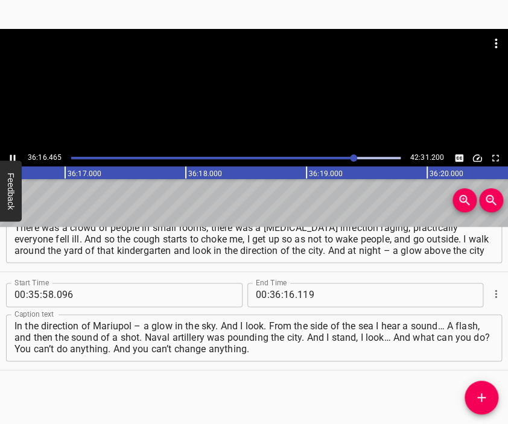
click at [367, 161] on div at bounding box center [235, 158] width 343 height 17
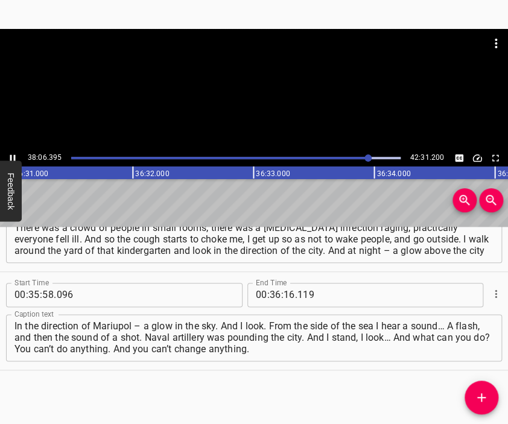
click at [379, 159] on div "Play progress" at bounding box center [235, 158] width 329 height 2
click at [394, 156] on div at bounding box center [235, 158] width 343 height 17
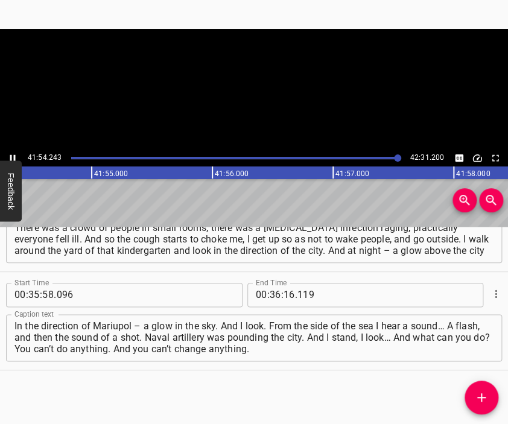
scroll to position [0, 303206]
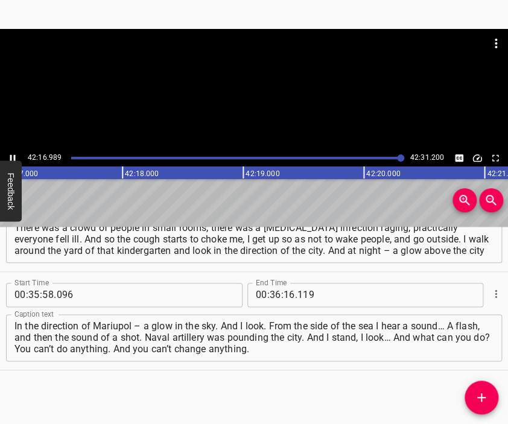
click at [389, 157] on div "Play progress" at bounding box center [233, 158] width 329 height 2
click at [392, 155] on div at bounding box center [235, 158] width 343 height 17
click at [494, 159] on icon "Toggle fullscreen" at bounding box center [495, 158] width 11 height 11
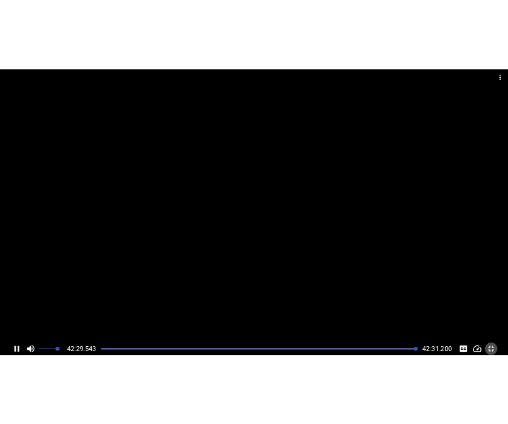
scroll to position [0, 307439]
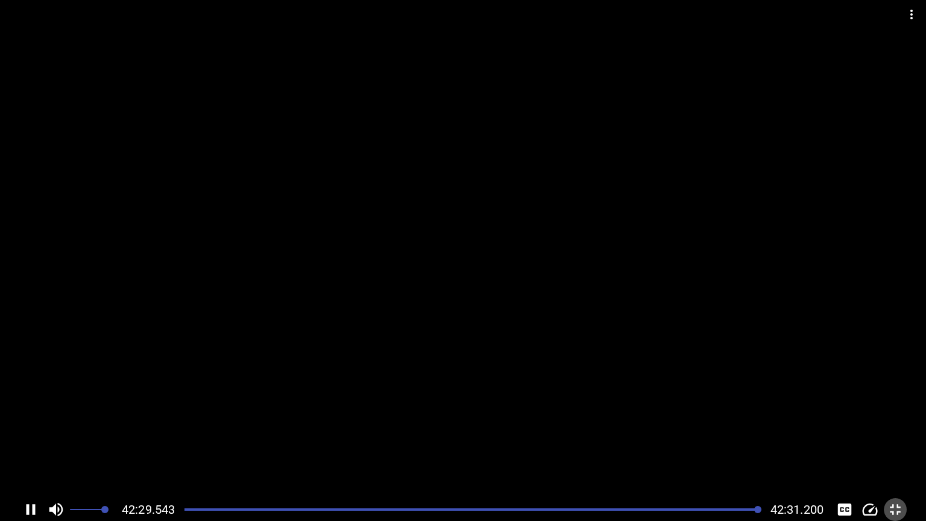
click at [892, 423] on icon "Toggle fullscreen" at bounding box center [895, 509] width 18 height 18
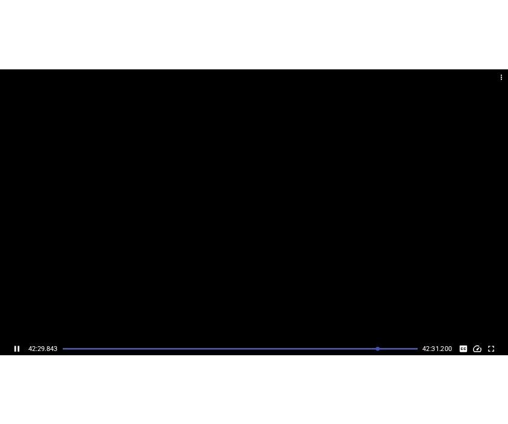
scroll to position [9294, 0]
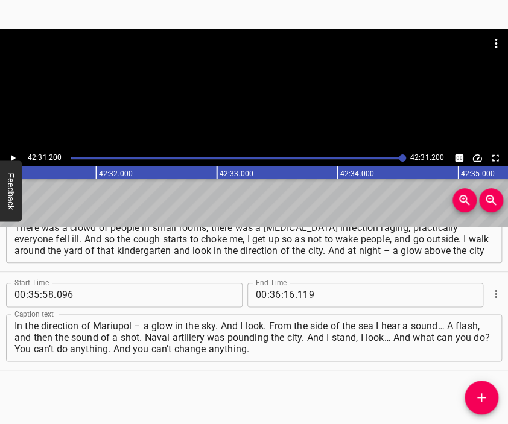
click at [253, 82] on div at bounding box center [254, 59] width 508 height 60
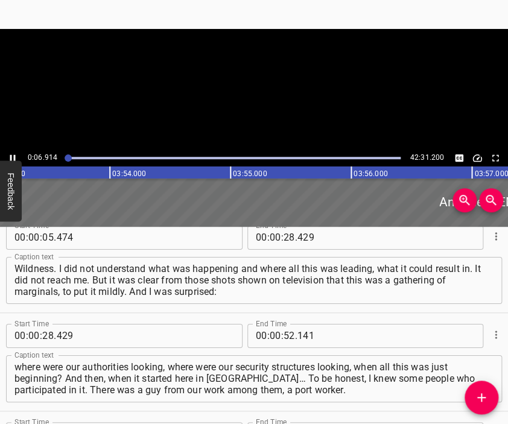
scroll to position [0, 0]
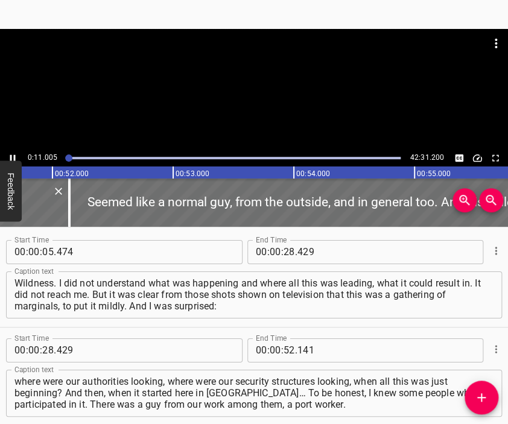
click at [304, 89] on div at bounding box center [254, 59] width 508 height 60
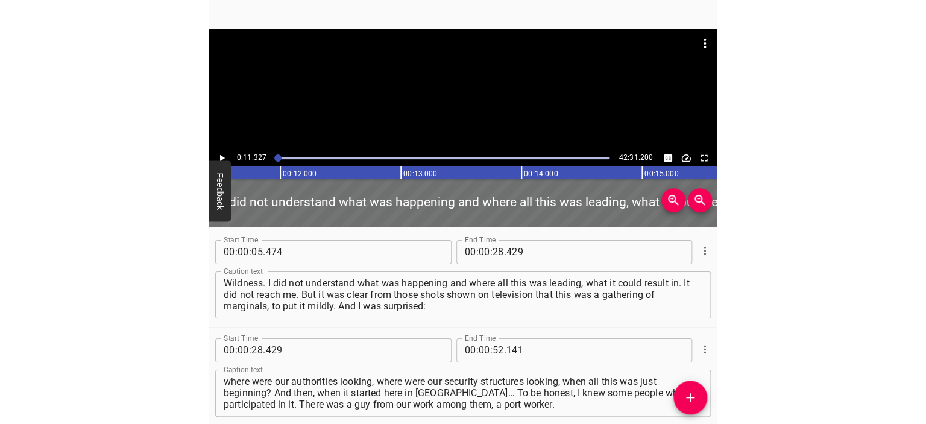
scroll to position [0, 1366]
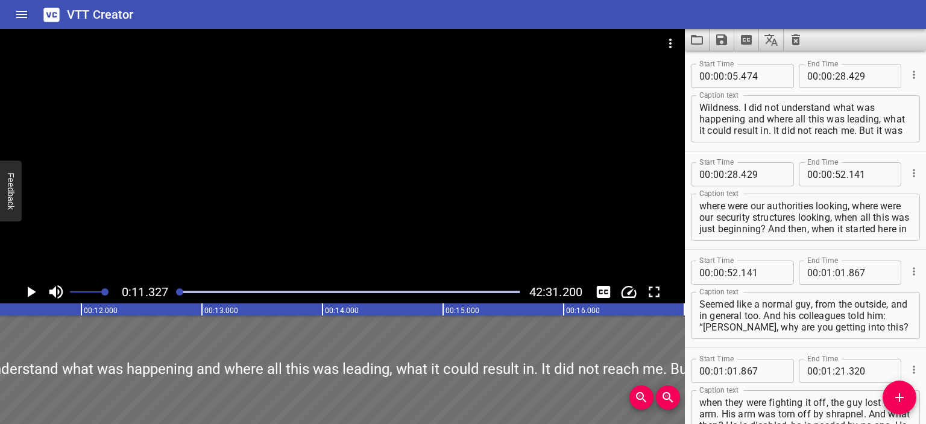
click at [710, 39] on button "Save captions to file" at bounding box center [722, 40] width 25 height 22
click at [736, 67] on li "Save to VTT file" at bounding box center [754, 66] width 89 height 22
click at [673, 43] on icon "Video Options" at bounding box center [670, 43] width 14 height 14
click at [721, 45] on li "Select New Video File..." at bounding box center [716, 45] width 120 height 22
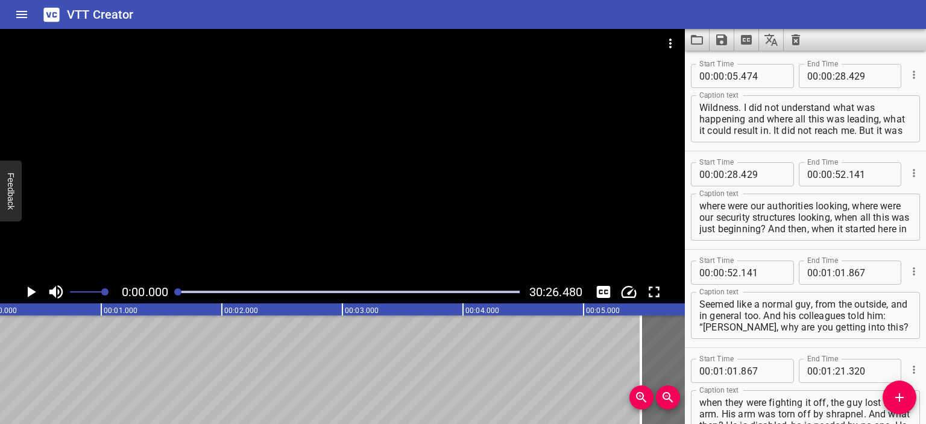
scroll to position [0, 0]
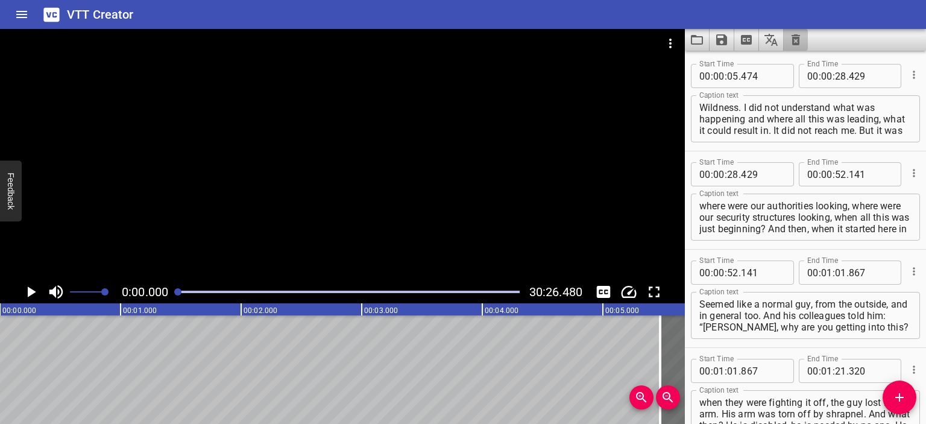
click at [796, 39] on icon "Clear captions" at bounding box center [796, 39] width 8 height 11
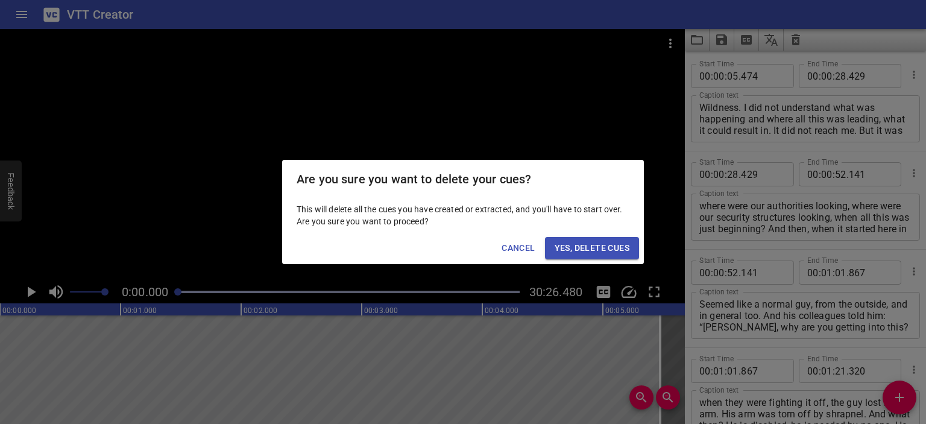
click at [555, 249] on span "Yes, Delete Cues" at bounding box center [592, 248] width 75 height 15
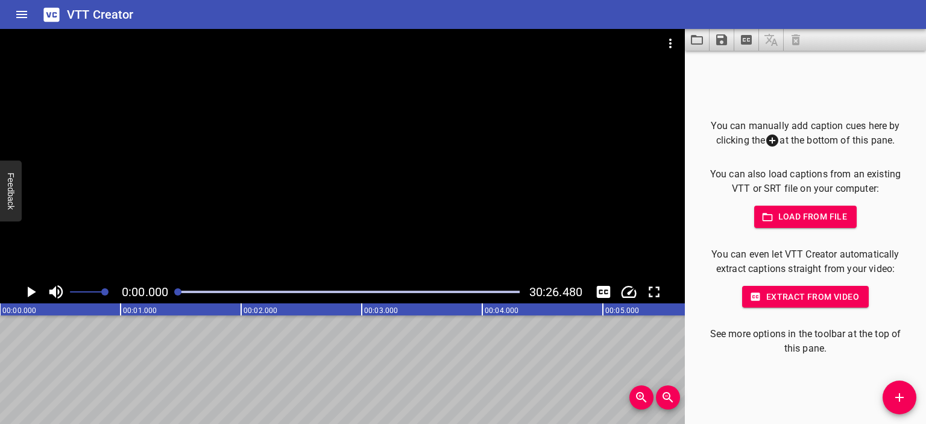
click at [365, 150] on div at bounding box center [342, 154] width 685 height 251
click at [183, 293] on div at bounding box center [349, 291] width 356 height 17
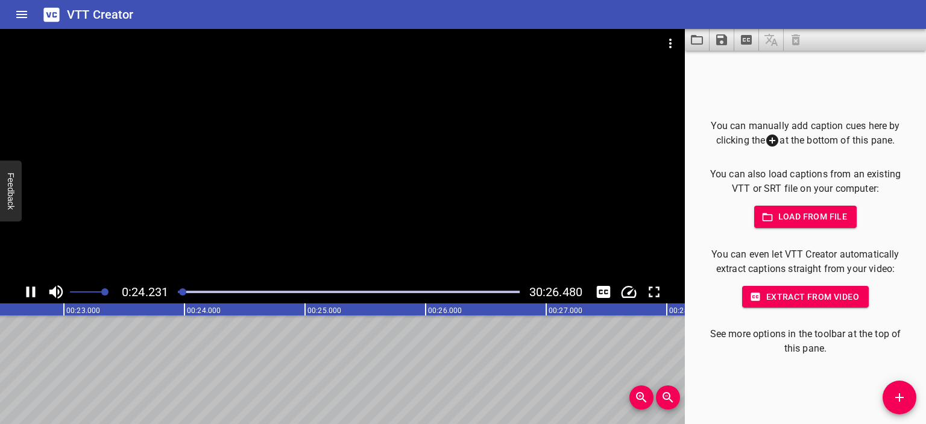
click at [191, 292] on div "Play progress" at bounding box center [348, 292] width 341 height 2
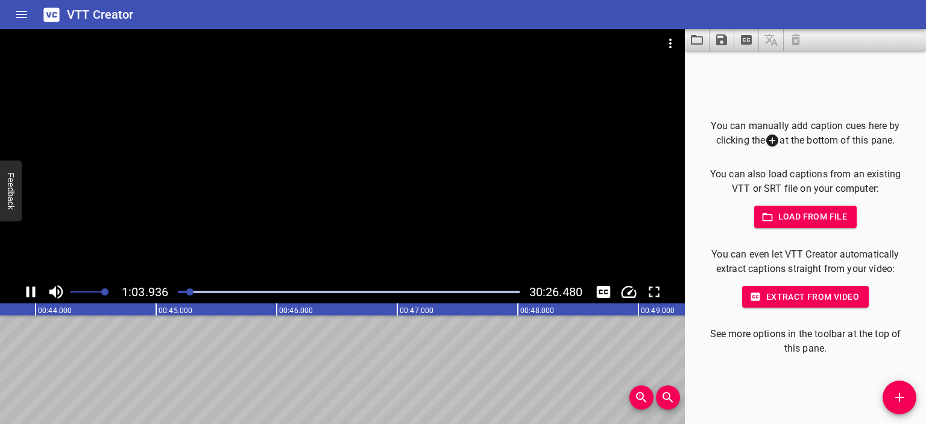
click at [184, 291] on div "Play progress" at bounding box center [19, 292] width 341 height 2
click at [180, 289] on div at bounding box center [349, 291] width 356 height 17
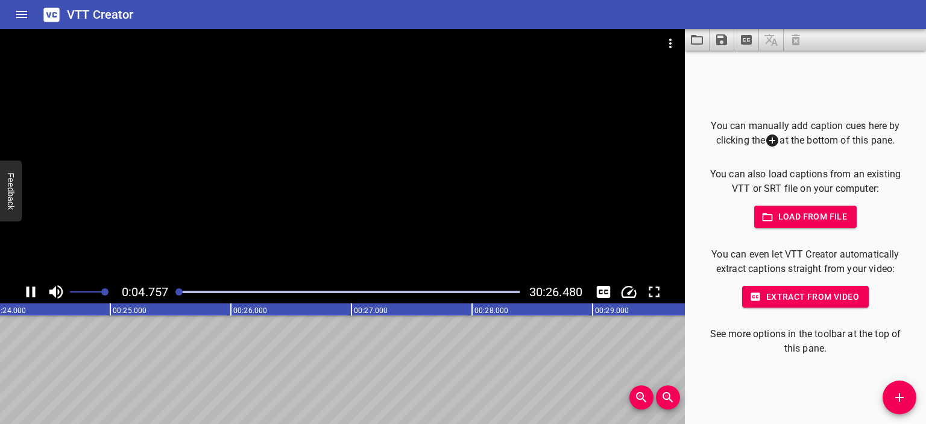
click at [285, 145] on div at bounding box center [342, 154] width 685 height 251
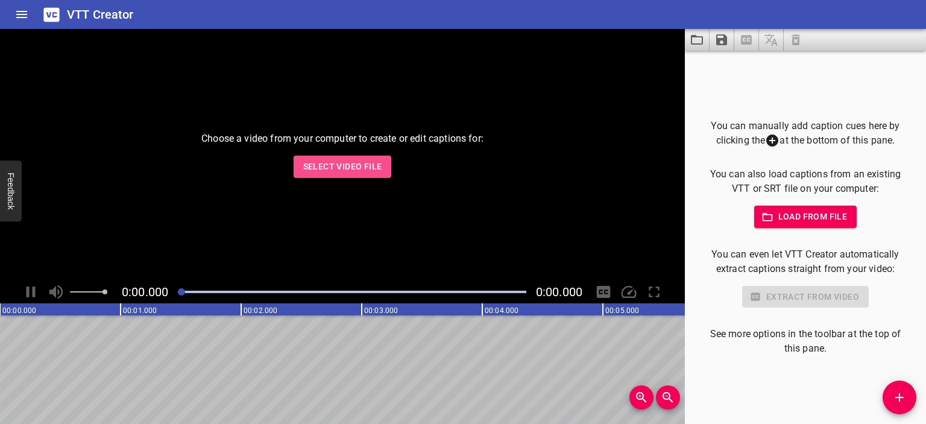
click at [364, 171] on span "Select Video File" at bounding box center [342, 166] width 79 height 15
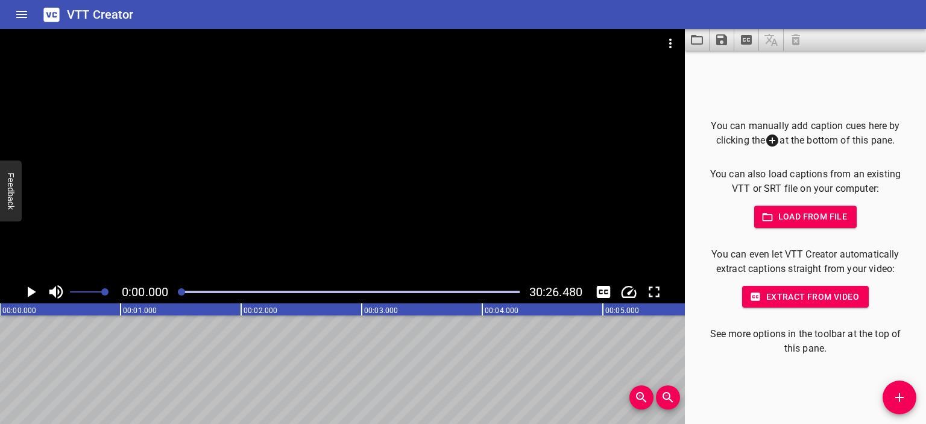
click at [373, 189] on div at bounding box center [342, 154] width 685 height 251
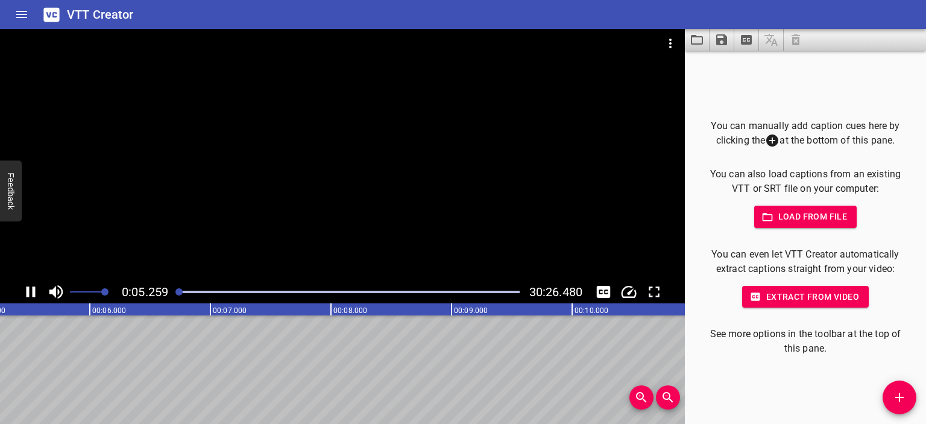
click at [339, 162] on div at bounding box center [342, 154] width 685 height 251
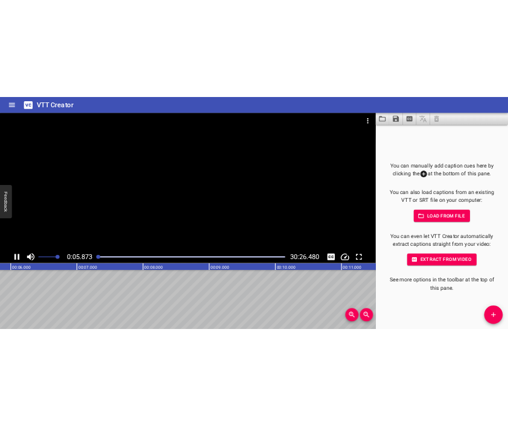
scroll to position [0, 708]
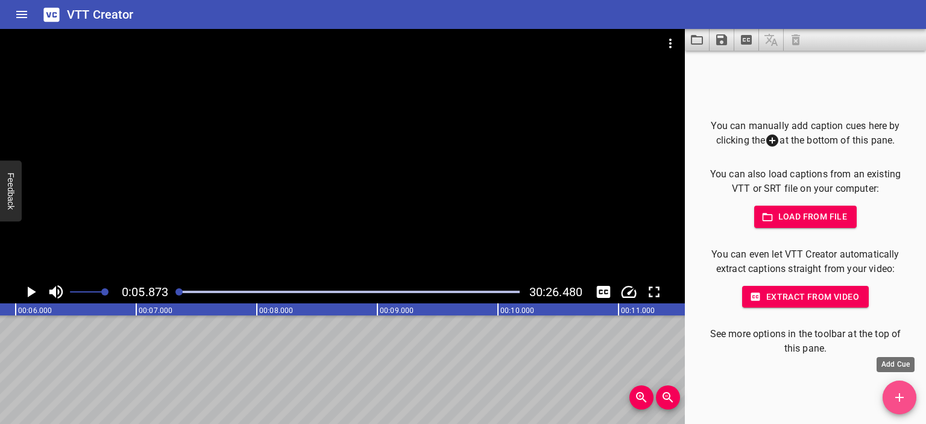
click at [900, 397] on icon "Add Cue" at bounding box center [899, 397] width 8 height 8
